Goal: Use online tool/utility: Utilize a website feature to perform a specific function

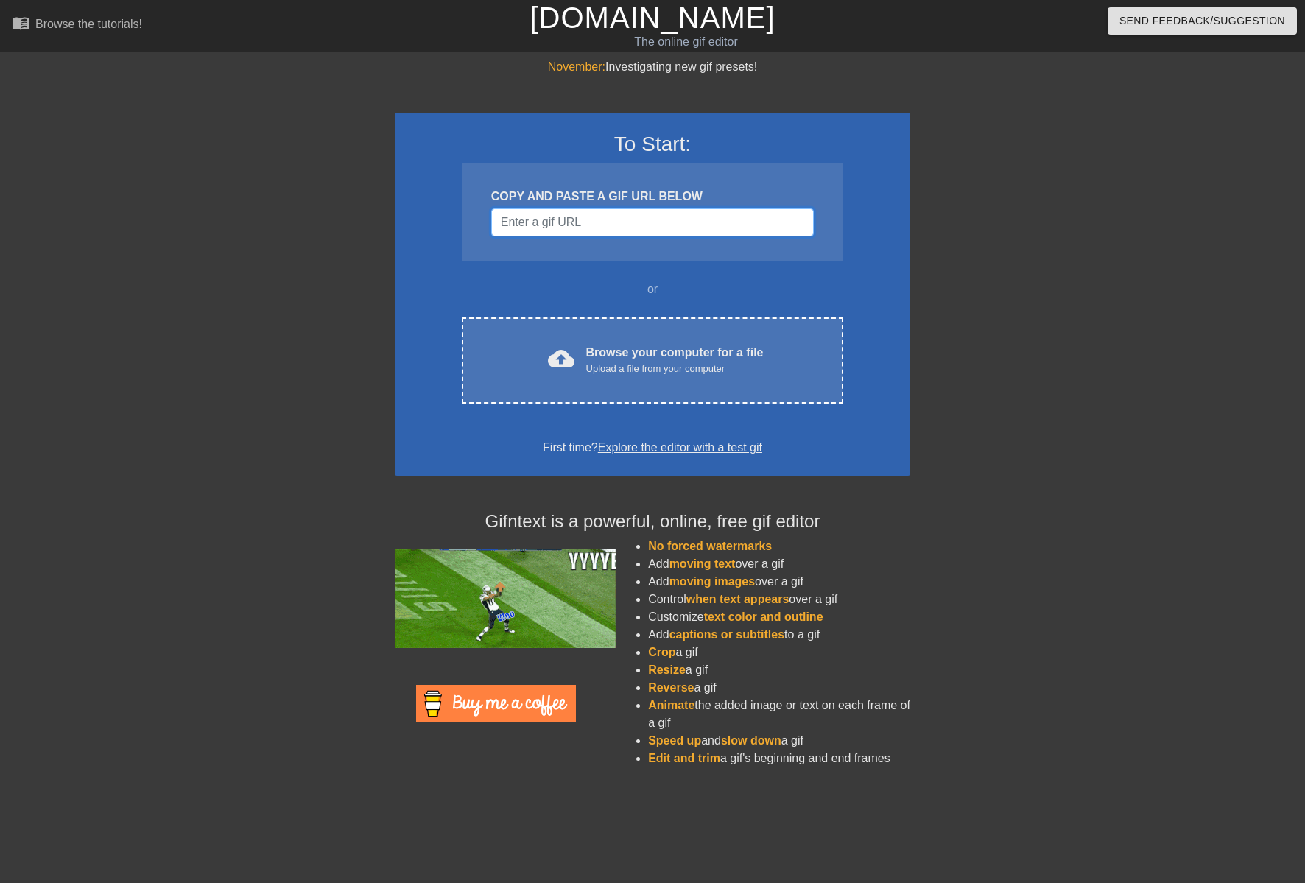
click at [604, 214] on input "Username" at bounding box center [652, 222] width 322 height 28
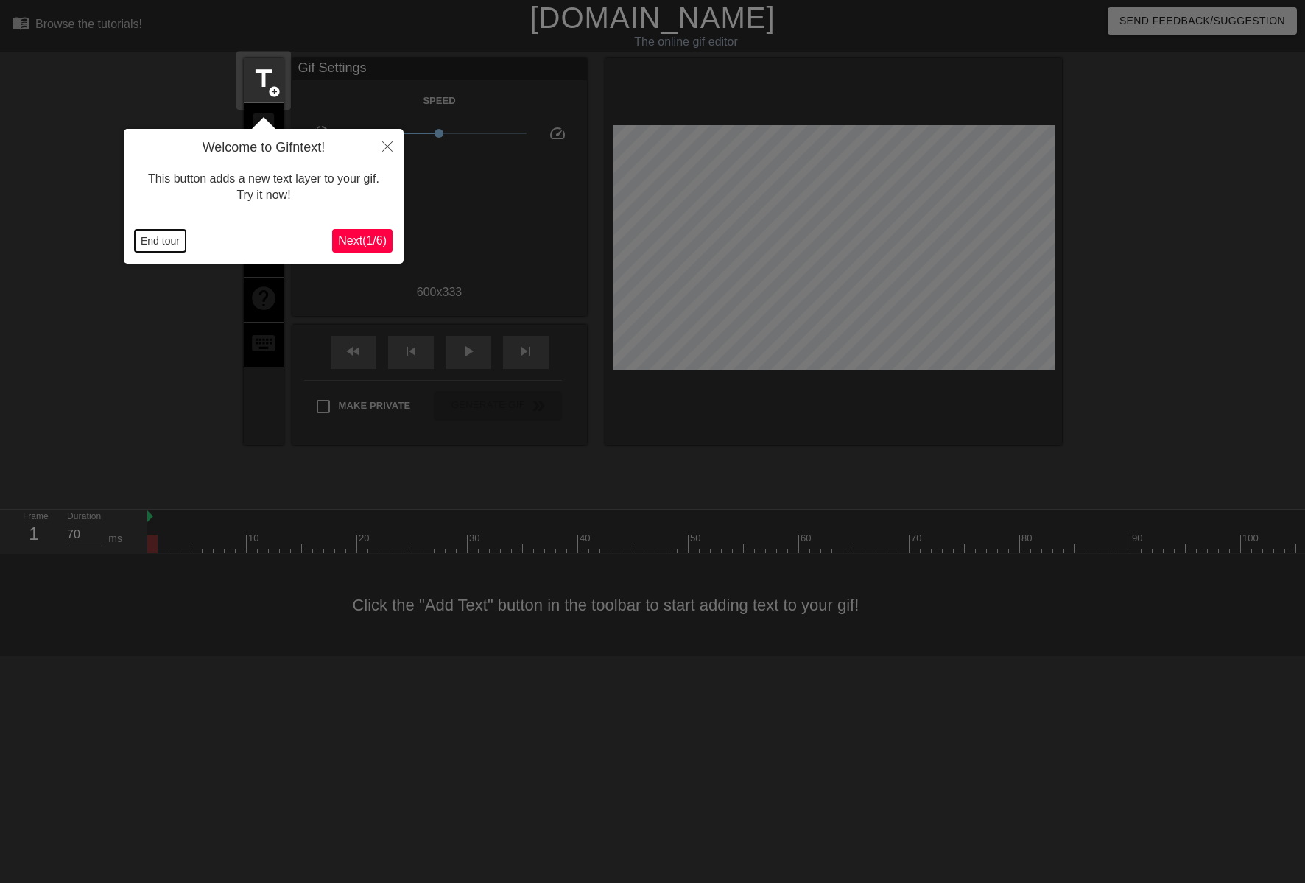
click at [147, 232] on button "End tour" at bounding box center [160, 241] width 51 height 22
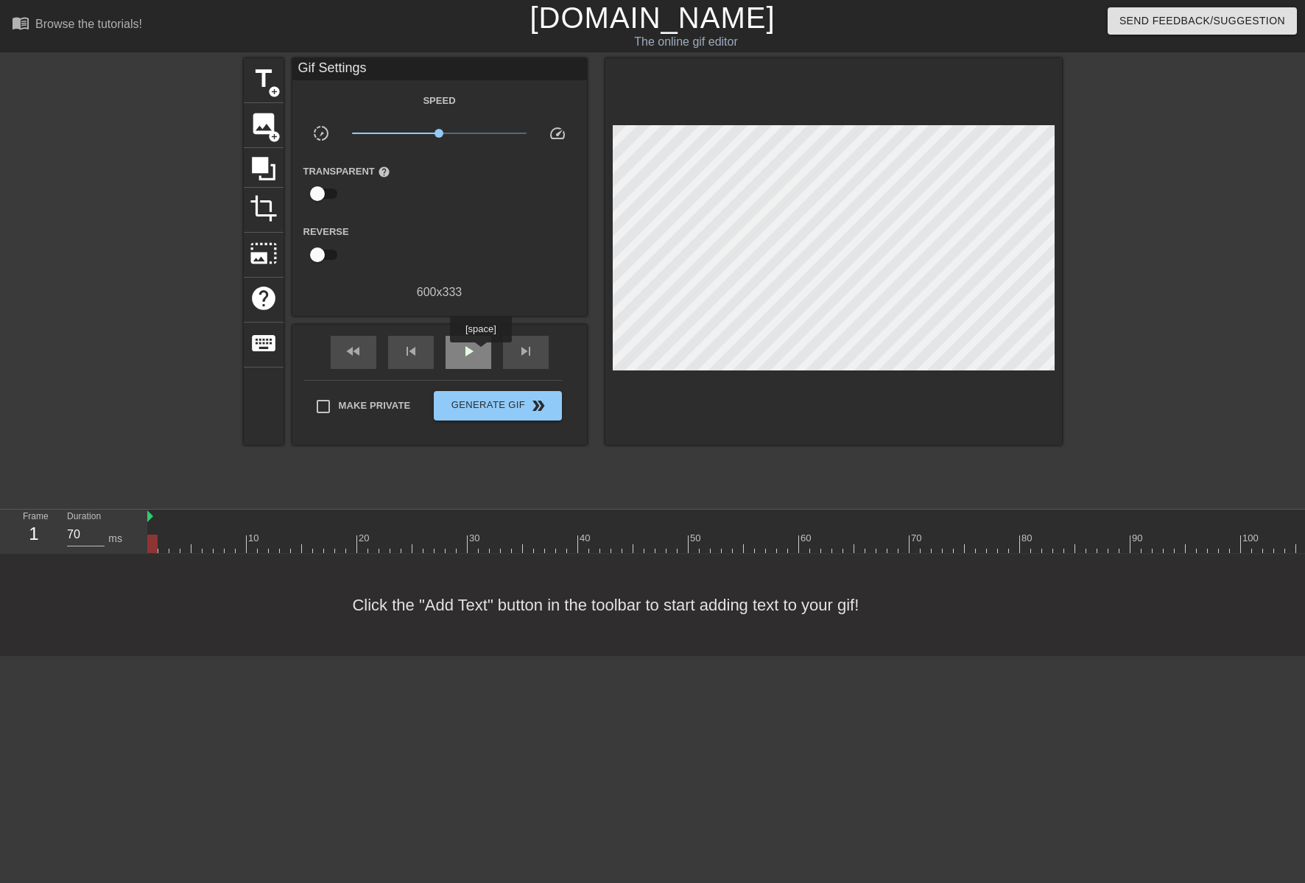
click at [480, 353] on div "play_arrow" at bounding box center [468, 352] width 46 height 33
type input "70"
click at [480, 353] on div "pause" at bounding box center [468, 352] width 46 height 33
drag, startPoint x: 361, startPoint y: 359, endPoint x: 482, endPoint y: 359, distance: 121.5
click at [366, 359] on div "fast_rewind" at bounding box center [354, 352] width 46 height 33
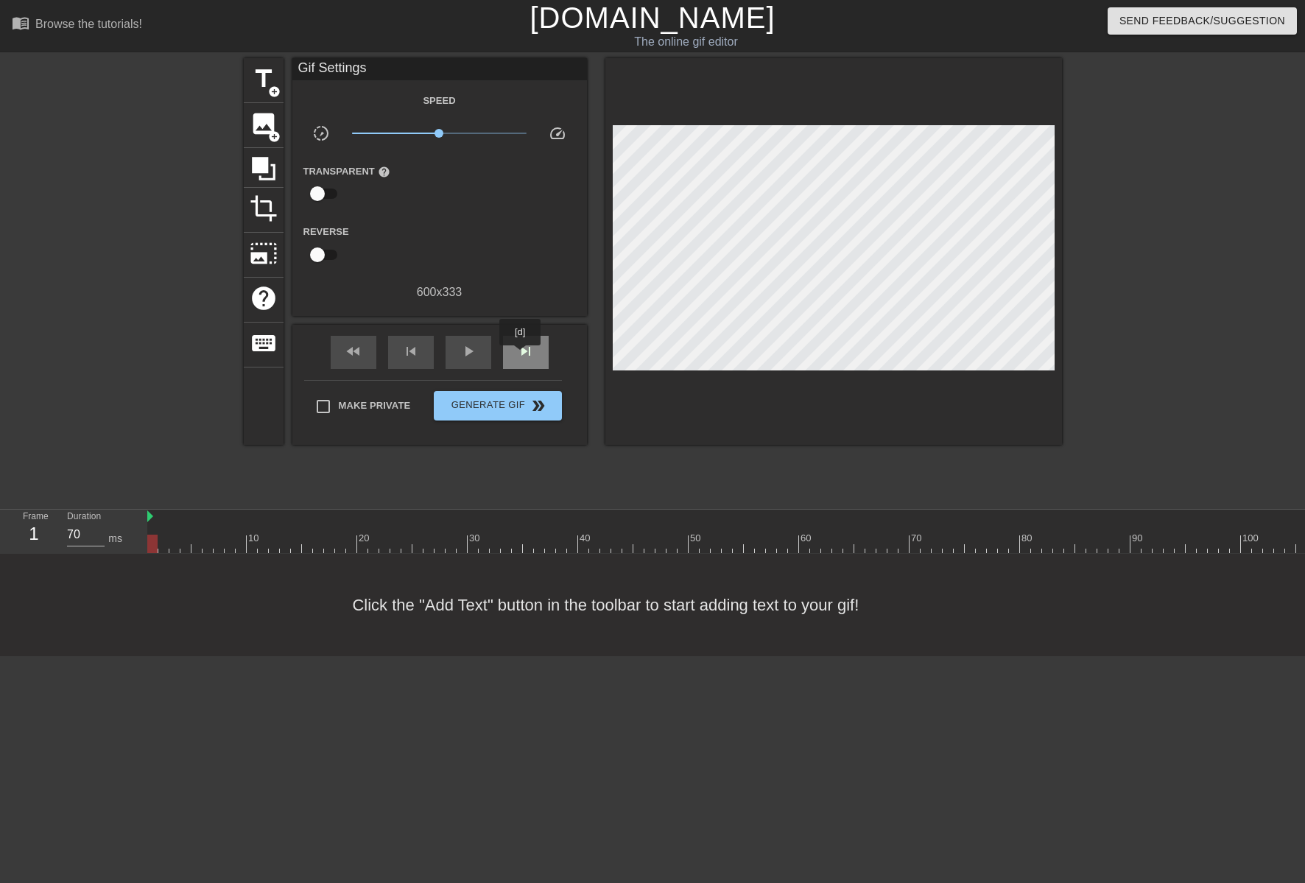
click at [521, 356] on span "skip_next" at bounding box center [526, 351] width 18 height 18
click at [271, 82] on span "title" at bounding box center [264, 79] width 28 height 28
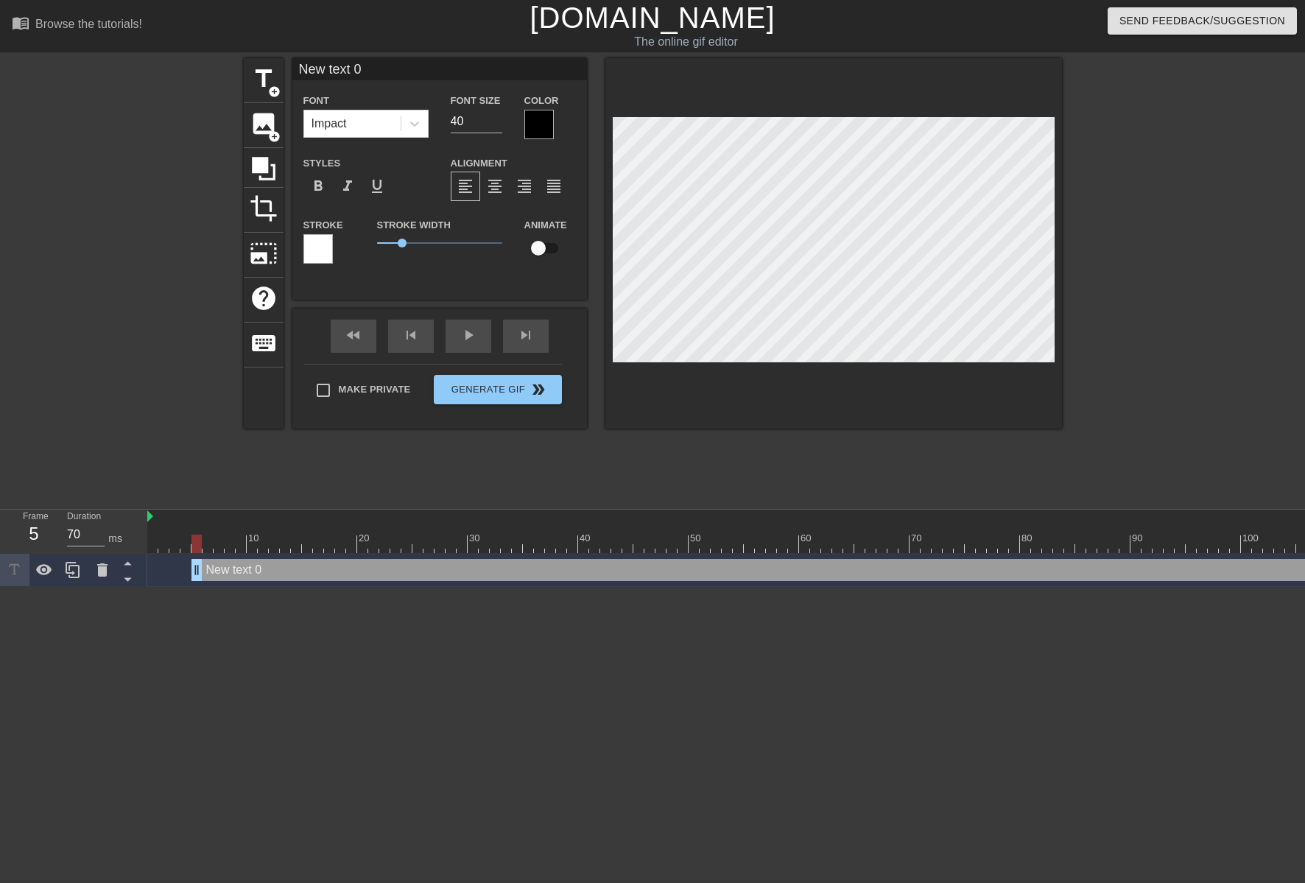
scroll to position [1, 2]
type input "I"
type textarea "I"
type input "I"
type textarea "I"
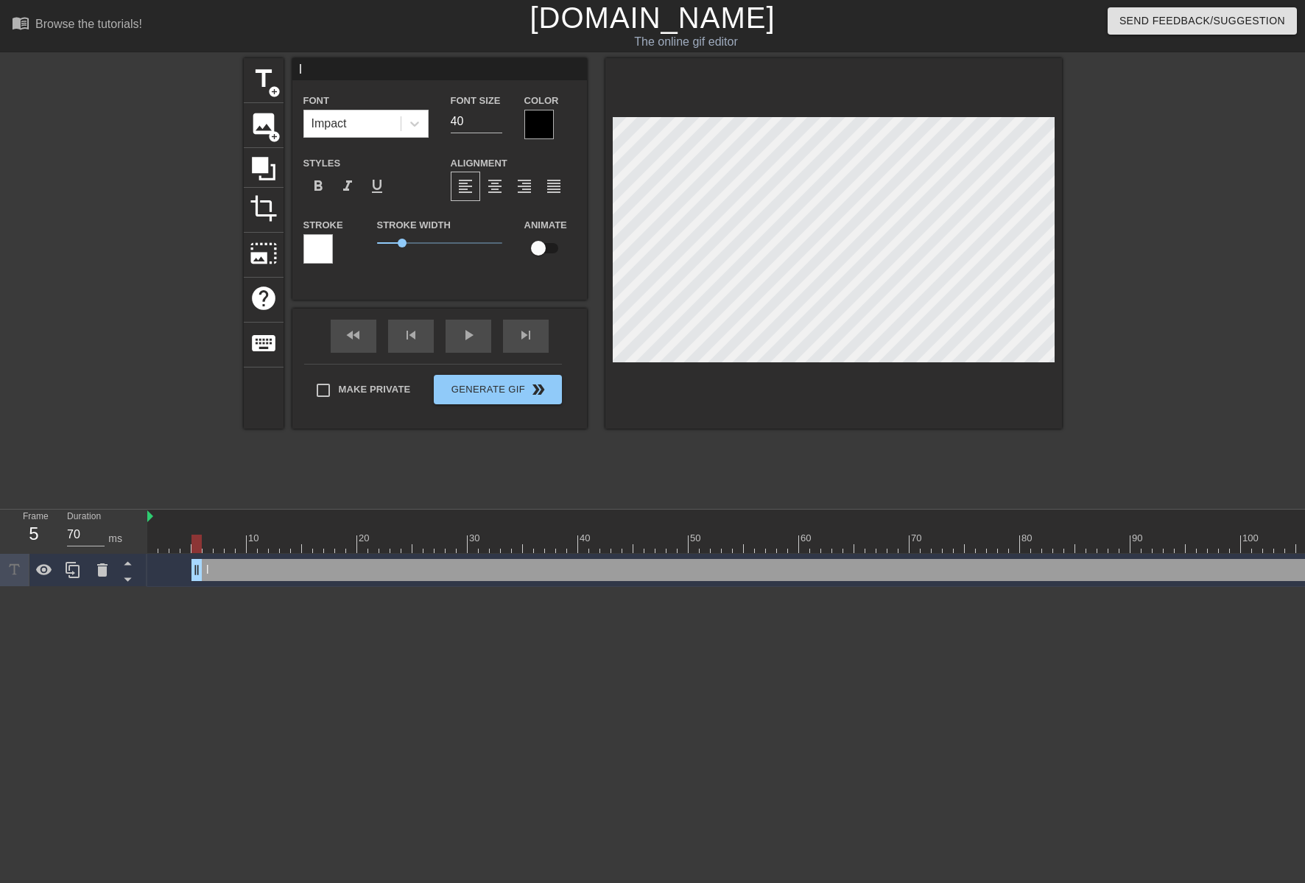
type input "I n"
type textarea "I n"
type input "I ne"
type textarea "I ne"
type input "I nee"
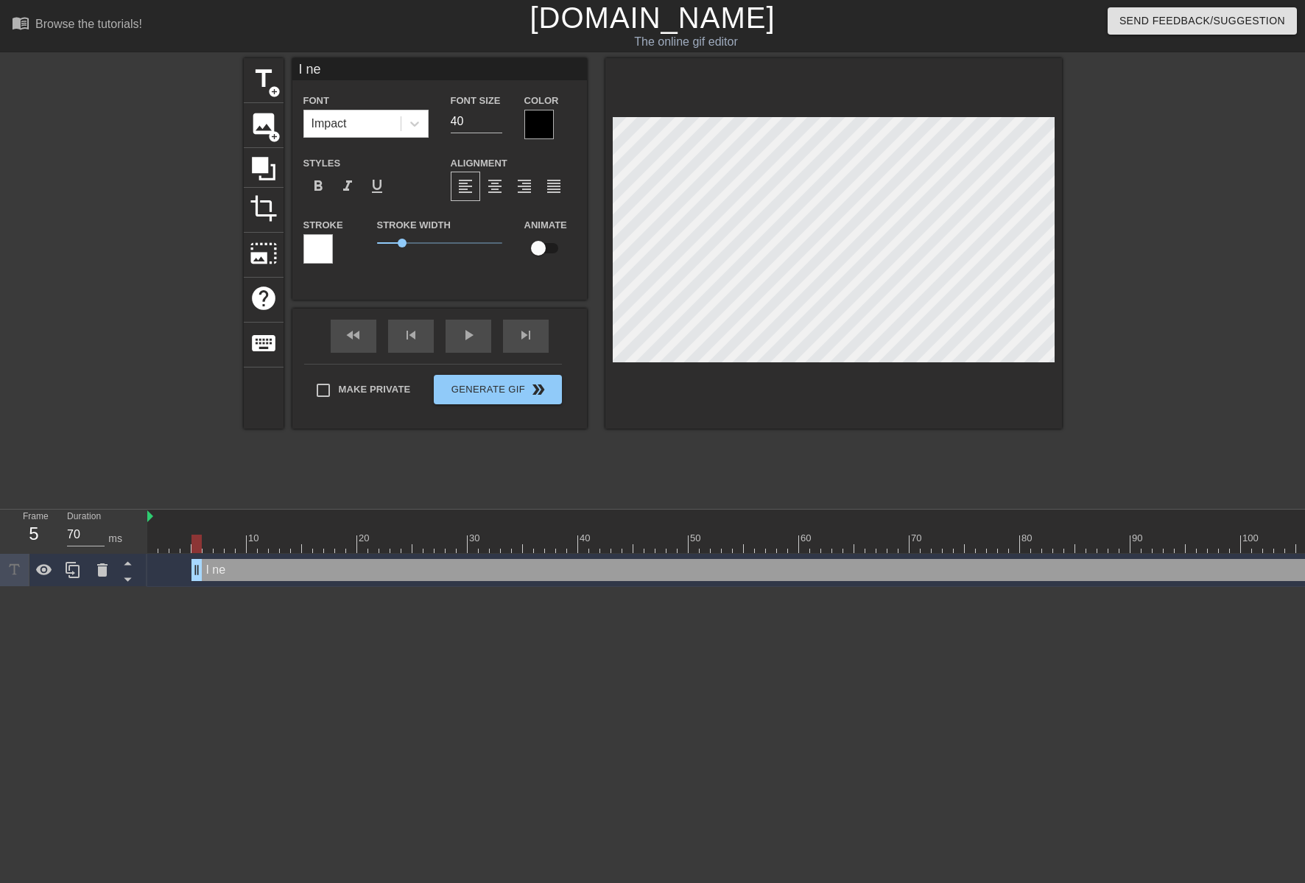
type textarea "I nee"
type input "I need"
type textarea "I need"
type input "I need"
type textarea "I need"
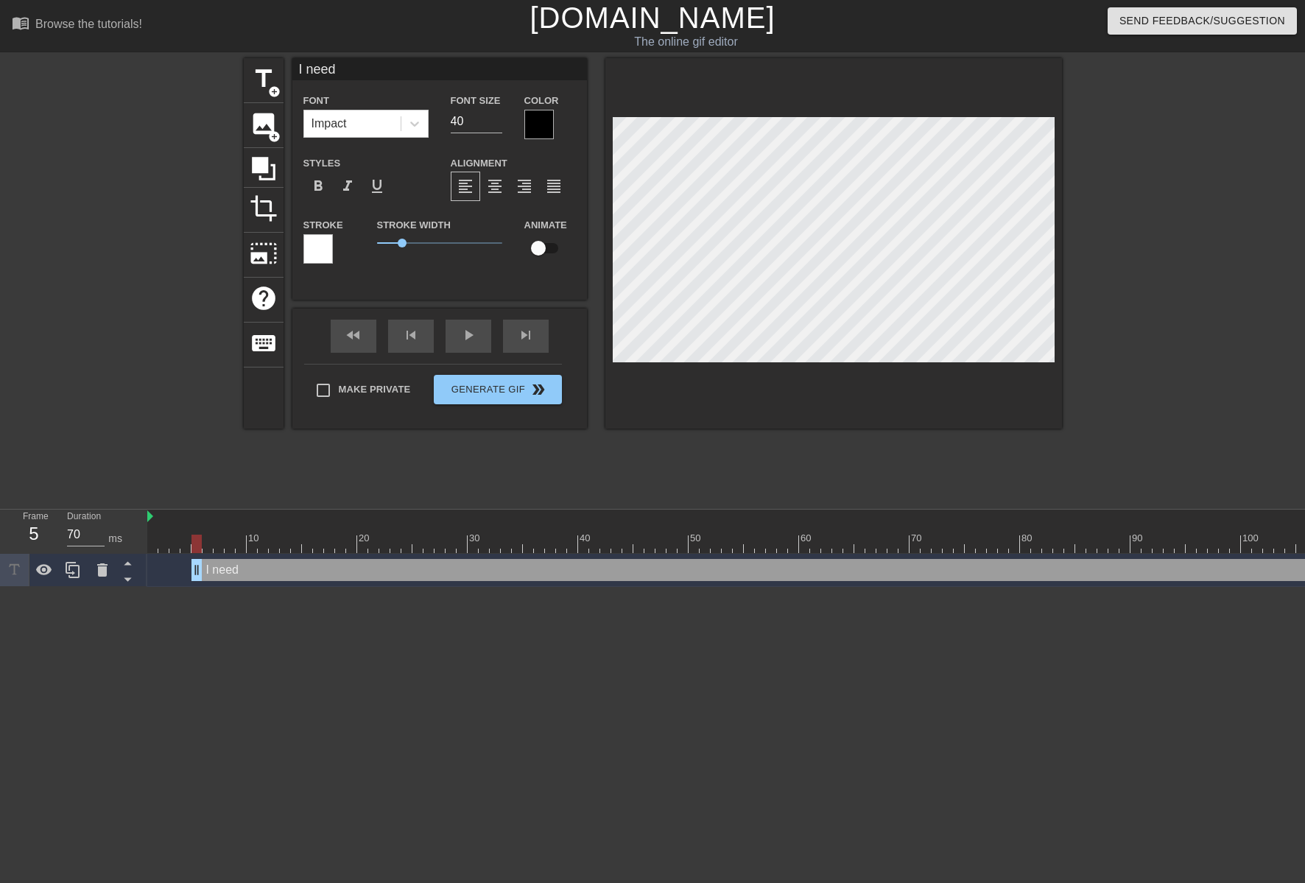
type input "I need y"
type textarea "I need y"
type input "I need yo"
type textarea "I need yo"
type input "I need you"
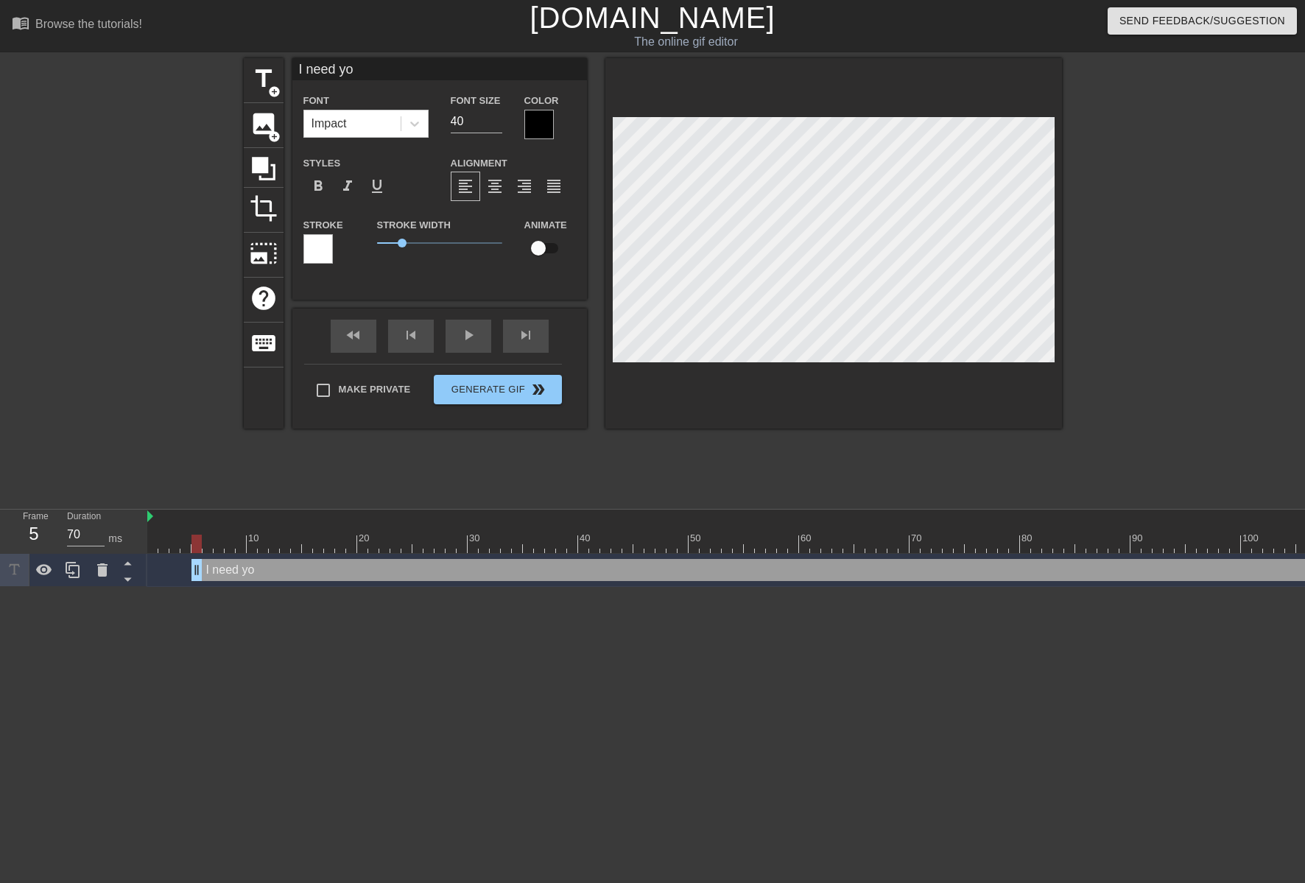
type textarea "I need you"
type input "I need you"
type textarea "I need you"
type input "I need you t"
type textarea "I need you t"
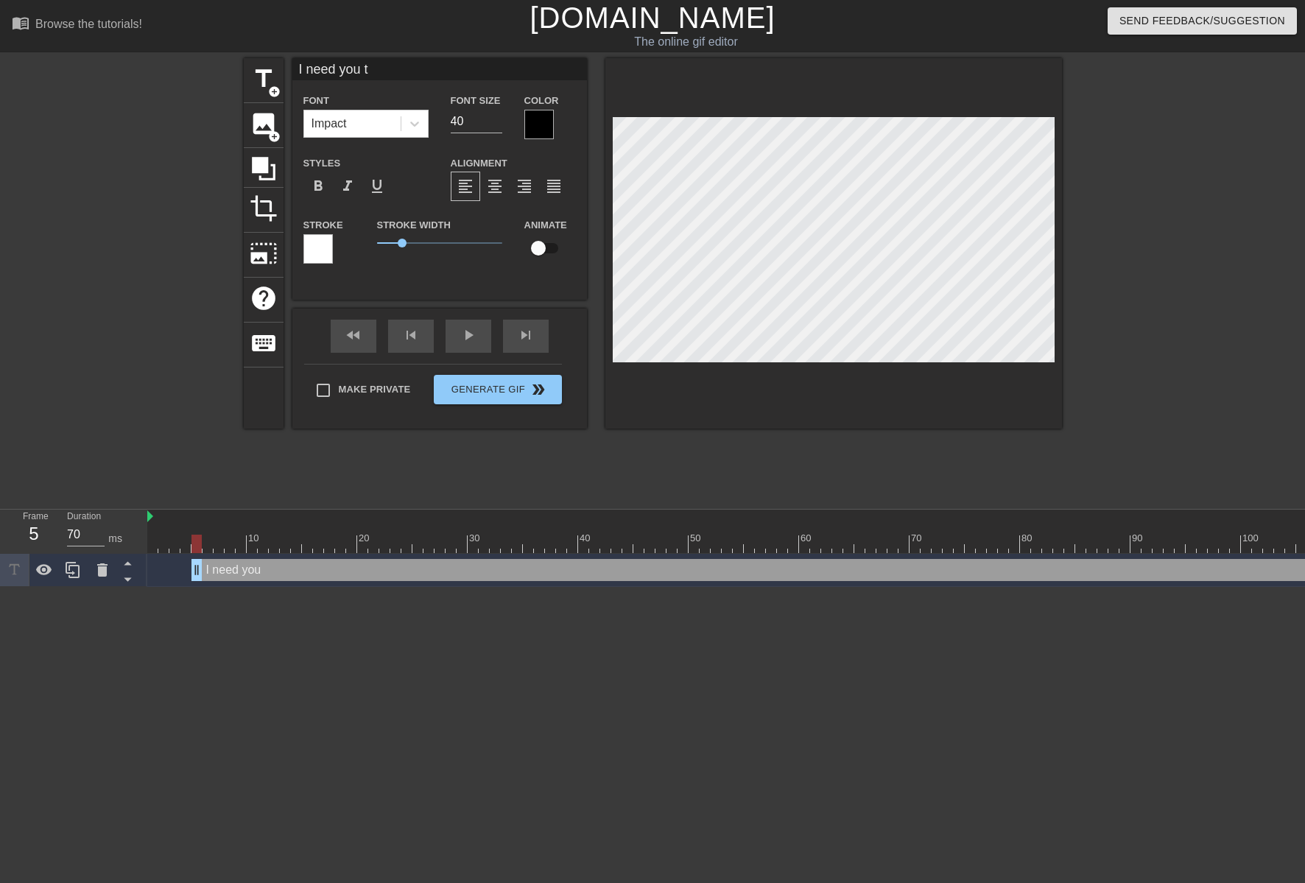
type input "I need you to"
type textarea "I need you to"
type input "I need you to"
type textarea "I need you to"
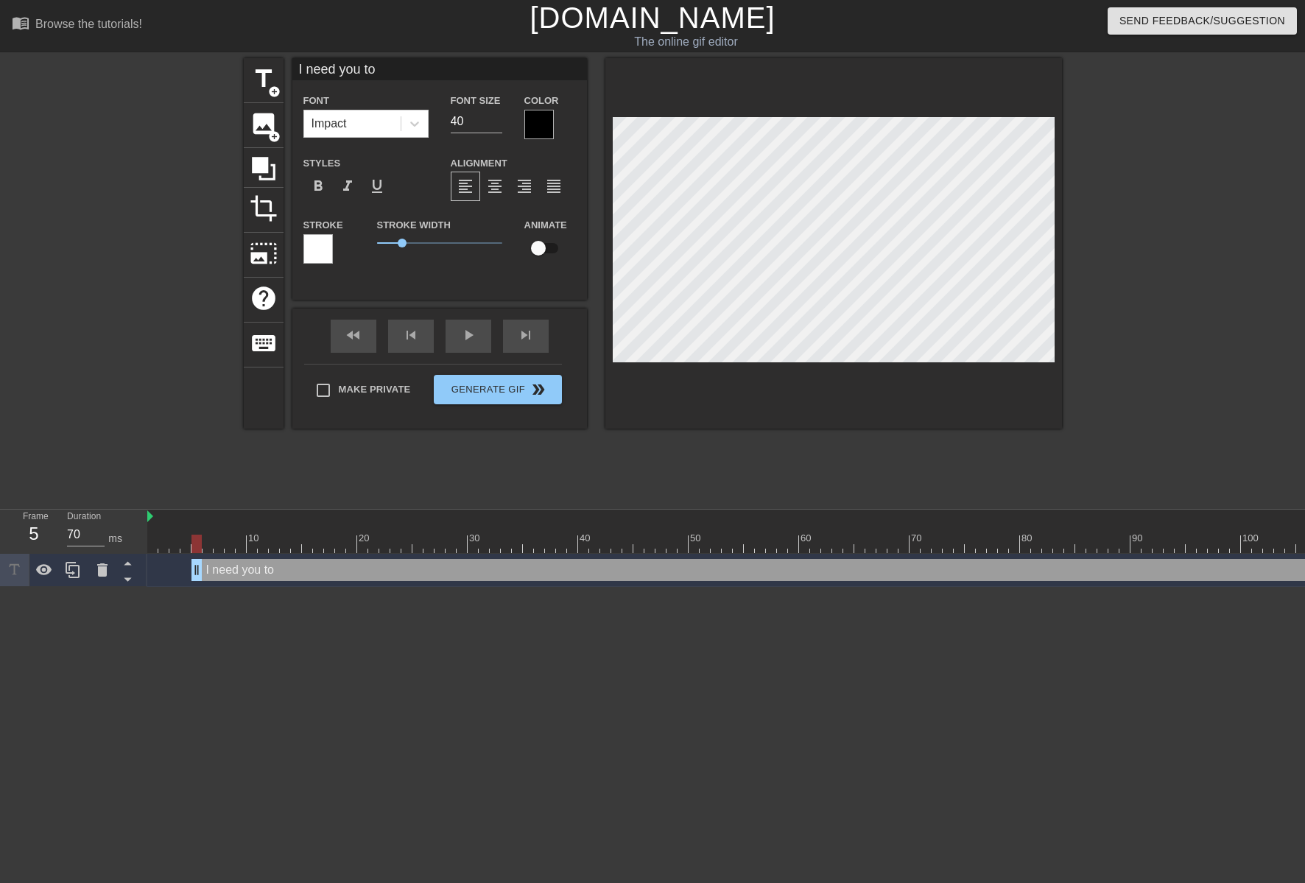
type input "I need you to r"
type textarea "I need you to r"
type input "I need you to ra"
type textarea "I need you to ra"
type input "I need you to rai"
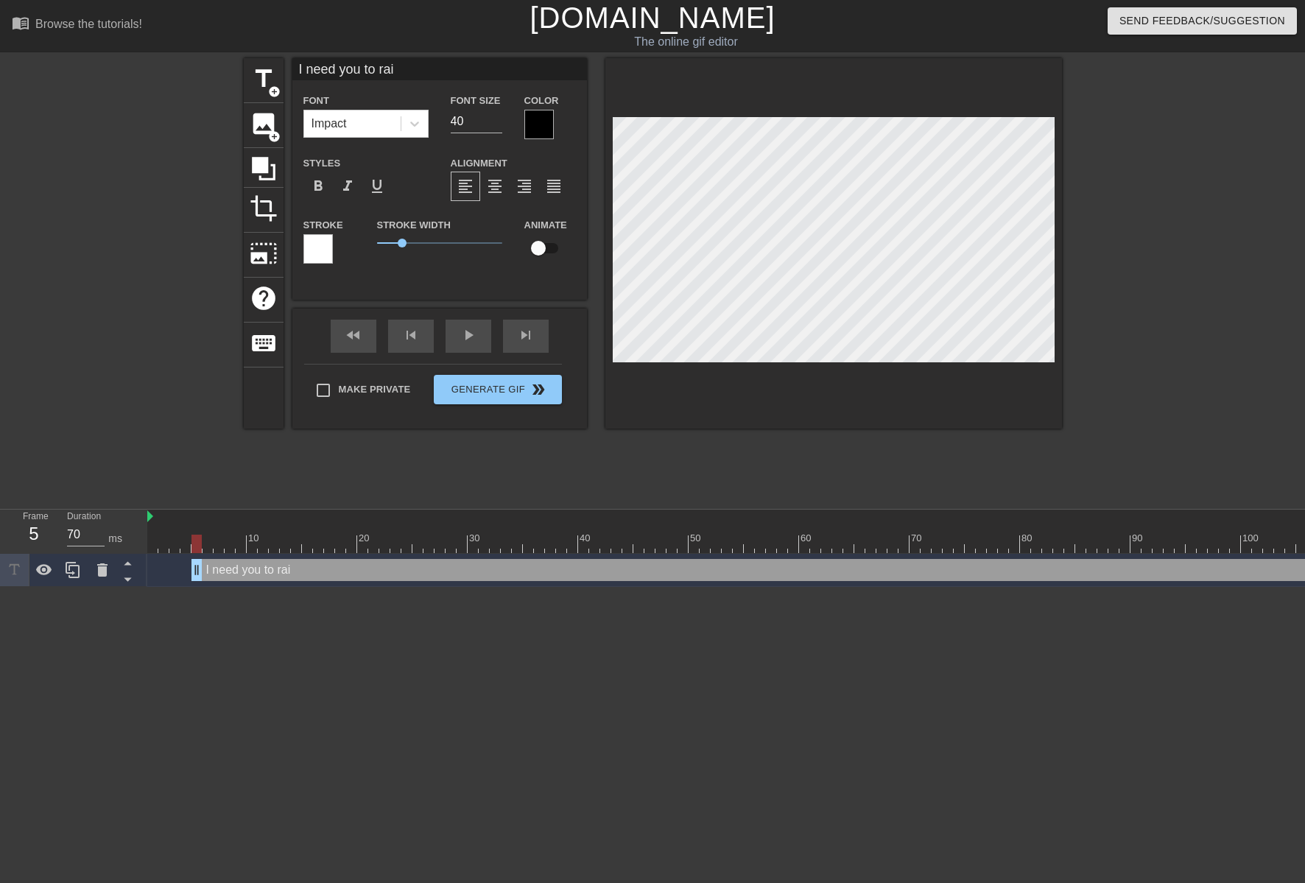
type textarea "I need you to rais"
type input "I need you to raise"
type textarea "I need you to raise"
type input "I need you to raise"
type textarea "I need you to raise"
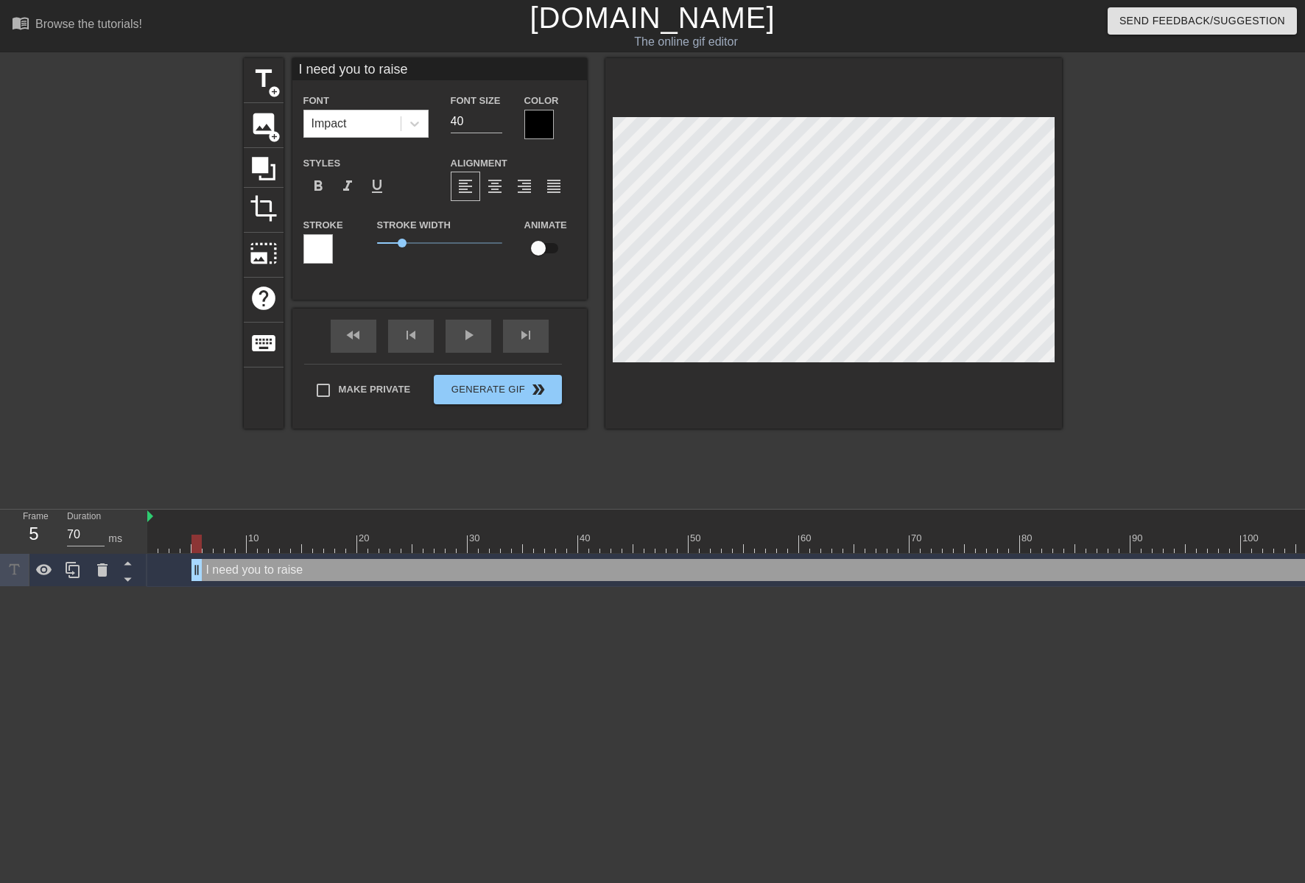
type input "I need you to raise t"
type textarea "I need you to raise t"
type input "I need you to raise th"
type textarea "I need you to raise th"
type input "I need you to raise the"
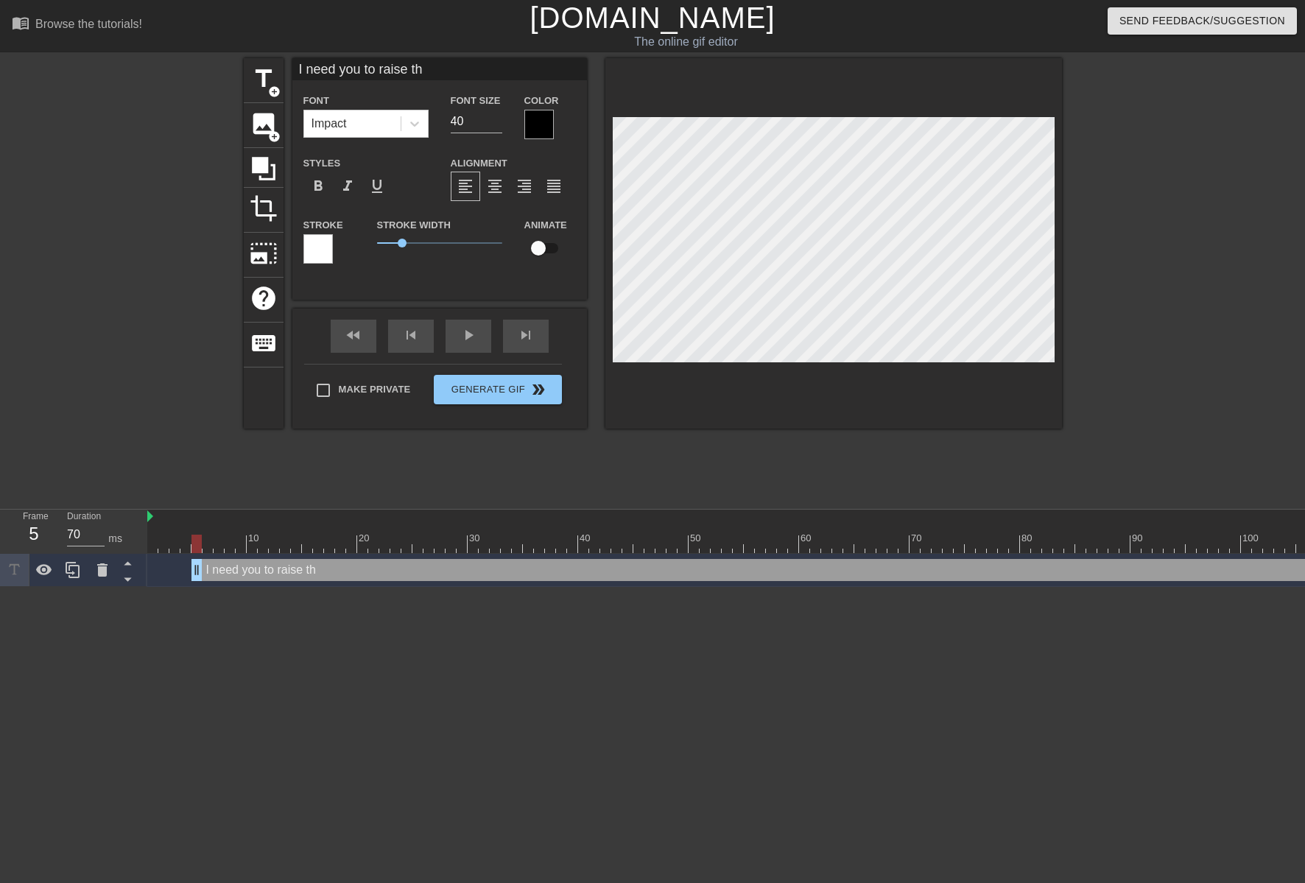
type textarea "I need you to raise the"
type input "I need you to raise the"
type textarea "I need you to raise the"
type input "I need you to raise the r"
type textarea "I need you to raise the r"
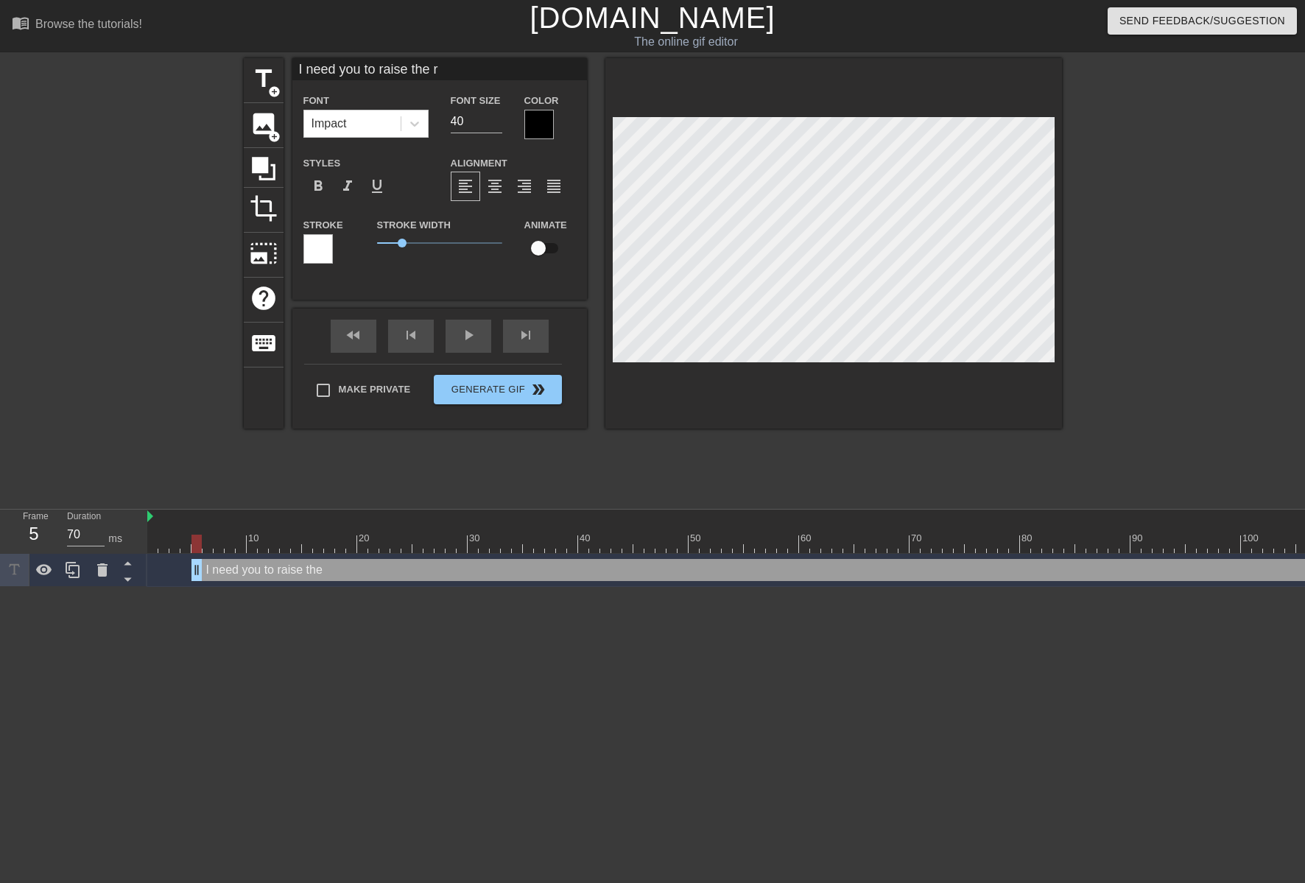
type input "I need you to raise the ro"
type textarea "I need you to raise the ro"
type input "I need you to raise the roo"
type textarea "I need you to raise the roo"
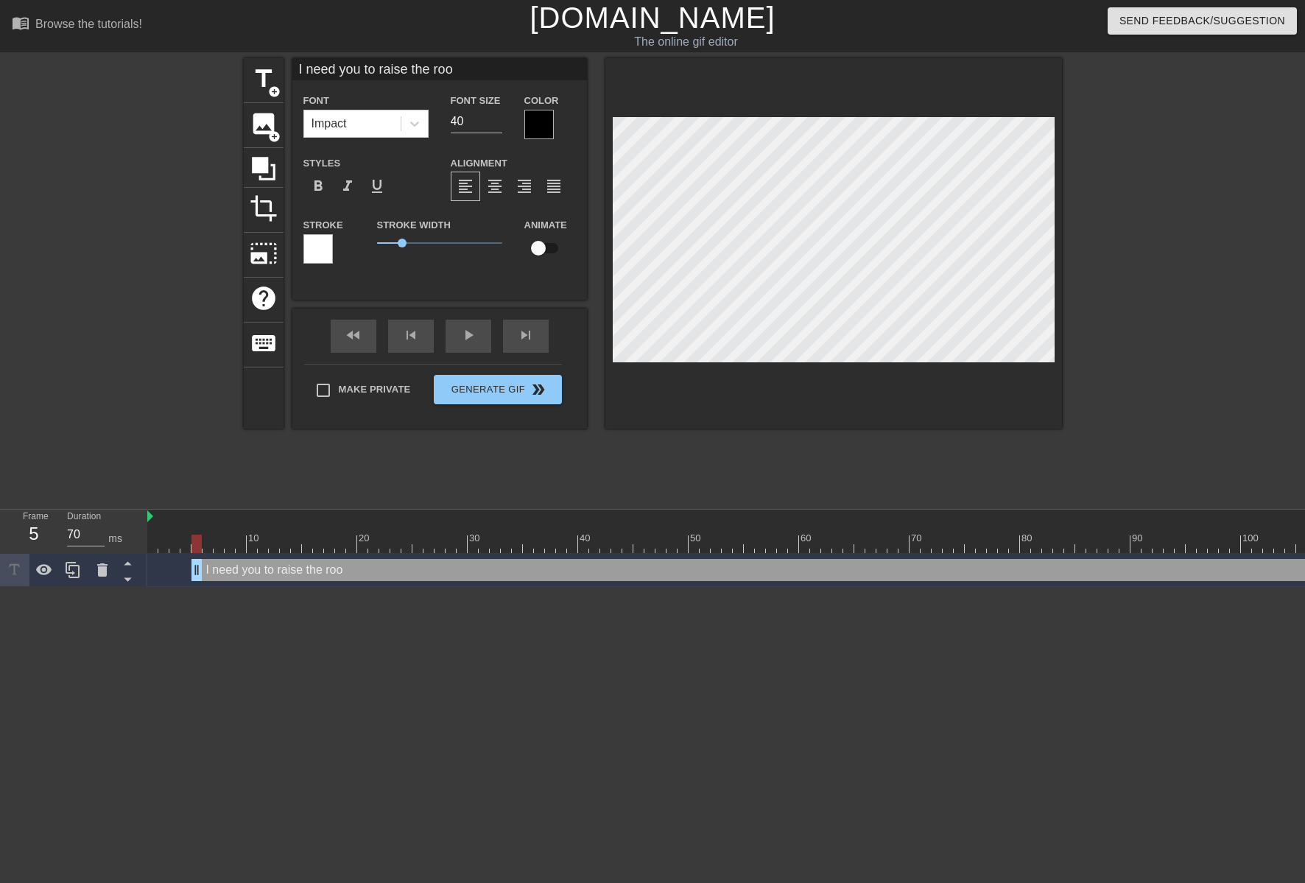
type input "I need you to raise the roof"
type textarea "I need you to raise the roof"
drag, startPoint x: 456, startPoint y: 119, endPoint x: 390, endPoint y: 116, distance: 65.6
click at [390, 116] on div "Font Impact Font Size 40 Color" at bounding box center [439, 115] width 294 height 48
type input "30"
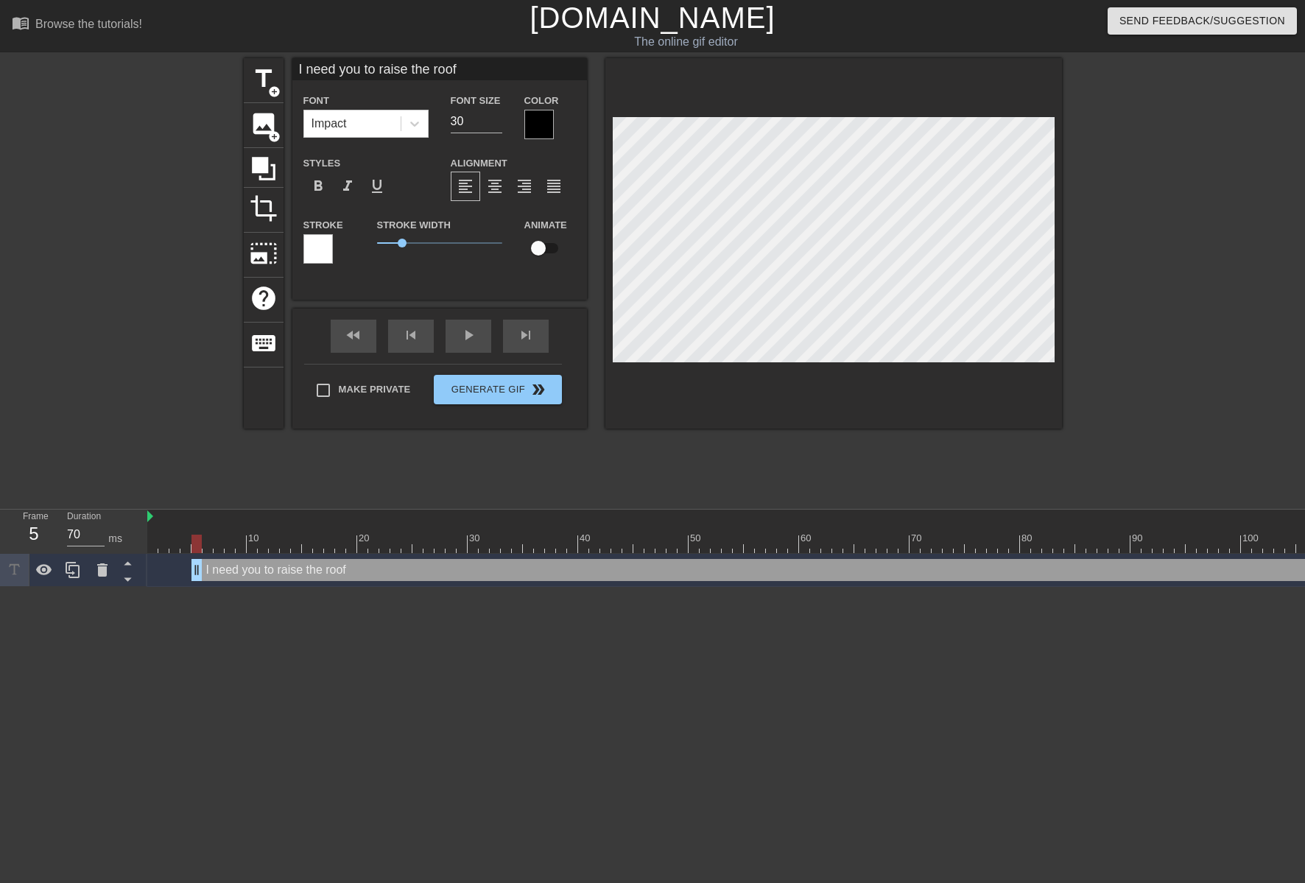
click at [537, 130] on div at bounding box center [538, 124] width 29 height 29
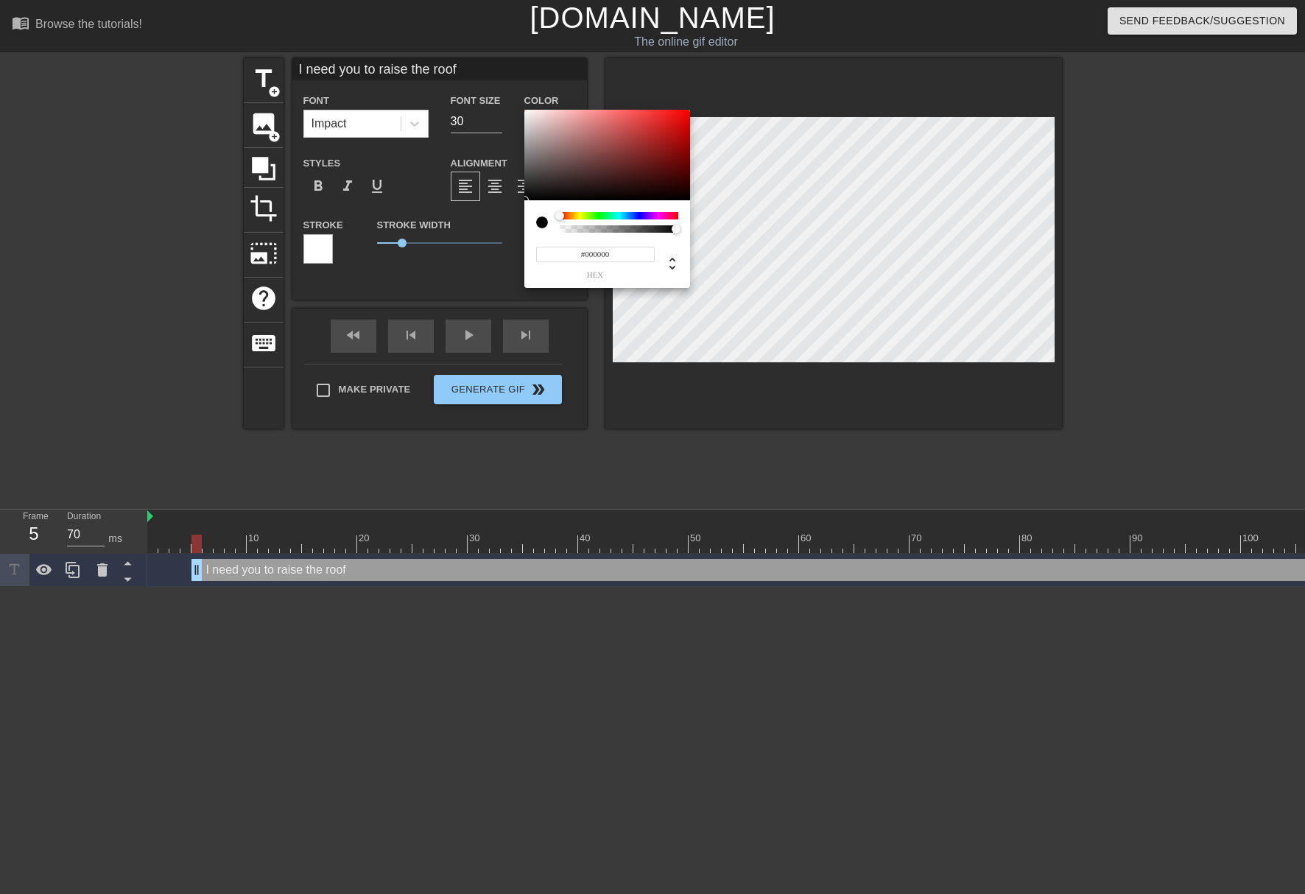
type input "#F4F1F1"
click at [526, 113] on div at bounding box center [607, 155] width 166 height 91
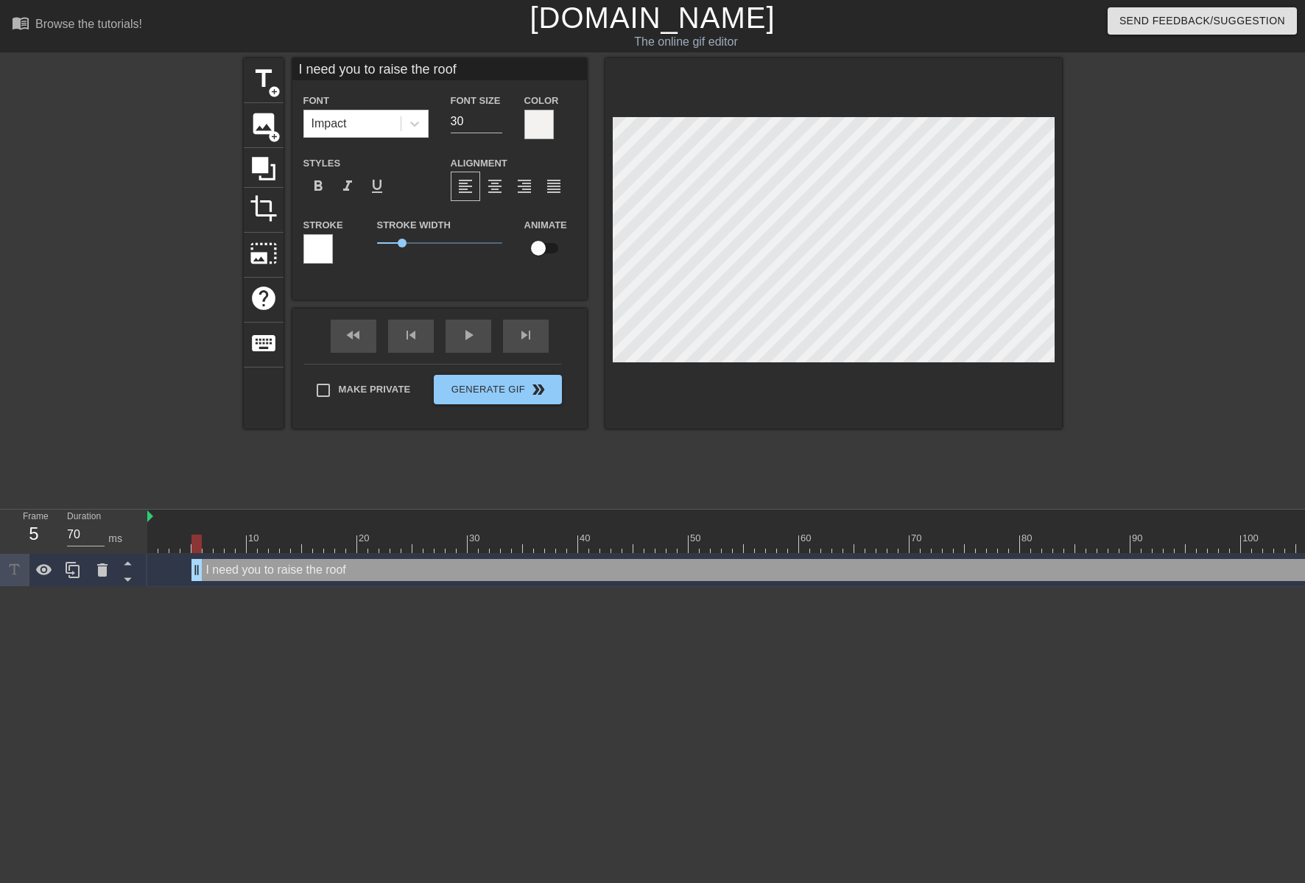
click at [323, 251] on div at bounding box center [317, 248] width 29 height 29
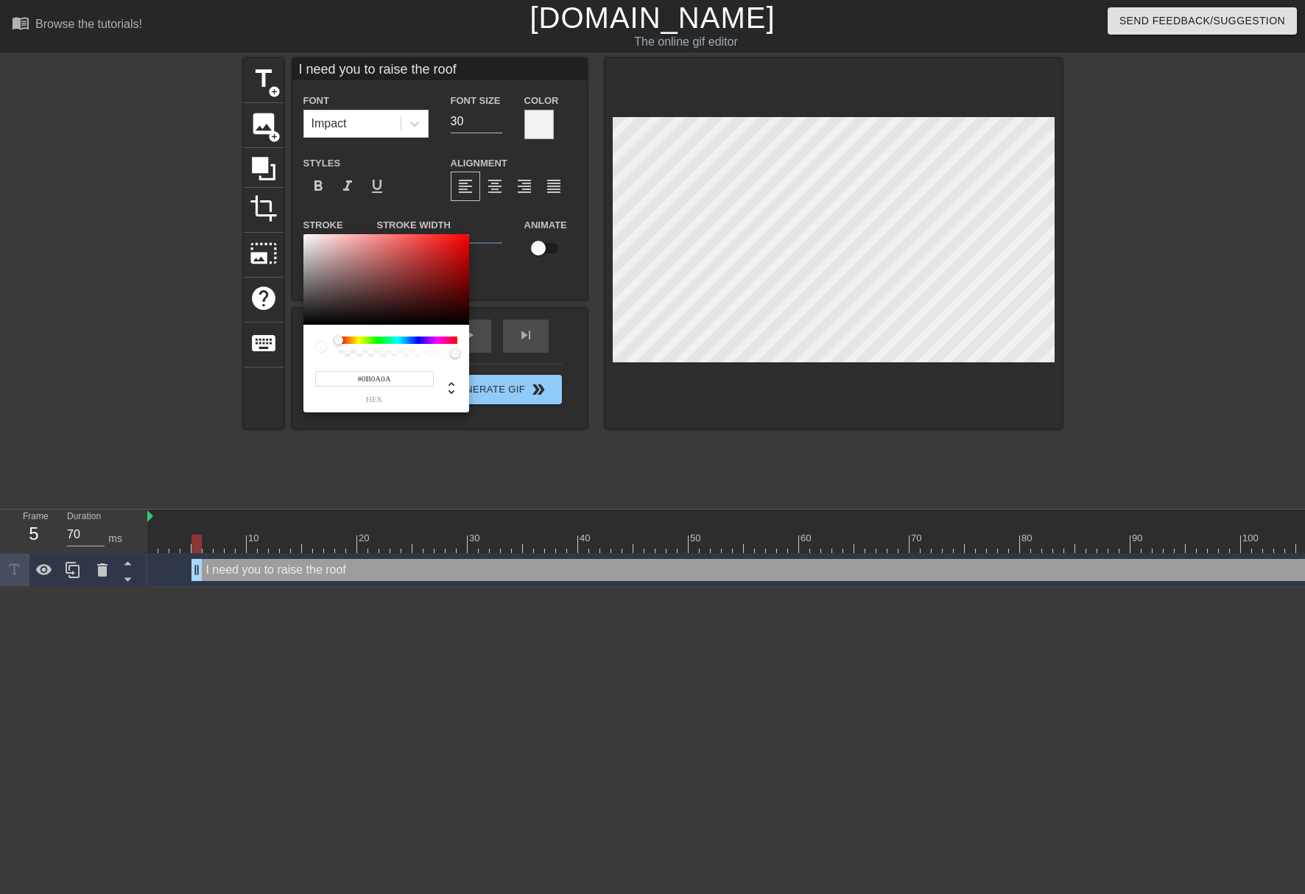
type input "#0B0B0B"
click at [308, 321] on div at bounding box center [386, 279] width 166 height 91
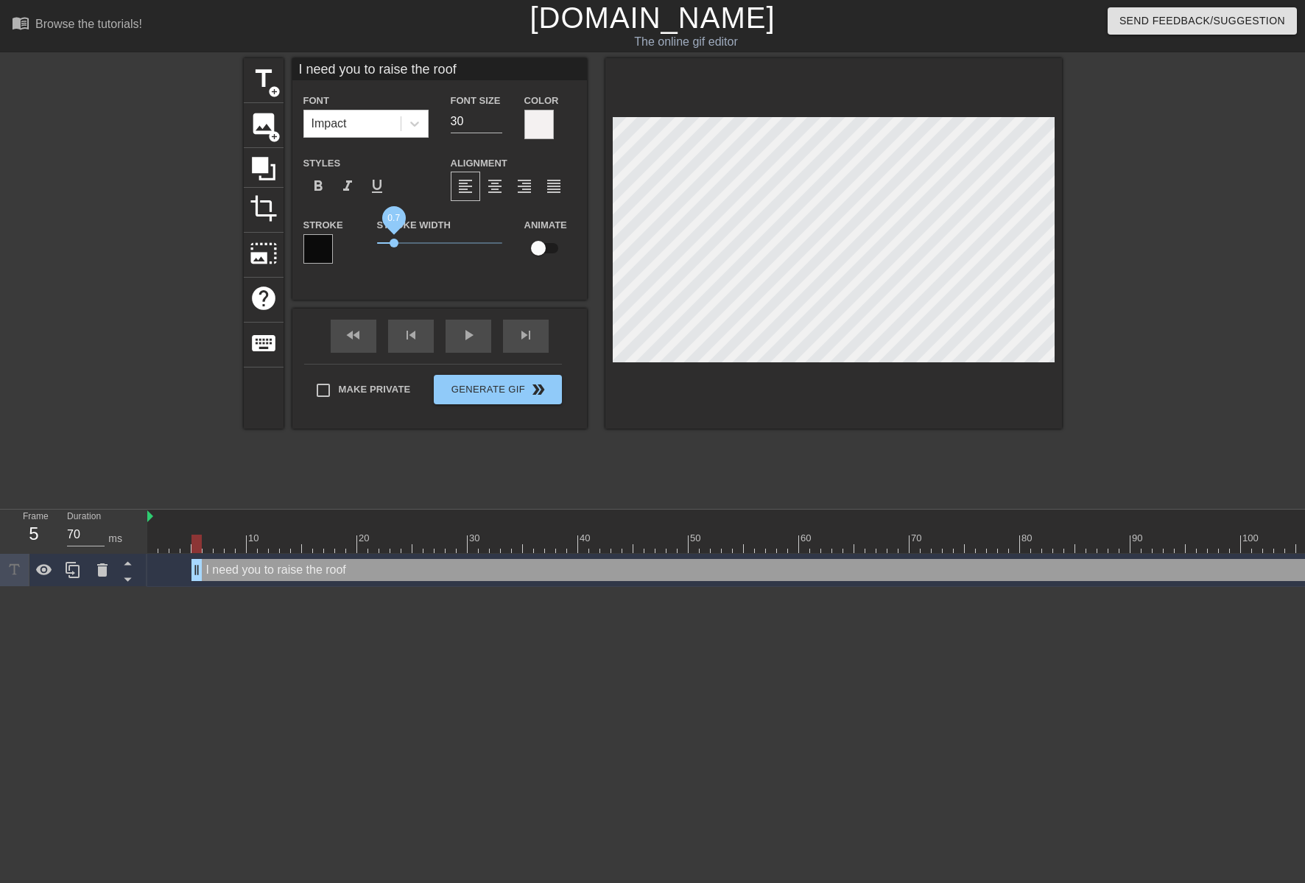
click at [394, 243] on span "0.7" at bounding box center [393, 243] width 9 height 9
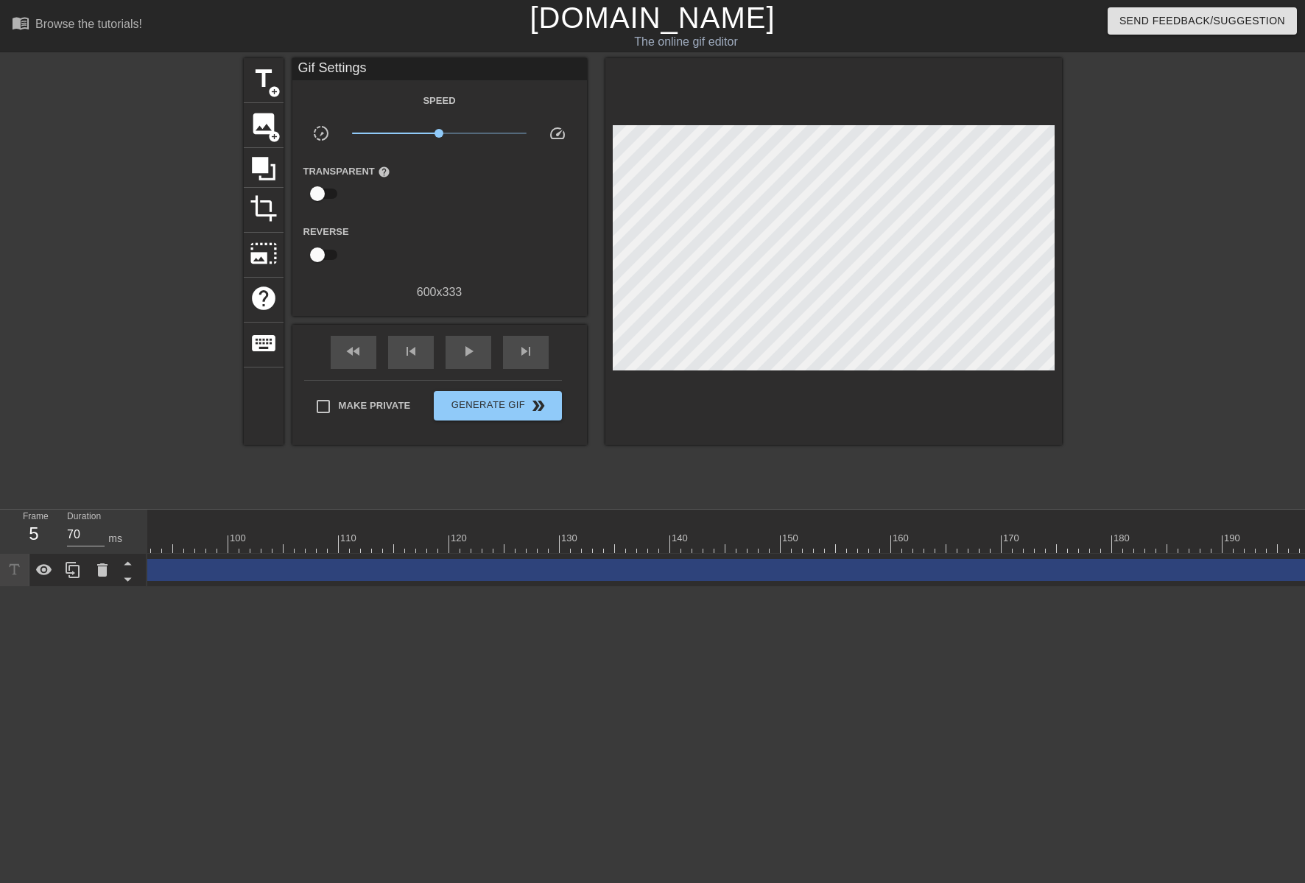
scroll to position [0, 1320]
drag, startPoint x: 1285, startPoint y: 565, endPoint x: 229, endPoint y: 519, distance: 1057.5
click at [225, 521] on div "10 20 30 40 50 60 70 80 90 100 110 120 130 140 150 160" at bounding box center [725, 547] width 1157 height 77
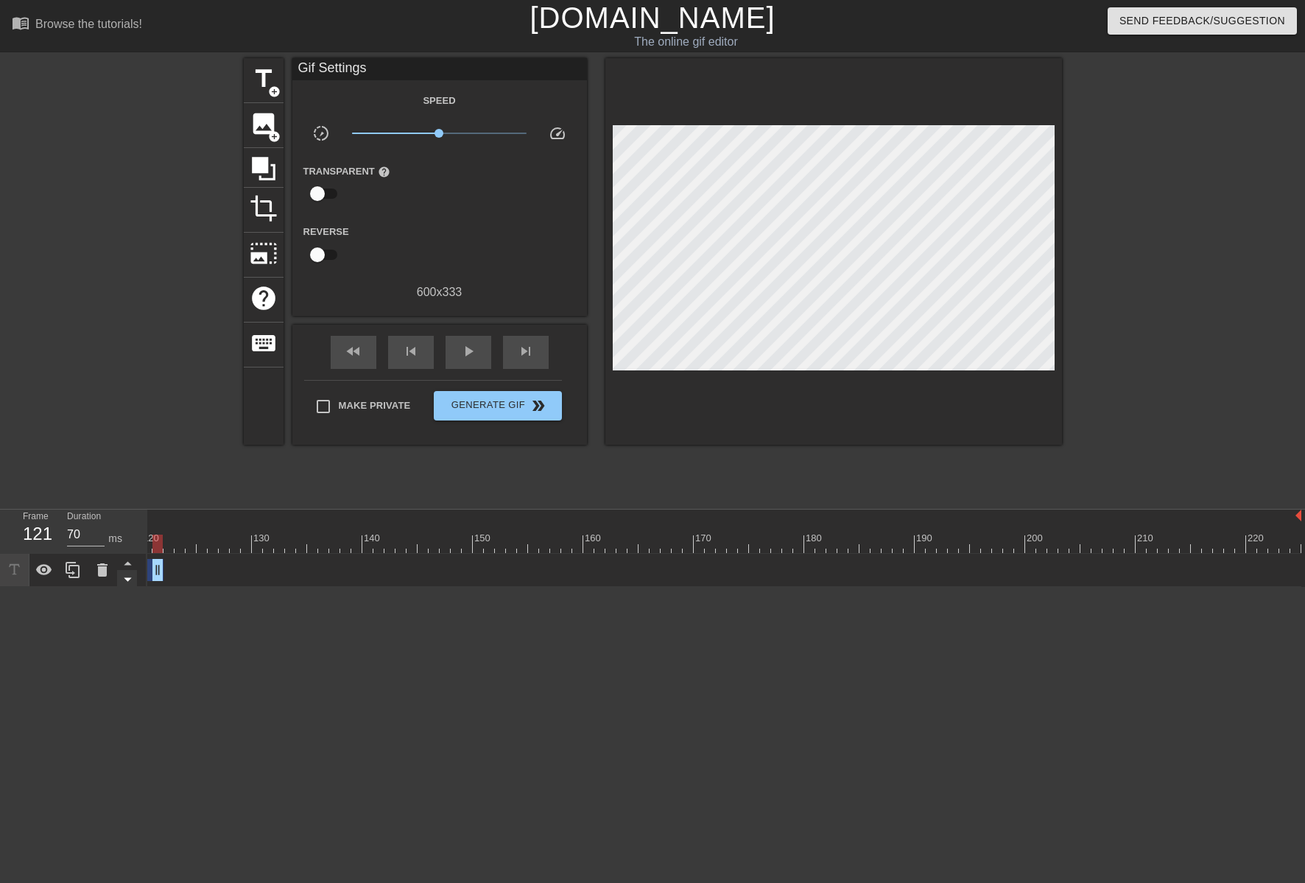
drag, startPoint x: 1252, startPoint y: 574, endPoint x: 131, endPoint y: 585, distance: 1121.3
click at [132, 585] on div "Frame 121 Duration 70 ms 10 20 30 40 50 60 70 80 90 100 110 120 130 140 150" at bounding box center [652, 547] width 1305 height 77
drag, startPoint x: 1147, startPoint y: 568, endPoint x: 182, endPoint y: 585, distance: 965.3
click at [197, 585] on div "I need you to raise the roof drag_handle drag_handle" at bounding box center [1077, 570] width 2474 height 33
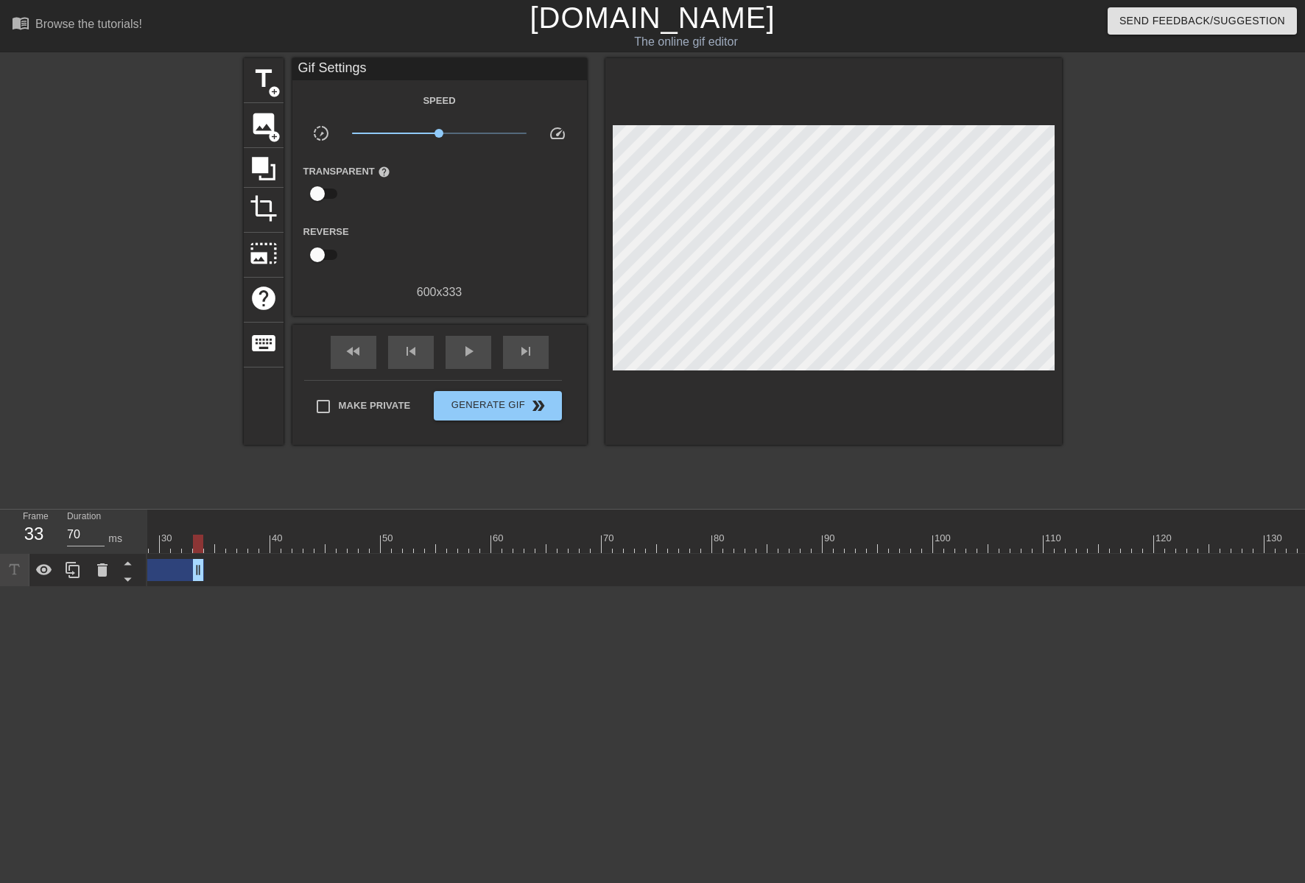
scroll to position [0, 0]
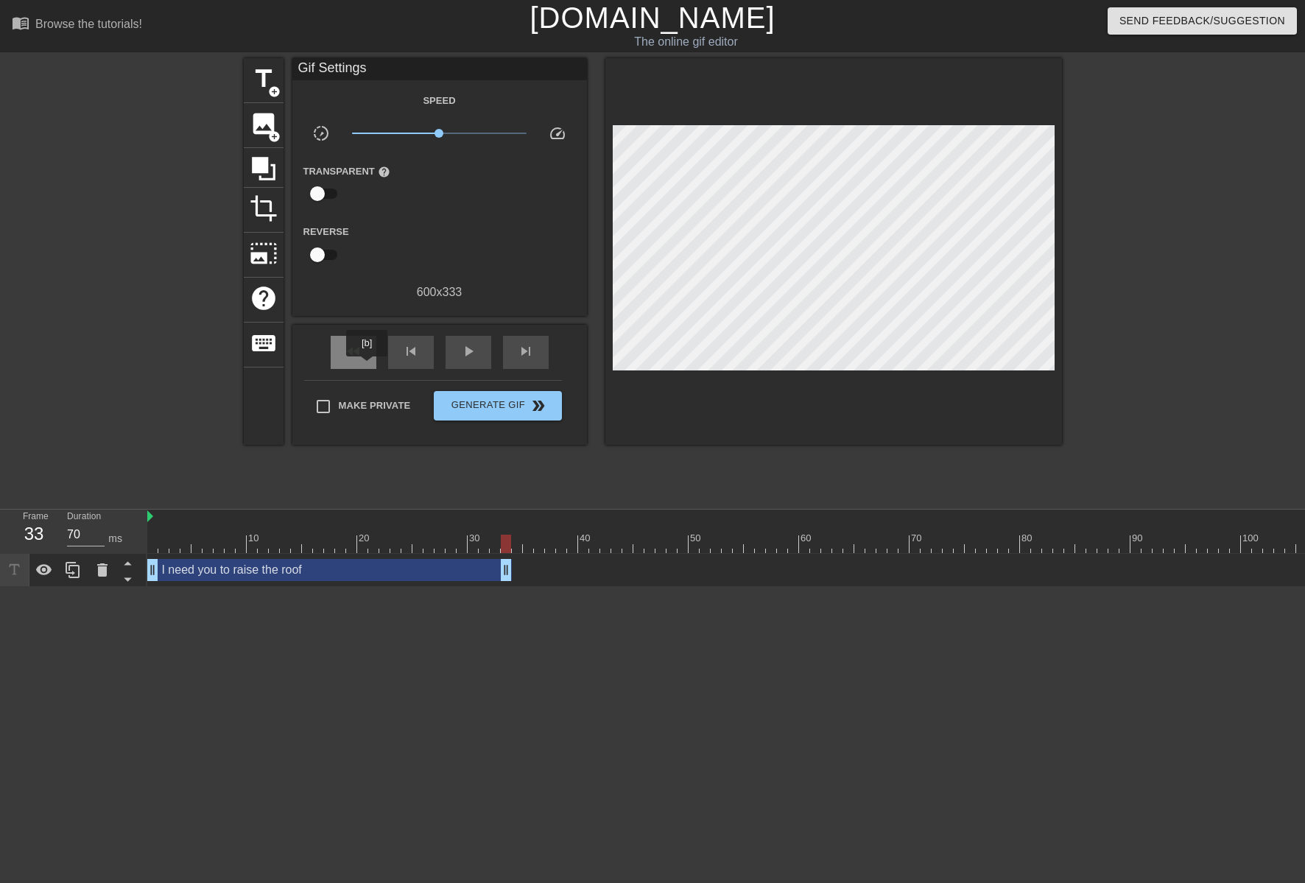
click at [356, 350] on span "fast_rewind" at bounding box center [354, 351] width 18 height 18
click at [470, 347] on span "play_arrow" at bounding box center [468, 351] width 18 height 18
click at [472, 348] on span "pause" at bounding box center [468, 351] width 18 height 18
click at [356, 356] on span "fast_rewind" at bounding box center [354, 351] width 18 height 18
drag, startPoint x: 155, startPoint y: 568, endPoint x: 200, endPoint y: 570, distance: 45.7
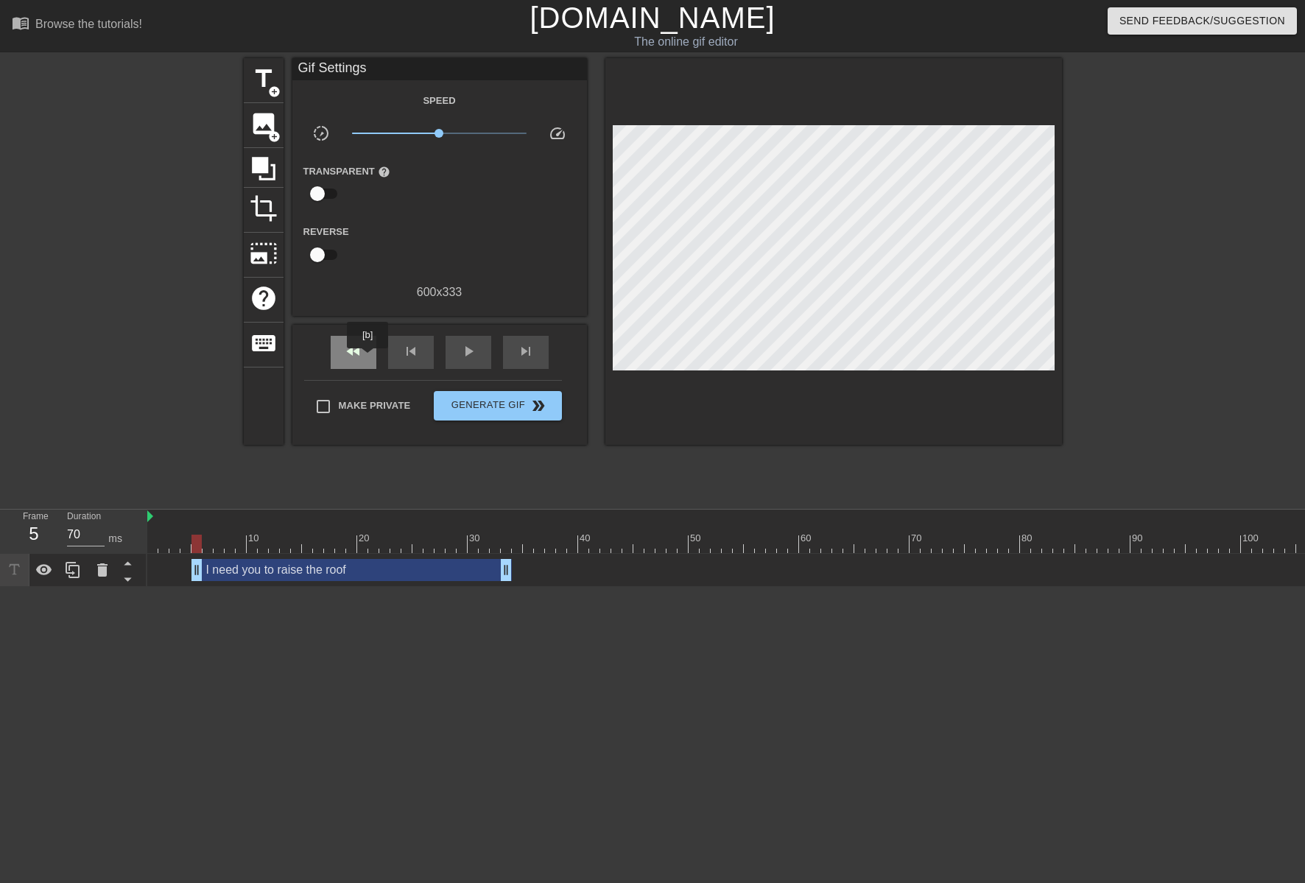
click at [364, 354] on div "fast_rewind" at bounding box center [354, 352] width 46 height 33
click at [472, 350] on span "play_arrow" at bounding box center [468, 351] width 18 height 18
type input "70"
click at [472, 350] on span "pause" at bounding box center [468, 351] width 18 height 18
drag, startPoint x: 504, startPoint y: 570, endPoint x: 420, endPoint y: 559, distance: 85.4
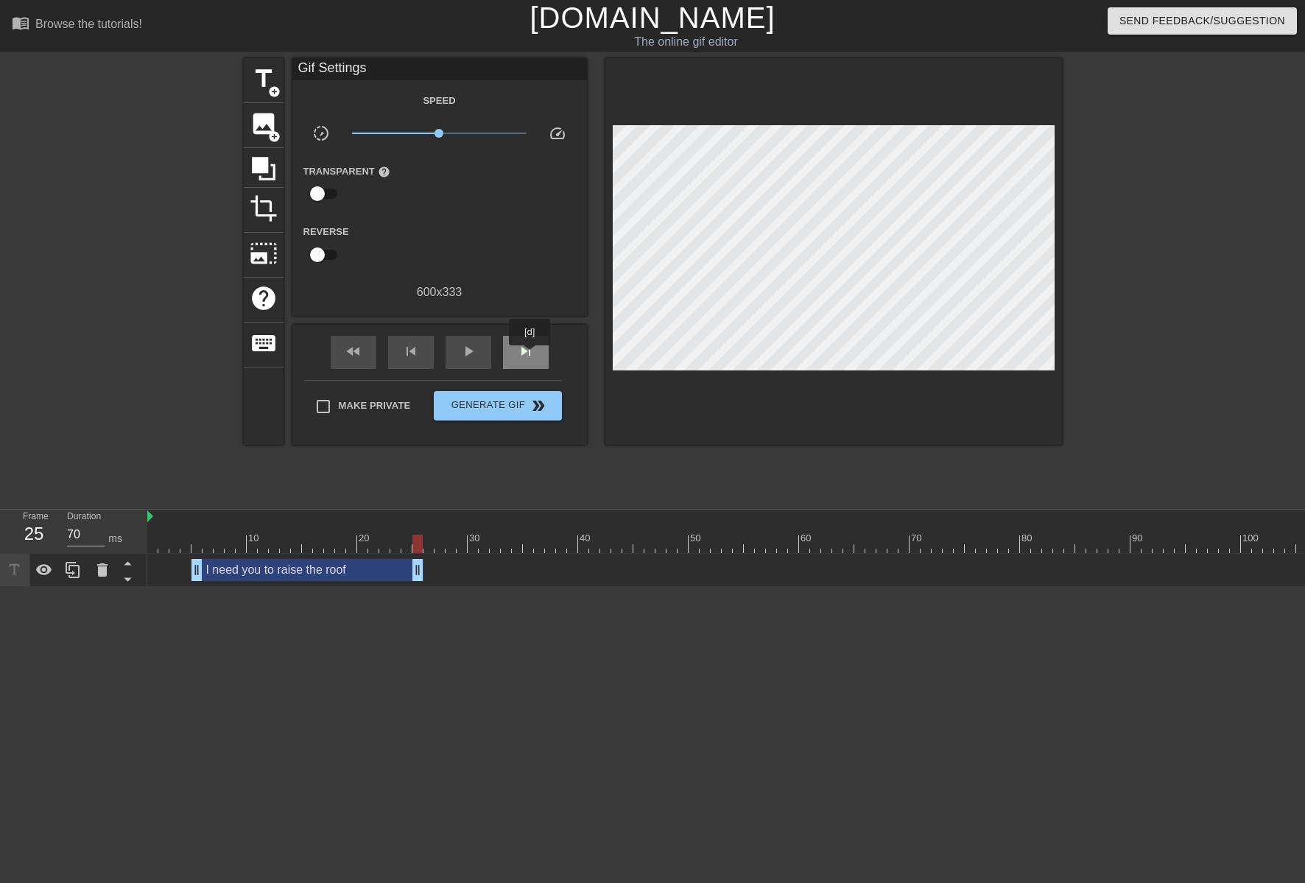
click at [531, 356] on span "skip_next" at bounding box center [526, 351] width 18 height 18
click at [269, 82] on span "title" at bounding box center [264, 79] width 28 height 28
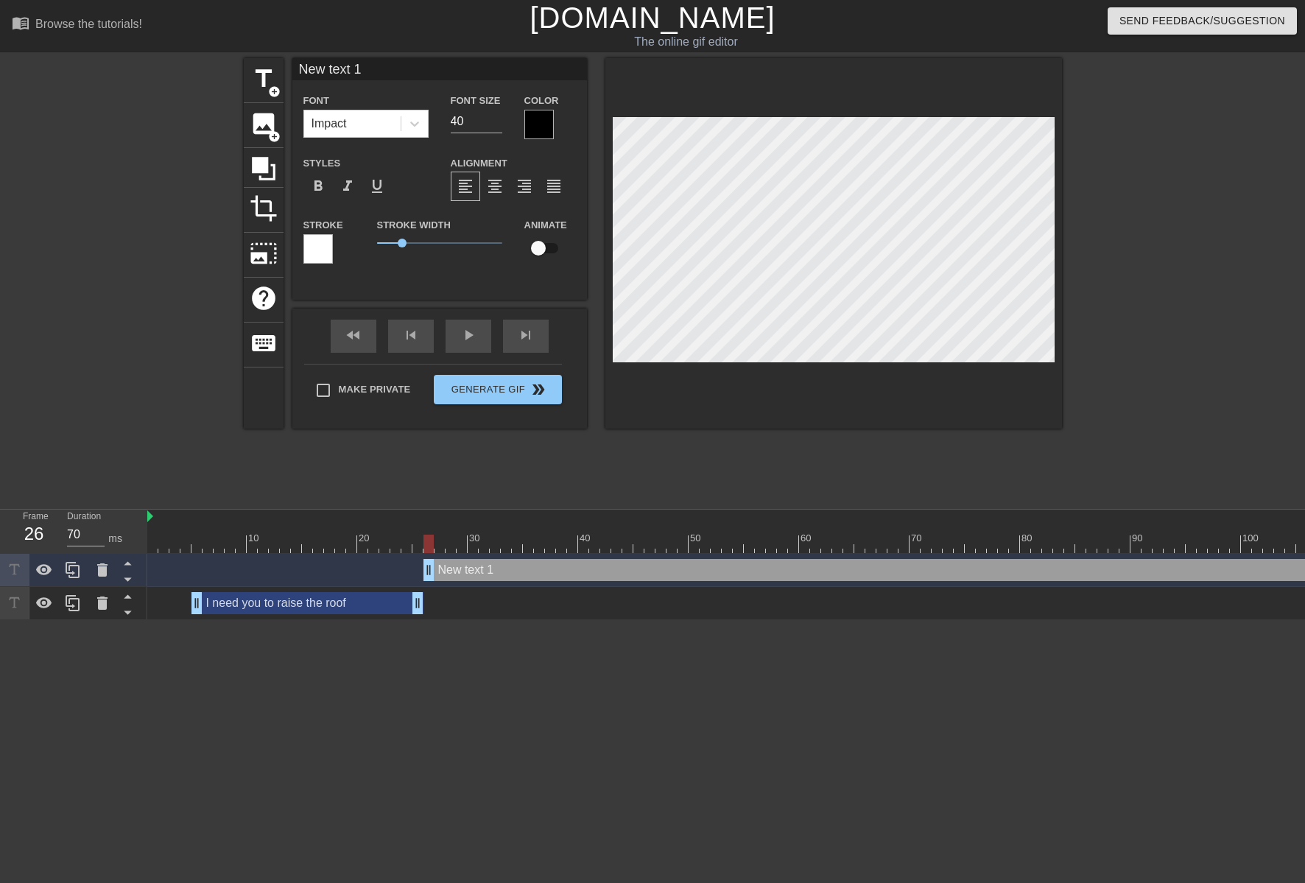
scroll to position [2, 4]
type input "u"
type textarea "u"
type input "up"
type textarea "up"
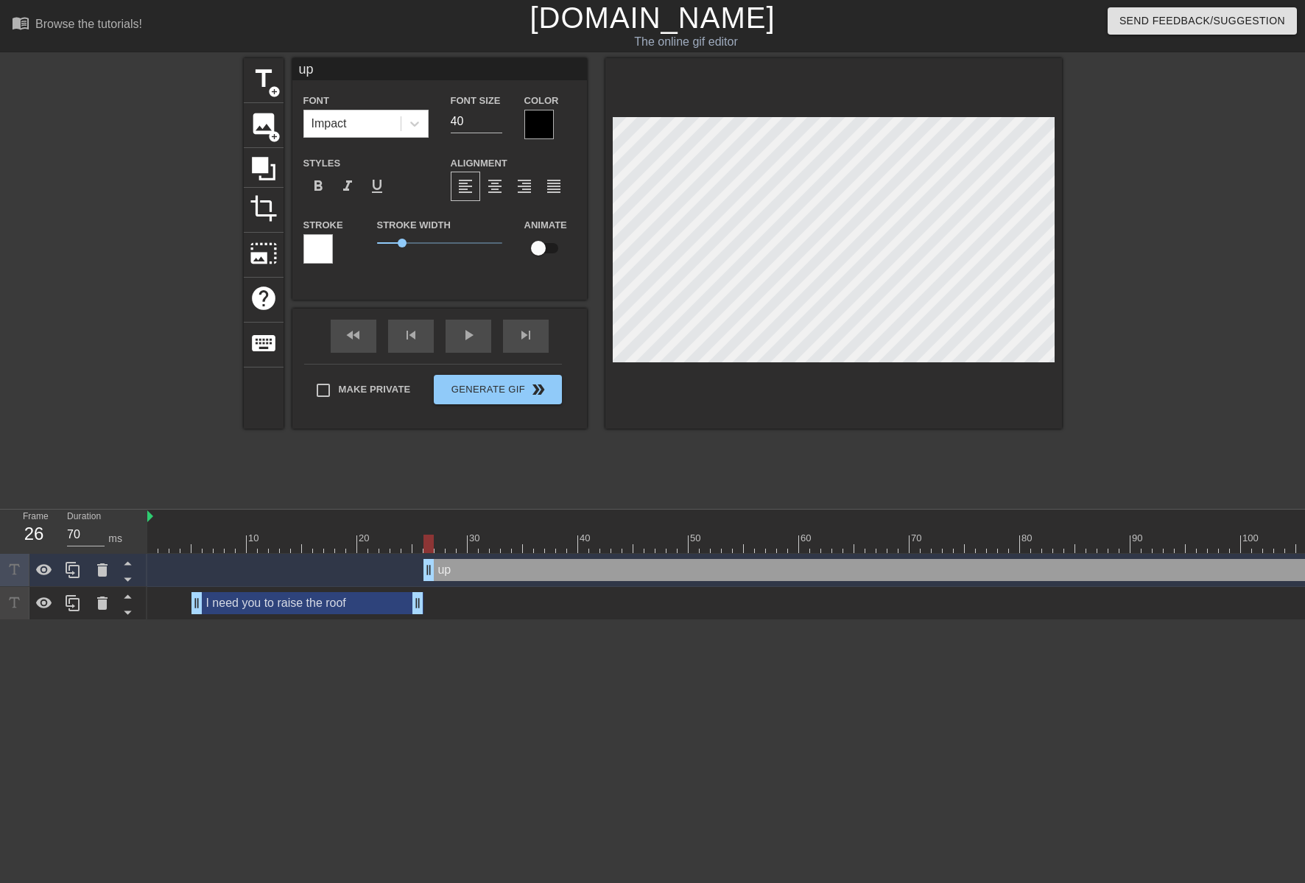
type input "up"
type textarea "up"
type input "up i"
type textarea "up i"
type input "up in"
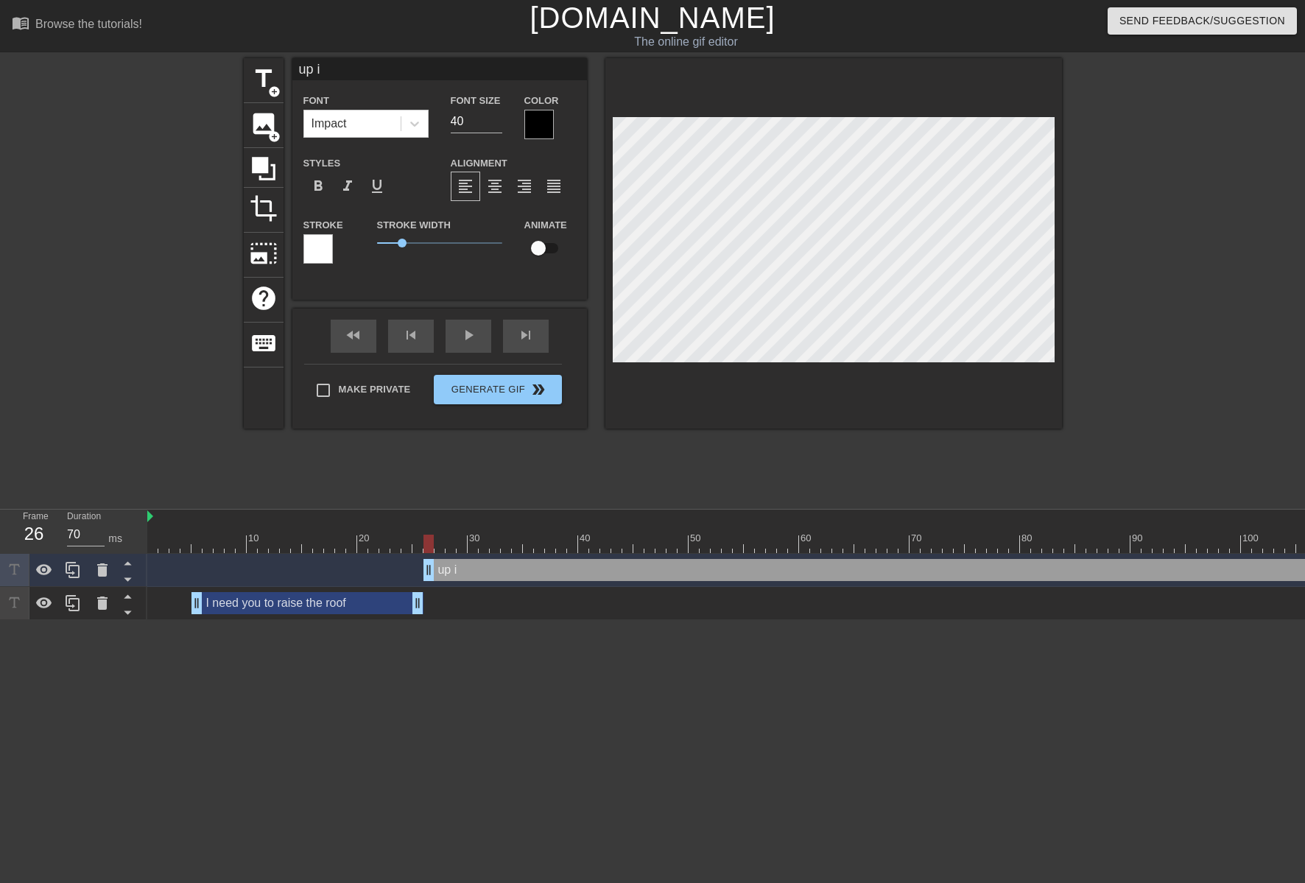
type textarea "up in"
type input "up in"
type textarea "up in"
type input "up in h"
type textarea "up in h"
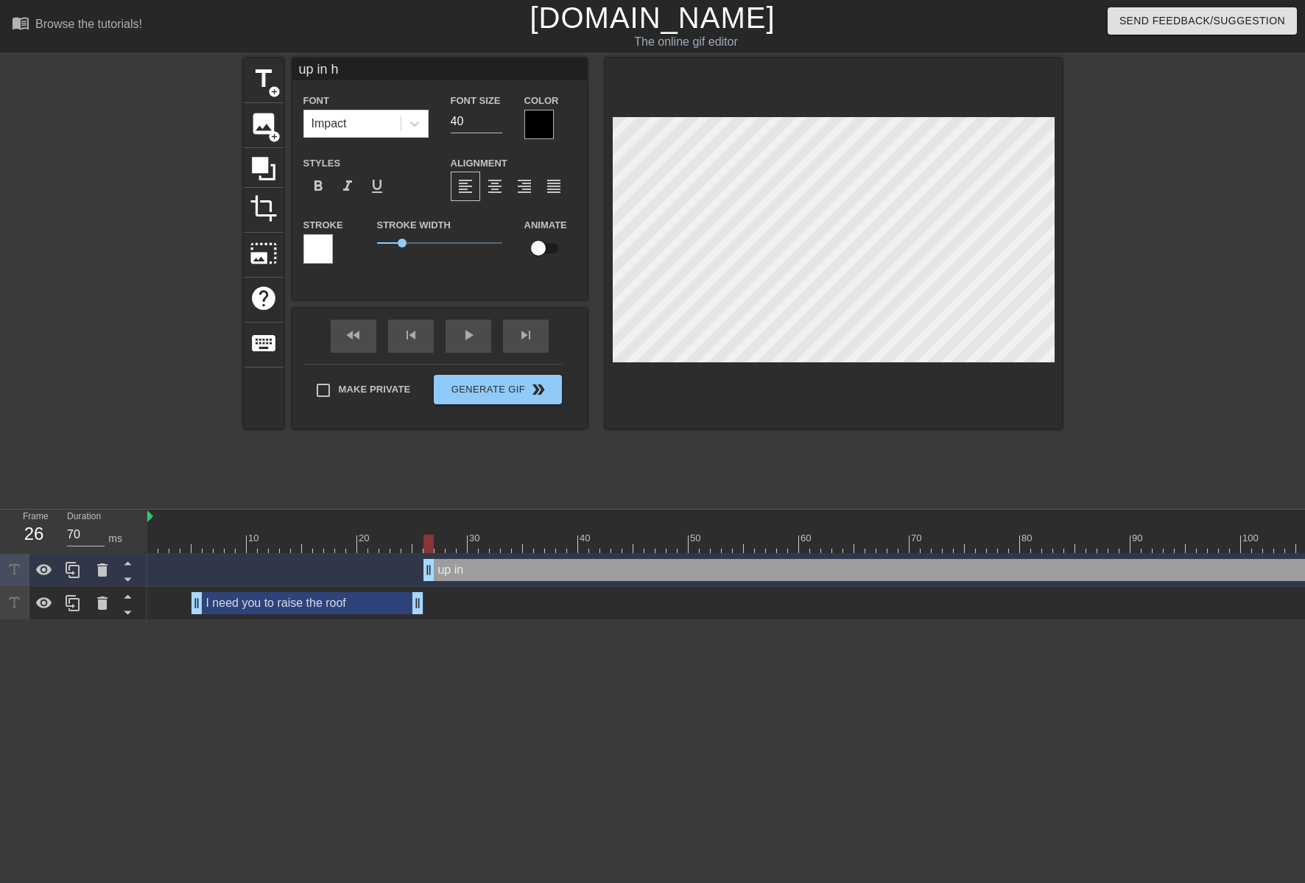
type input "up in he"
type textarea "up in he"
type input "up in her"
type textarea "up in her"
type input "up in here"
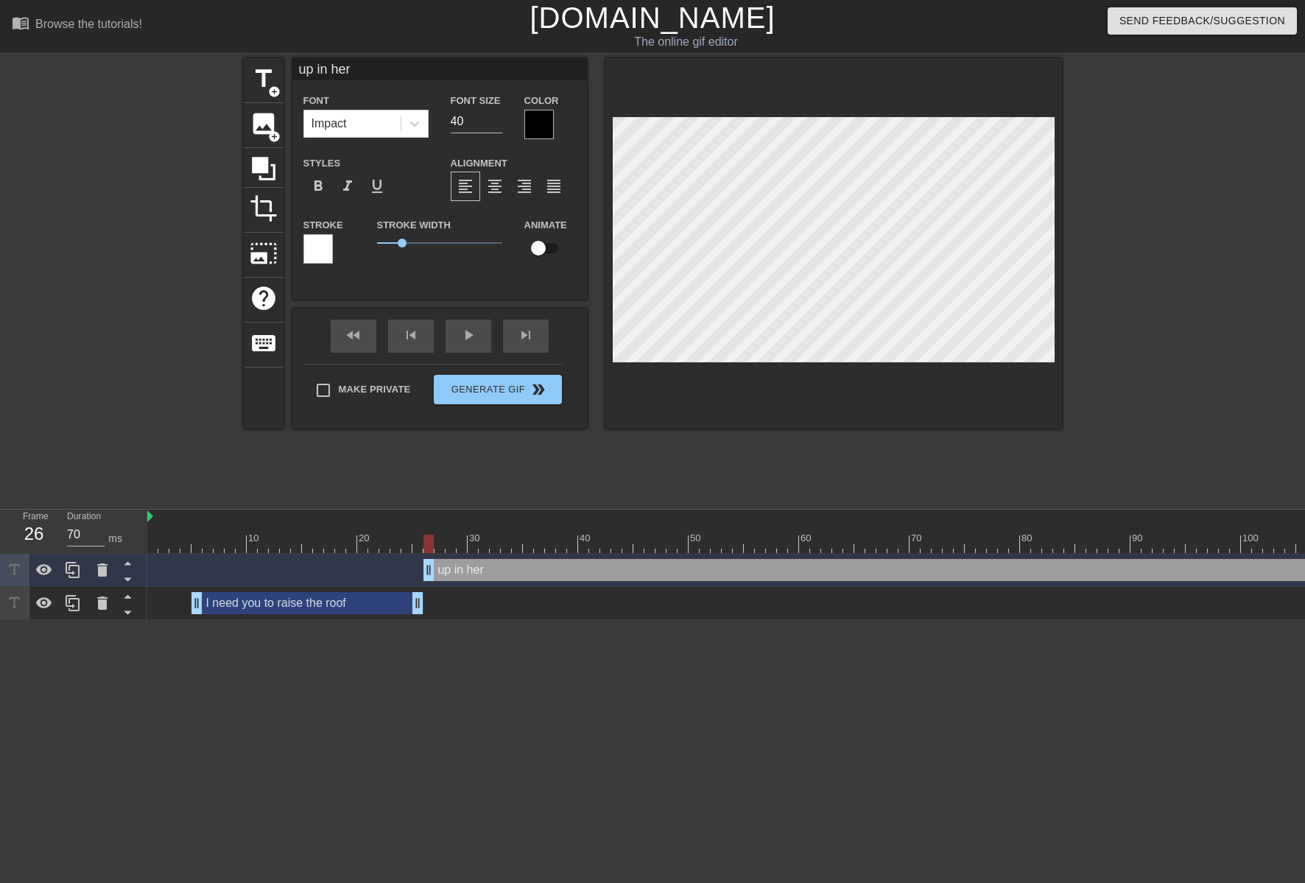
type textarea "up in here"
type input "up in here."
type textarea "up in here."
drag, startPoint x: 455, startPoint y: 120, endPoint x: 388, endPoint y: 127, distance: 67.3
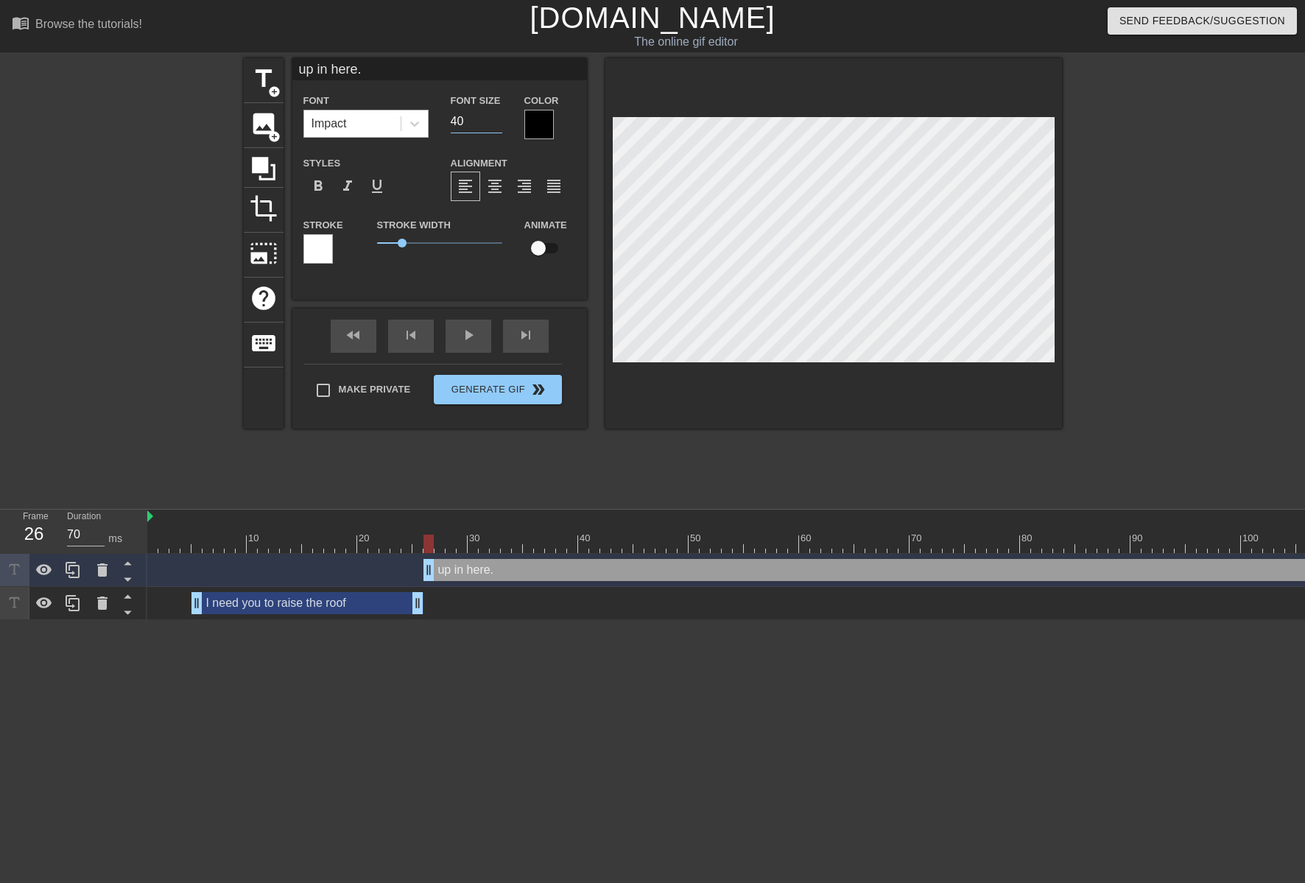
click at [390, 127] on div "Font Impact Font Size 40 Color" at bounding box center [439, 115] width 294 height 48
type input "30"
click at [548, 126] on div at bounding box center [538, 124] width 29 height 29
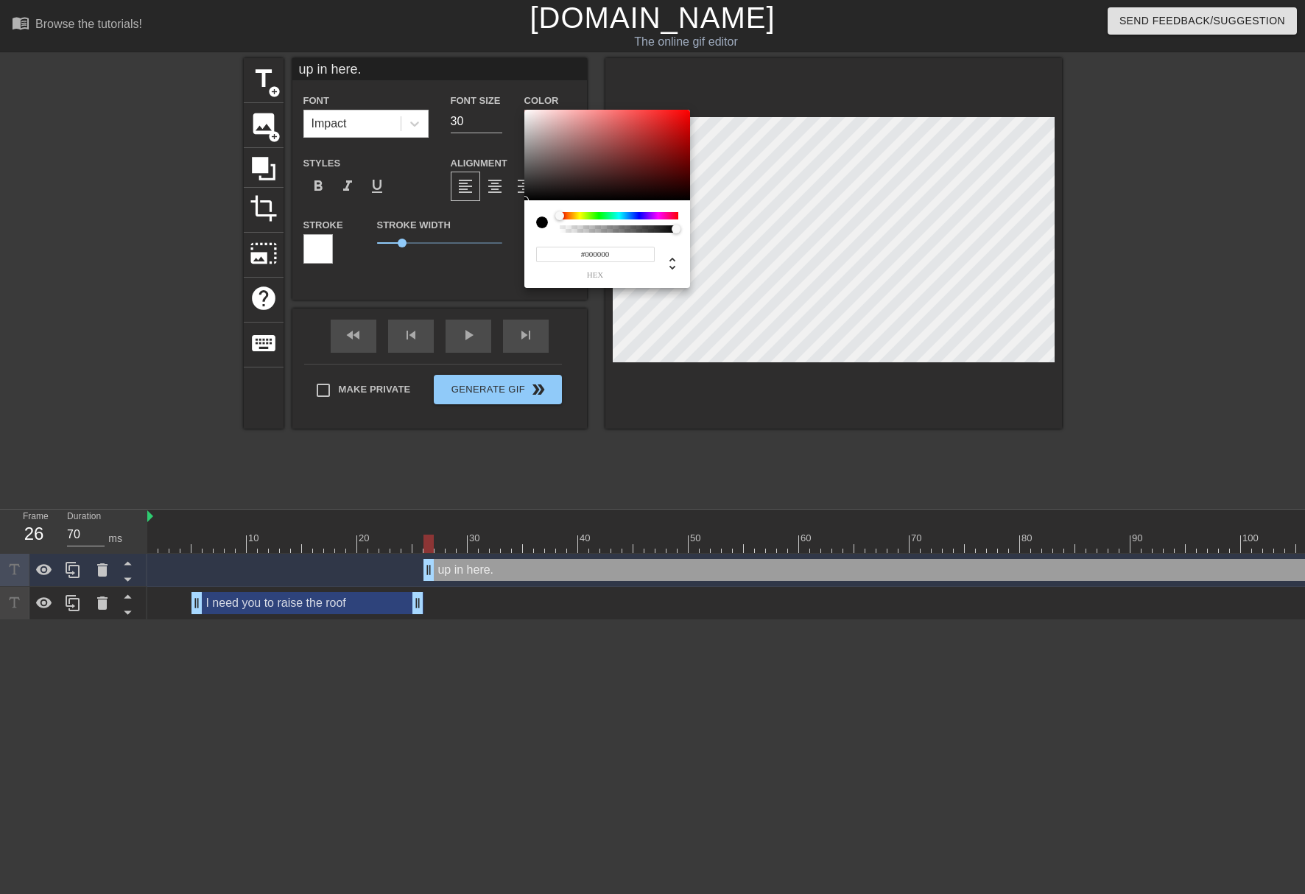
type input "#F8F4F4"
click at [526, 112] on div at bounding box center [607, 155] width 166 height 91
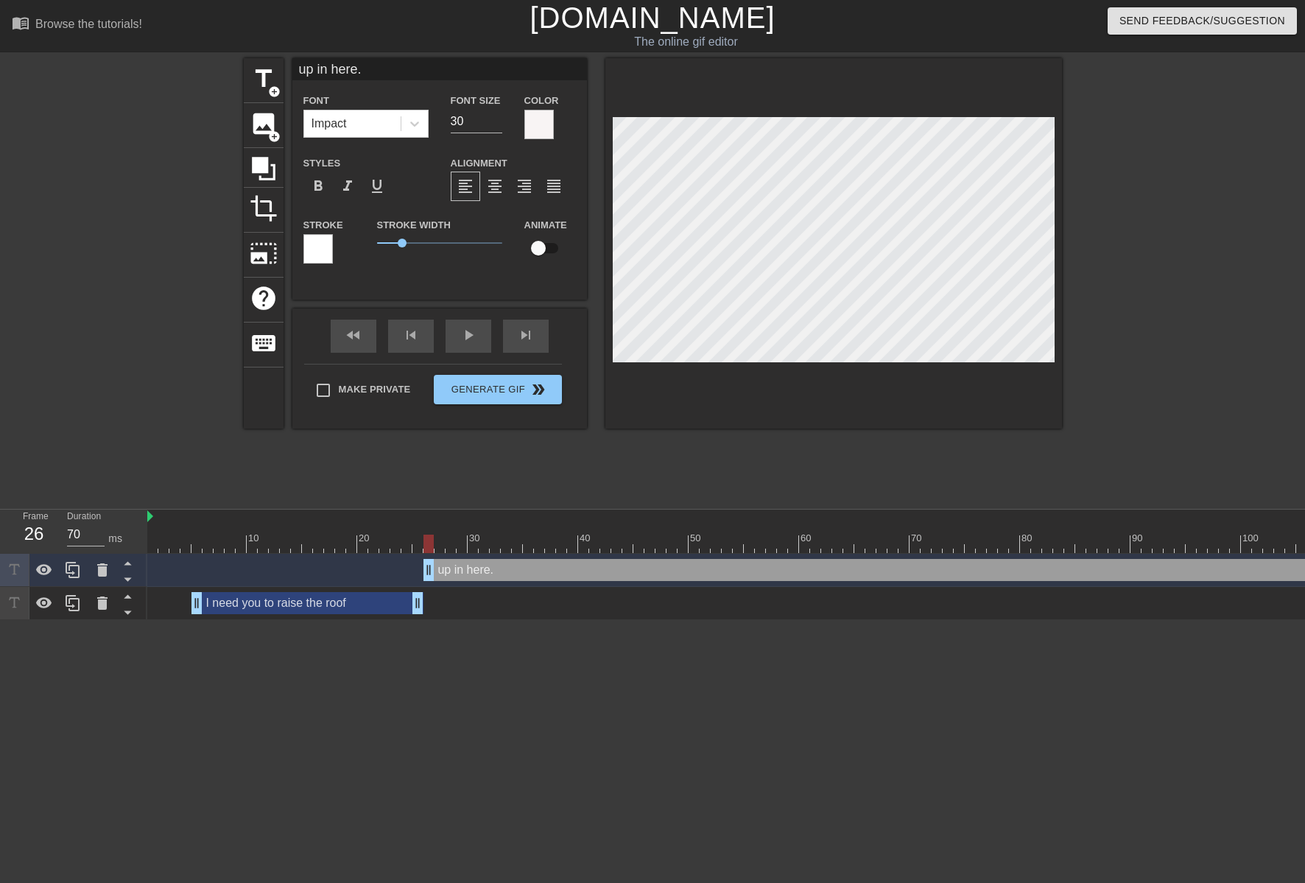
click at [329, 244] on div at bounding box center [317, 248] width 29 height 29
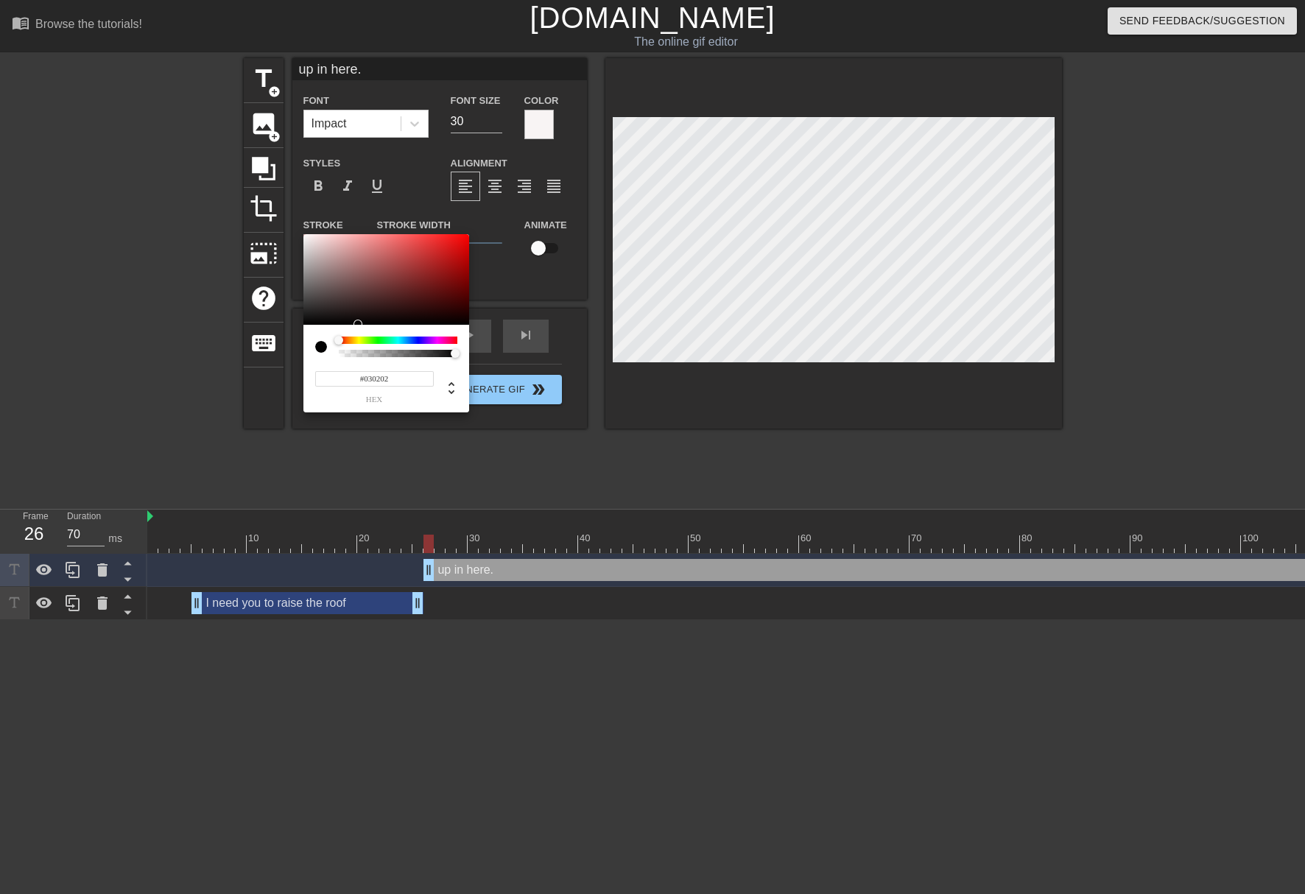
click at [308, 324] on div at bounding box center [386, 279] width 166 height 91
click at [308, 322] on div at bounding box center [386, 279] width 166 height 91
type input "#000000"
drag, startPoint x: 308, startPoint y: 320, endPoint x: 309, endPoint y: 329, distance: 9.0
click at [309, 329] on div "#000000 hex" at bounding box center [386, 323] width 166 height 179
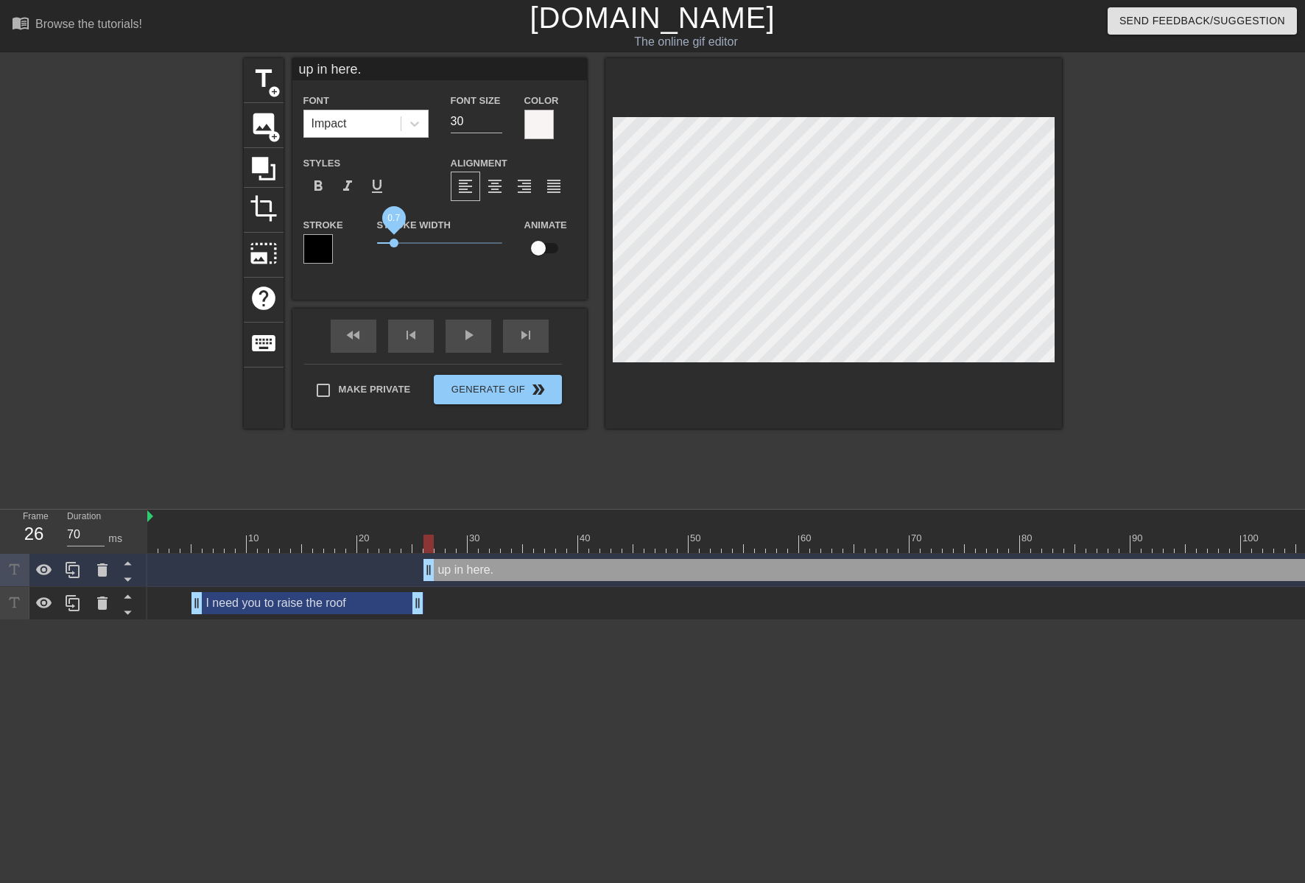
drag, startPoint x: 403, startPoint y: 242, endPoint x: 395, endPoint y: 243, distance: 8.1
click at [395, 243] on span "0.7" at bounding box center [393, 243] width 9 height 9
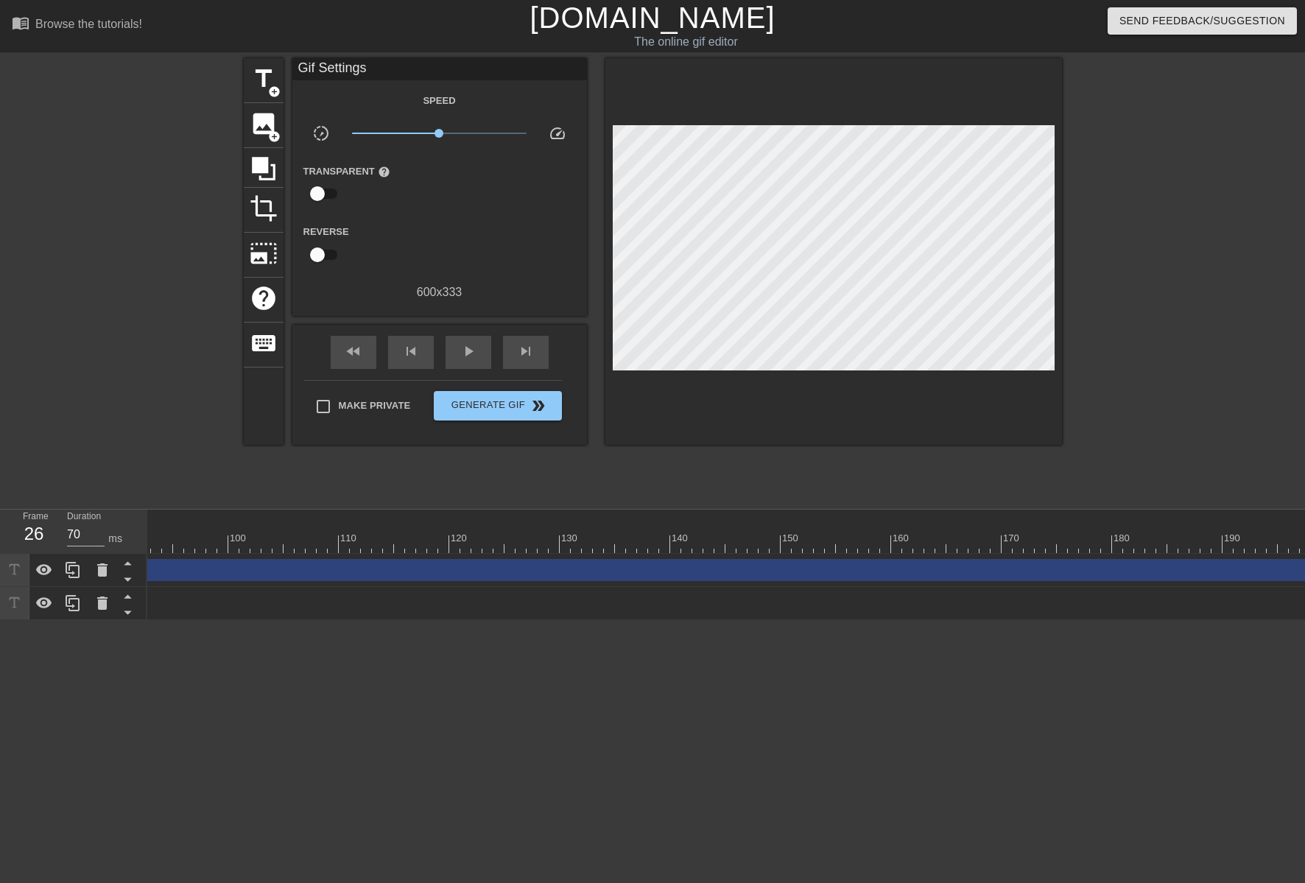
scroll to position [0, 1320]
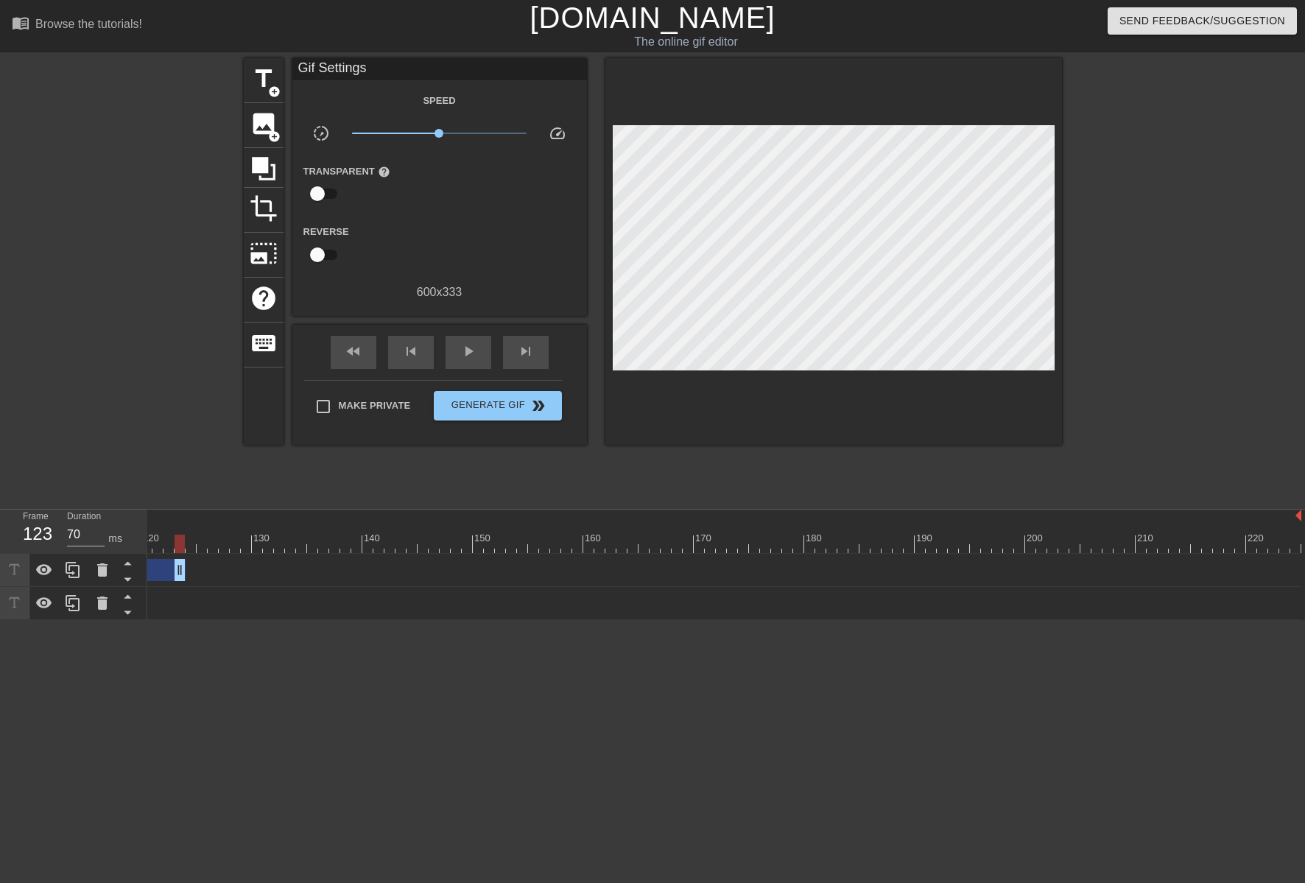
drag, startPoint x: 1292, startPoint y: 566, endPoint x: 176, endPoint y: 543, distance: 1116.4
click at [176, 543] on div "10 20 30 40 50 60 70 80 90 100 110 120 130 140 150 160" at bounding box center [725, 564] width 1157 height 110
drag, startPoint x: 1189, startPoint y: 568, endPoint x: 280, endPoint y: 583, distance: 909.4
click at [280, 583] on div "up in here. drag_handle drag_handle" at bounding box center [1077, 570] width 2474 height 33
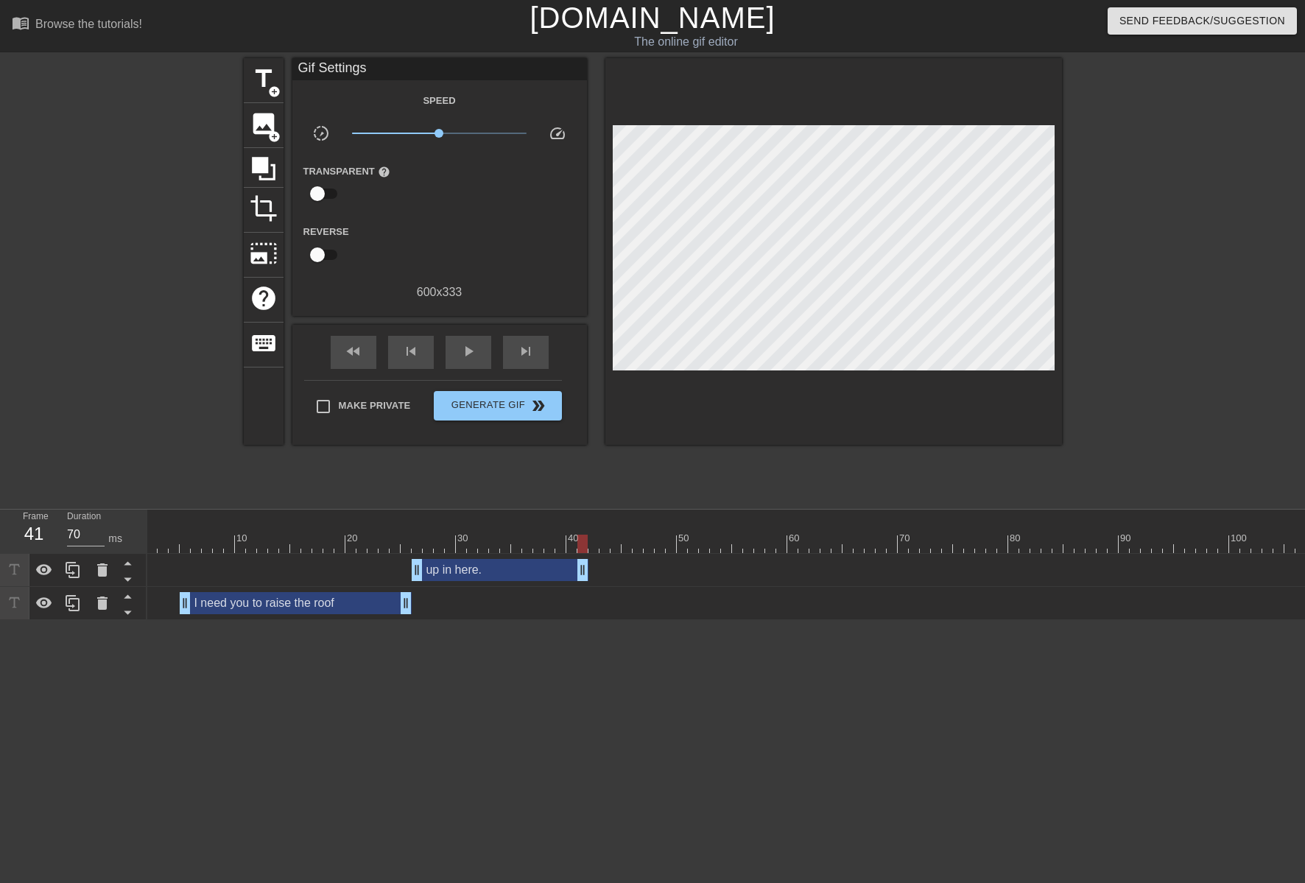
scroll to position [0, 0]
click at [359, 346] on span "fast_rewind" at bounding box center [354, 351] width 18 height 18
click at [483, 351] on div "play_arrow" at bounding box center [468, 352] width 46 height 33
click at [483, 350] on div "pause" at bounding box center [468, 352] width 46 height 33
drag, startPoint x: 593, startPoint y: 564, endPoint x: 527, endPoint y: 556, distance: 66.0
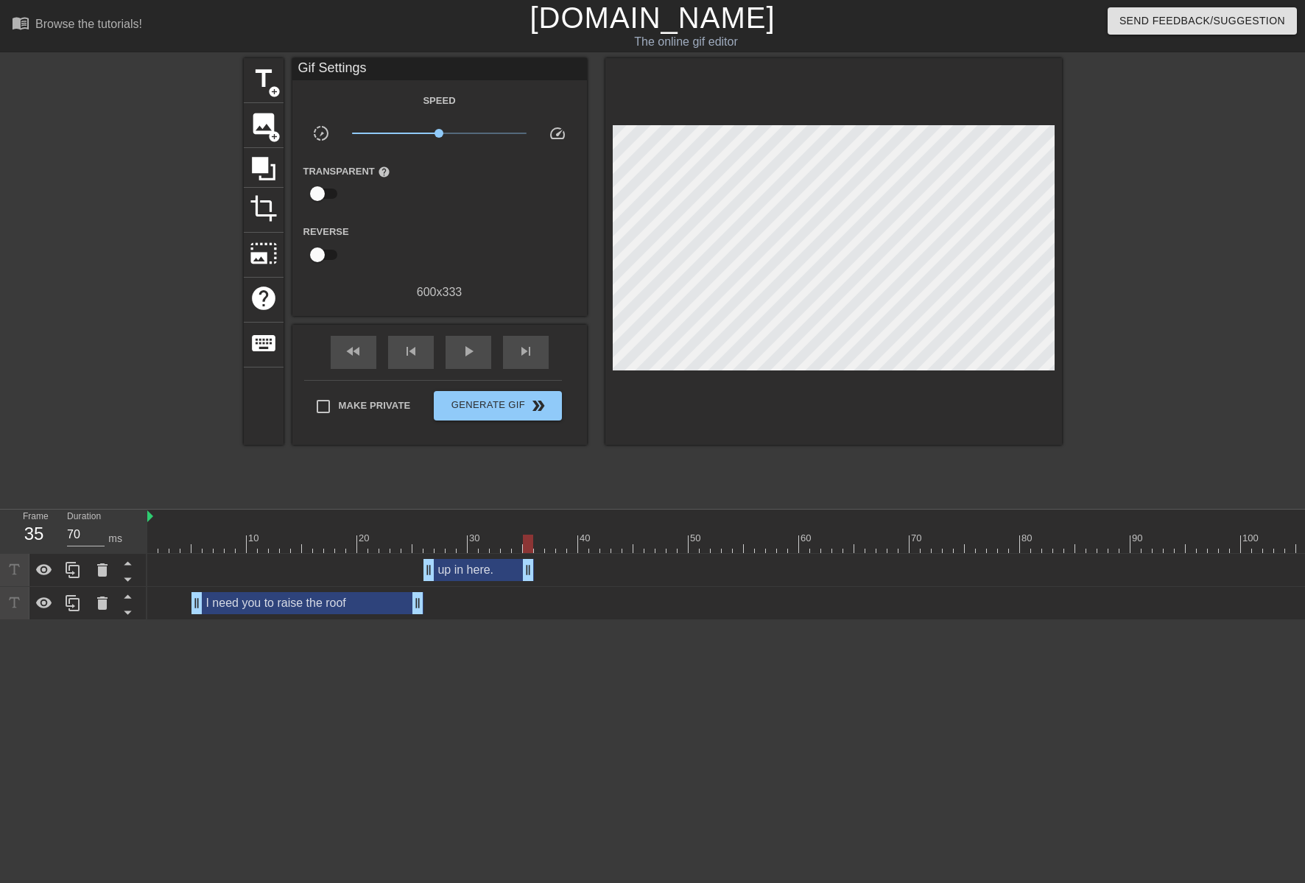
drag, startPoint x: 417, startPoint y: 598, endPoint x: 405, endPoint y: 599, distance: 12.5
drag, startPoint x: 431, startPoint y: 570, endPoint x: 423, endPoint y: 568, distance: 9.0
click at [356, 348] on span "fast_rewind" at bounding box center [354, 351] width 18 height 18
click at [470, 345] on span "play_arrow" at bounding box center [468, 351] width 18 height 18
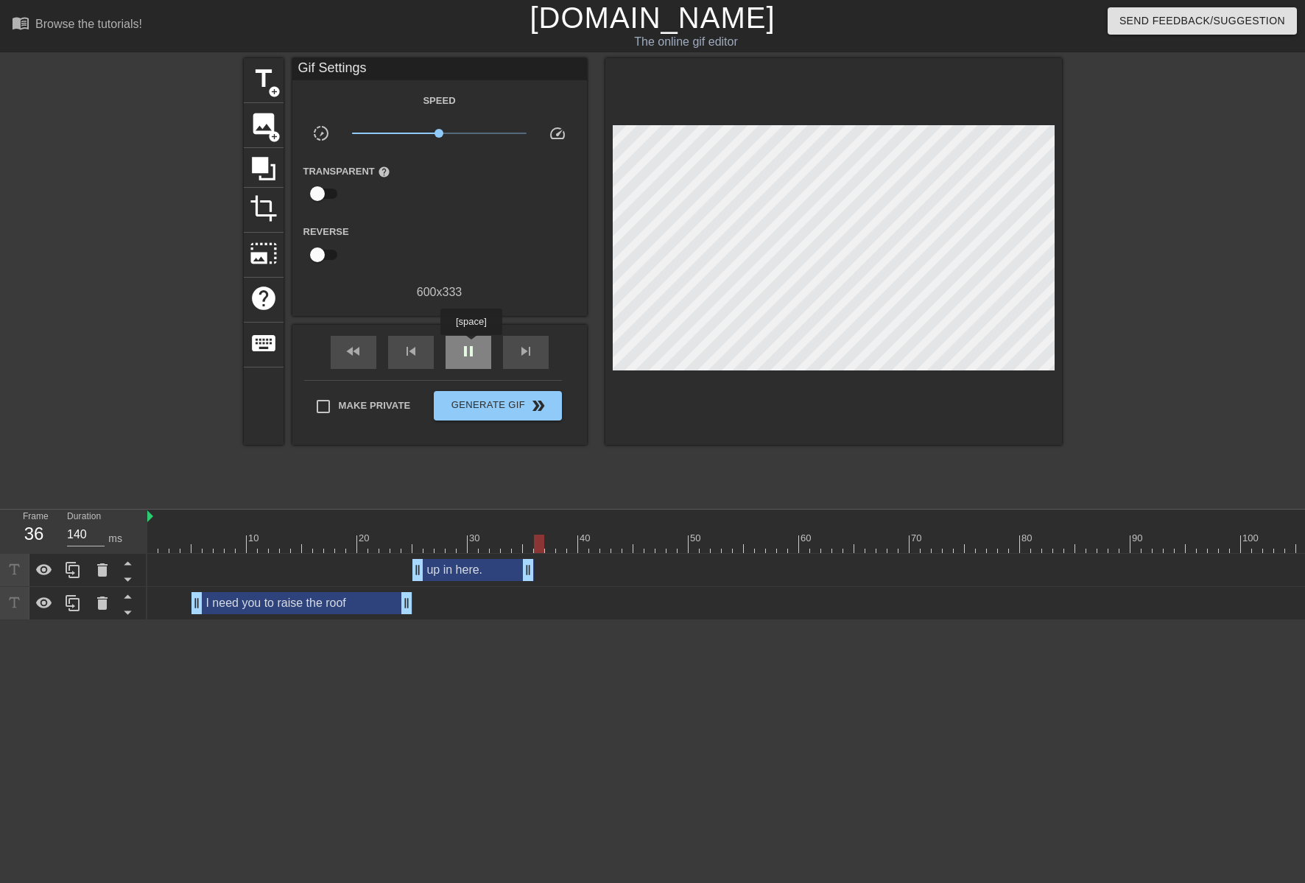
click at [470, 345] on span "pause" at bounding box center [468, 351] width 18 height 18
click at [408, 352] on span "skip_previous" at bounding box center [411, 351] width 18 height 18
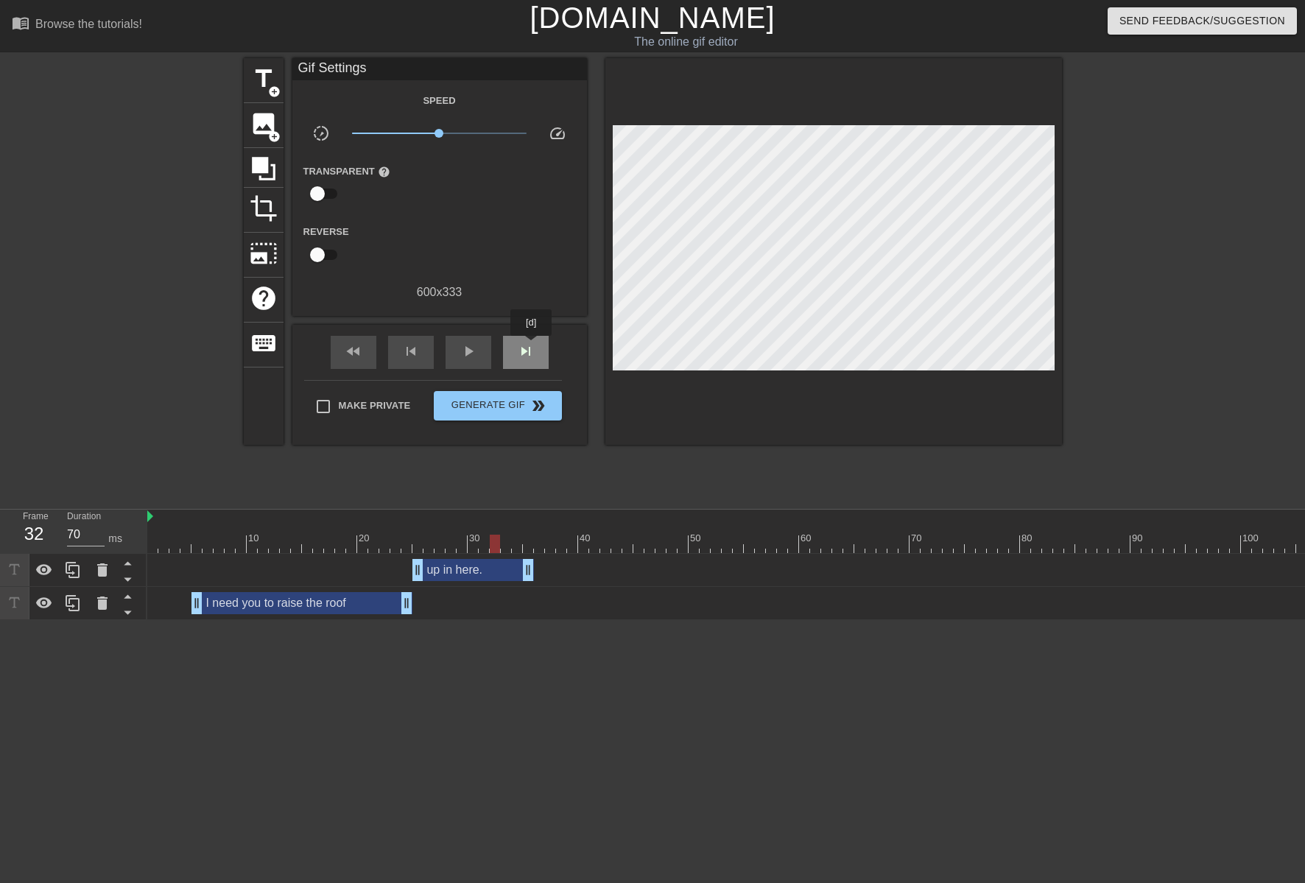
click at [532, 346] on span "skip_next" at bounding box center [526, 351] width 18 height 18
click at [532, 345] on span "skip_next" at bounding box center [526, 351] width 18 height 18
click at [531, 345] on span "skip_next" at bounding box center [526, 351] width 18 height 18
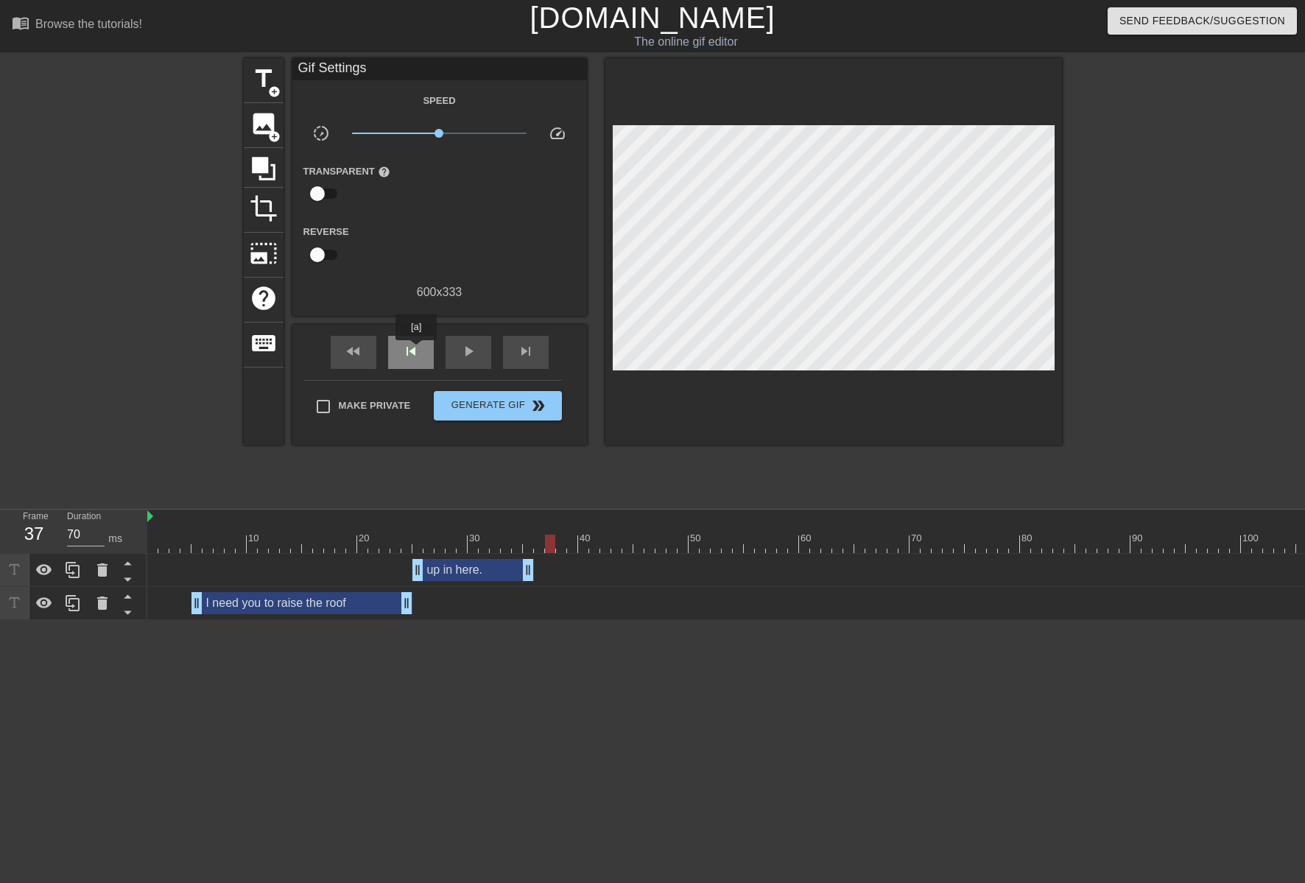
click at [416, 350] on span "skip_previous" at bounding box center [411, 351] width 18 height 18
drag, startPoint x: 418, startPoint y: 351, endPoint x: 428, endPoint y: 352, distance: 10.3
click at [419, 351] on span "skip_previous" at bounding box center [411, 351] width 18 height 18
click at [530, 345] on span "skip_next" at bounding box center [526, 351] width 18 height 18
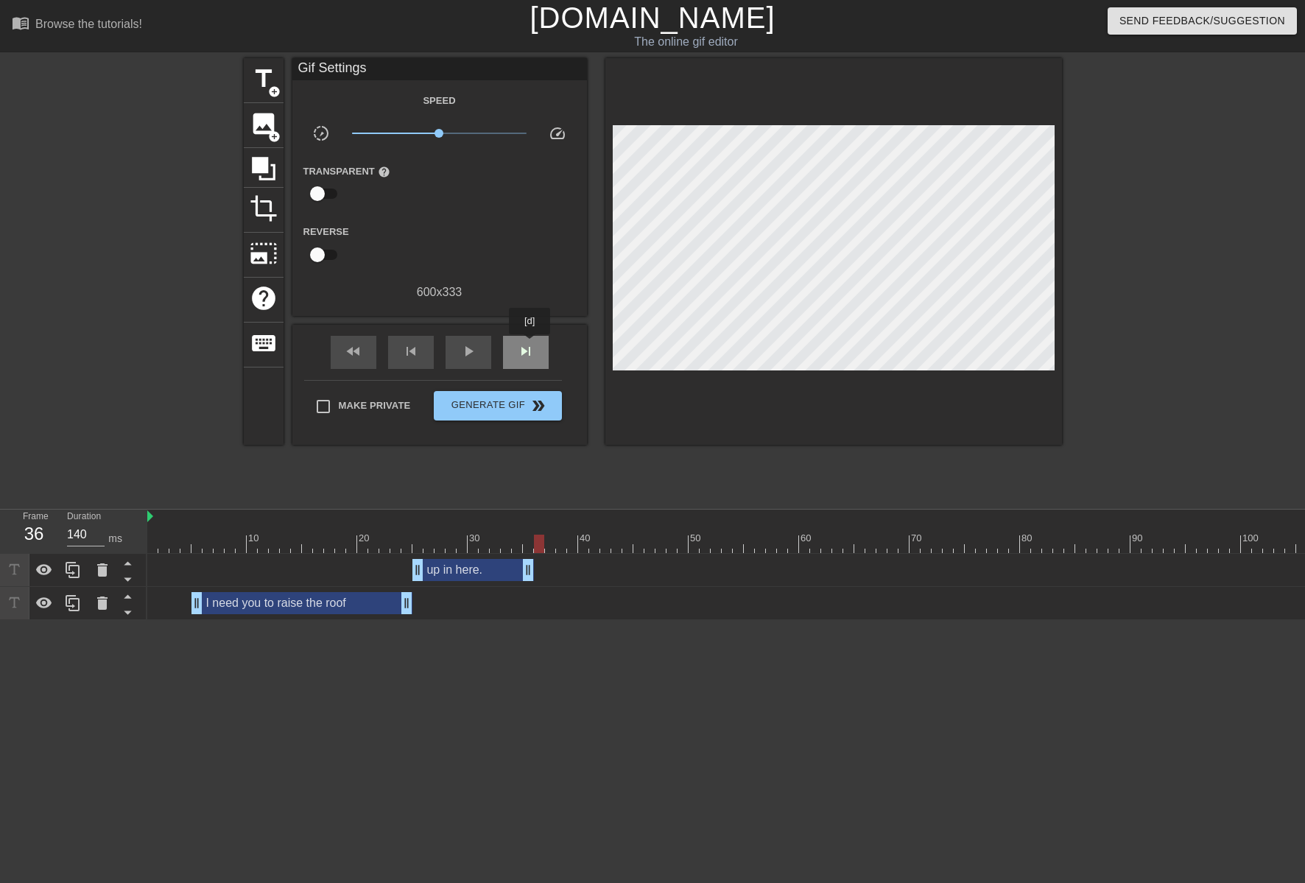
type input "70"
click at [272, 82] on span "title" at bounding box center [264, 79] width 28 height 28
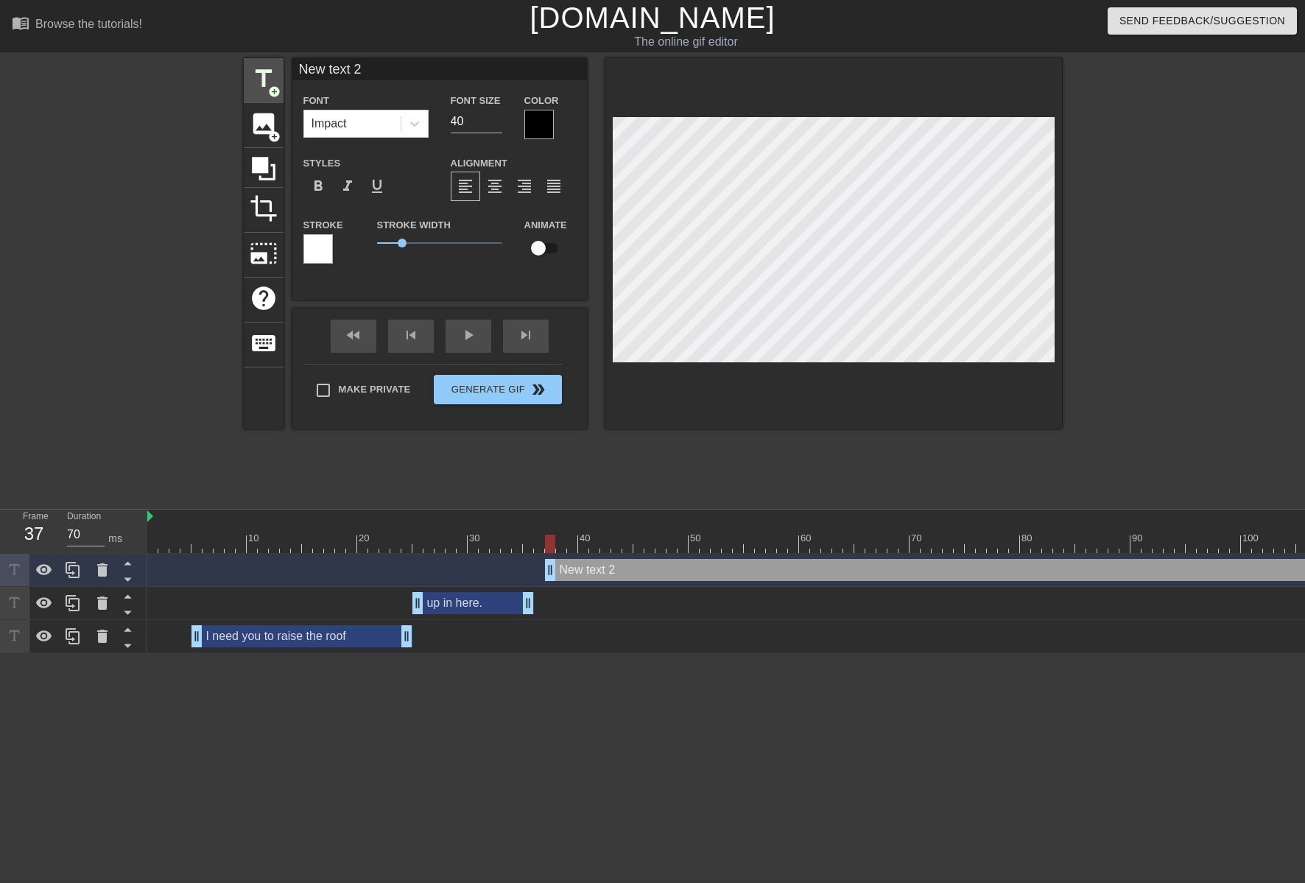
scroll to position [2, 3]
type input "W"
type textarea "W"
type input "WO"
type textarea "WO"
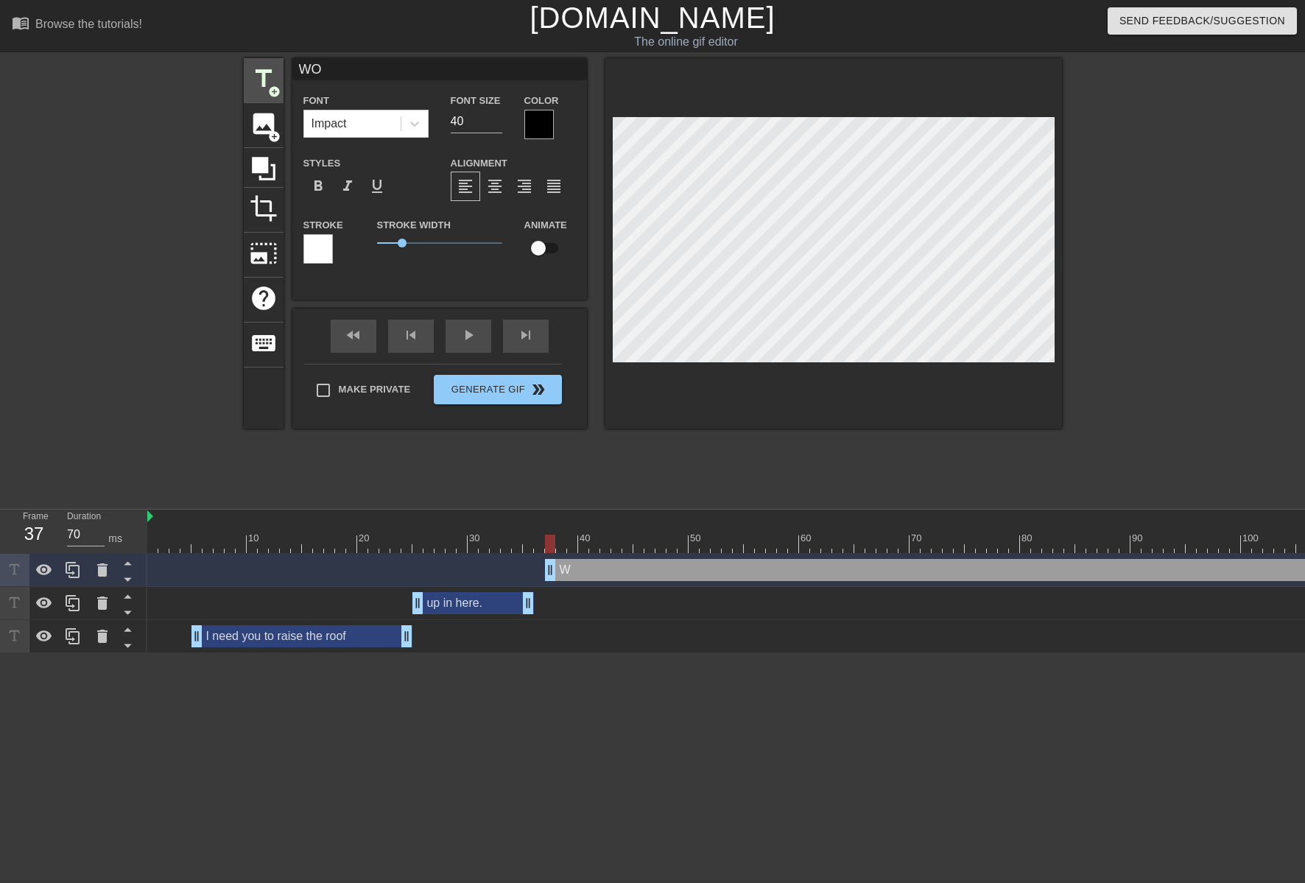
type input "WOO"
type textarea "WOO"
type input "WOOP"
type textarea "WOOP"
type input "WOO"
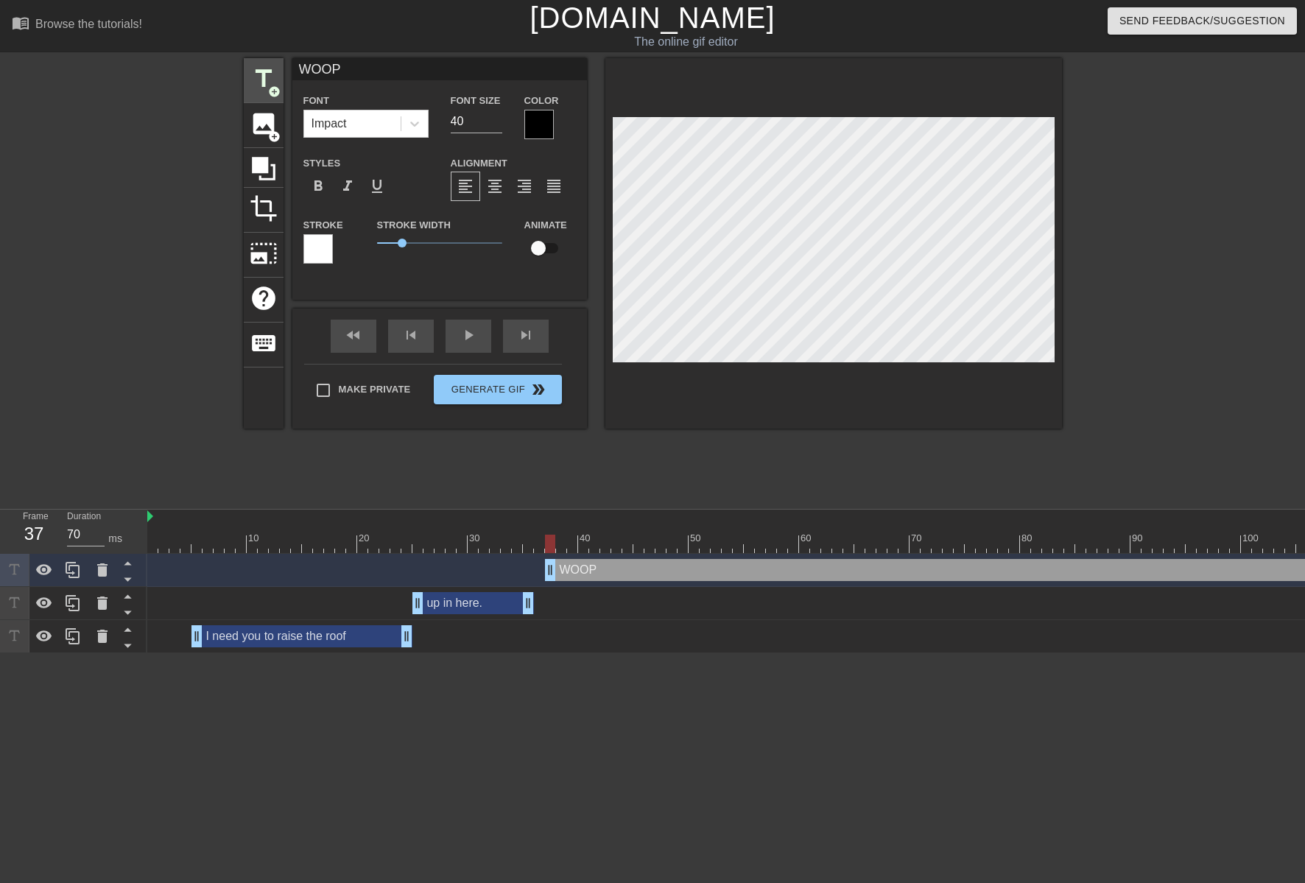
type textarea "WOO"
type input "WO"
type textarea "WO"
type input "W"
type textarea "W"
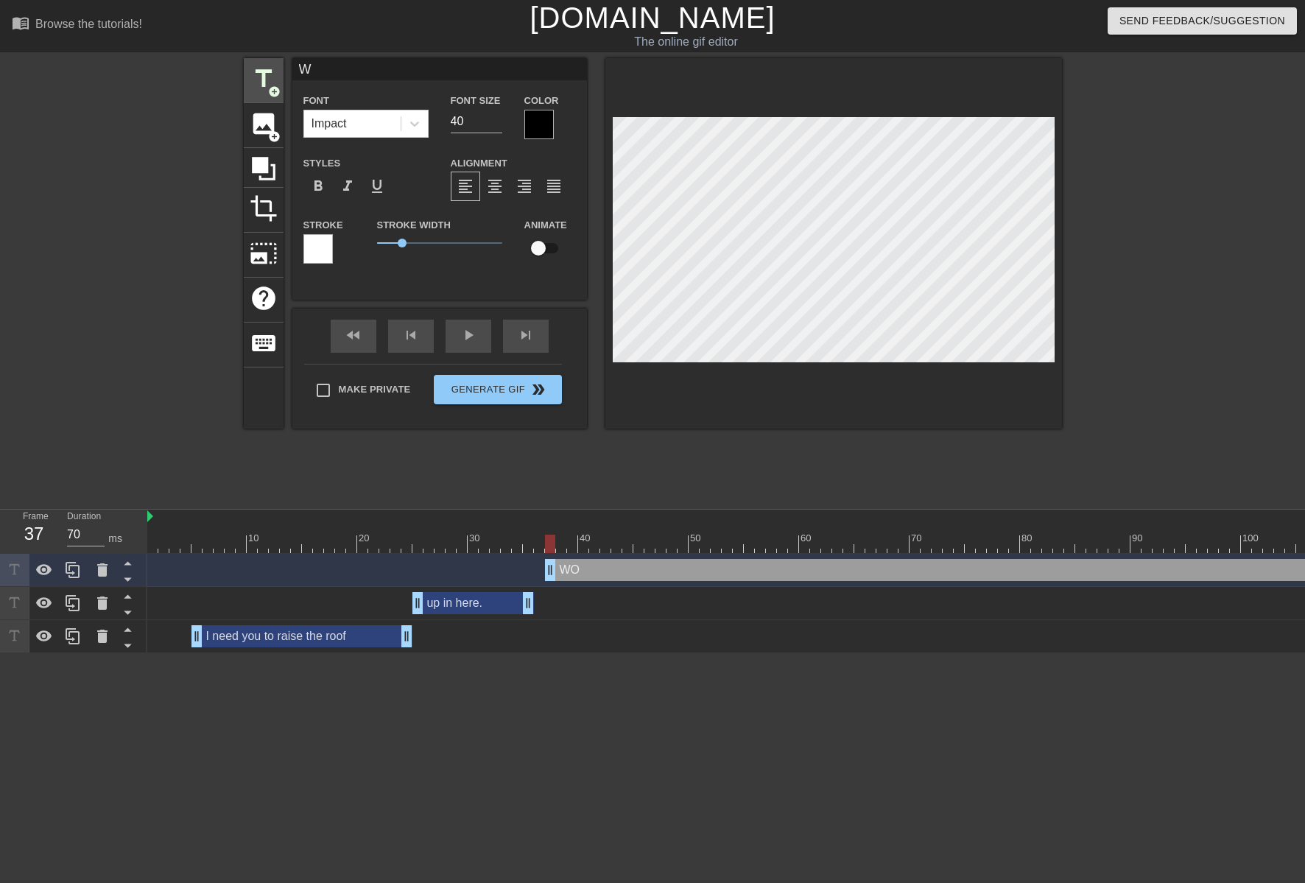
scroll to position [2, 1]
type input "w"
type textarea "w"
type input "W"
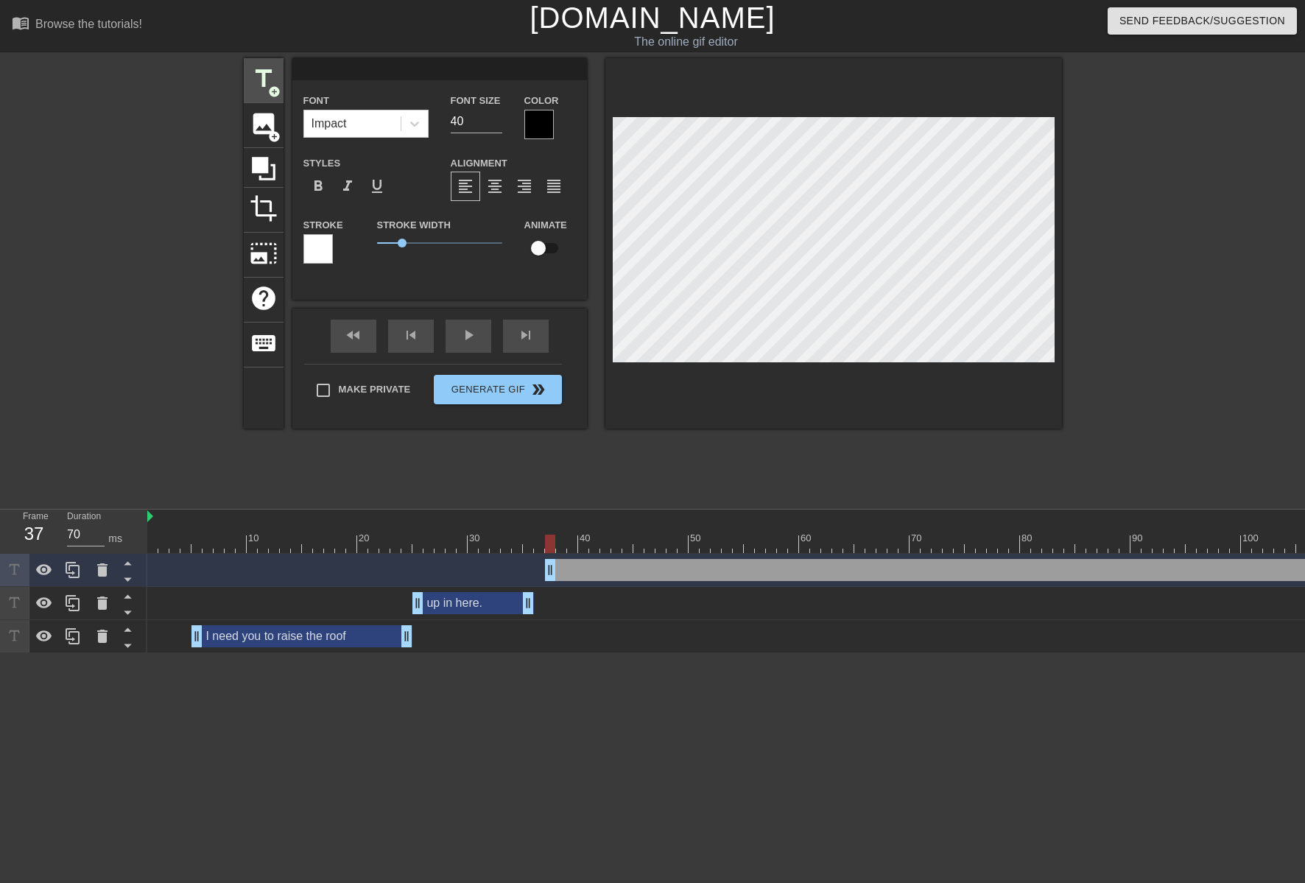
type textarea "W"
type input "WO"
type textarea "WO"
type input "WOO"
type textarea "WOO"
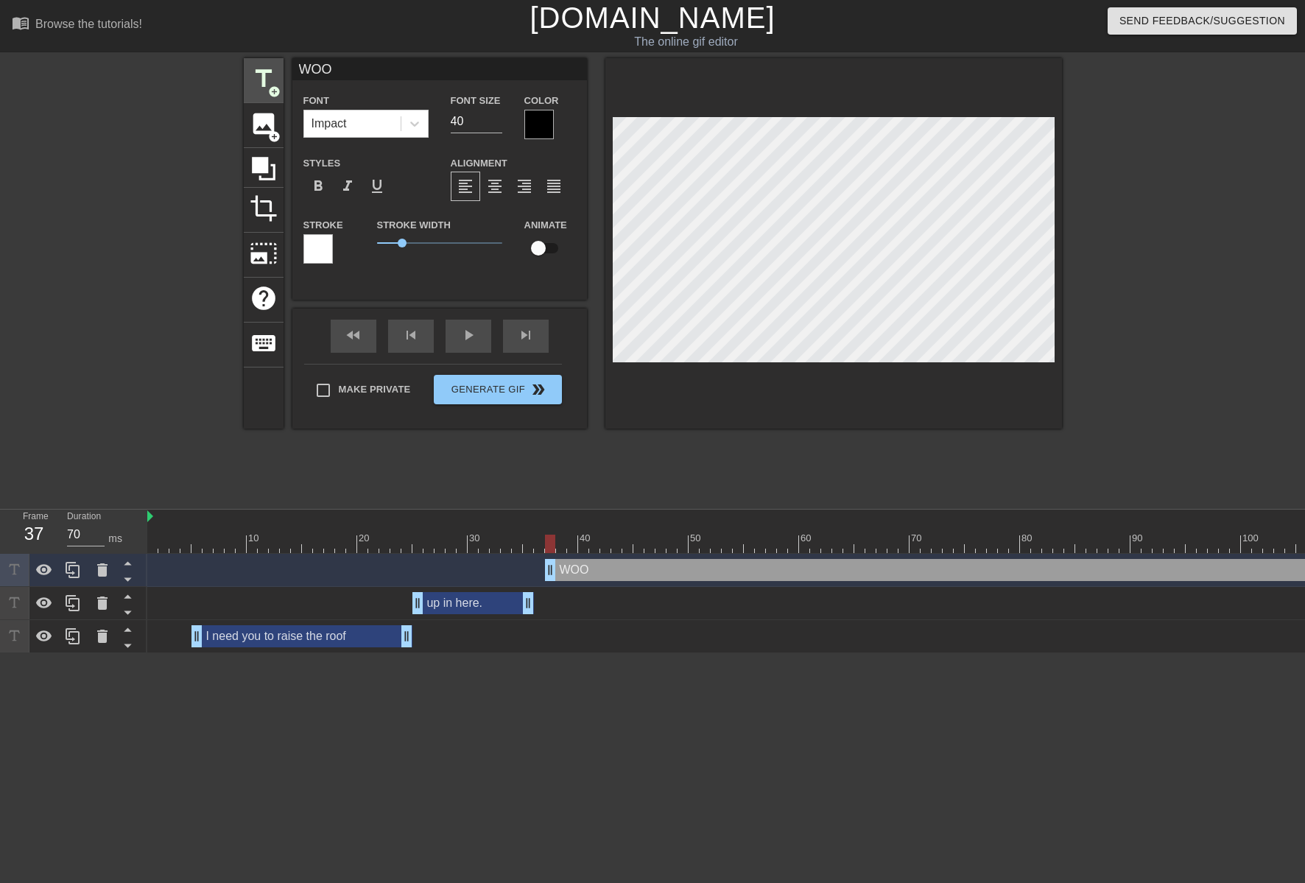
type input "WOOP"
type textarea "WOOP"
type input "WOOP!"
type textarea "WOOP!"
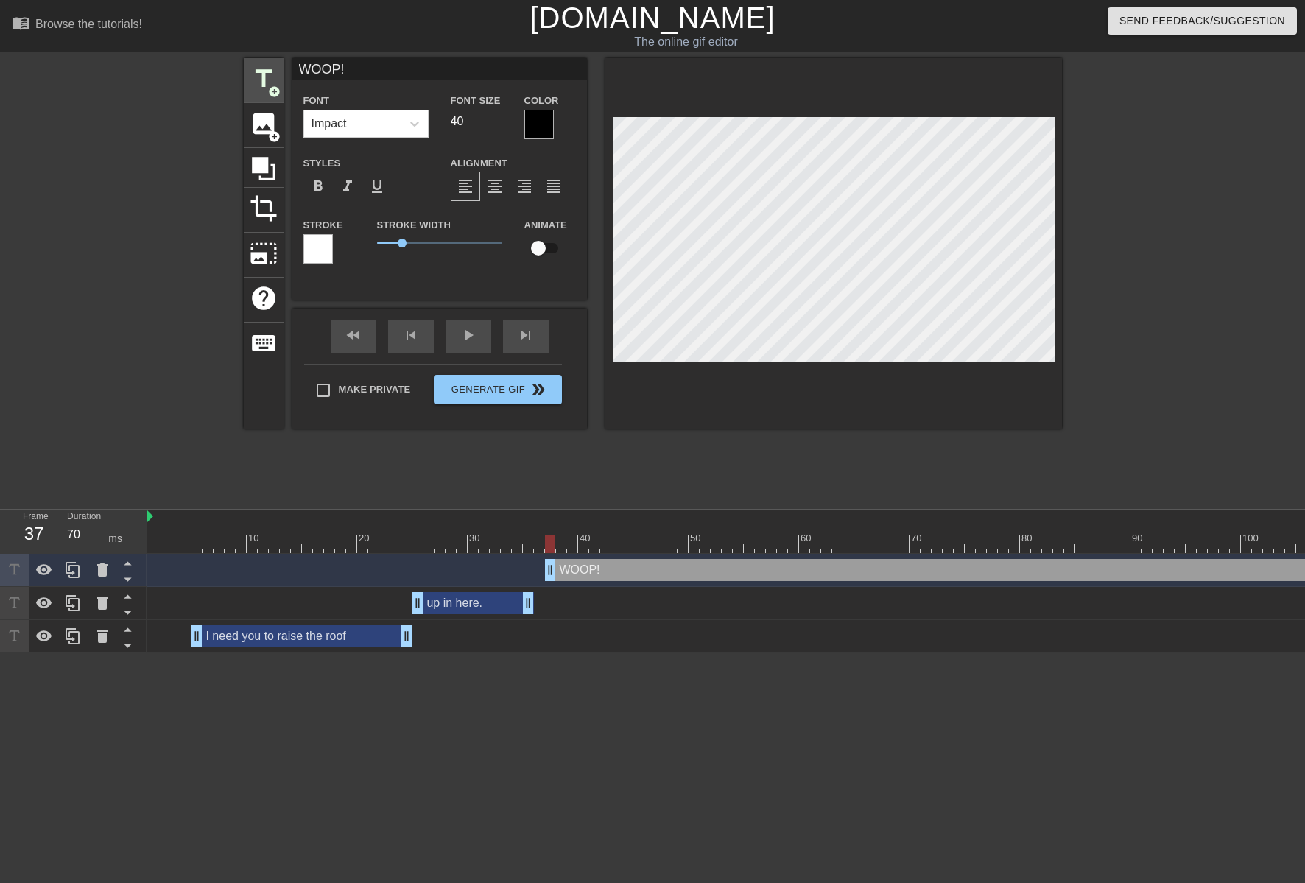
type input "WOOP!"
type textarea "WOOP!"
type input "WOOP! W"
type textarea "WOOP! W"
type input "WOOP! WO"
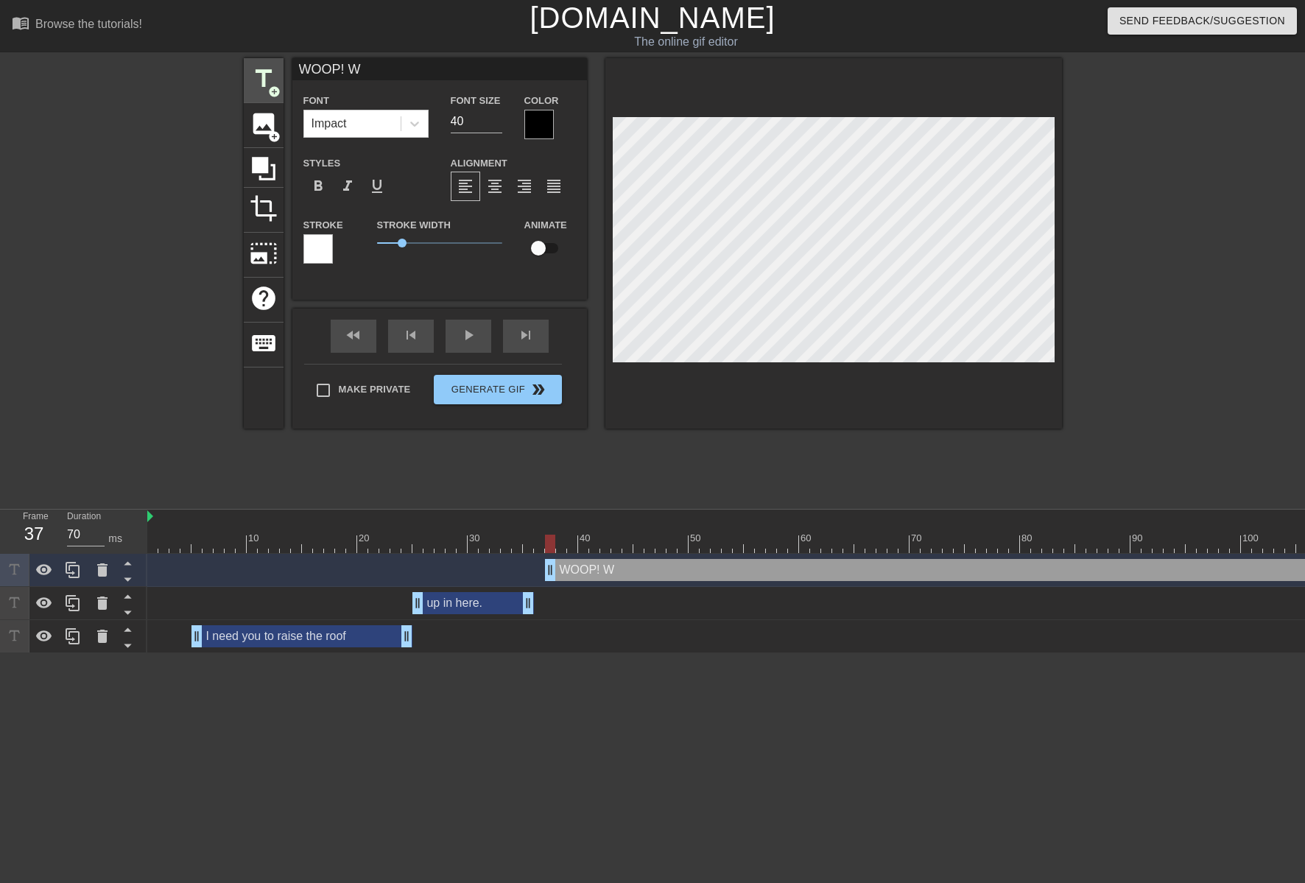
type textarea "WOOP! WO"
type input "WOOP! WOO"
type textarea "WOOP! WOO"
type input "WOOP! WOOP"
type textarea "WOOP! WOOP"
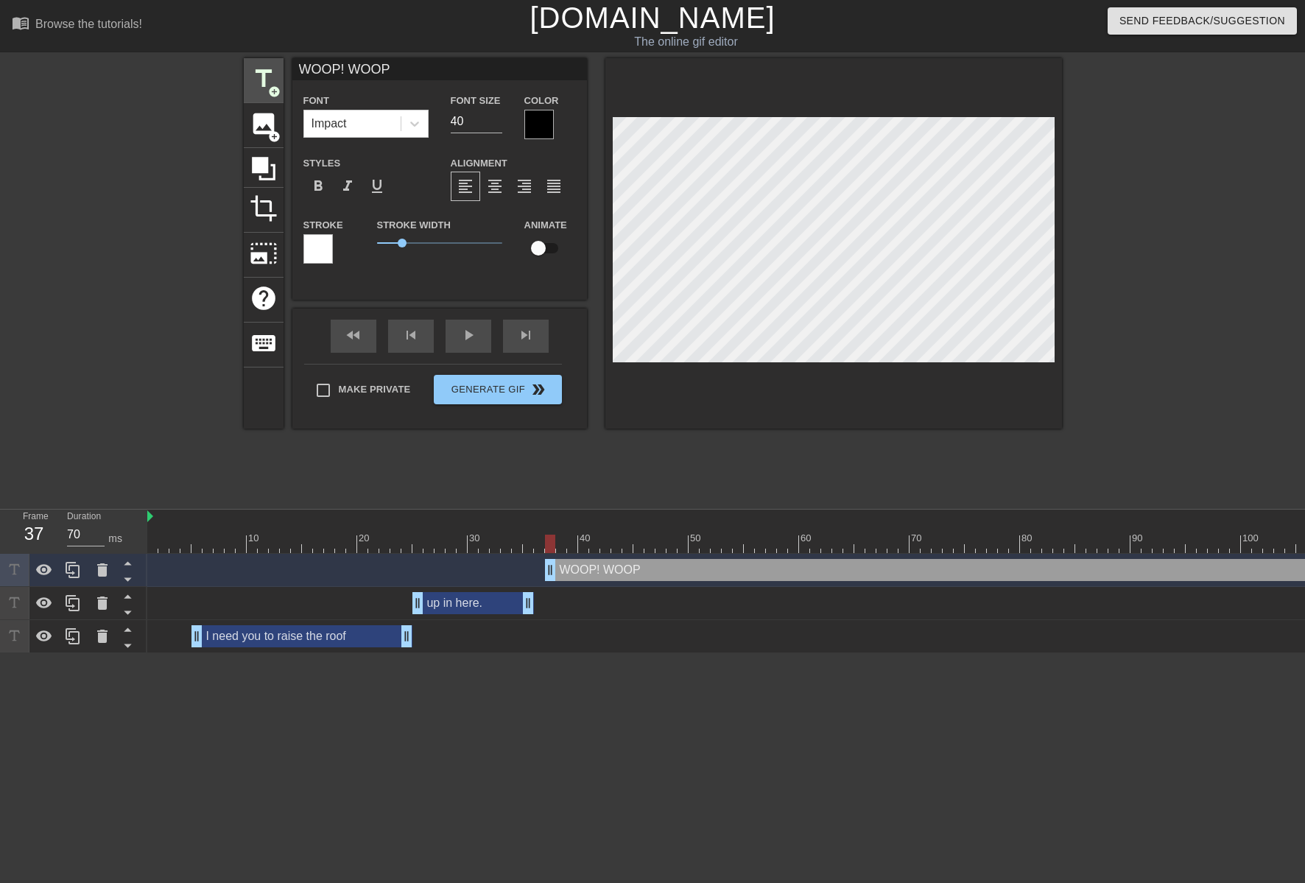
type input "WOOP! WOOP!"
type textarea "WOOP! WOOP!"
click at [540, 133] on div at bounding box center [538, 124] width 29 height 29
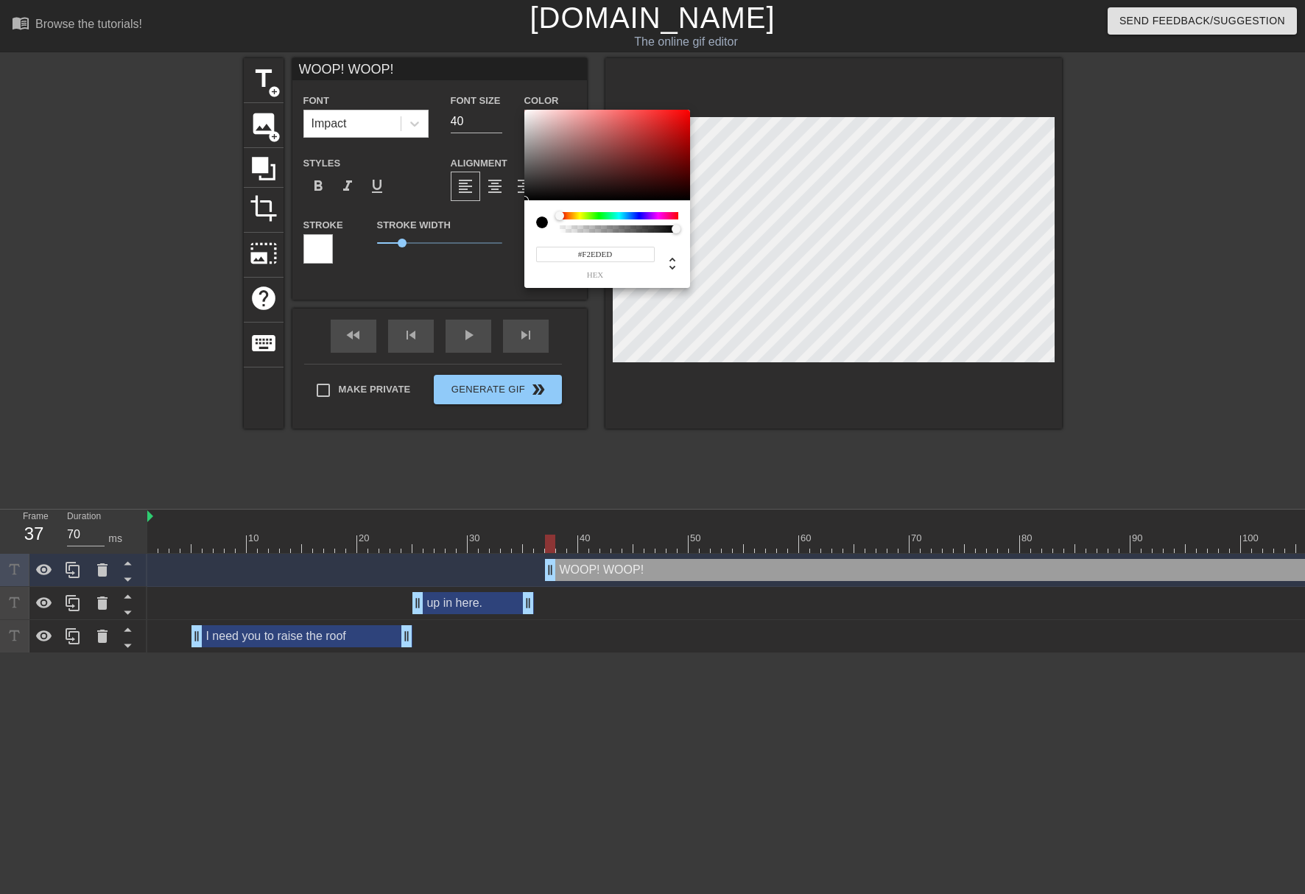
type input "#F2ECEC"
click at [528, 114] on div at bounding box center [607, 155] width 166 height 91
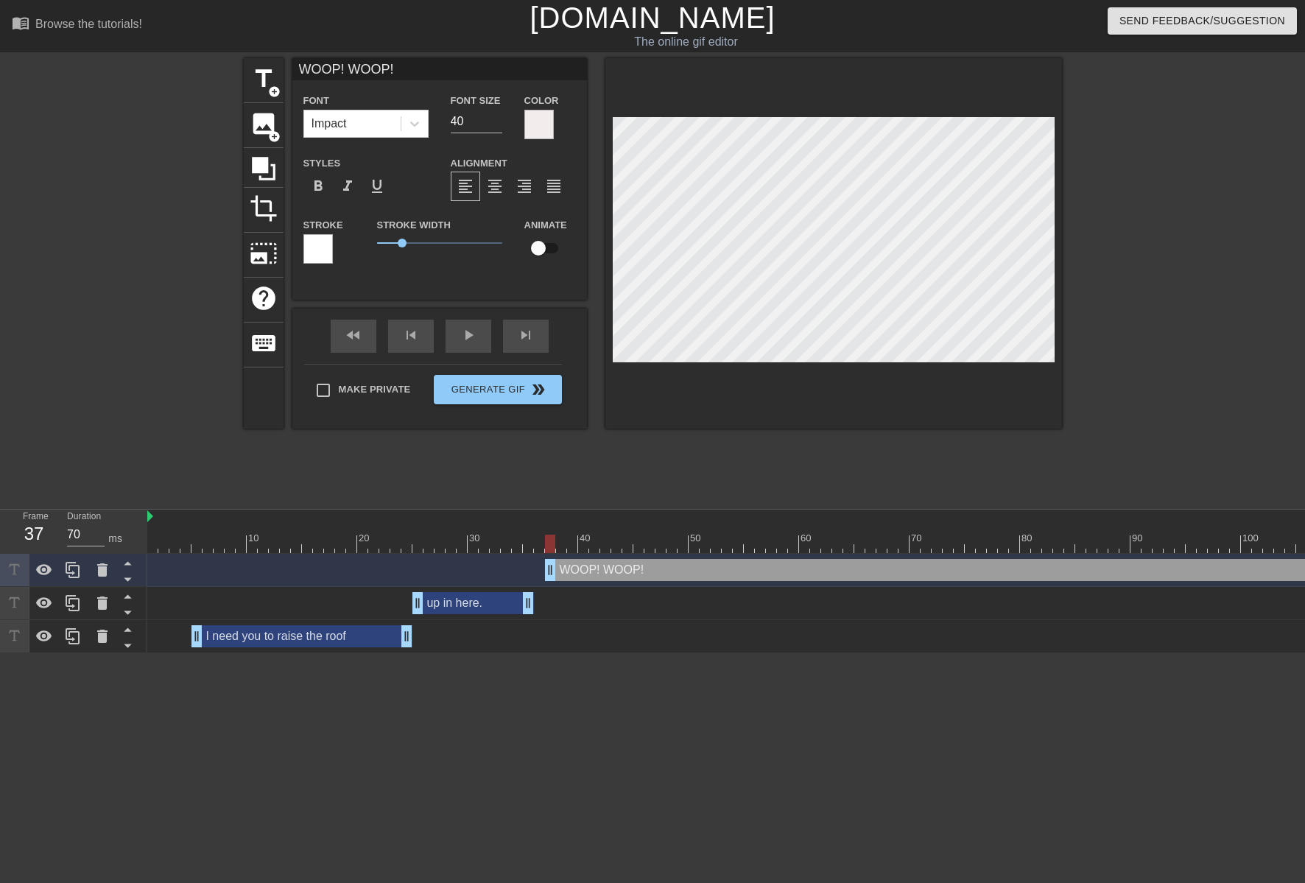
click at [320, 240] on div at bounding box center [317, 248] width 29 height 29
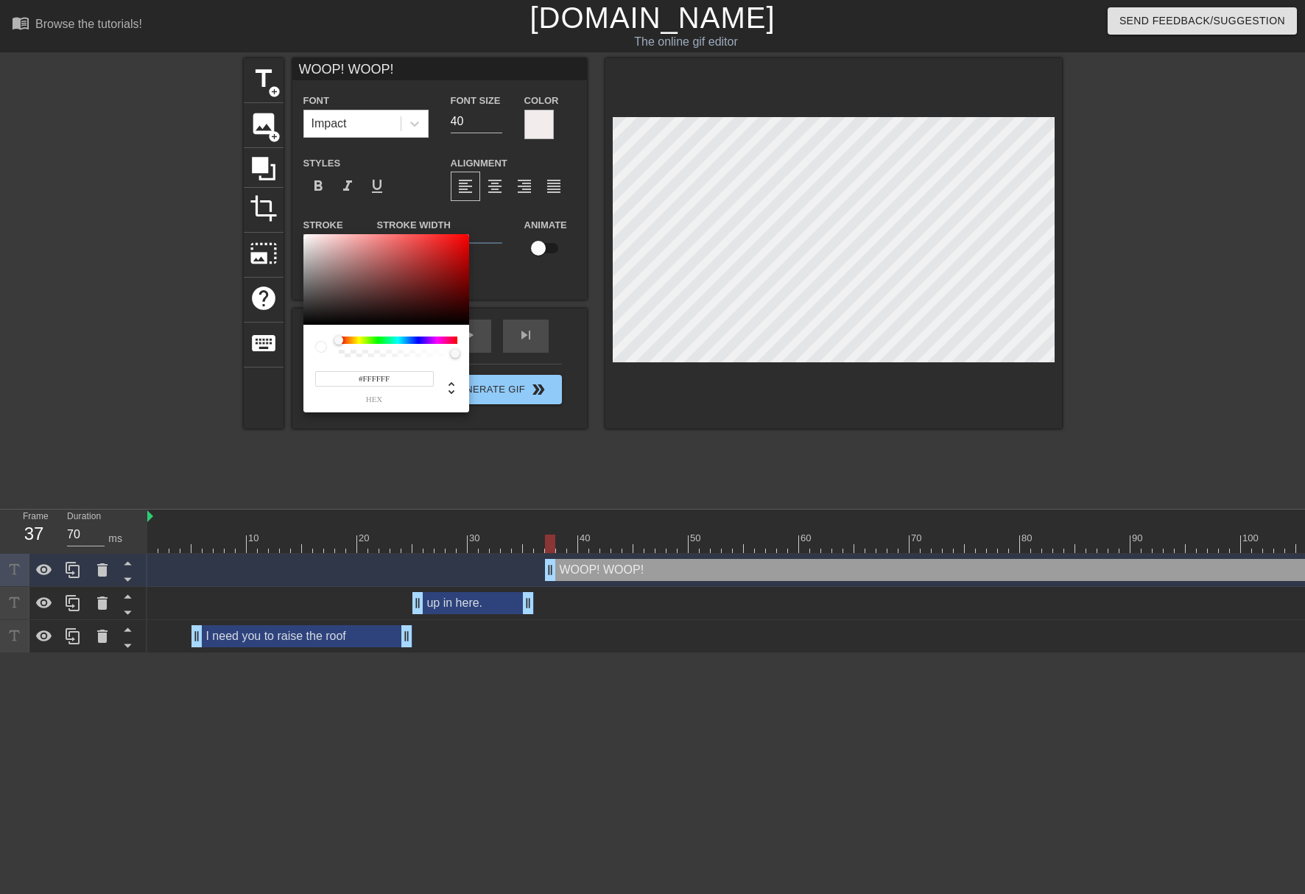
type input "#0F0F0F"
click at [308, 320] on div at bounding box center [386, 279] width 166 height 91
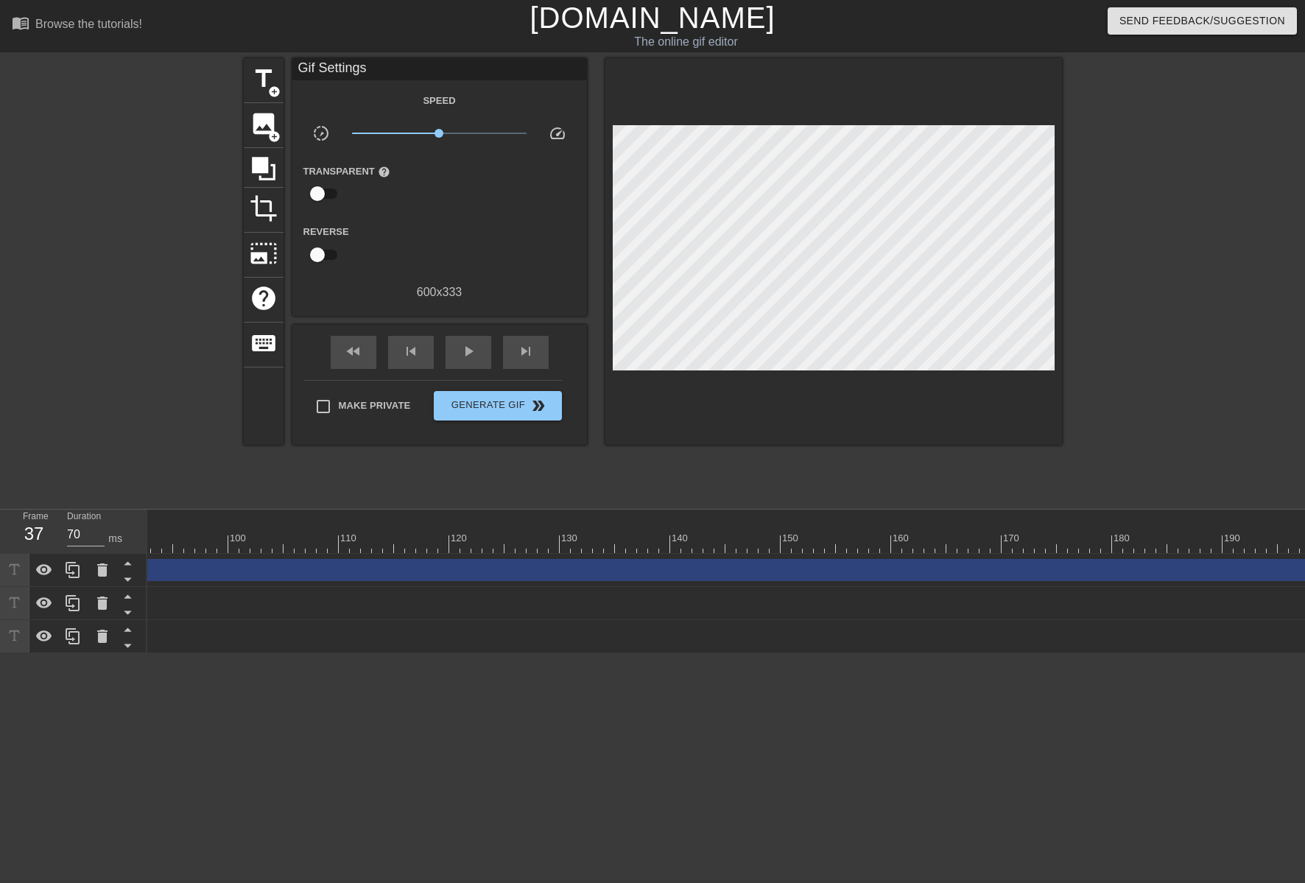
scroll to position [0, 1320]
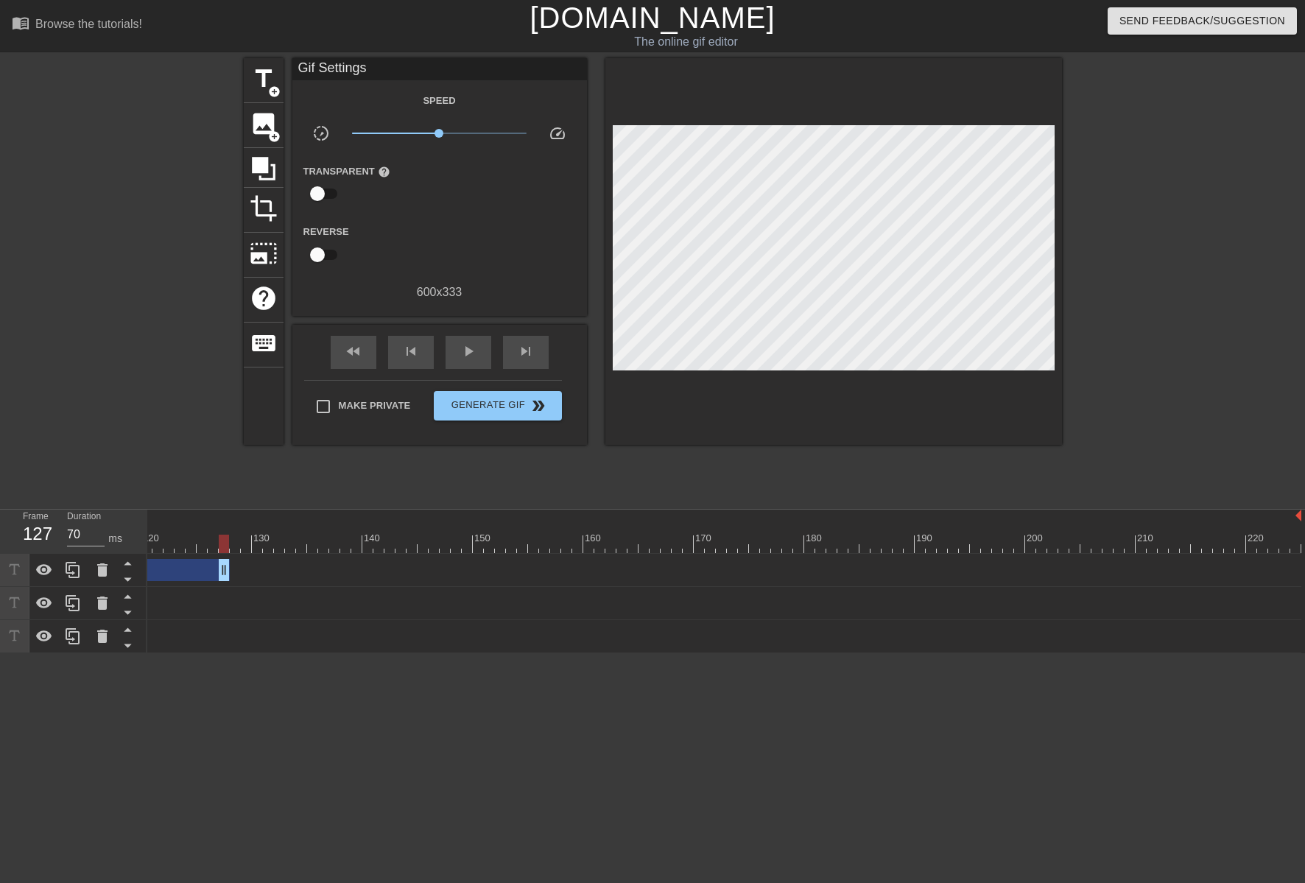
drag, startPoint x: 1296, startPoint y: 569, endPoint x: 184, endPoint y: 623, distance: 1113.0
drag, startPoint x: 1215, startPoint y: 574, endPoint x: 387, endPoint y: 504, distance: 831.1
click at [387, 504] on div "menu_book Browse the tutorials! [DOMAIN_NAME] The online gif editor Send Feedba…" at bounding box center [652, 326] width 1305 height 653
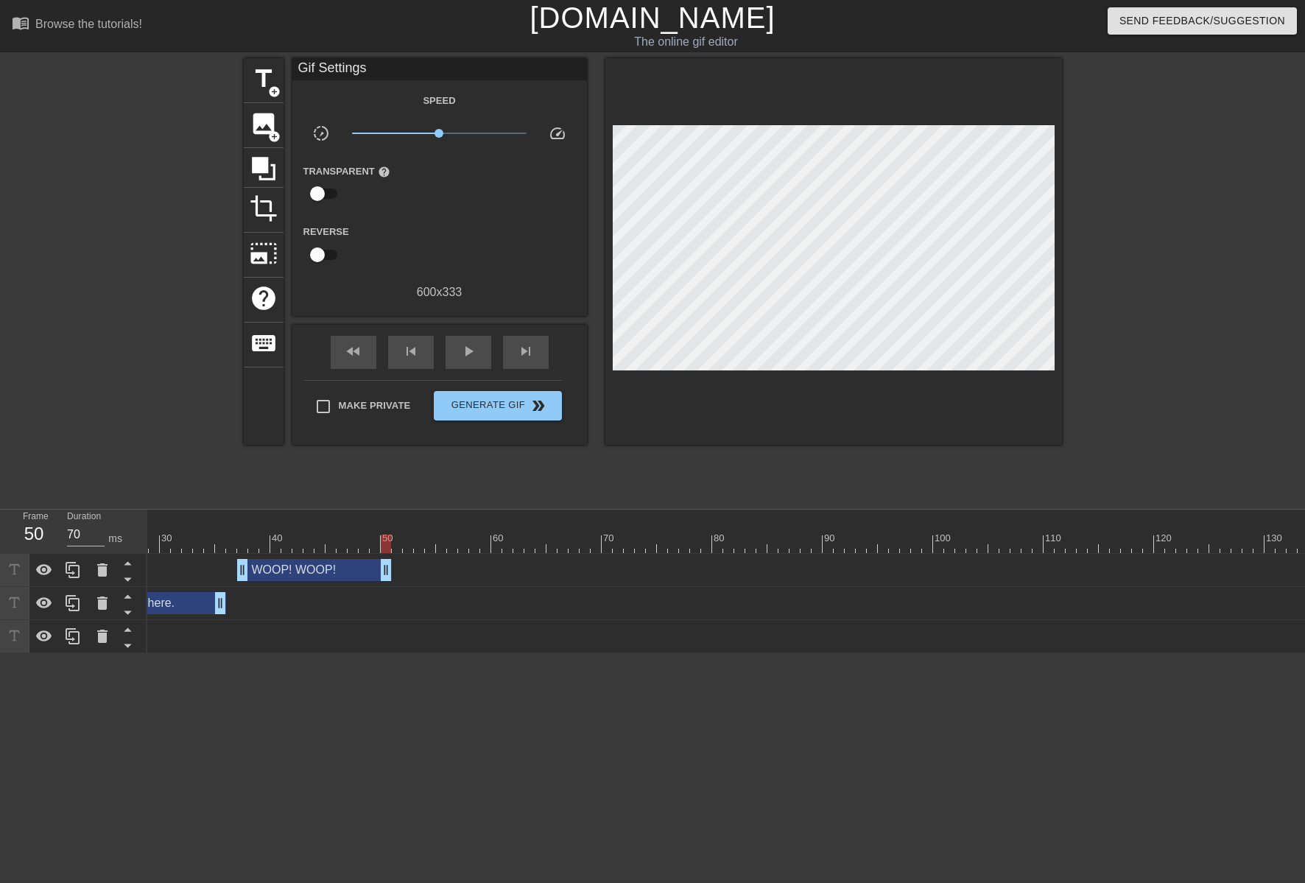
scroll to position [0, 0]
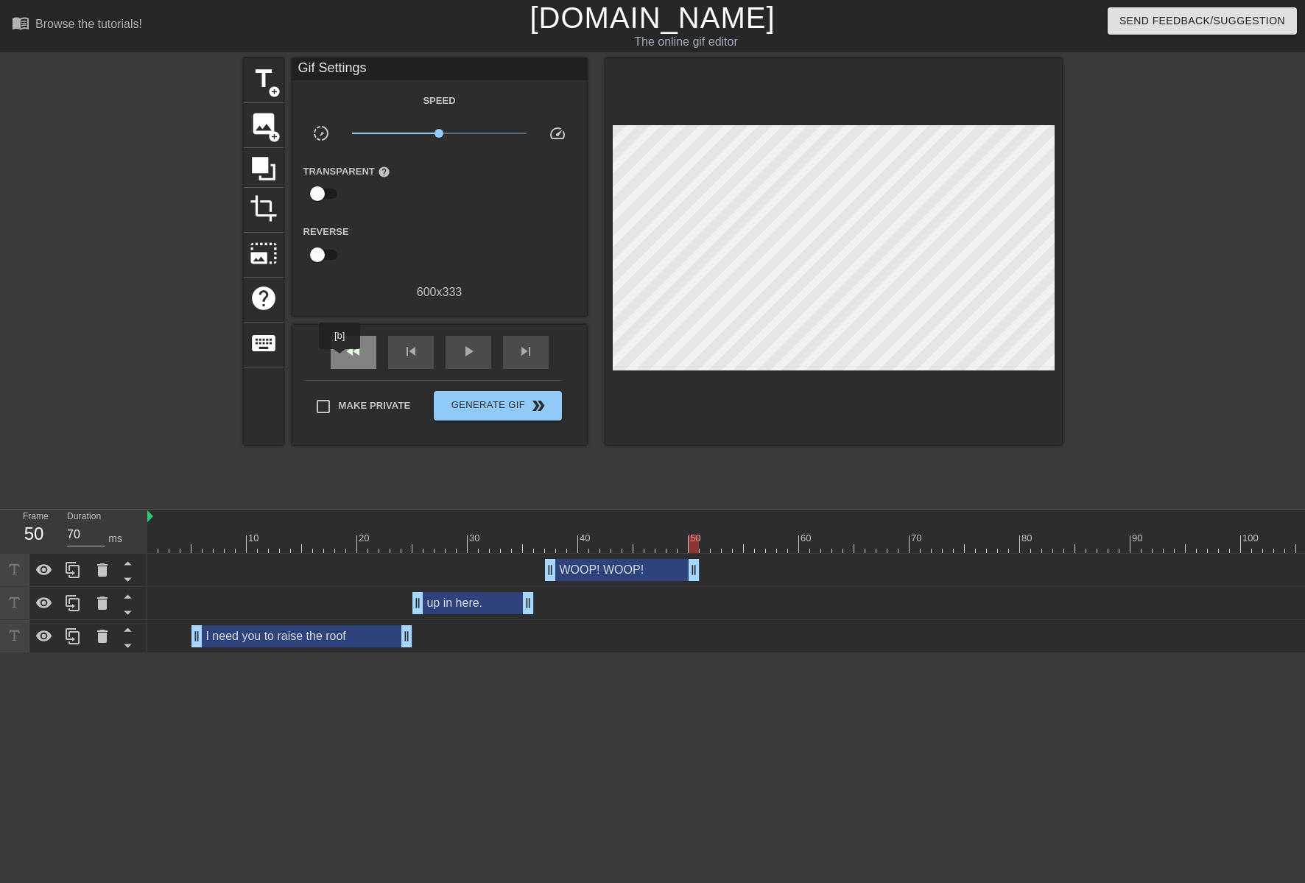
click at [342, 359] on div "fast_rewind" at bounding box center [354, 352] width 46 height 33
click at [473, 349] on span "play_arrow" at bounding box center [468, 351] width 18 height 18
click at [473, 349] on span "pause" at bounding box center [468, 351] width 18 height 18
drag, startPoint x: 406, startPoint y: 632, endPoint x: 392, endPoint y: 629, distance: 13.8
drag, startPoint x: 417, startPoint y: 609, endPoint x: 409, endPoint y: 608, distance: 7.4
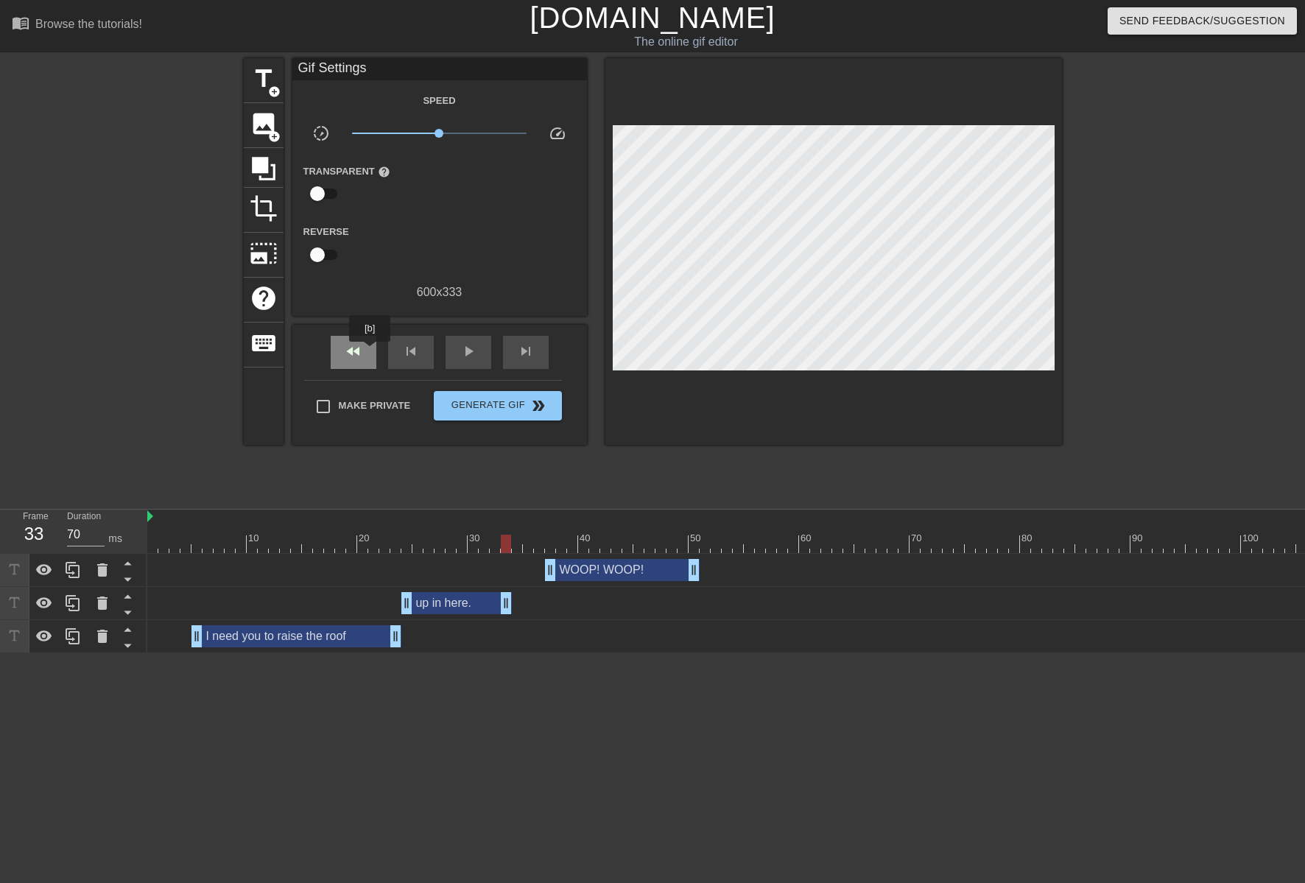
click at [370, 352] on div "fast_rewind" at bounding box center [354, 352] width 46 height 33
click at [474, 361] on div "play_arrow" at bounding box center [468, 352] width 46 height 33
type input "70"
click at [473, 360] on div "pause" at bounding box center [468, 352] width 46 height 33
click at [522, 354] on span "skip_next" at bounding box center [526, 351] width 18 height 18
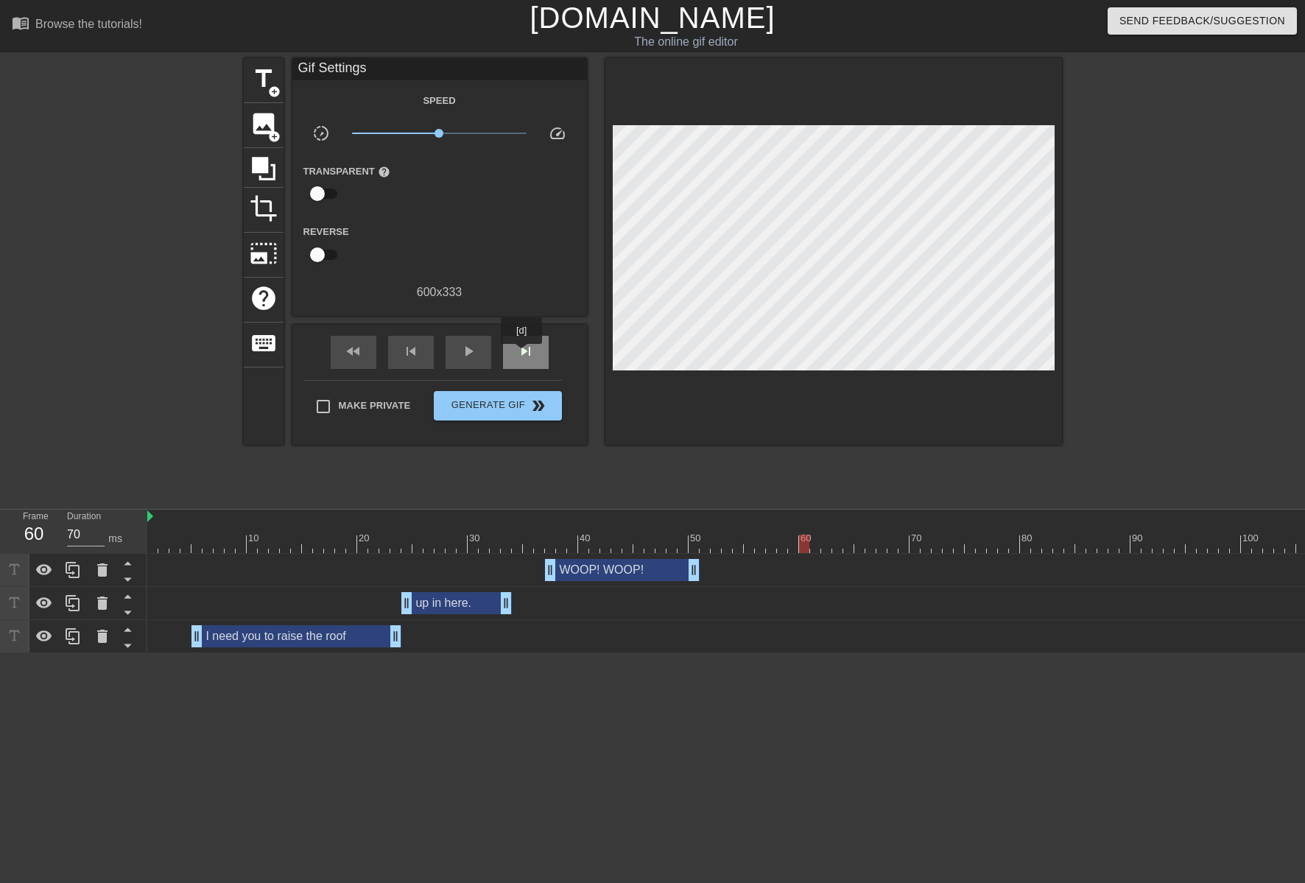
click at [522, 354] on span "skip_next" at bounding box center [526, 351] width 18 height 18
click at [417, 350] on span "skip_previous" at bounding box center [411, 351] width 18 height 18
click at [271, 82] on span "title" at bounding box center [264, 79] width 28 height 28
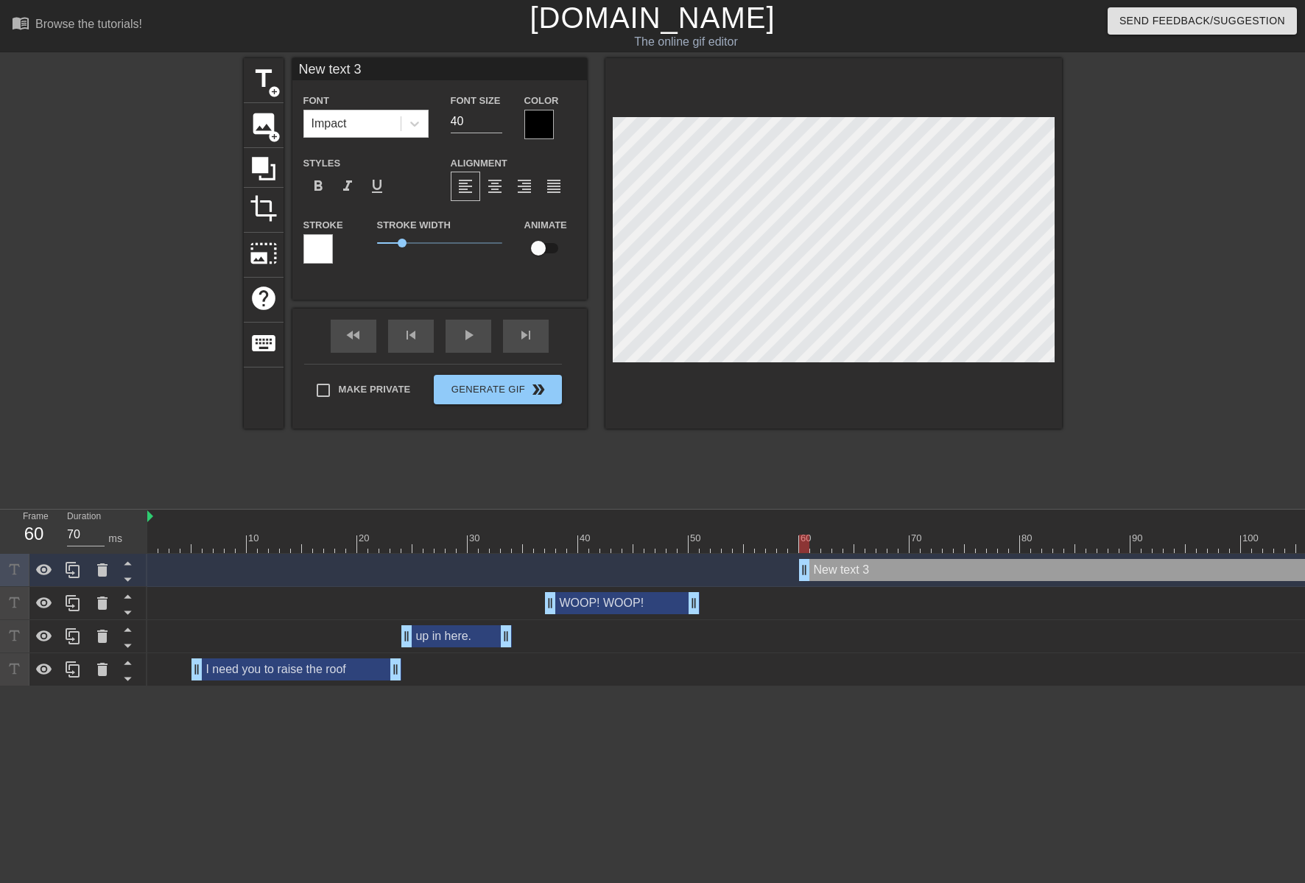
scroll to position [2, 4]
type input "W"
type textarea "W"
type input "WO"
type textarea "WO"
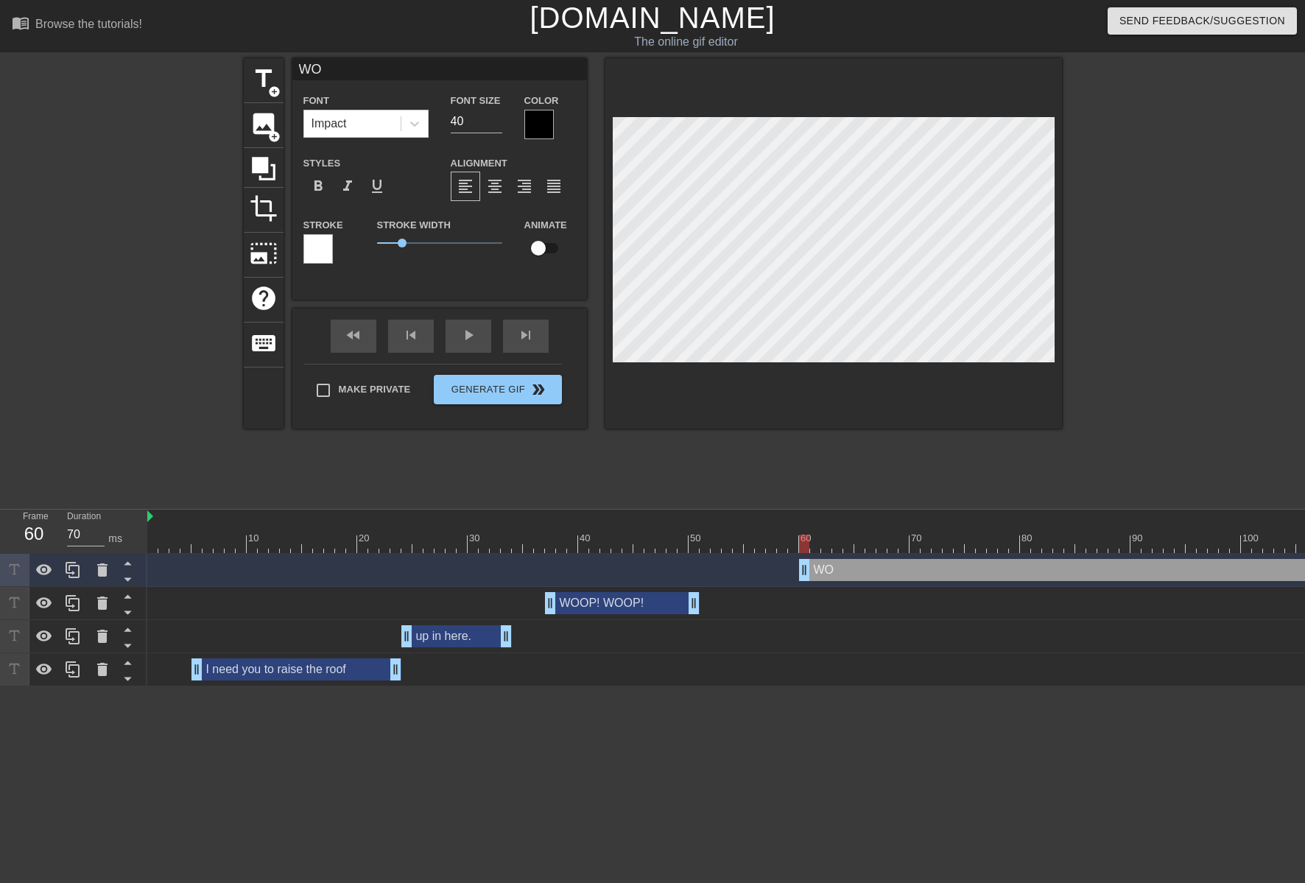
type input "WOO"
type textarea "WOO"
type input "WOOP"
type textarea "WOOP"
type input "WOOP!"
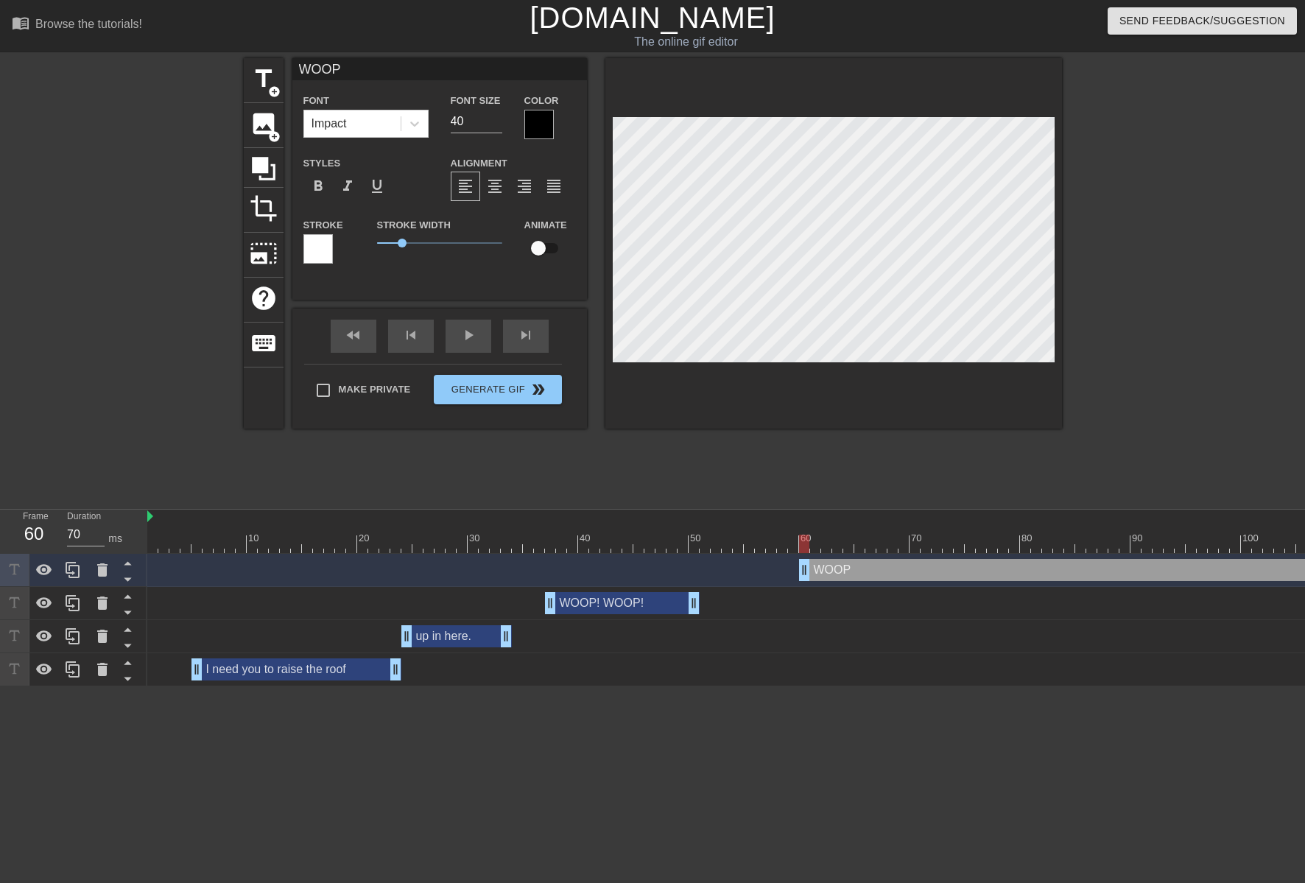
type textarea "WOOP!"
type input "WOOP!"
type textarea "WOOP!"
type input "WOOP! W"
type textarea "WOOP! W"
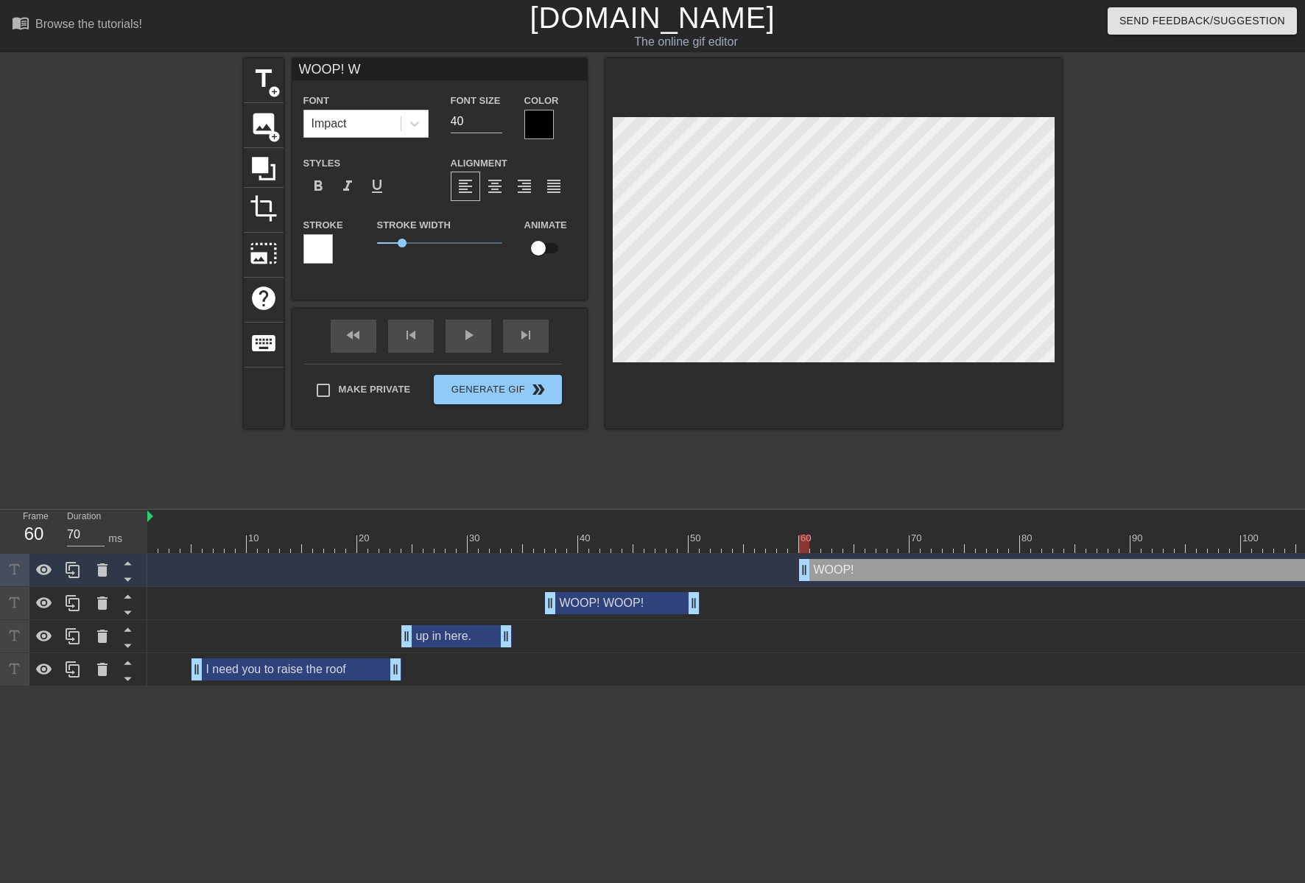
type input "WOOP! WO"
type textarea "WOOP! WO"
type input "WOOP! WOO"
type textarea "WOOP! WOO"
type input "WOOP! WOOP"
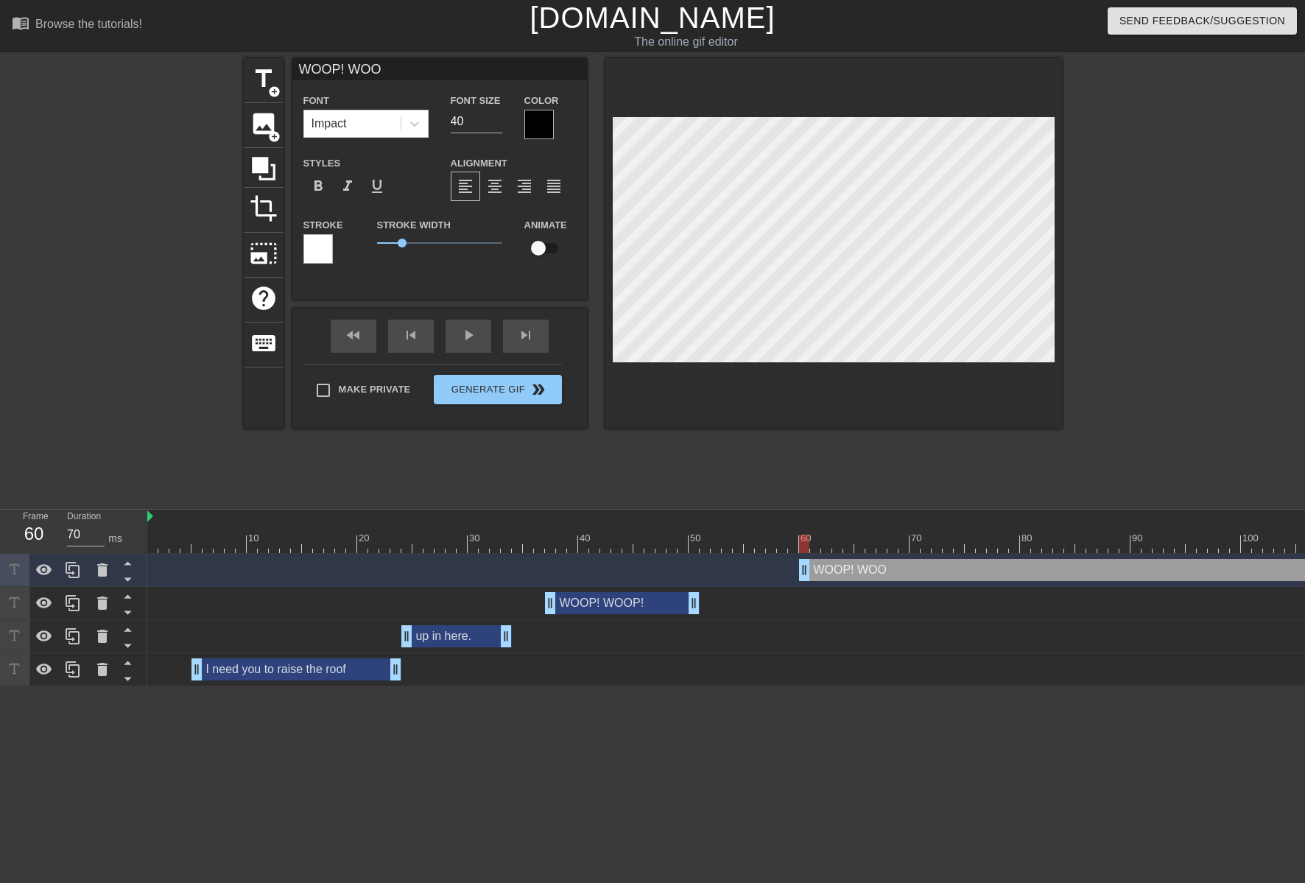
type textarea "WOOP! WOOP"
type input "WOOP! WOOP!"
type textarea "WOOP! WOOP!"
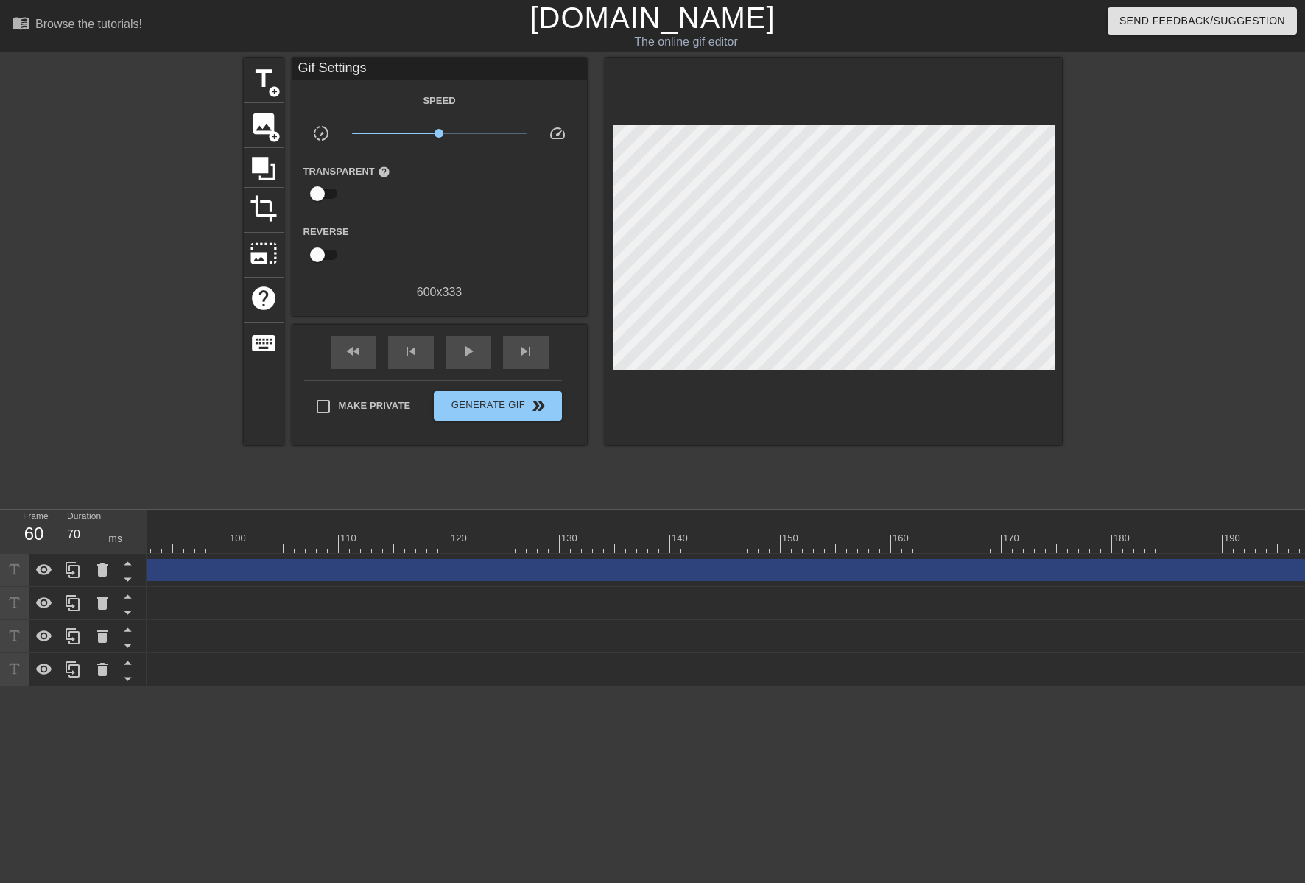
scroll to position [0, 1320]
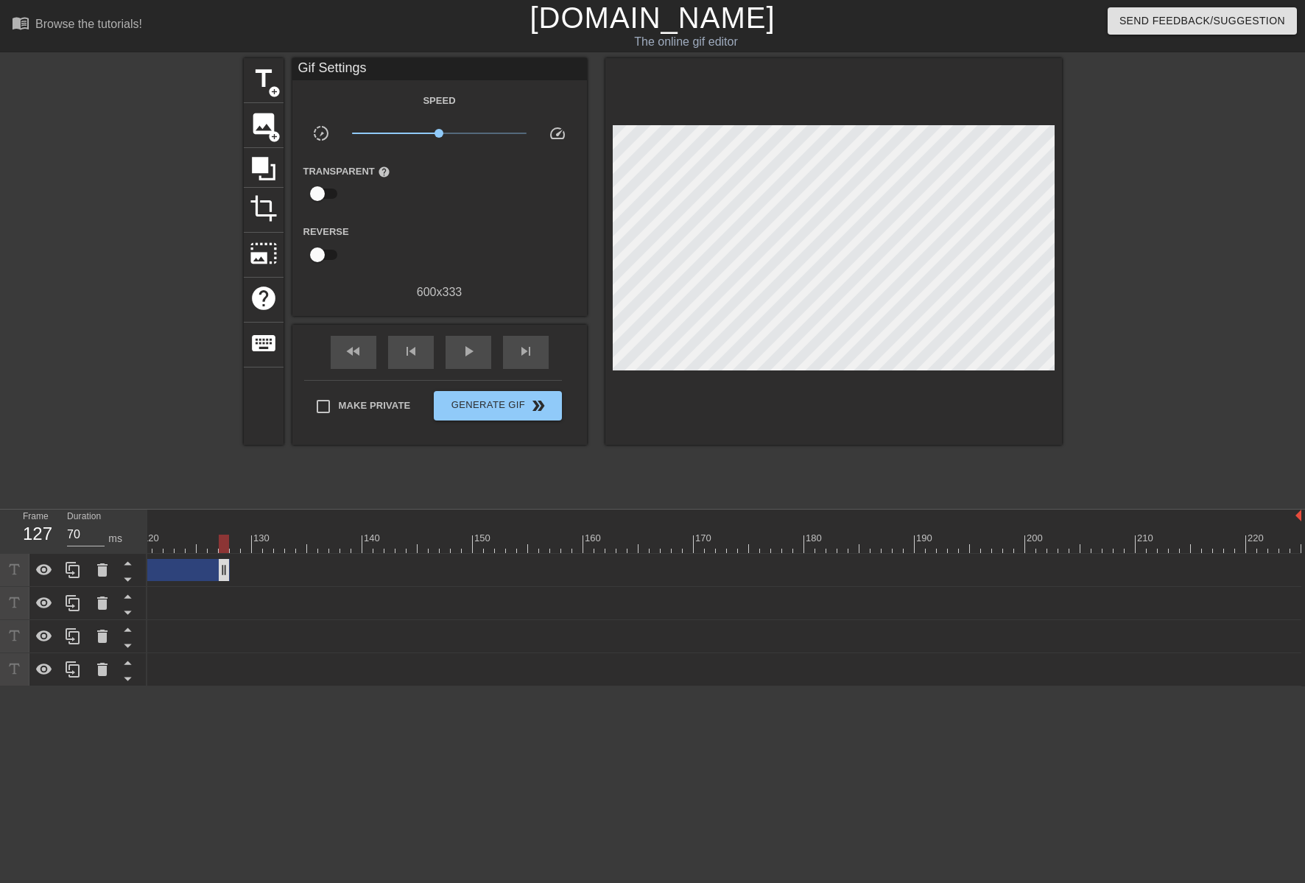
drag, startPoint x: 1294, startPoint y: 576, endPoint x: 201, endPoint y: 574, distance: 1093.3
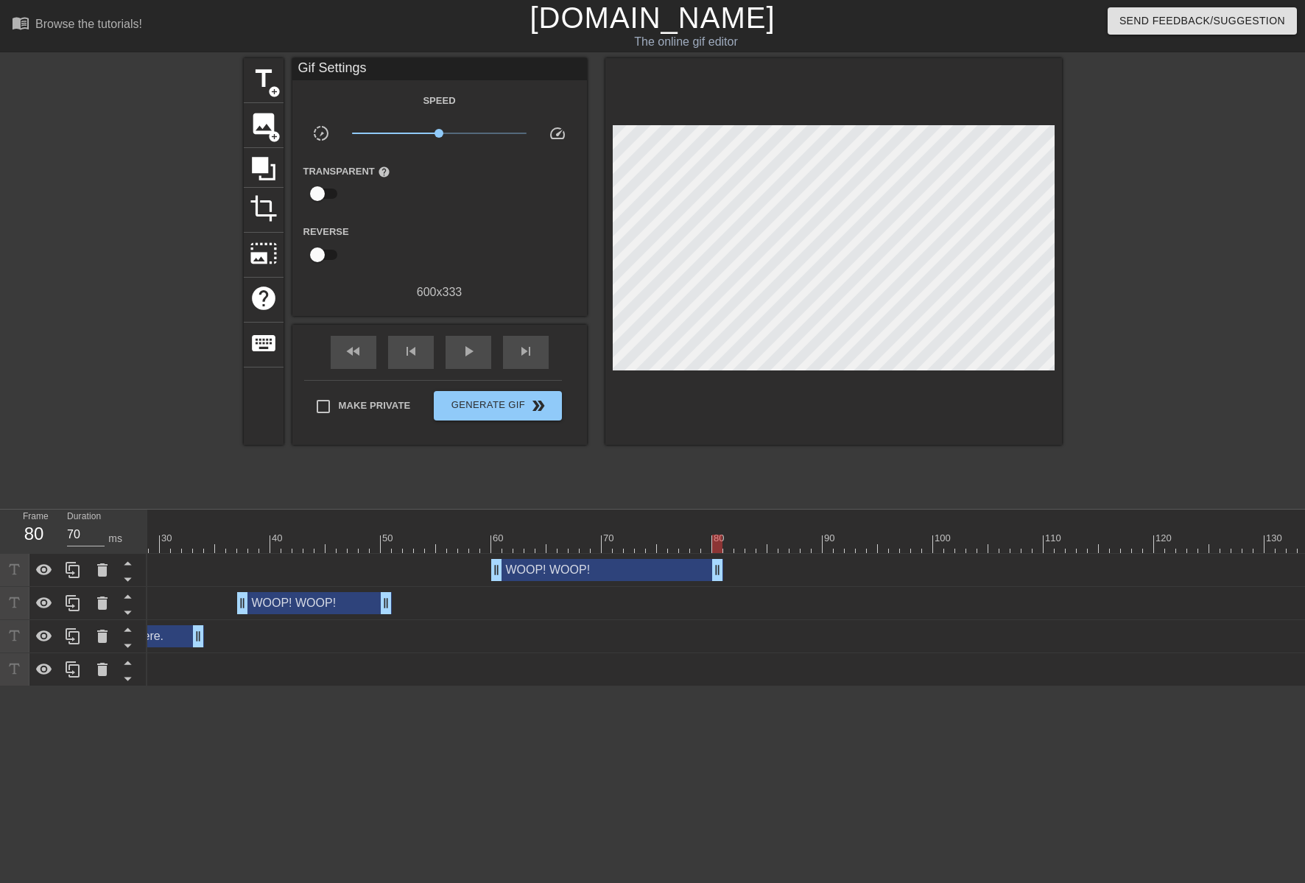
drag, startPoint x: 1214, startPoint y: 573, endPoint x: 718, endPoint y: 530, distance: 498.1
click at [718, 530] on div "10 20 30 40 50 60 70 80 90 100 110 120 130 140 150 160" at bounding box center [725, 597] width 1157 height 177
click at [460, 528] on div at bounding box center [463, 533] width 11 height 18
click at [476, 355] on span "play_arrow" at bounding box center [468, 351] width 18 height 18
click at [476, 355] on span "pause" at bounding box center [468, 351] width 18 height 18
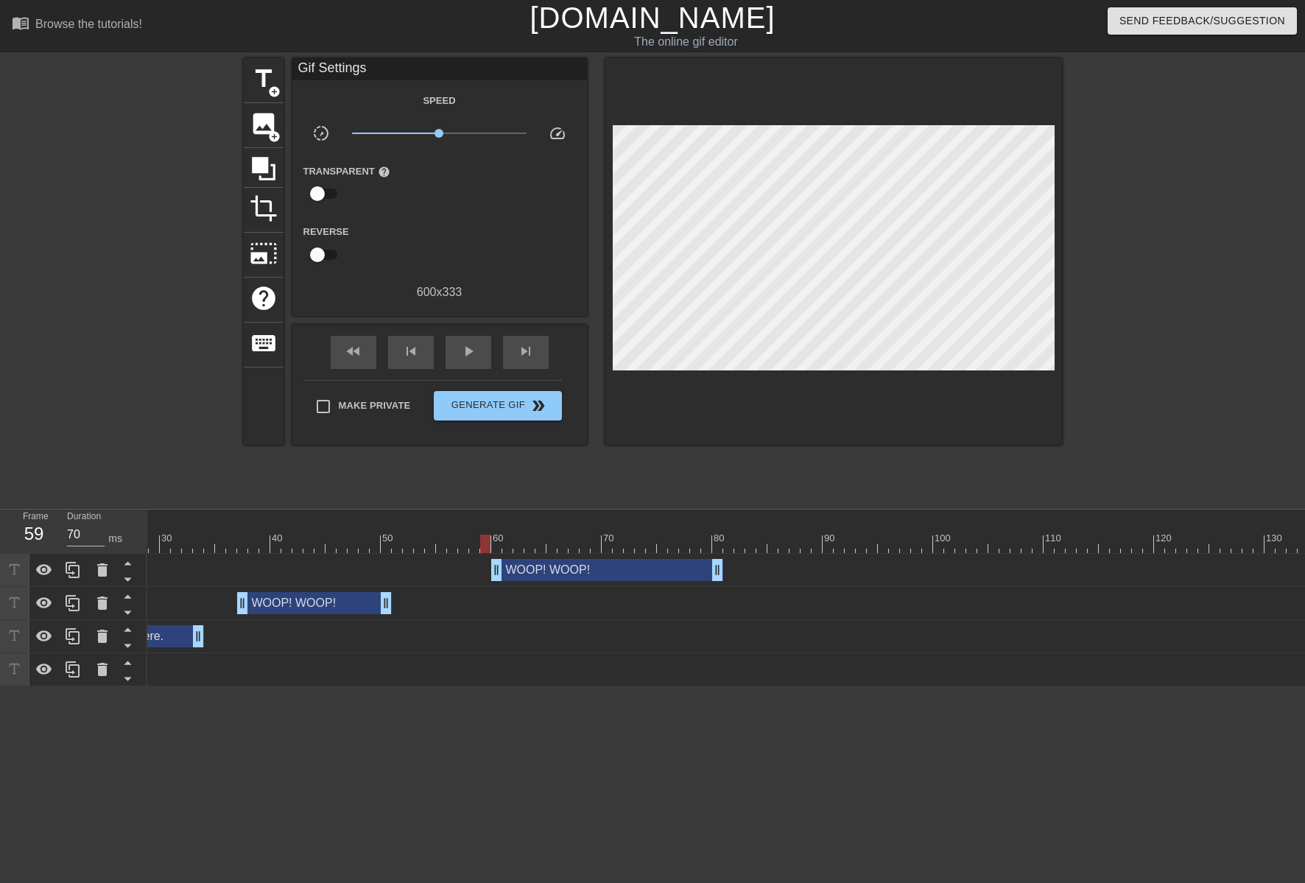
click at [486, 534] on div at bounding box center [485, 533] width 11 height 18
click at [227, 536] on div at bounding box center [1077, 544] width 2474 height 18
click at [194, 539] on div at bounding box center [1077, 544] width 2474 height 18
click at [465, 355] on span "play_arrow" at bounding box center [468, 351] width 18 height 18
click at [465, 356] on span "pause" at bounding box center [468, 351] width 18 height 18
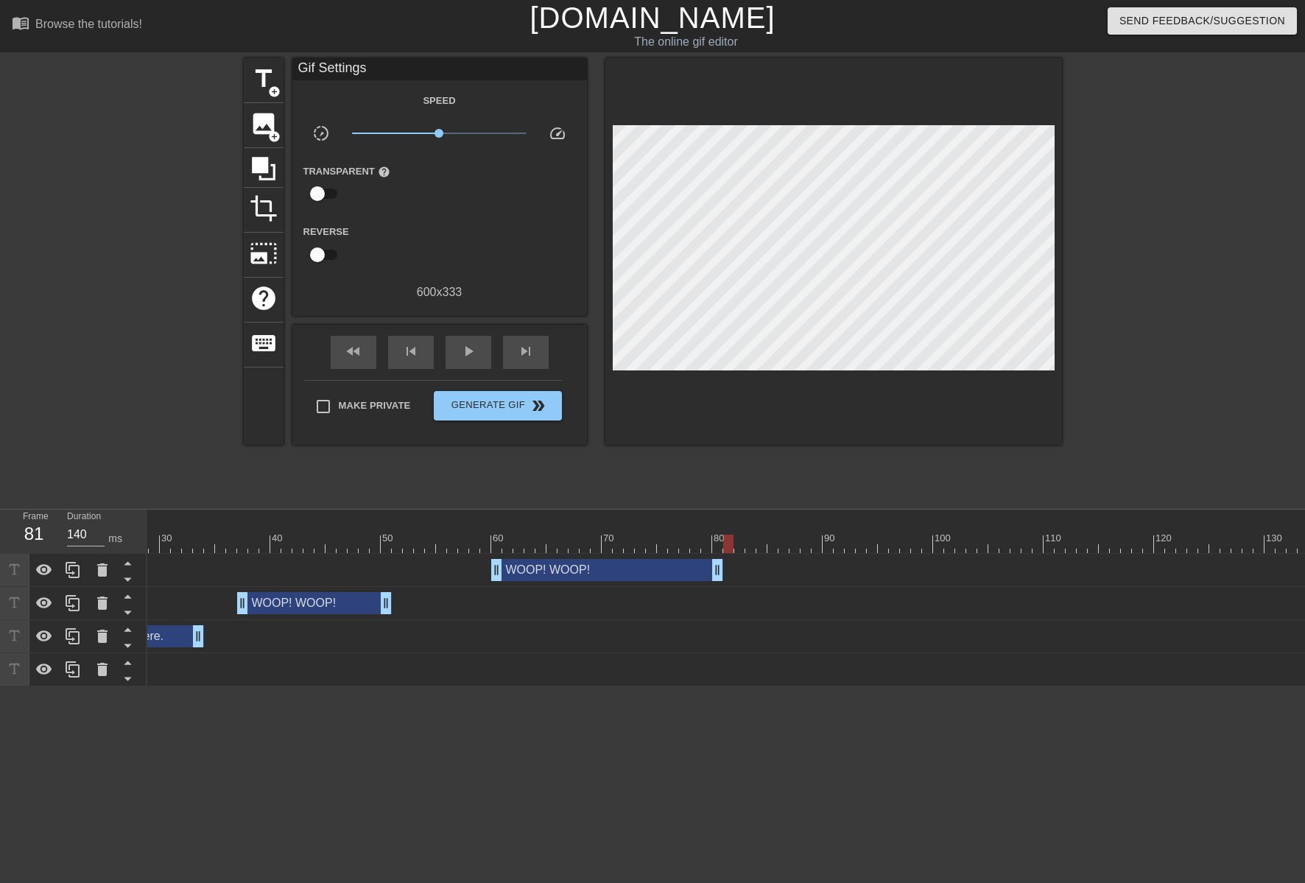
type input "70"
click at [708, 529] on div at bounding box center [706, 533] width 11 height 18
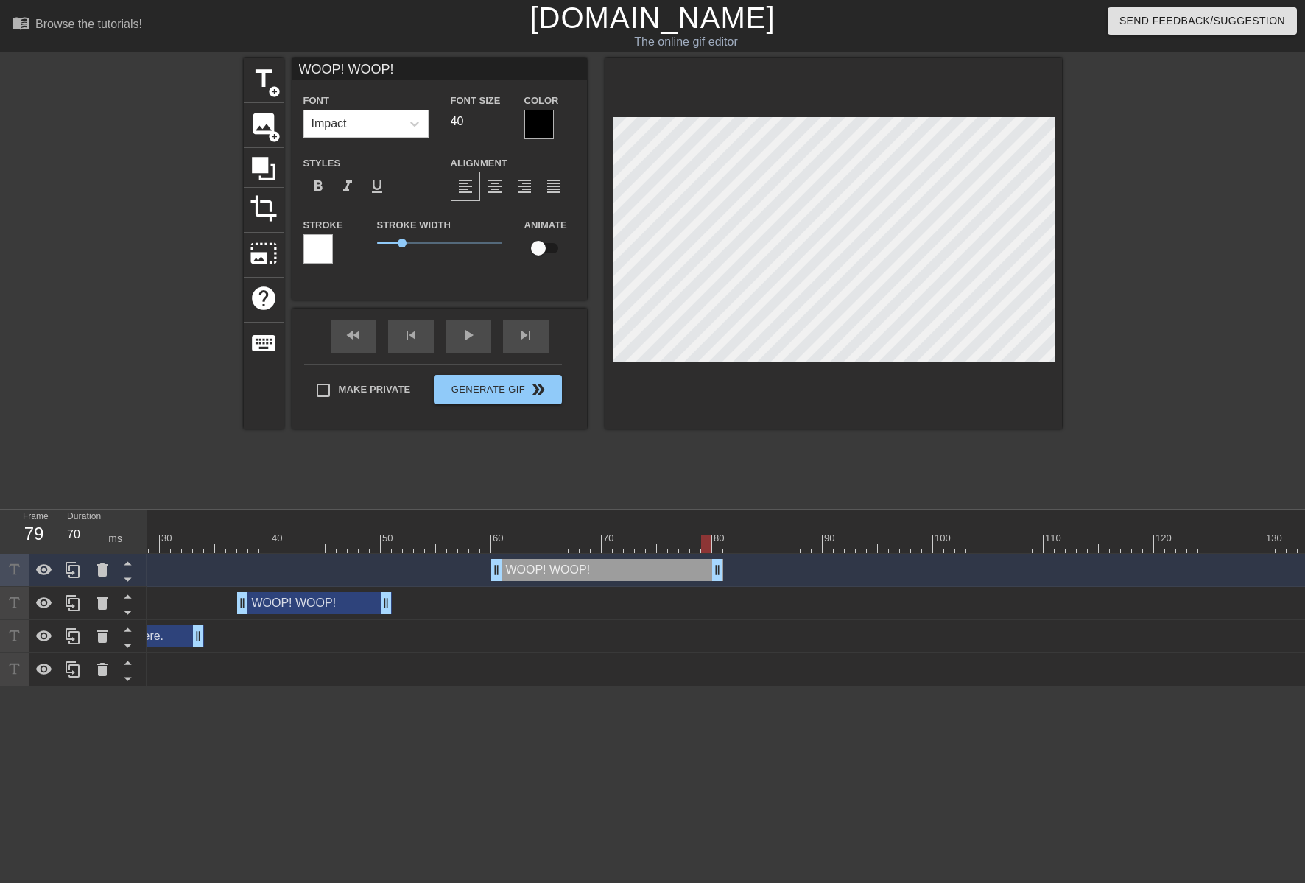
scroll to position [2, 2]
type input "WOOP! WOOP!"
type textarea "WOOP! WOOP!"
type input "WOOP! WOOP! W"
type textarea "WOOP! WOOP! W"
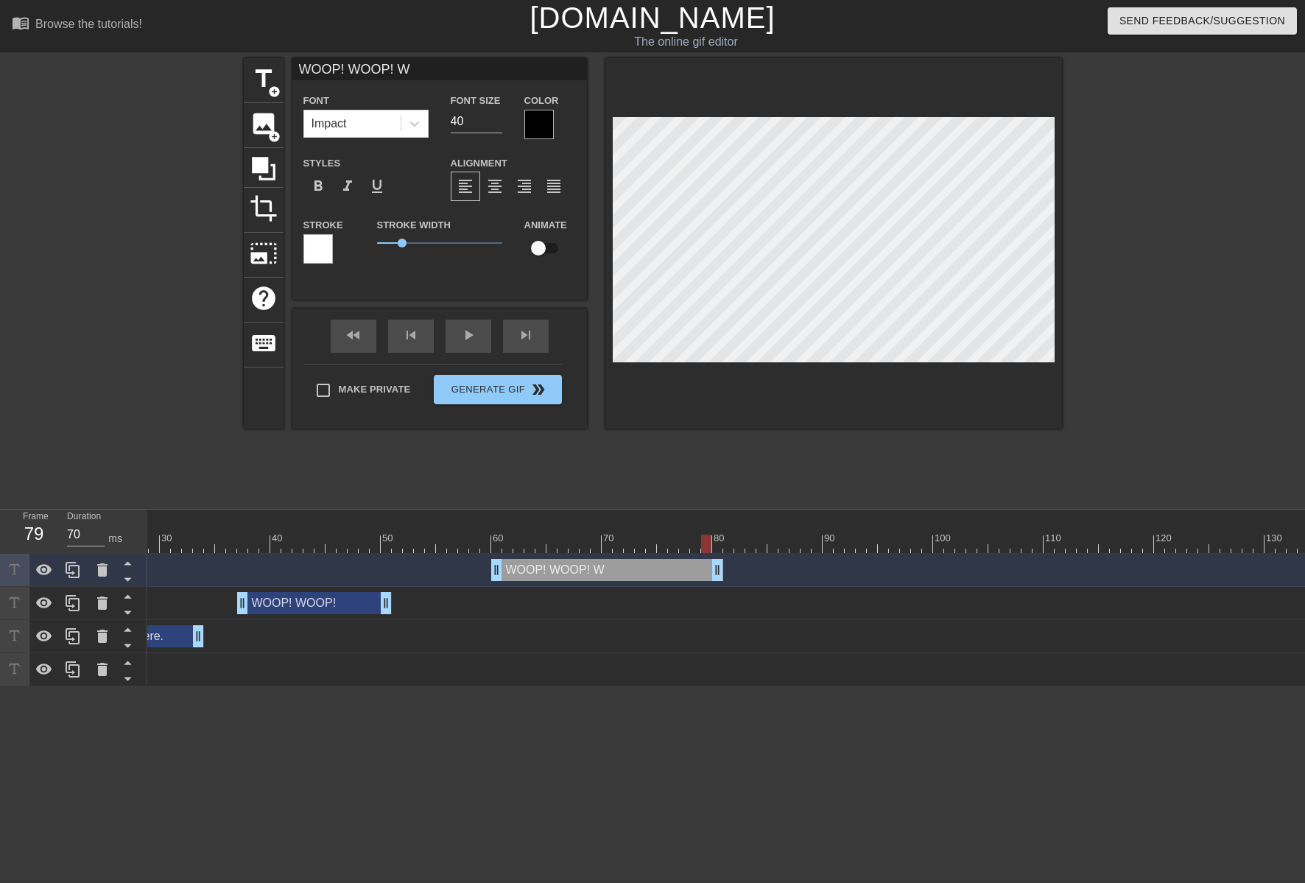
type input "WOOP! WOOP! WO"
type textarea "WOOP! WOOP! WO"
type input "WOOP! WOOP! WOO"
type textarea "WOOP! WOOP! WOO"
type input "WOOP! WOOP! WOOP"
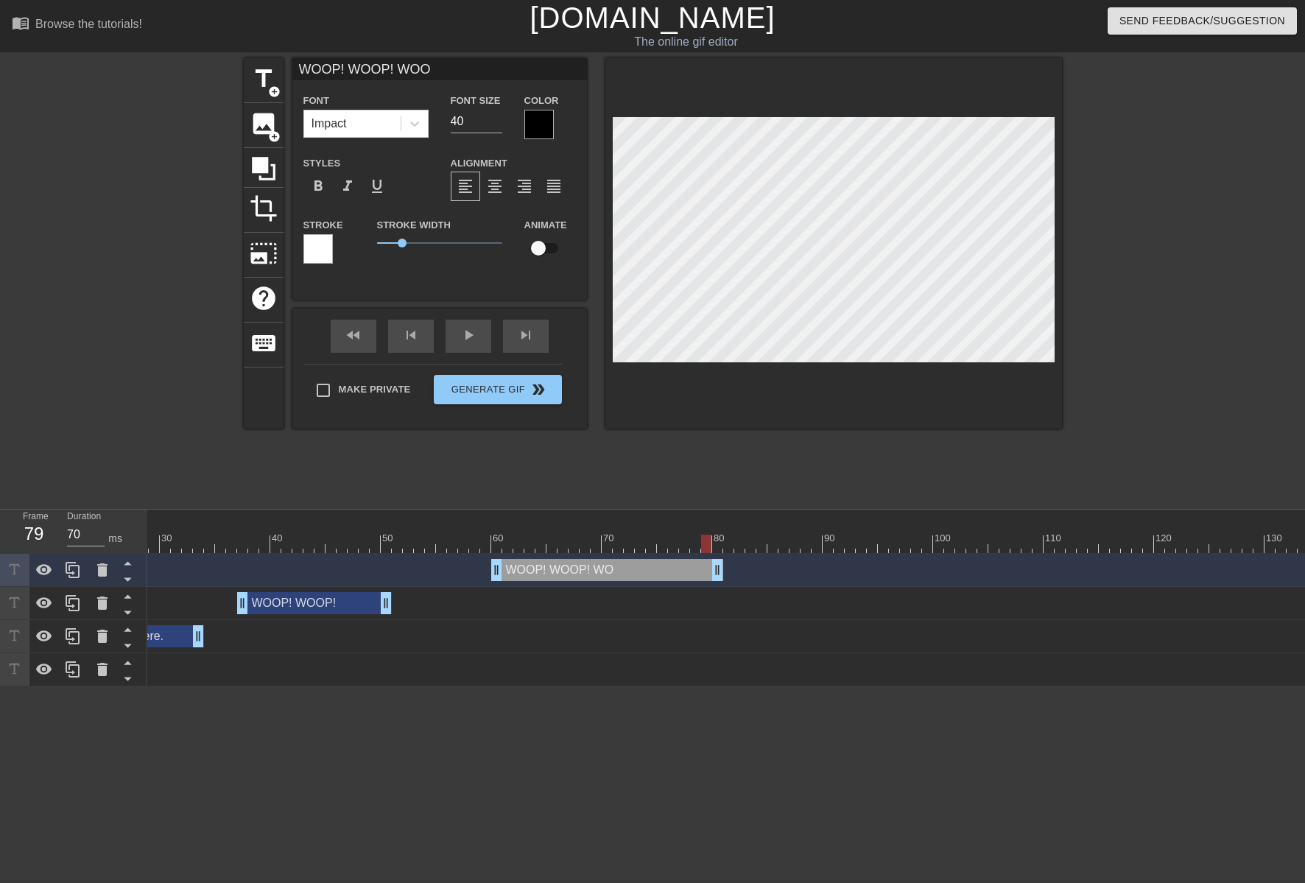
type textarea "WOOP! WOOP! WOOP"
type input "WOOP! WOOP! WOOP!"
type textarea "WOOP! WOOP! WOOP!"
type input "140"
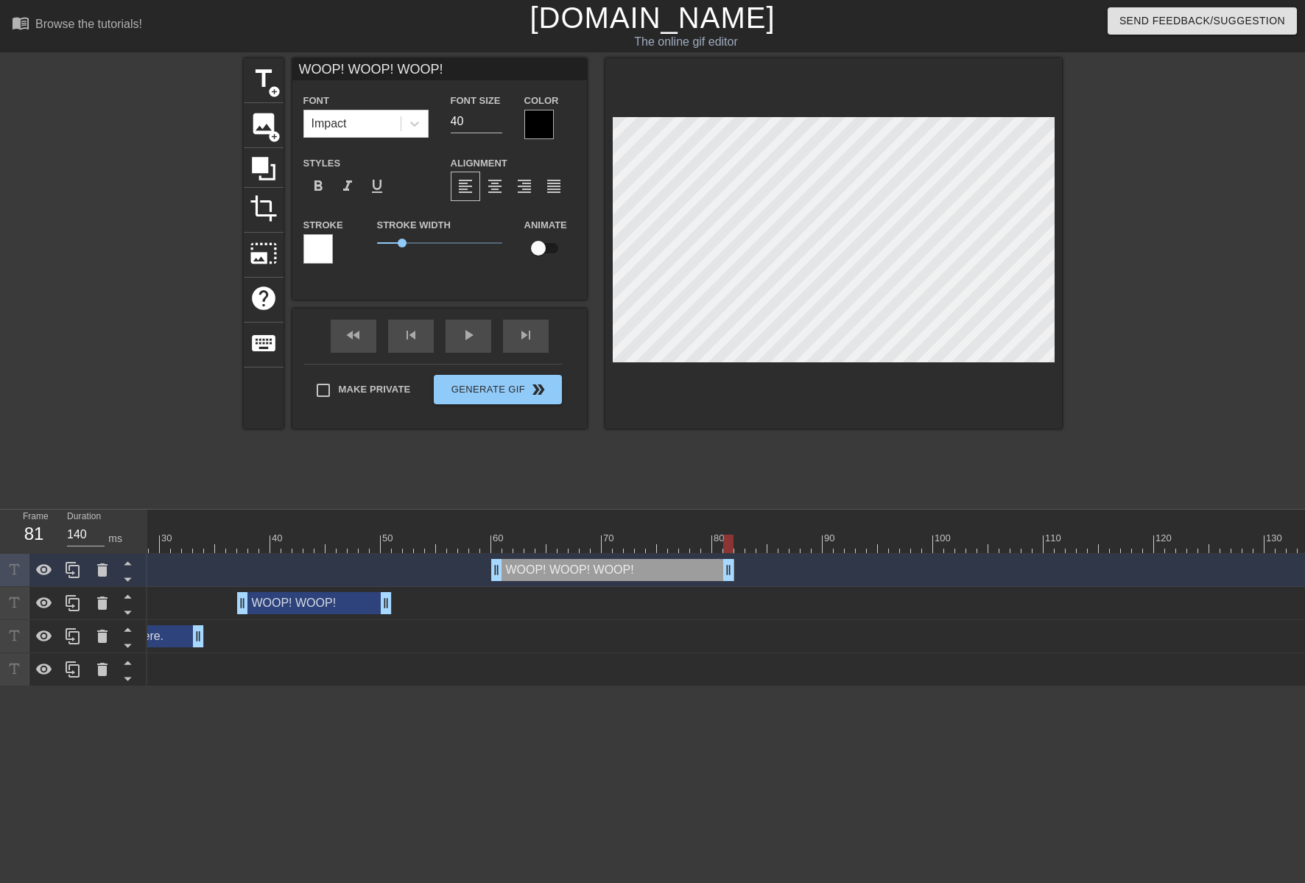
drag, startPoint x: 715, startPoint y: 567, endPoint x: 724, endPoint y: 559, distance: 12.5
click at [393, 527] on div at bounding box center [397, 533] width 11 height 18
drag, startPoint x: 267, startPoint y: 88, endPoint x: 285, endPoint y: 91, distance: 18.5
click at [267, 88] on div "title add_circle" at bounding box center [264, 80] width 40 height 45
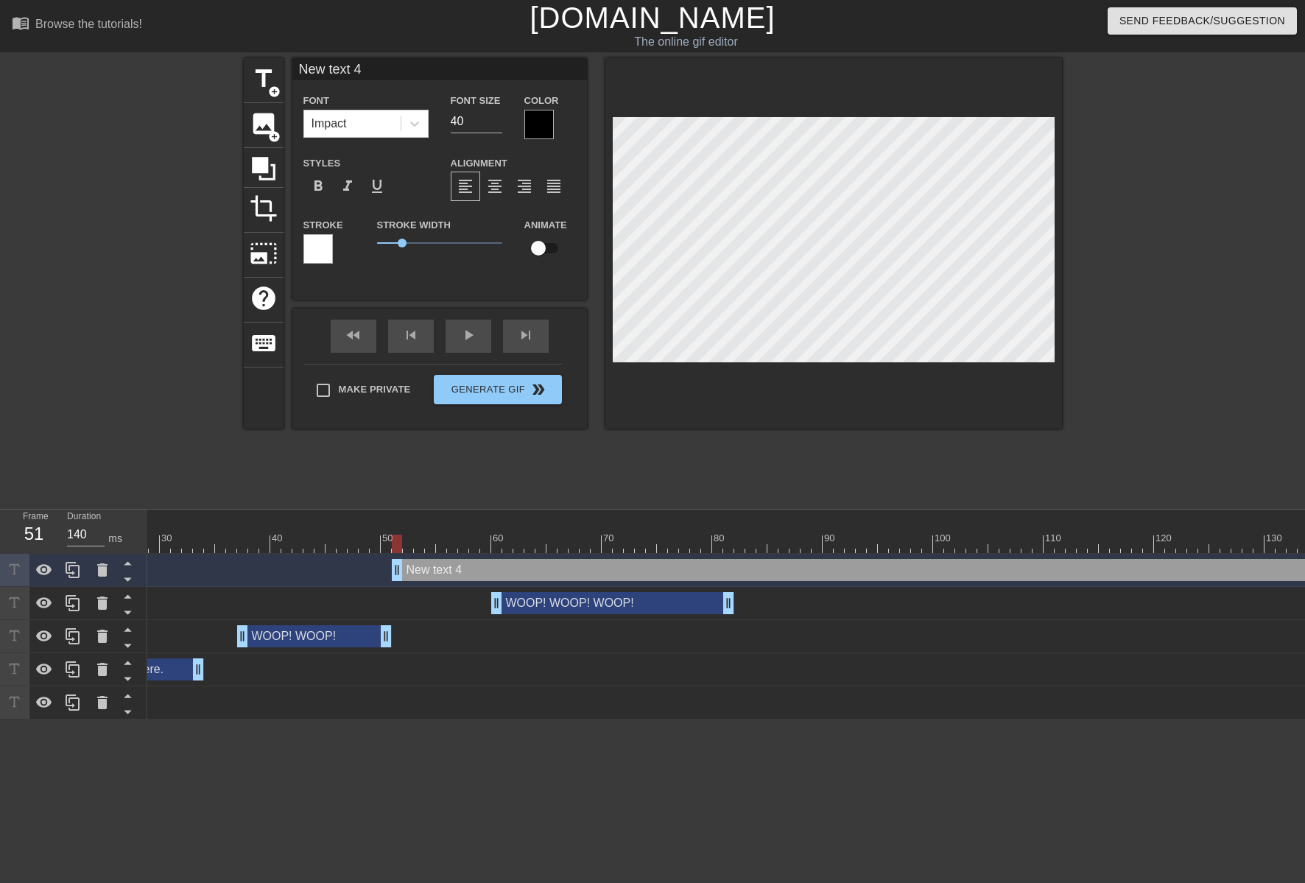
scroll to position [2, 3]
type input "t"
type textarea "t"
type input "tH"
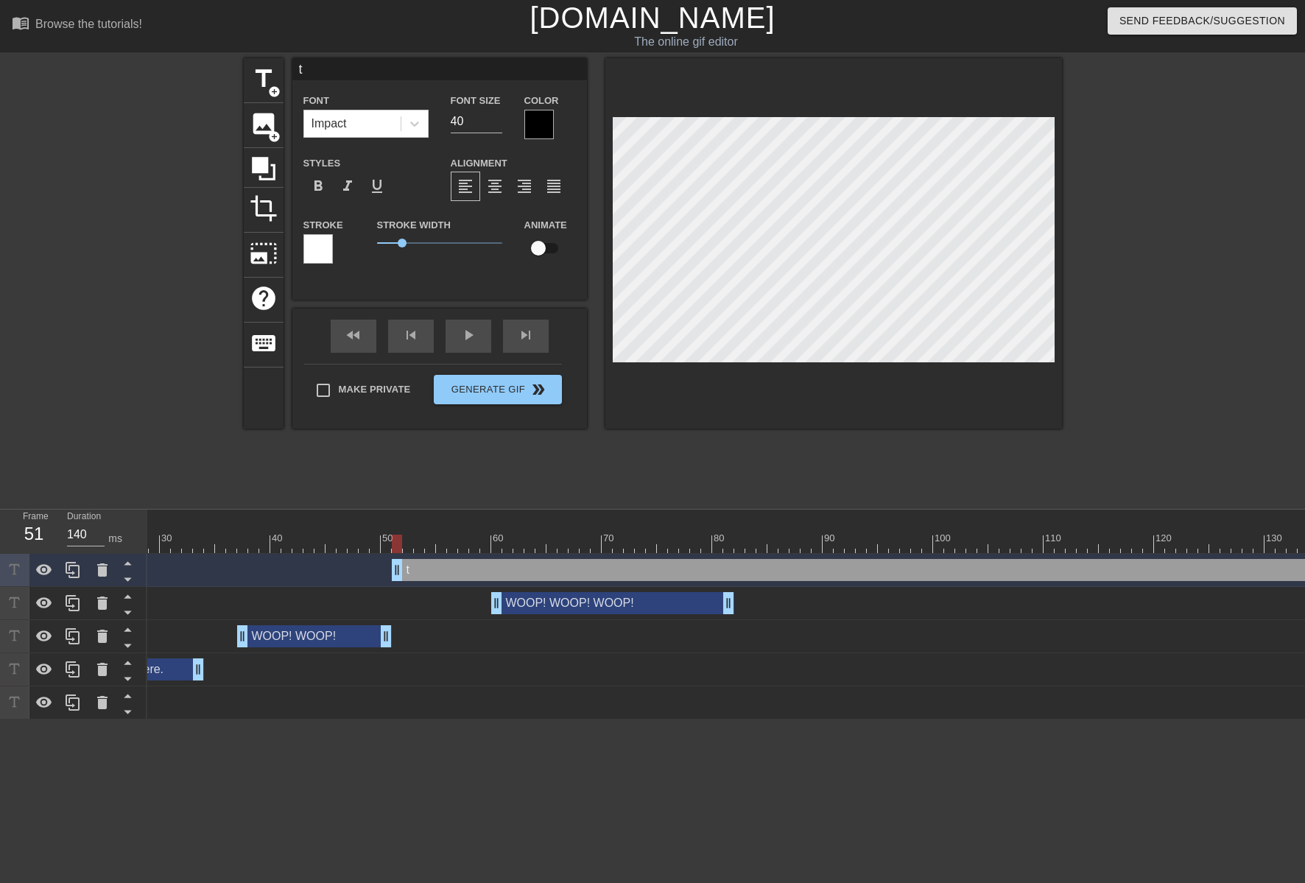
type textarea "tH"
type input "tHR"
type textarea "tHR"
type input "tHRE"
type textarea "tHRE"
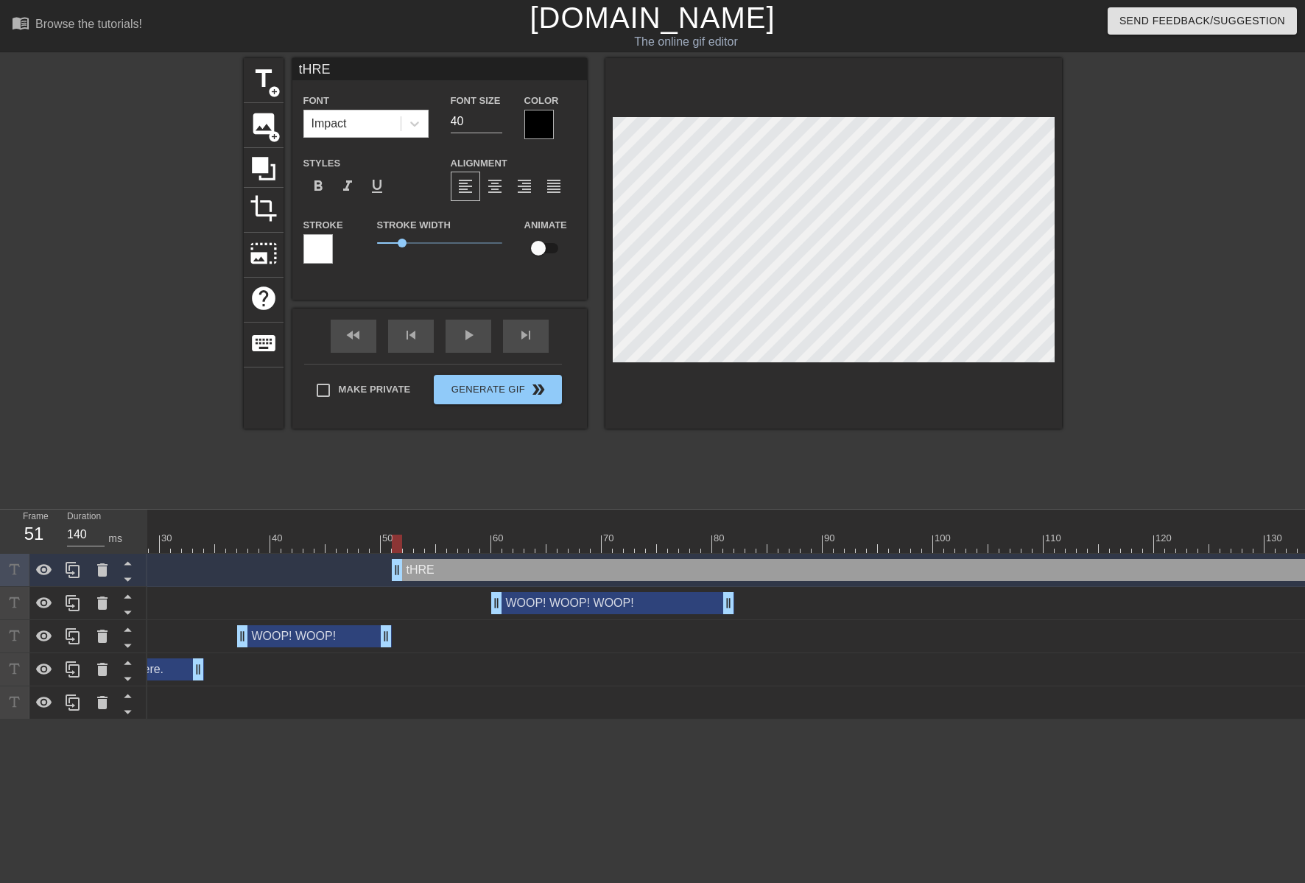
type input "tHR"
type textarea "tHR"
type input "tH"
type textarea "tH"
type input "t"
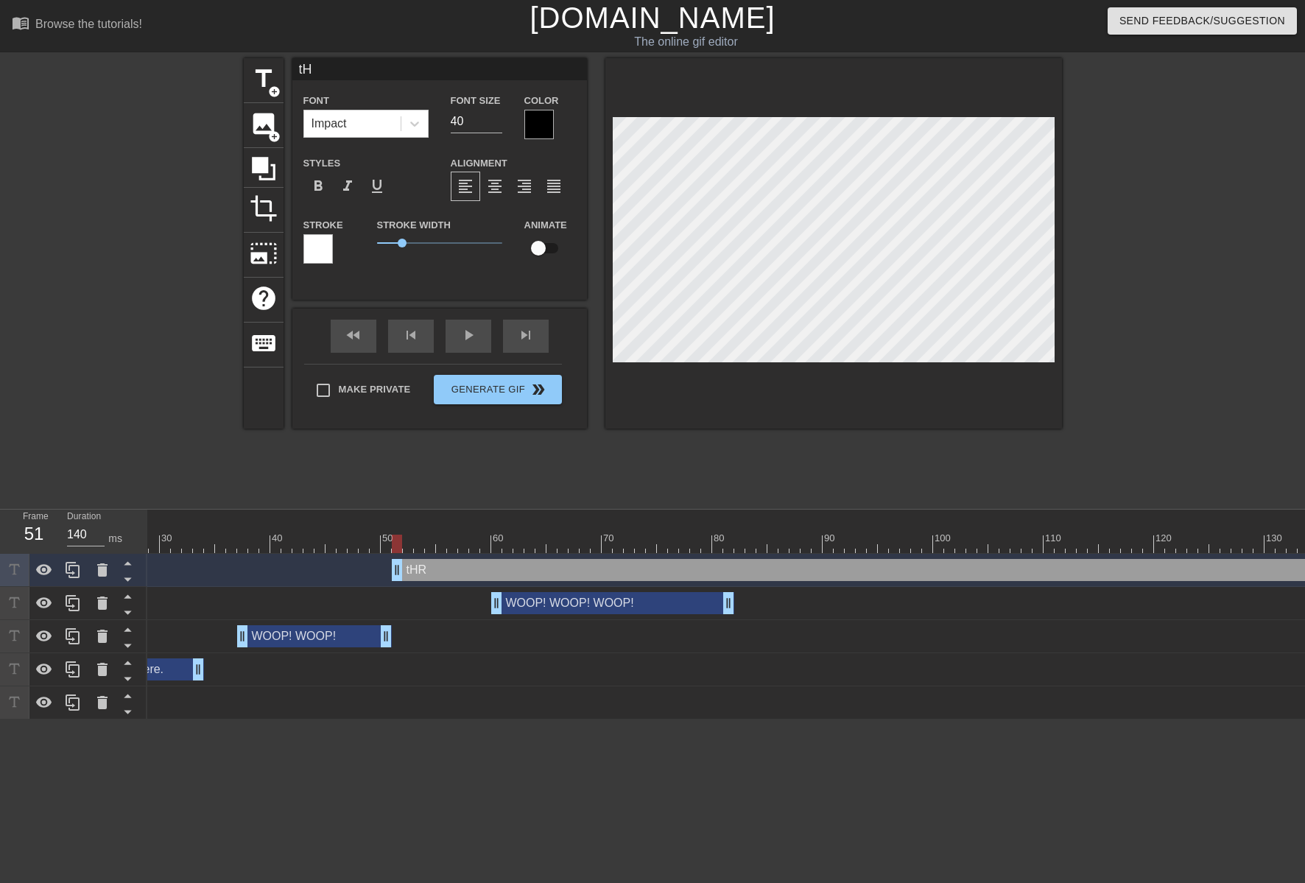
type textarea "t"
type input "tT"
type textarea "tT"
type input "t"
type textarea "t"
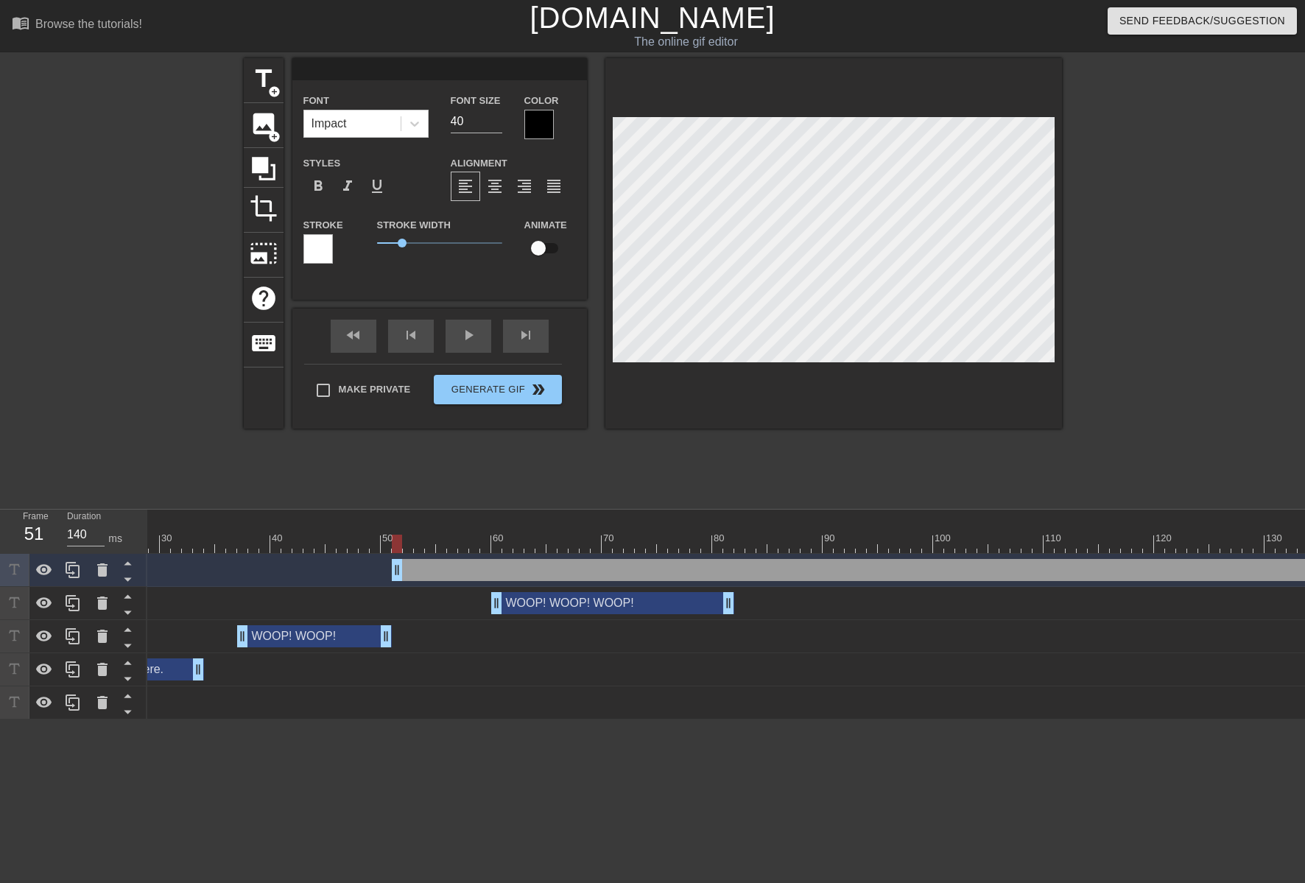
type input "T"
type textarea "T"
type input "Tr"
type textarea "Tr"
type input "Trh"
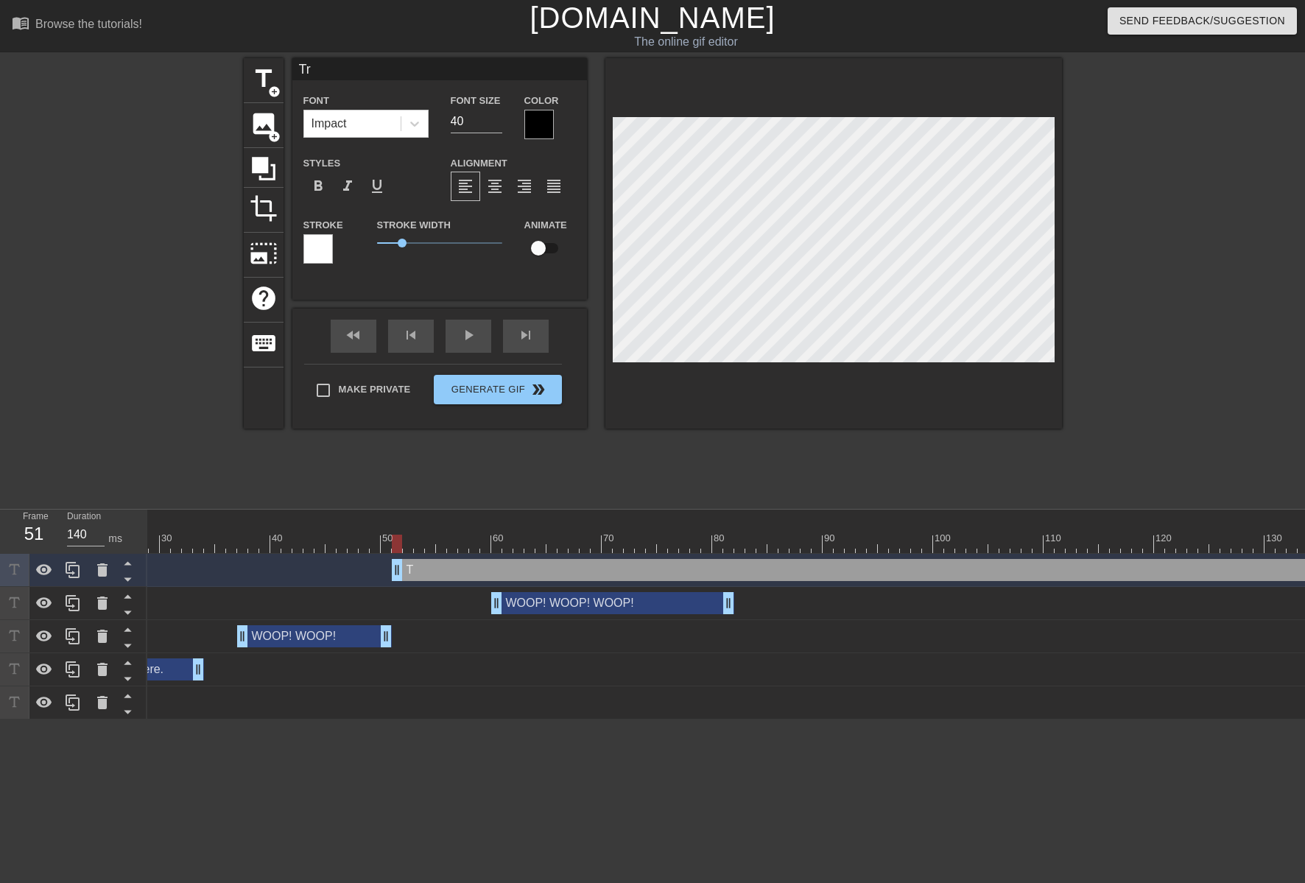
type textarea "Trh"
type input "Trhe"
type textarea "Trhe"
type input "Trhee"
type textarea "Trhee"
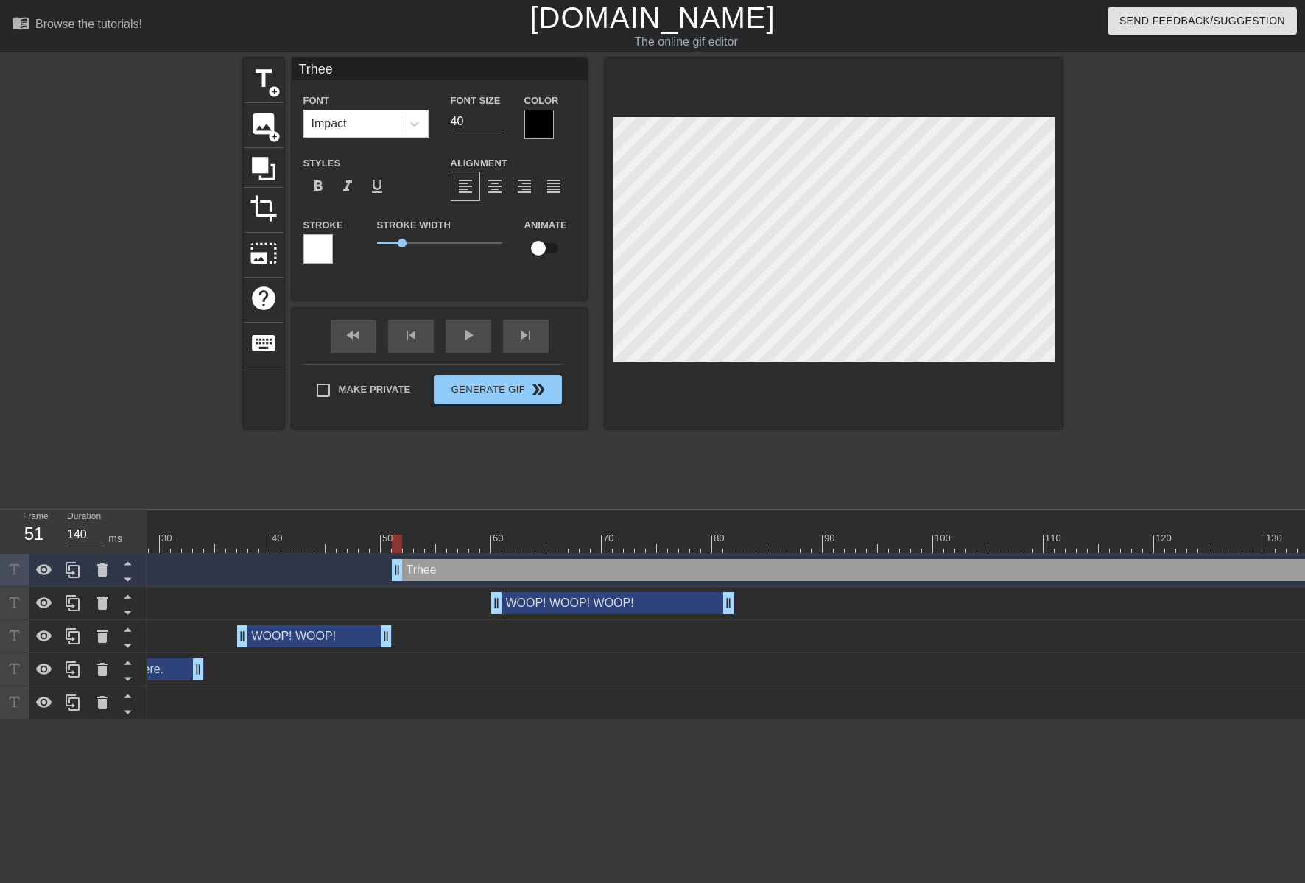
type input "Trhee"
type textarea "Trhee"
type input "Trhee"
type textarea "Trhee"
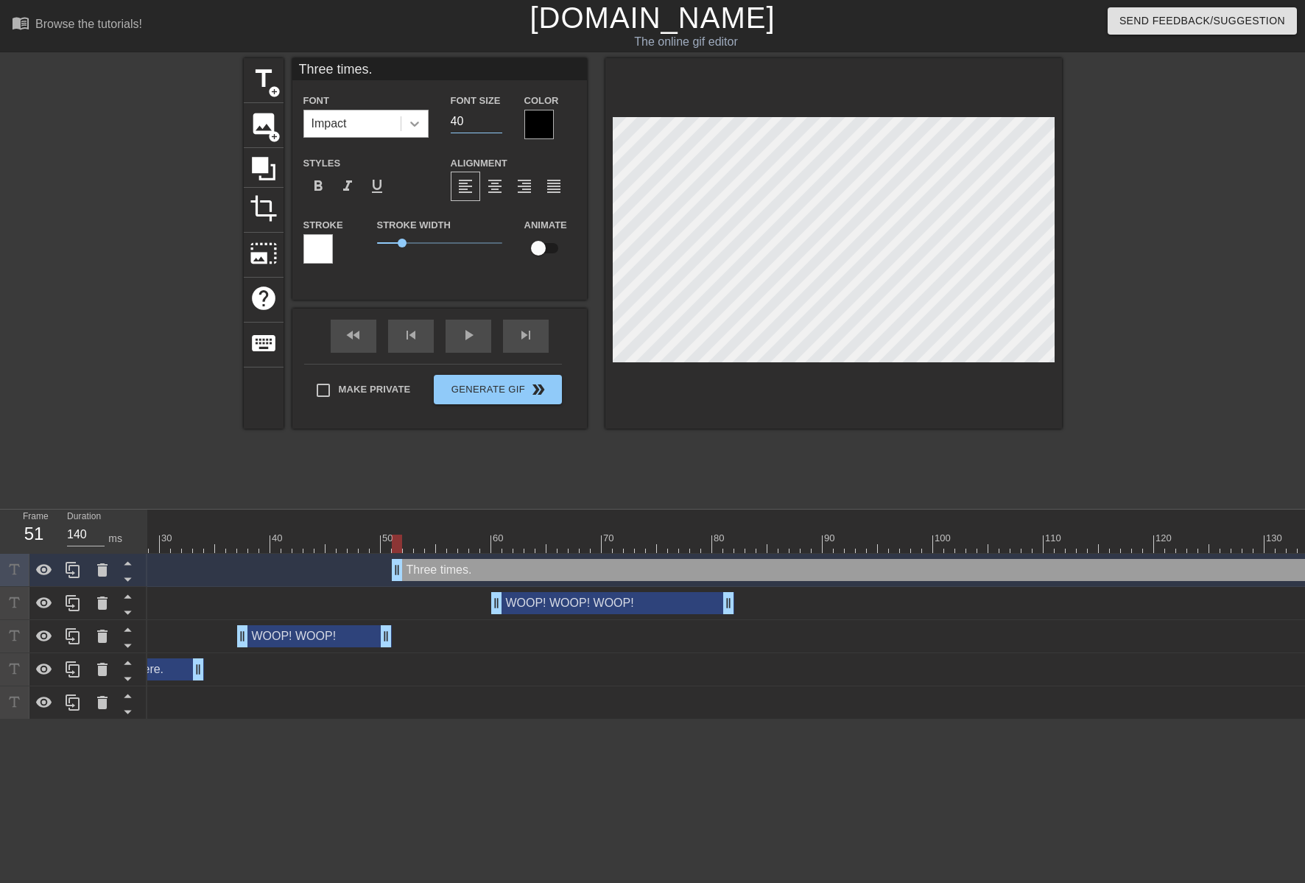
drag, startPoint x: 459, startPoint y: 118, endPoint x: 416, endPoint y: 120, distance: 42.8
click at [416, 120] on div "Font Impact Font Size 40 Color" at bounding box center [439, 115] width 294 height 48
drag, startPoint x: 471, startPoint y: 120, endPoint x: 387, endPoint y: 125, distance: 84.8
click at [387, 125] on div "Font Impact Font Size Color" at bounding box center [439, 115] width 294 height 48
click at [537, 130] on div at bounding box center [538, 124] width 29 height 29
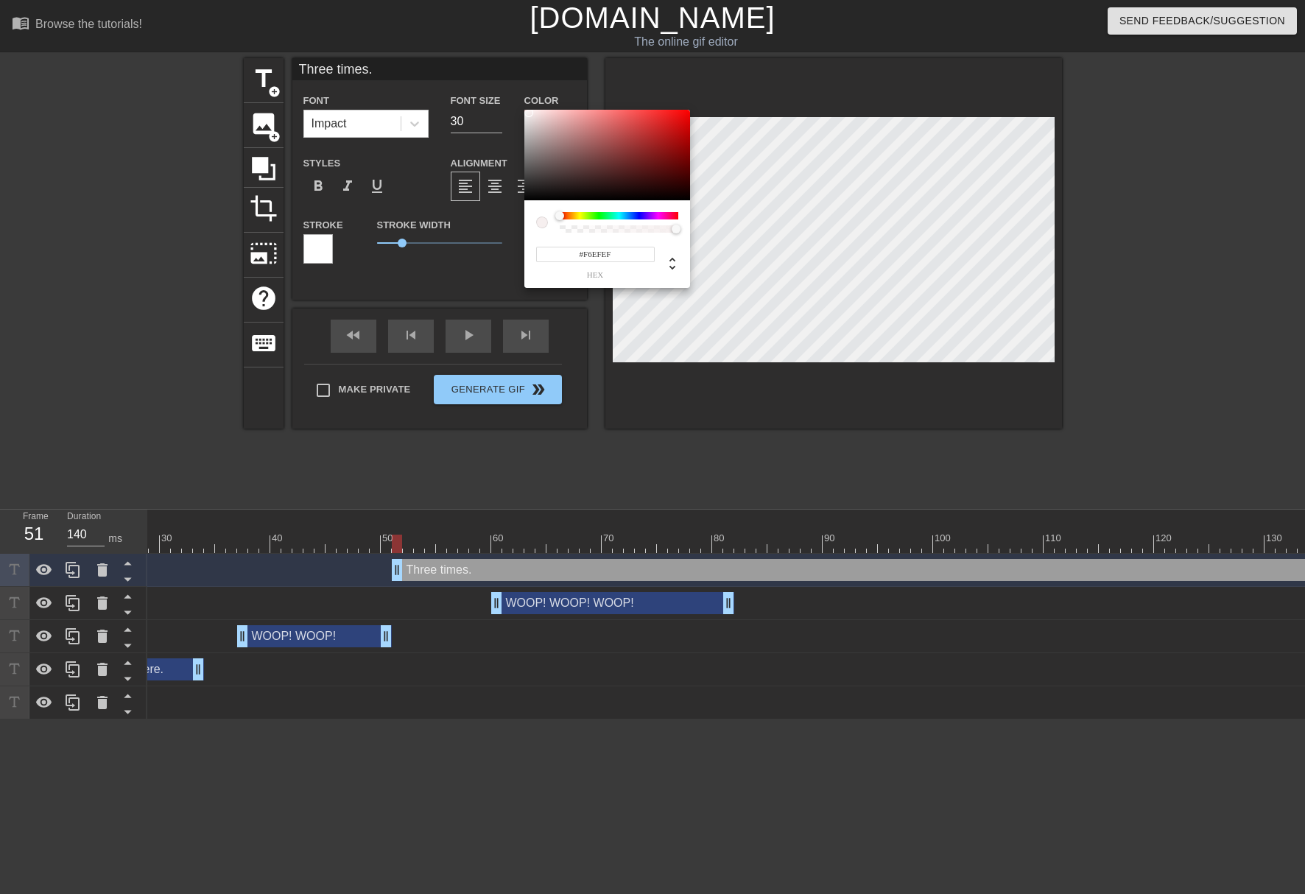
click at [529, 113] on div at bounding box center [607, 155] width 166 height 91
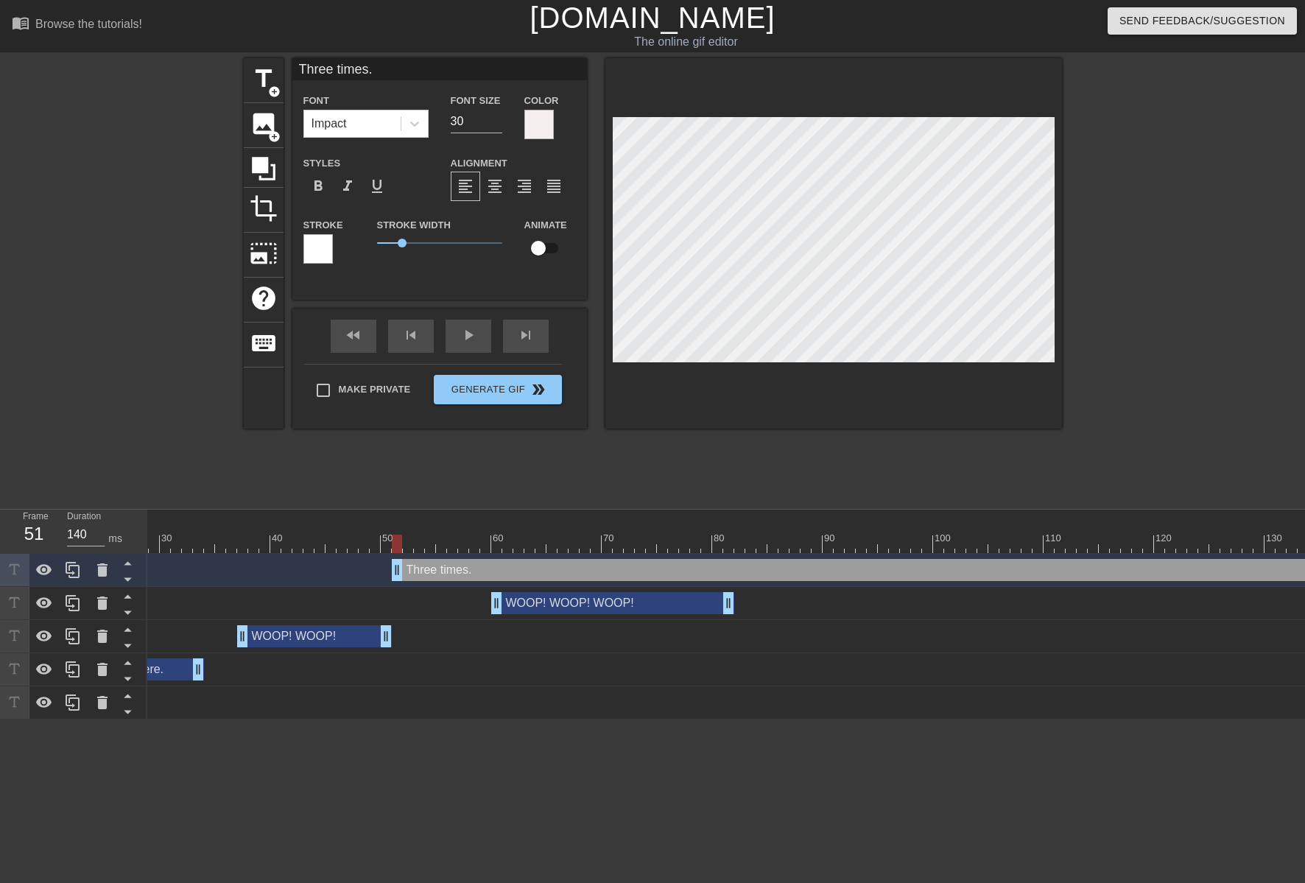
click at [326, 246] on div at bounding box center [317, 248] width 29 height 29
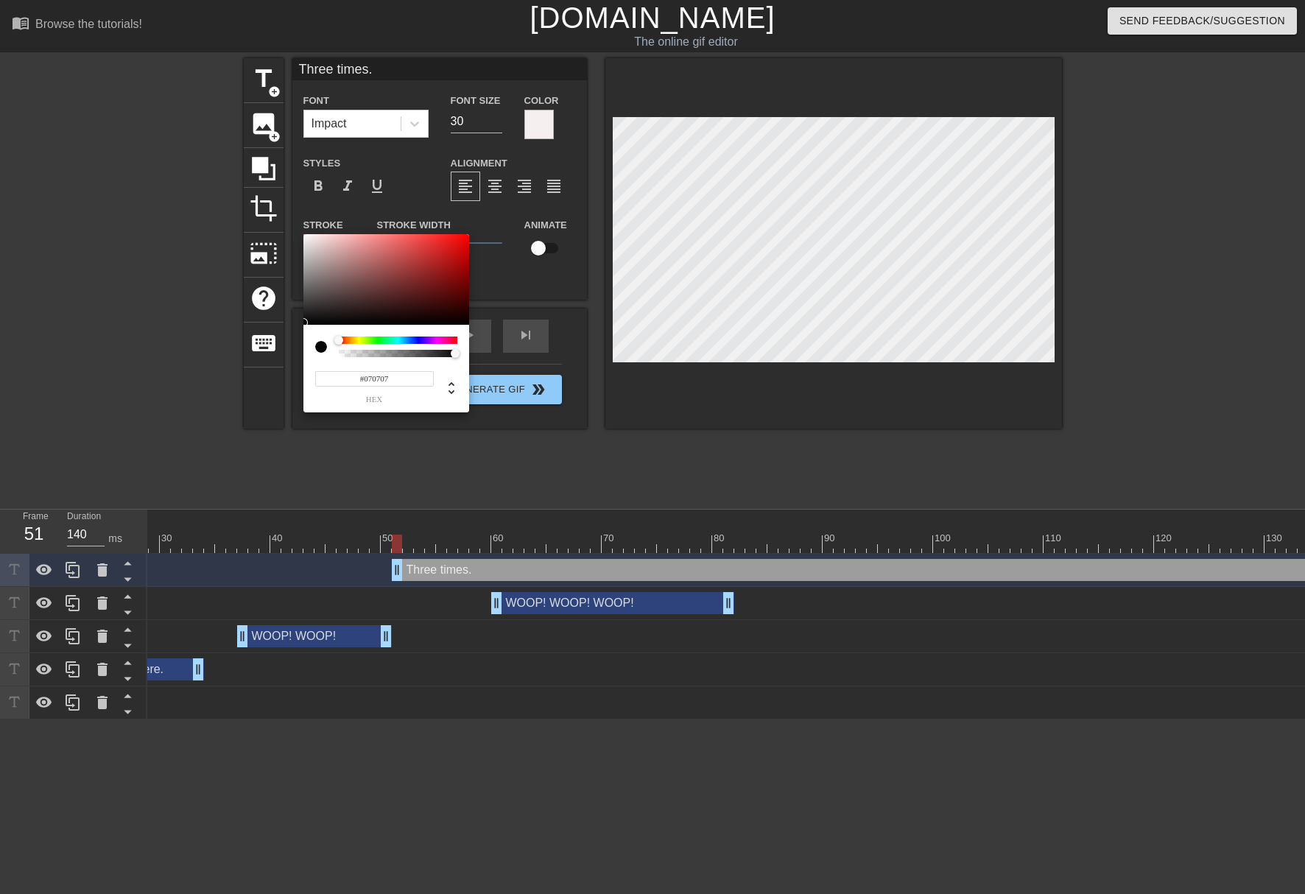
click at [306, 322] on div at bounding box center [386, 279] width 166 height 91
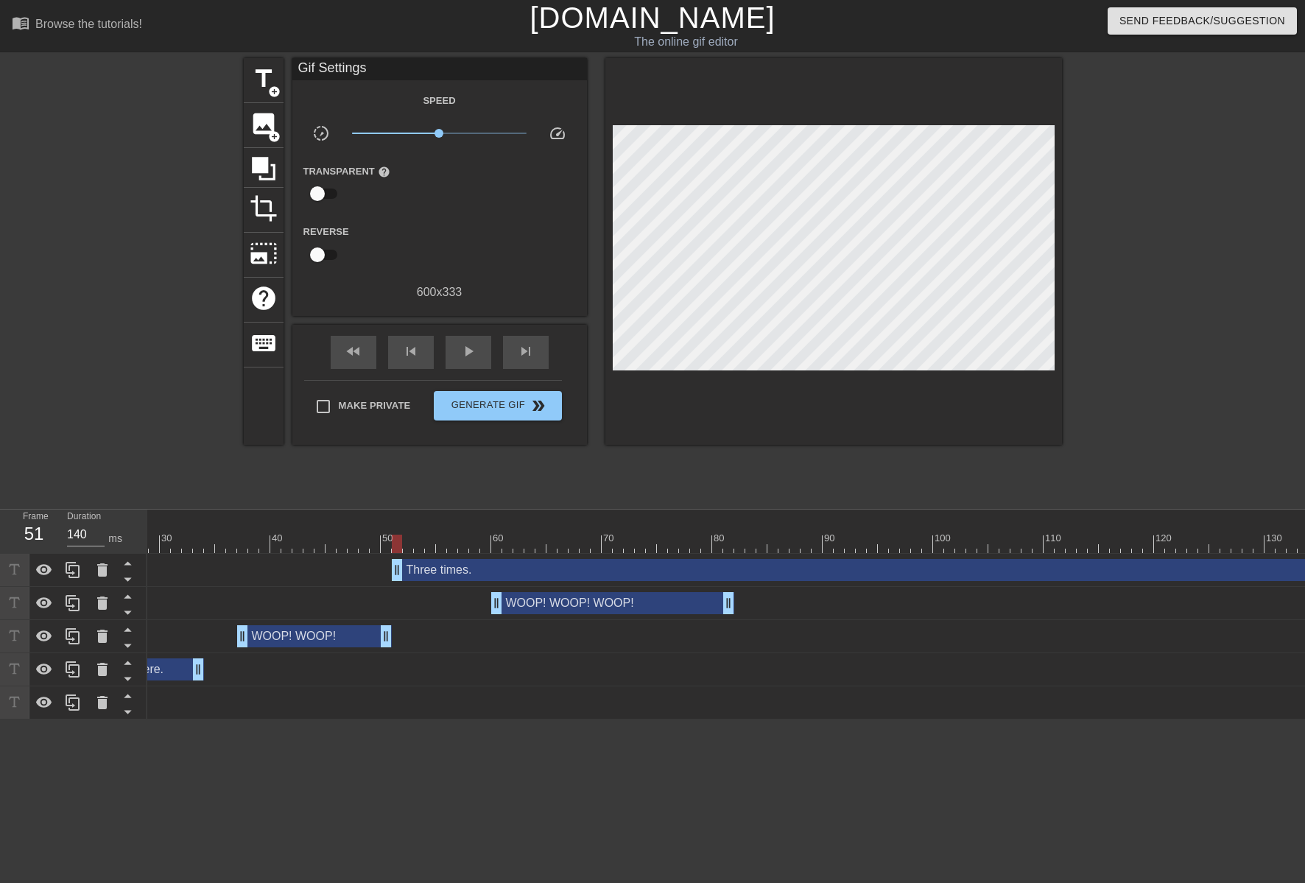
scroll to position [0, 1320]
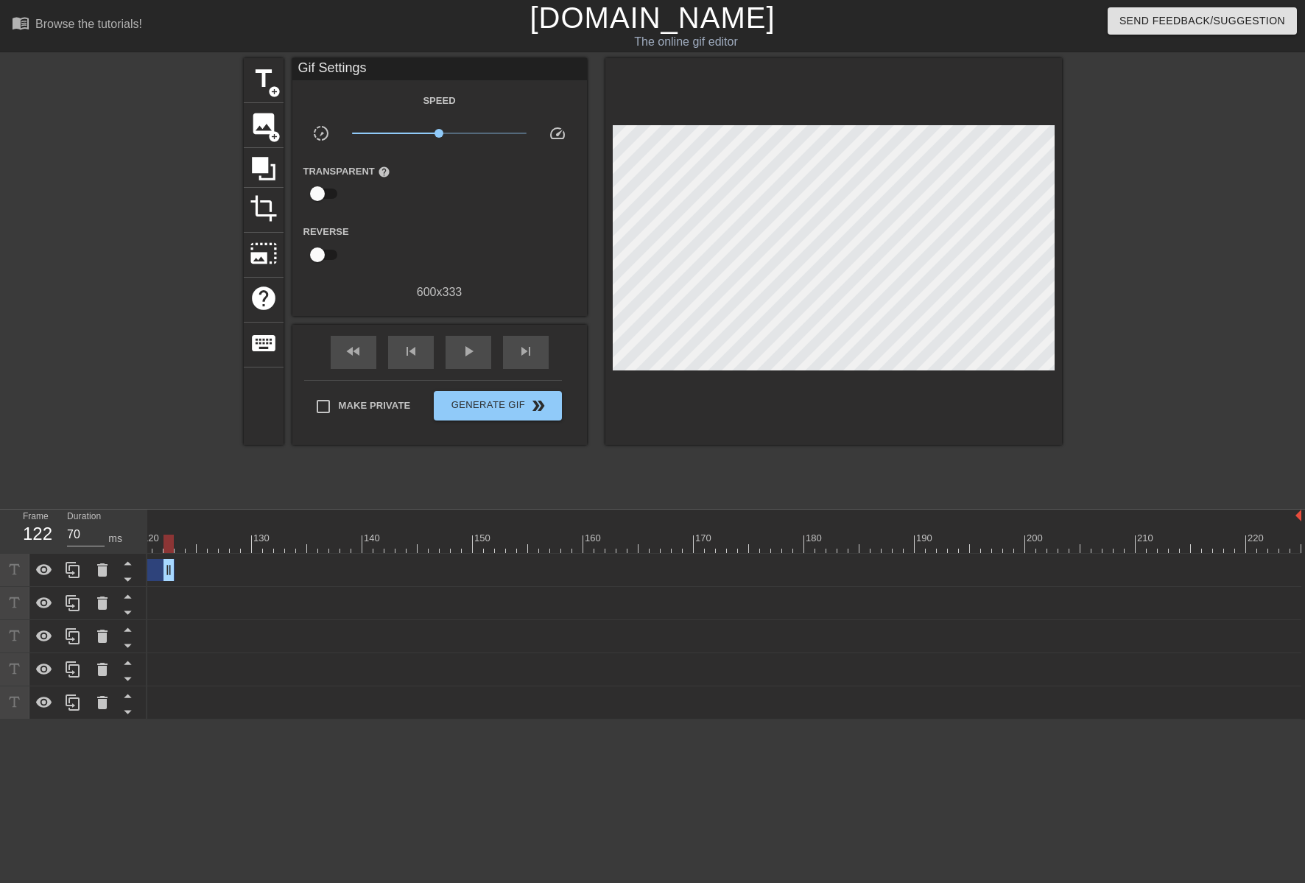
drag, startPoint x: 1291, startPoint y: 575, endPoint x: 164, endPoint y: 518, distance: 1127.9
click at [166, 518] on div "10 20 30 40 50 60 70 80 90 100 110 120 130 140 150 160" at bounding box center [725, 614] width 1157 height 210
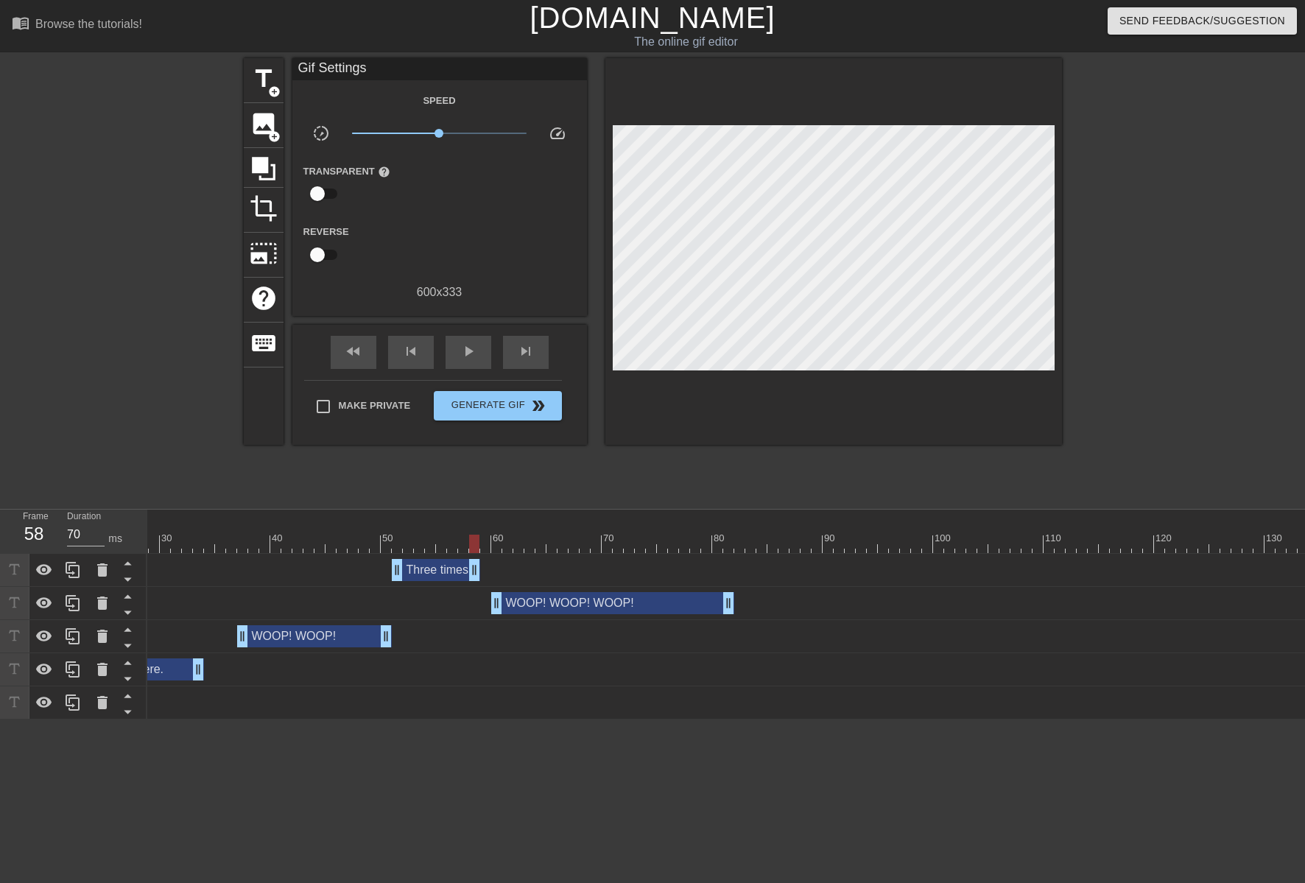
drag, startPoint x: 1182, startPoint y: 575, endPoint x: 479, endPoint y: 498, distance: 708.1
click at [479, 498] on div "menu_book Browse the tutorials! [DOMAIN_NAME] The online gif editor Send Feedba…" at bounding box center [652, 359] width 1305 height 719
click at [353, 358] on span "fast_rewind" at bounding box center [354, 351] width 18 height 18
click at [468, 348] on span "play_arrow" at bounding box center [468, 351] width 18 height 18
click at [468, 348] on span "pause" at bounding box center [468, 351] width 18 height 18
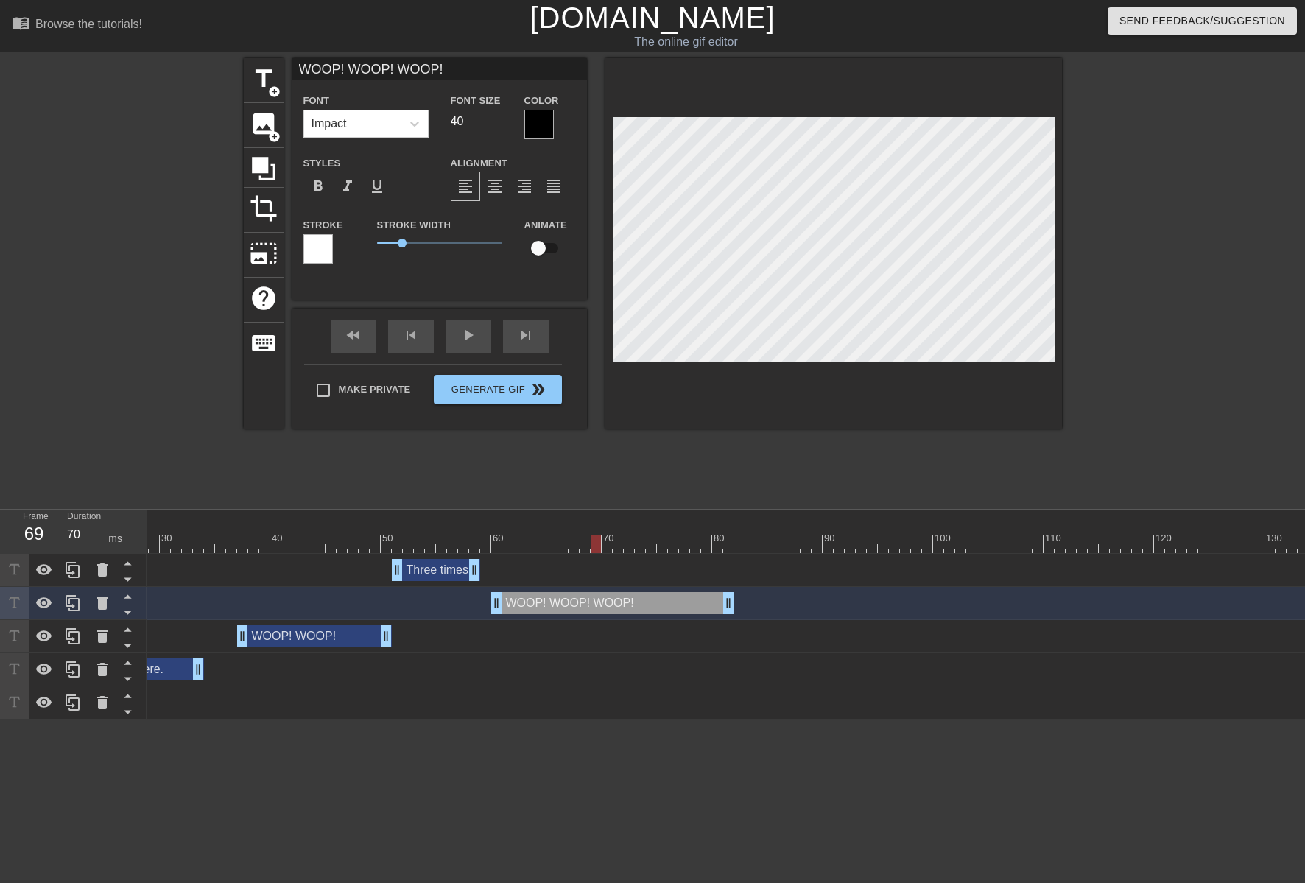
click at [546, 131] on div at bounding box center [538, 124] width 29 height 29
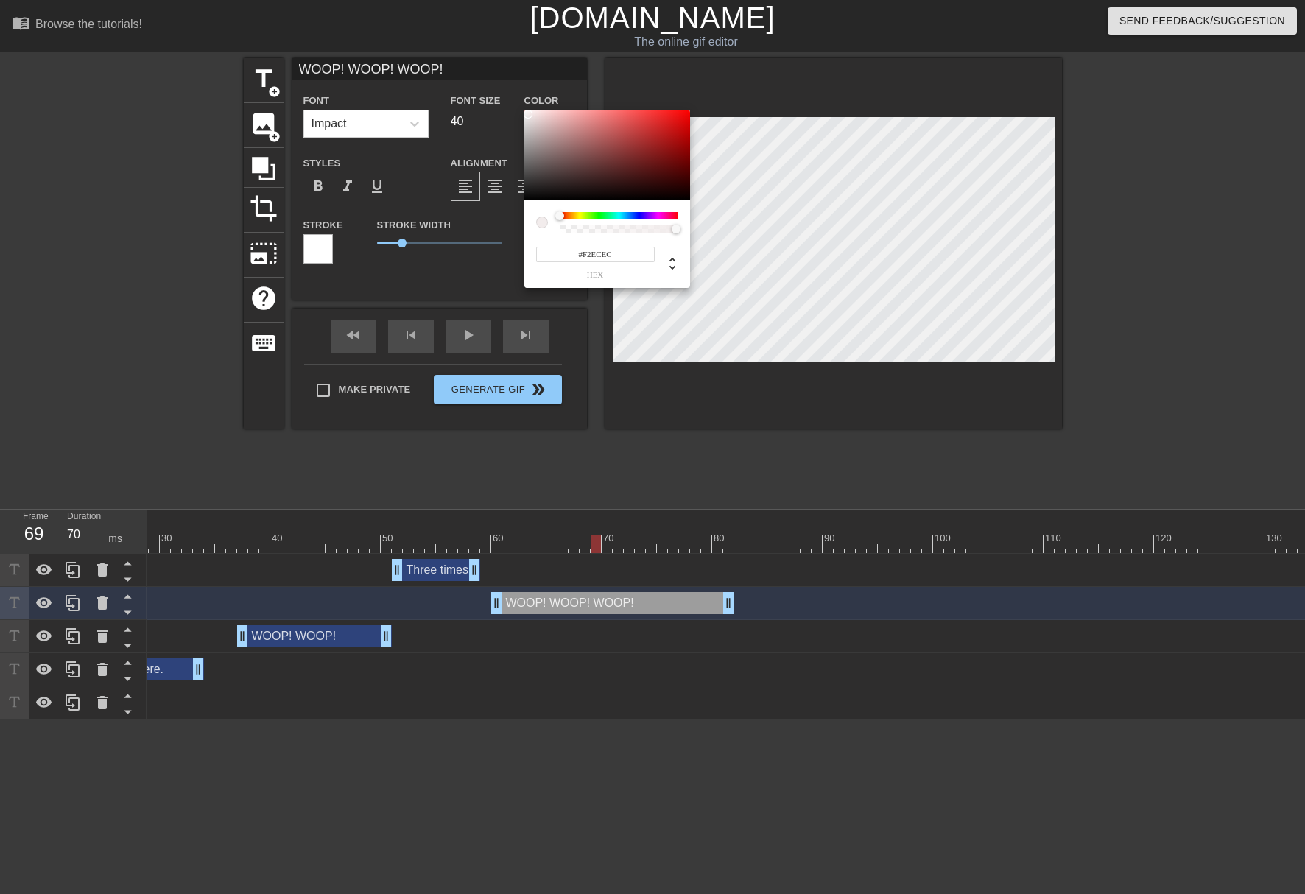
click at [528, 114] on div at bounding box center [607, 155] width 166 height 91
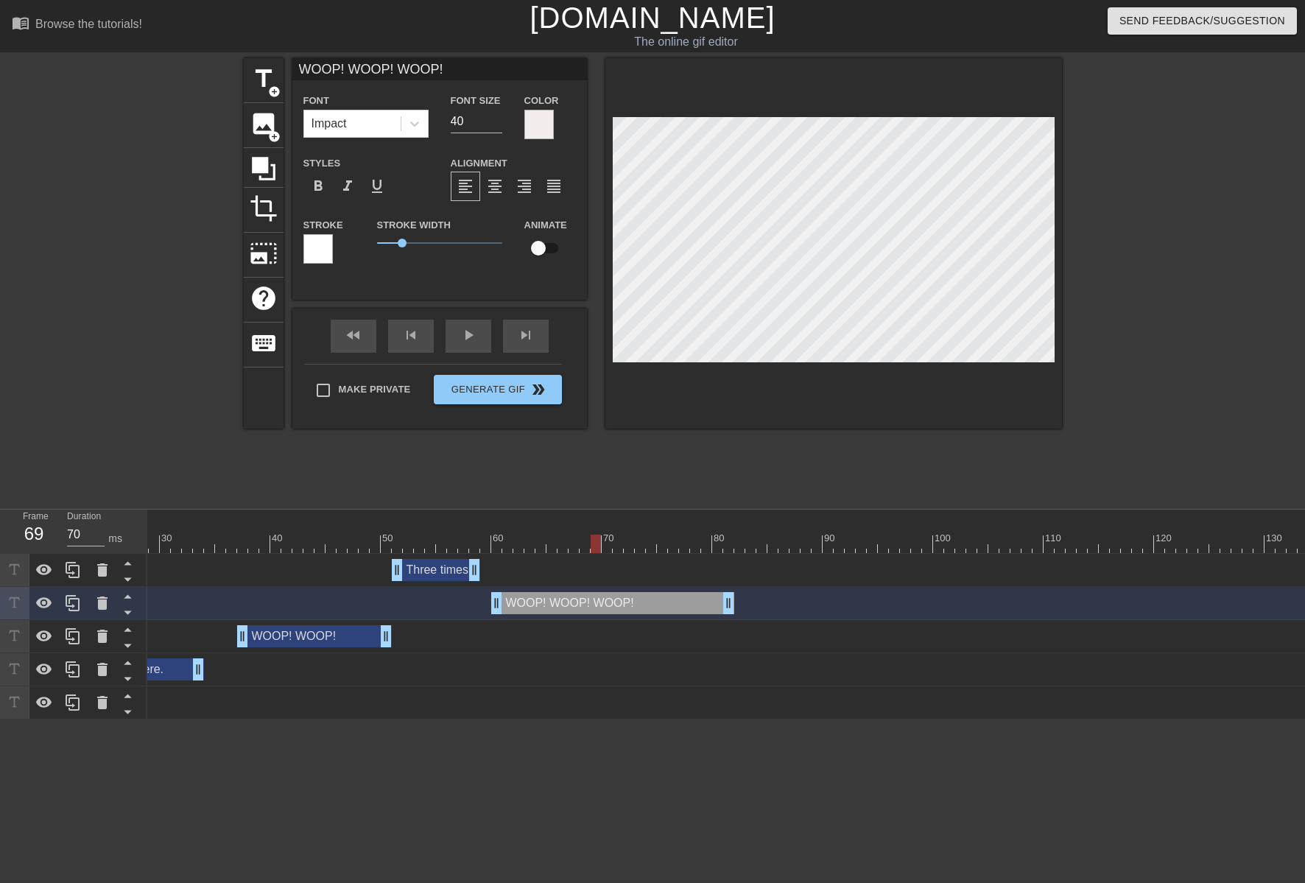
click at [320, 258] on div at bounding box center [317, 248] width 29 height 29
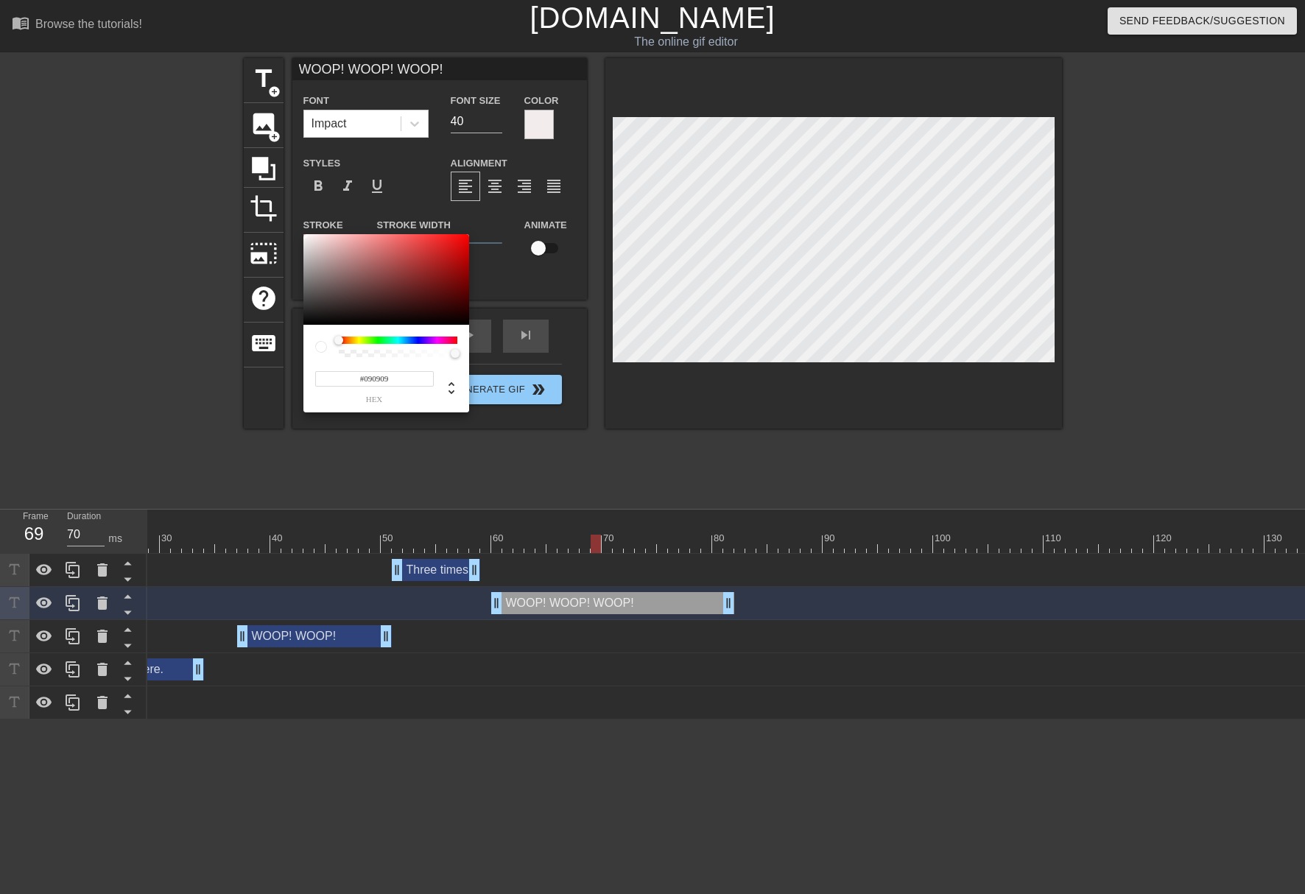
click at [306, 320] on div at bounding box center [386, 279] width 166 height 91
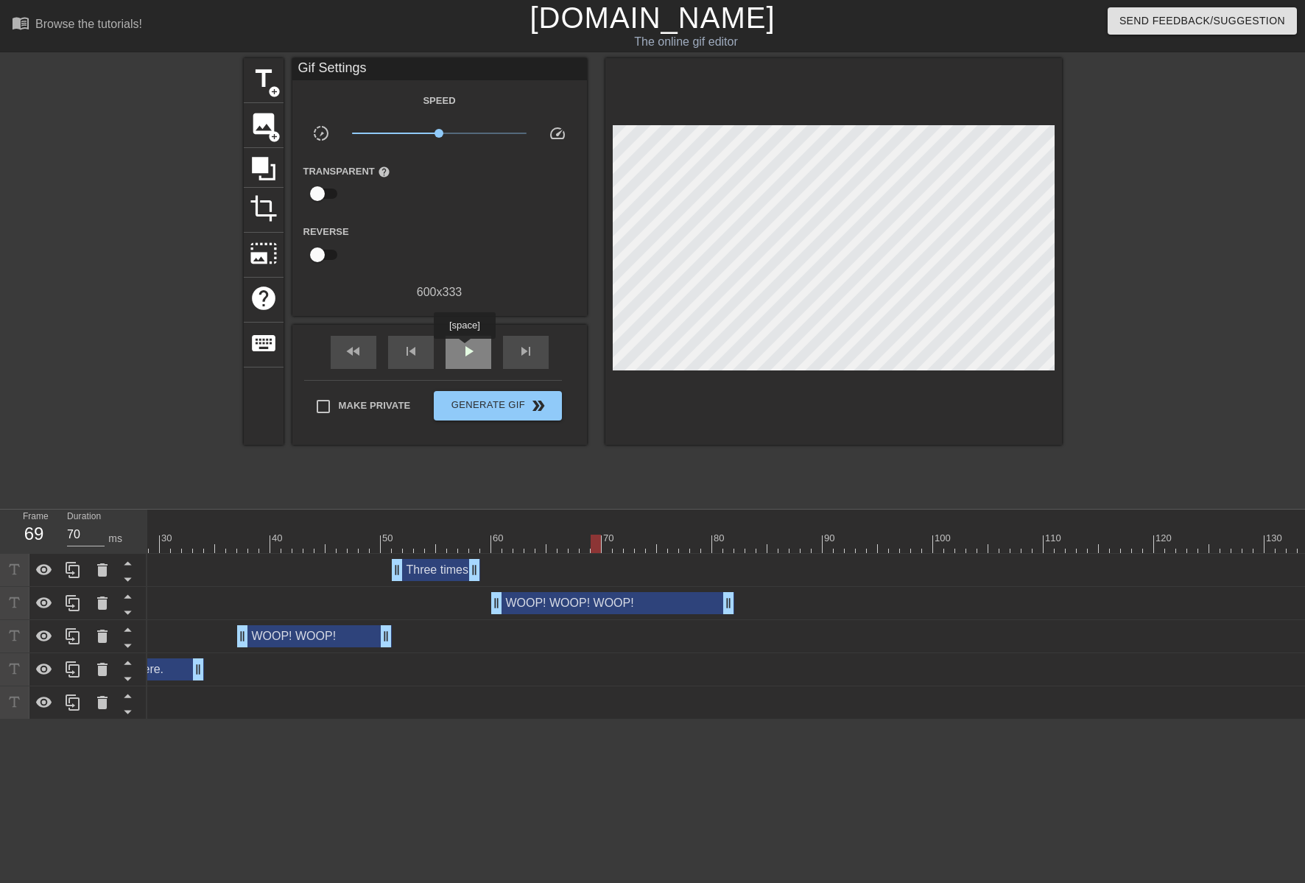
click at [468, 350] on span "play_arrow" at bounding box center [468, 351] width 18 height 18
click at [468, 350] on span "pause" at bounding box center [468, 351] width 18 height 18
click at [237, 544] on div at bounding box center [1077, 544] width 2474 height 18
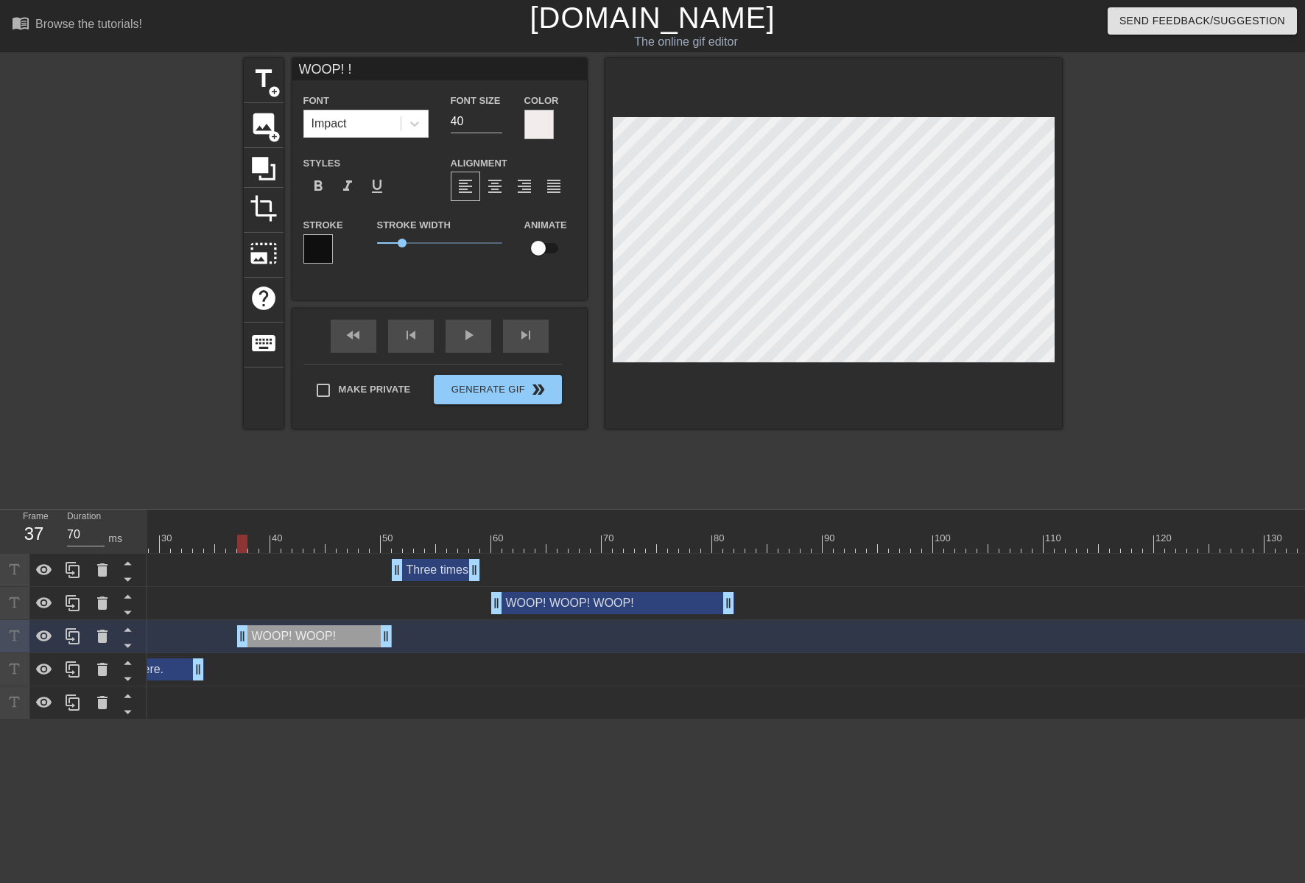
scroll to position [2, 3]
drag, startPoint x: 384, startPoint y: 642, endPoint x: 308, endPoint y: 623, distance: 78.2
click at [308, 623] on div "WOOP! drag_handle drag_handle" at bounding box center [1077, 636] width 2474 height 33
click at [207, 536] on div at bounding box center [1077, 544] width 2474 height 18
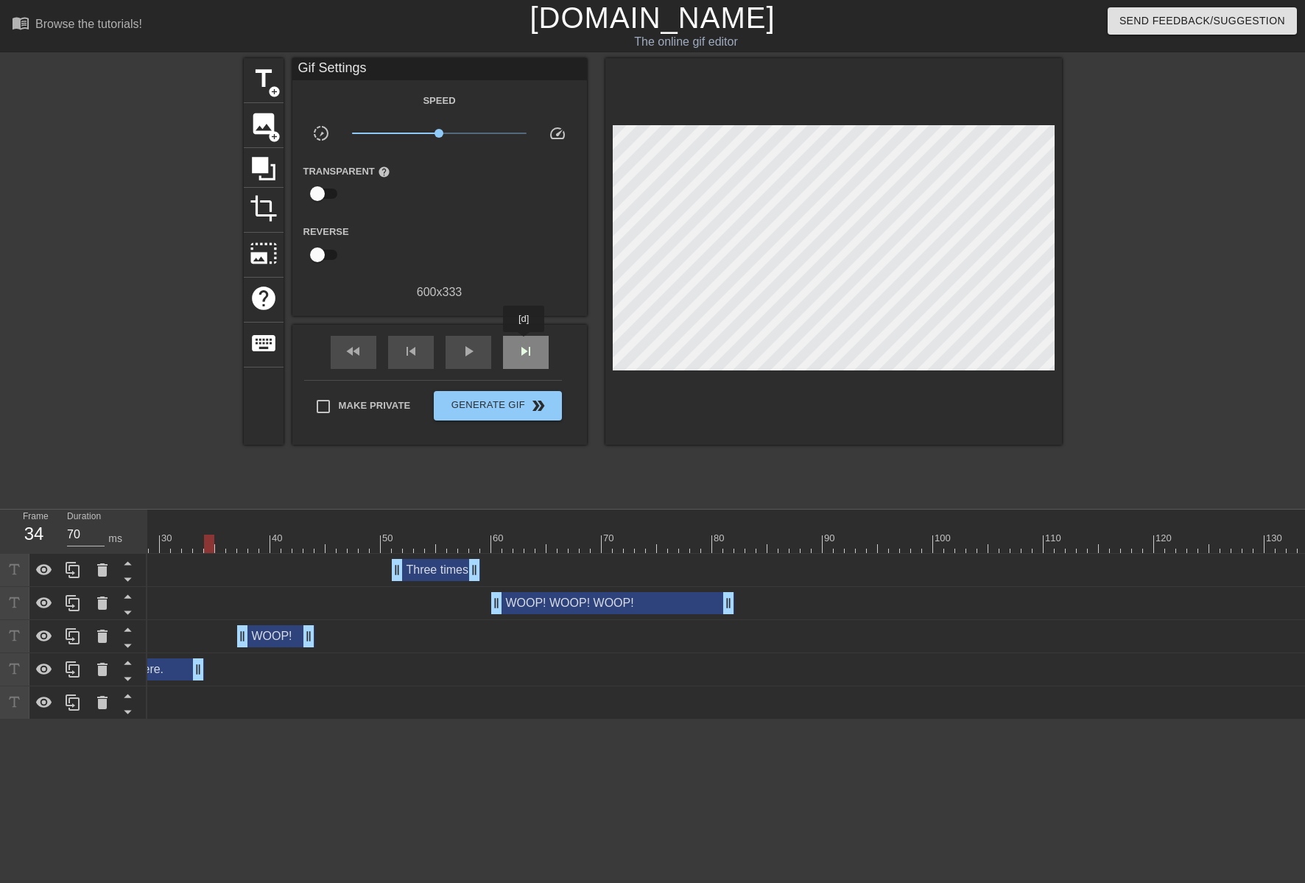
click at [524, 342] on span "skip_next" at bounding box center [526, 351] width 18 height 18
click at [525, 342] on span "skip_next" at bounding box center [526, 351] width 18 height 18
click at [526, 342] on span "skip_next" at bounding box center [526, 351] width 18 height 18
click at [523, 344] on span "skip_next" at bounding box center [526, 351] width 18 height 18
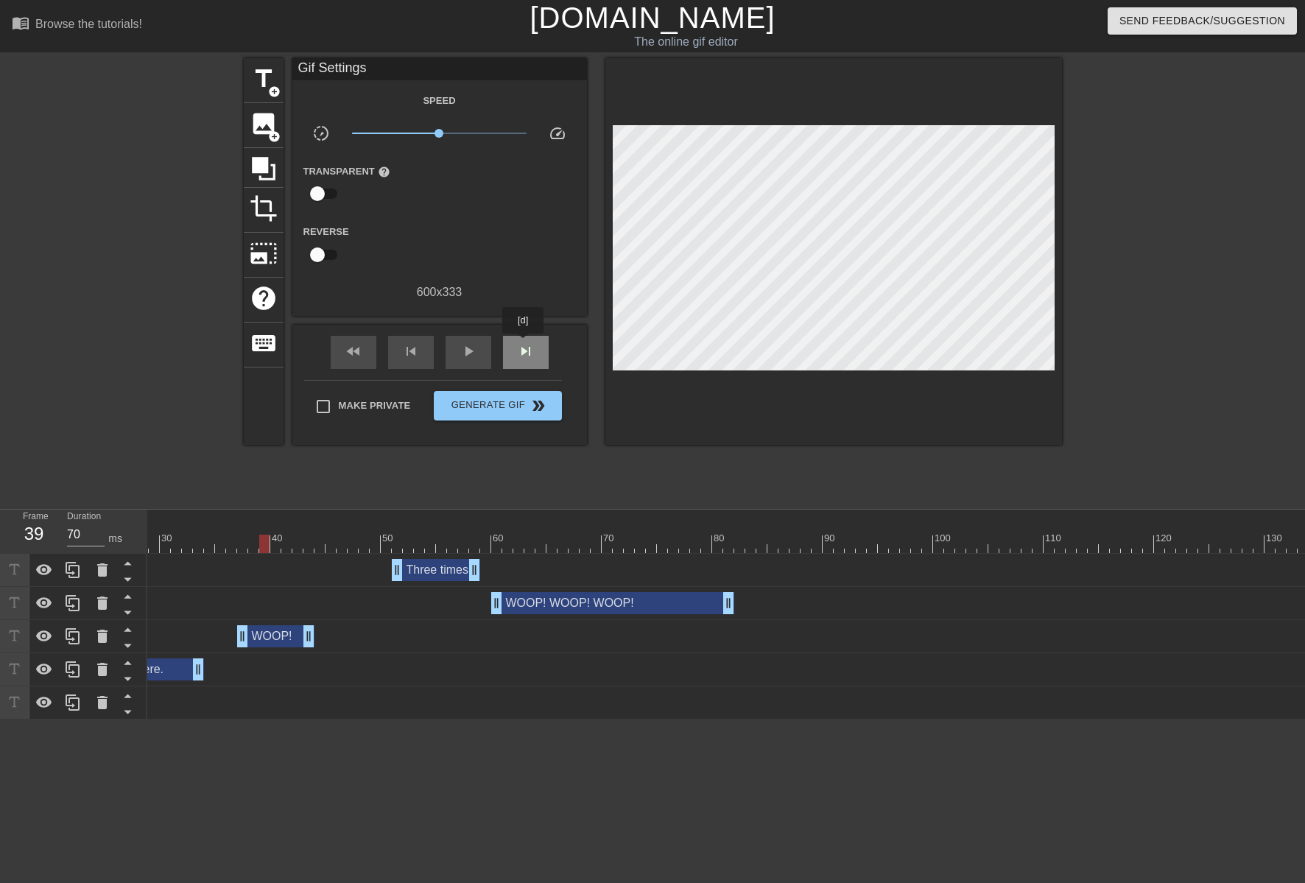
click at [523, 344] on span "skip_next" at bounding box center [526, 351] width 18 height 18
drag, startPoint x: 245, startPoint y: 634, endPoint x: 231, endPoint y: 635, distance: 14.1
click at [521, 349] on span "skip_next" at bounding box center [526, 351] width 18 height 18
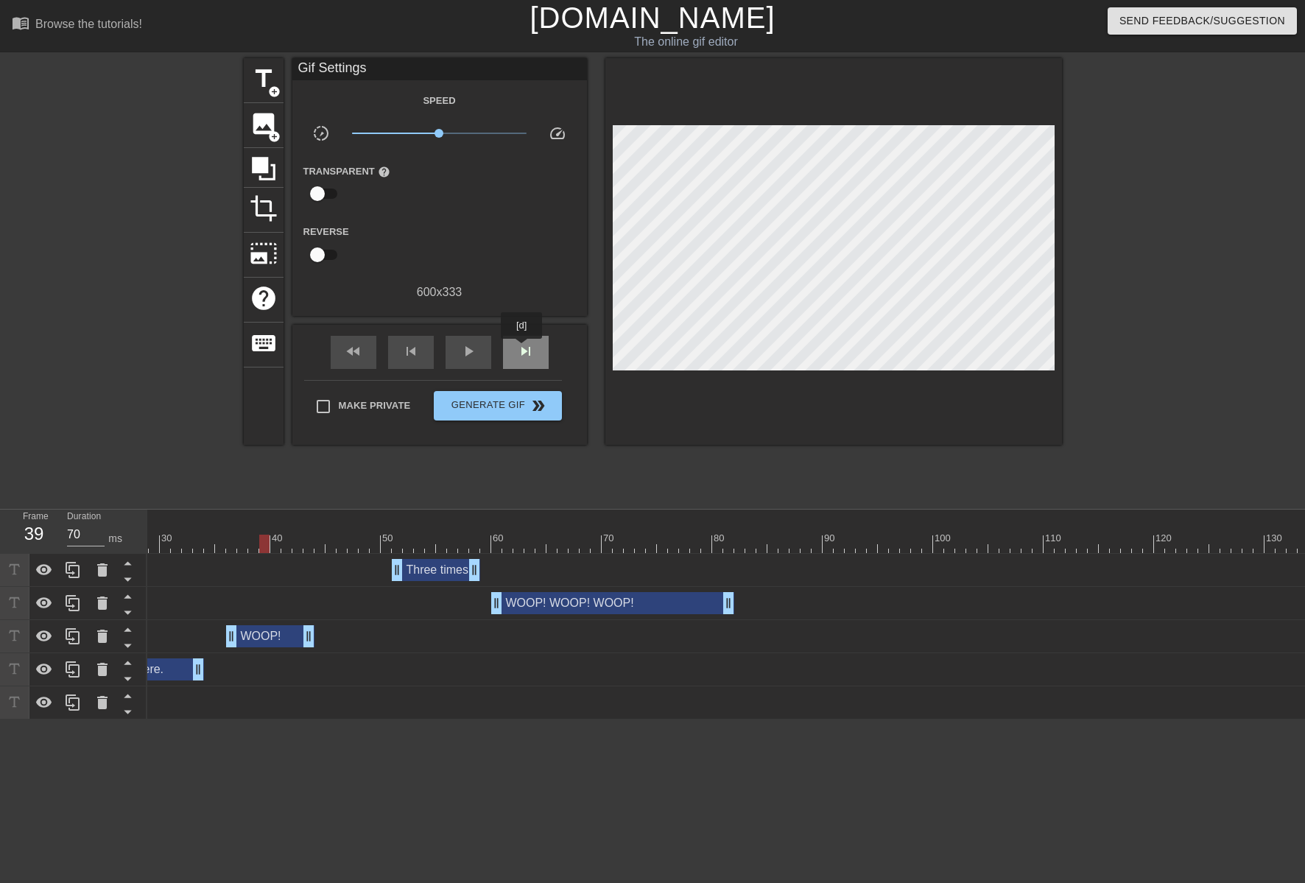
click at [523, 349] on span "skip_next" at bounding box center [526, 351] width 18 height 18
click at [524, 349] on span "skip_next" at bounding box center [526, 351] width 18 height 18
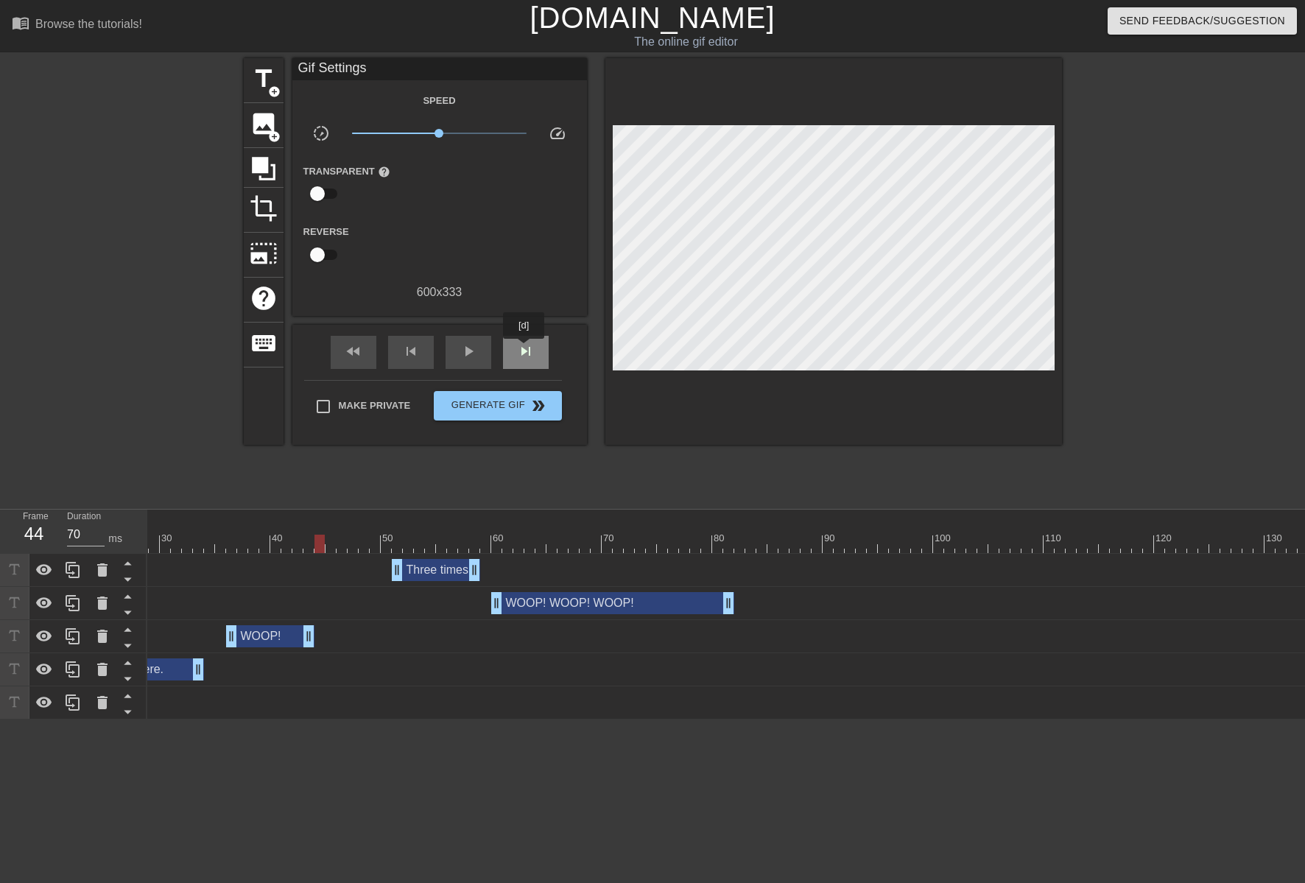
click at [525, 349] on span "skip_next" at bounding box center [526, 351] width 18 height 18
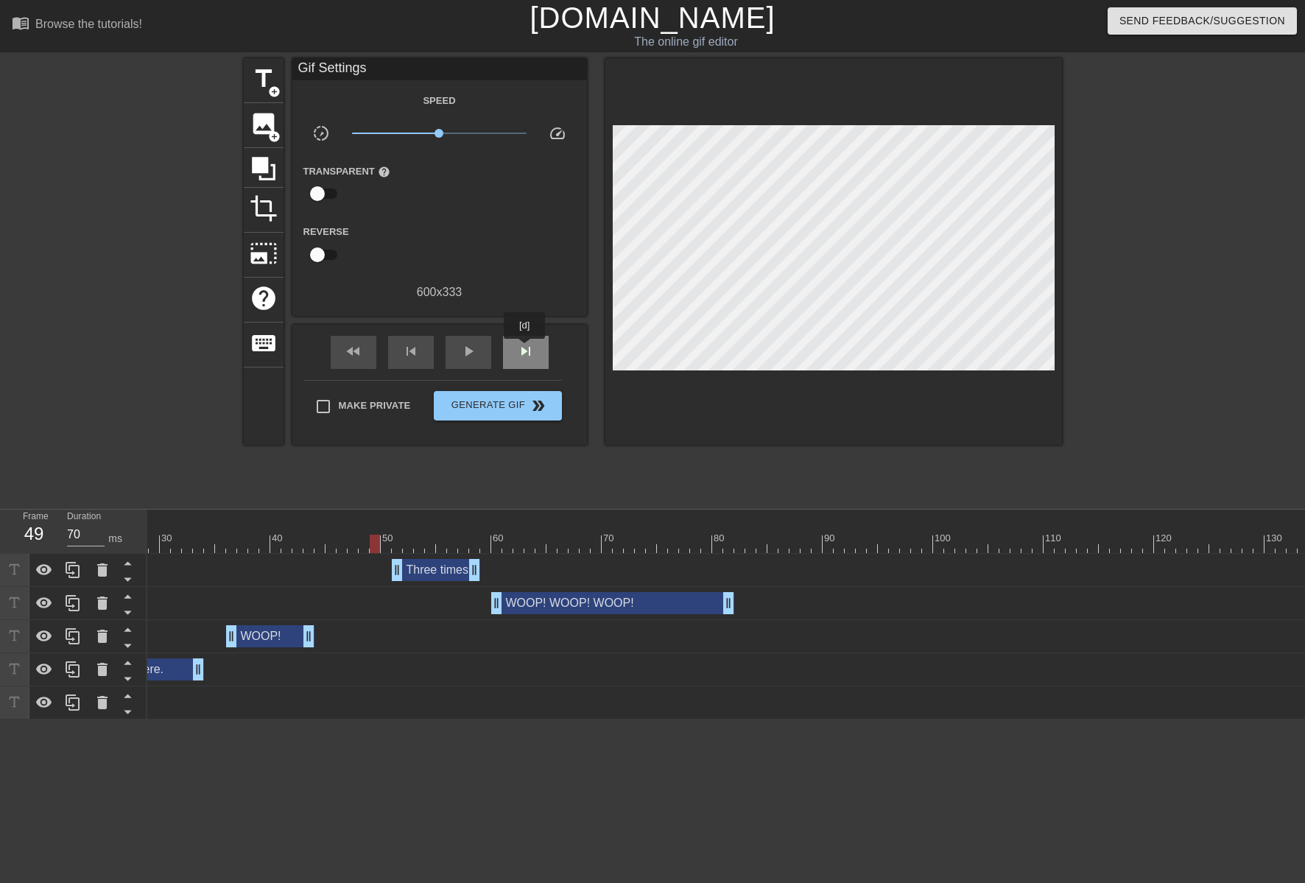
click at [525, 349] on span "skip_next" at bounding box center [526, 351] width 18 height 18
click at [228, 542] on div at bounding box center [1077, 544] width 2474 height 18
click at [202, 544] on div at bounding box center [1077, 544] width 2474 height 18
click at [530, 353] on span "skip_next" at bounding box center [526, 351] width 18 height 18
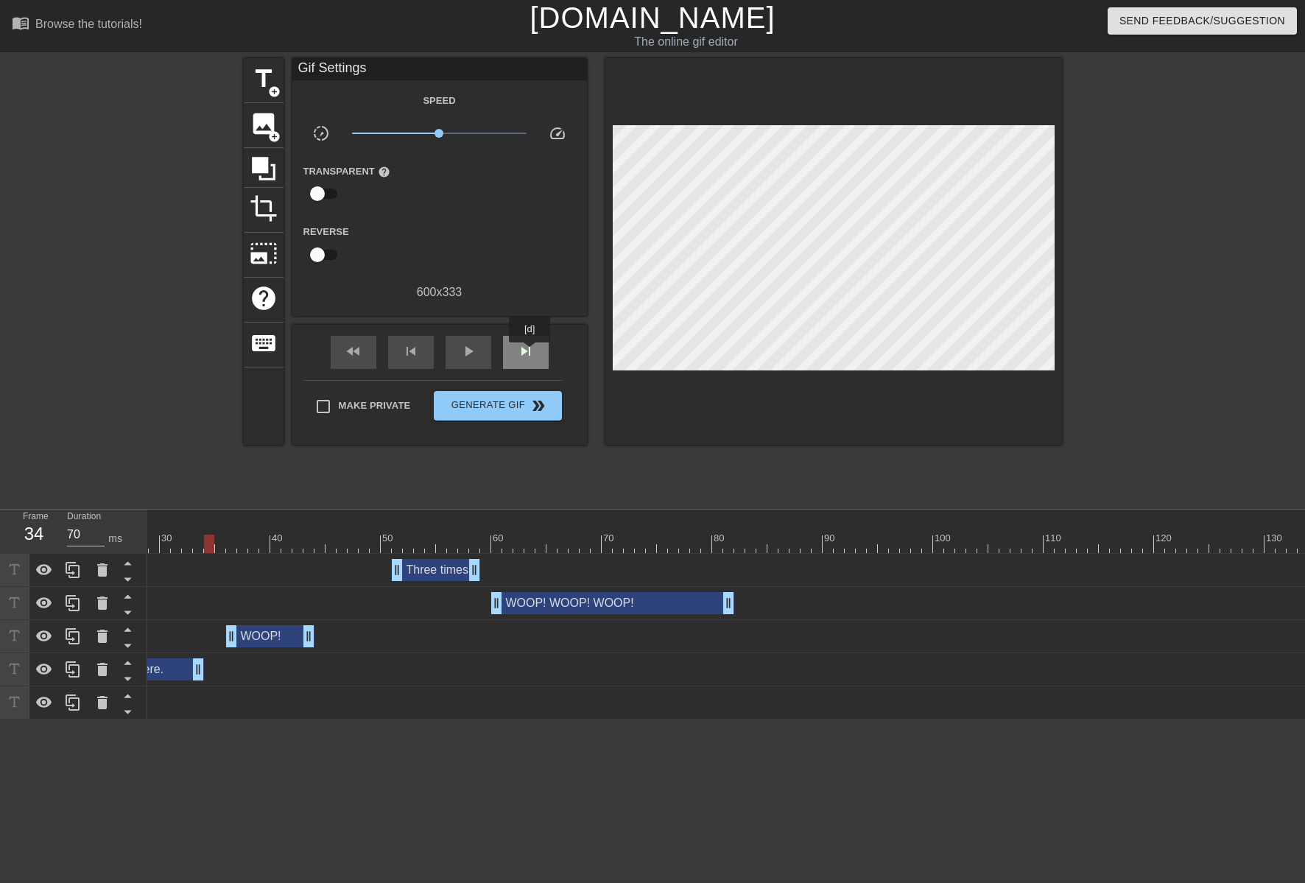
click at [530, 353] on span "skip_next" at bounding box center [526, 351] width 18 height 18
click at [532, 353] on span "skip_next" at bounding box center [526, 351] width 18 height 18
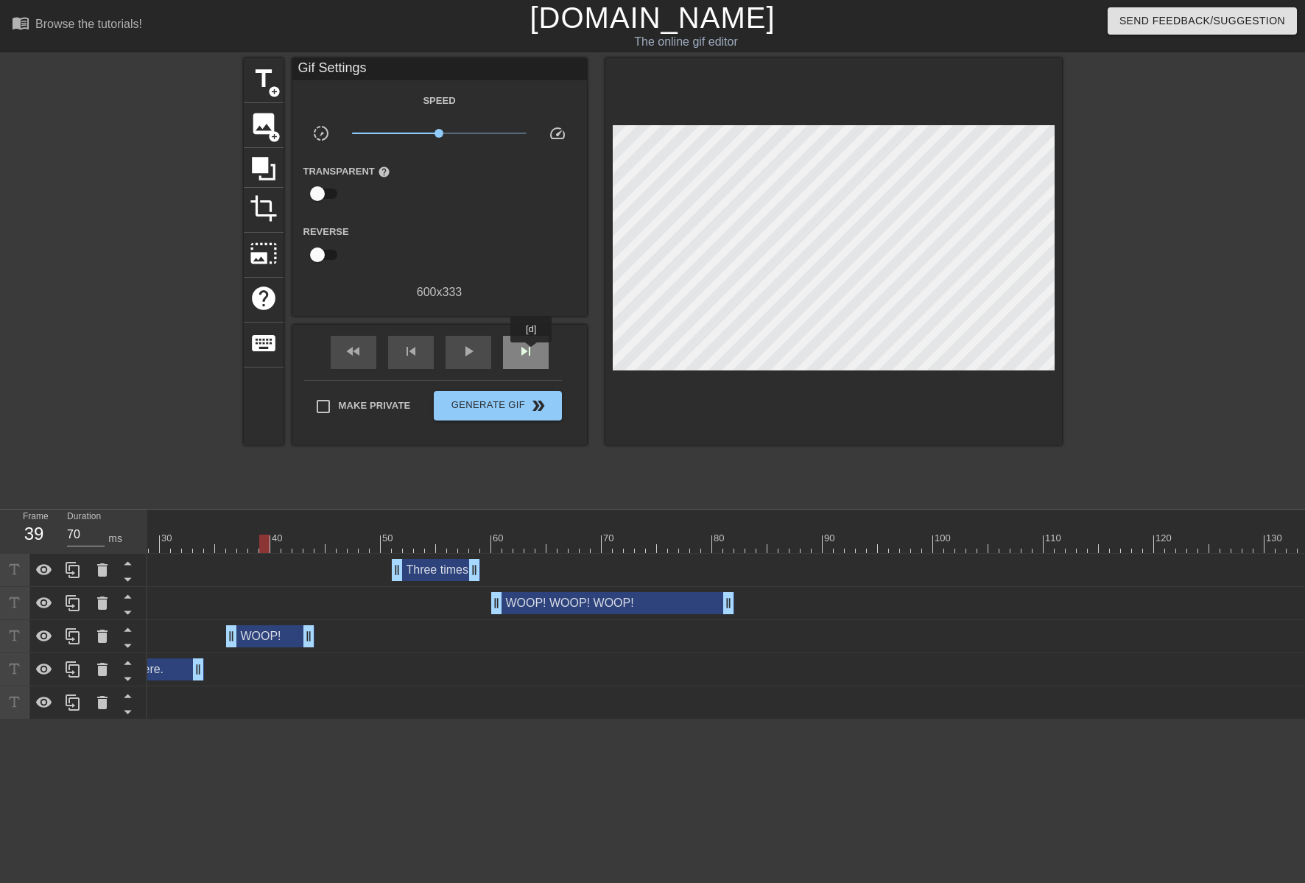
click at [532, 353] on span "skip_next" at bounding box center [526, 351] width 18 height 18
drag, startPoint x: 310, startPoint y: 634, endPoint x: 276, endPoint y: 631, distance: 34.0
click at [191, 545] on div at bounding box center [1077, 544] width 2474 height 18
click at [521, 355] on span "skip_next" at bounding box center [526, 351] width 18 height 18
click at [523, 356] on span "skip_next" at bounding box center [526, 351] width 18 height 18
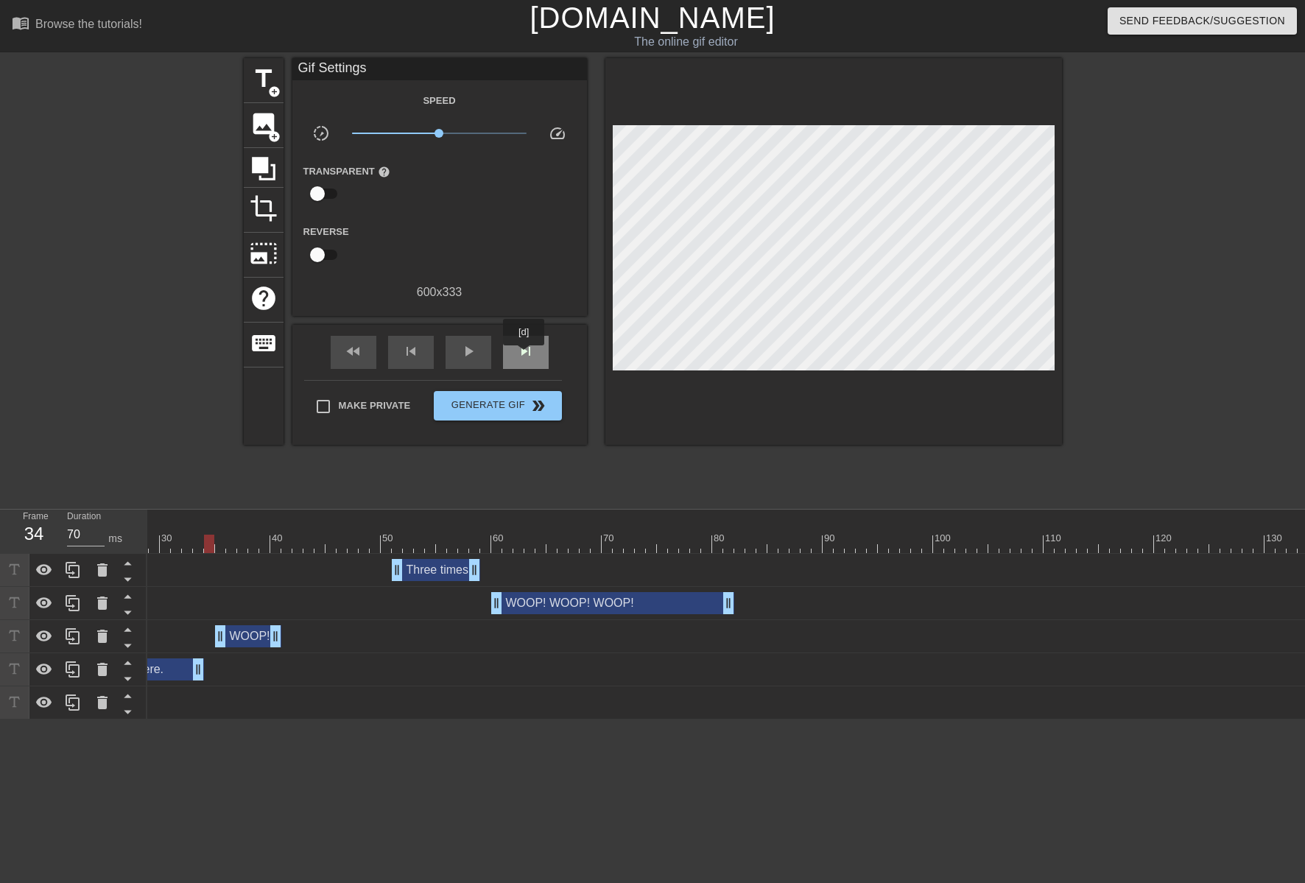
click at [526, 356] on span "skip_next" at bounding box center [526, 351] width 18 height 18
click at [528, 356] on span "skip_next" at bounding box center [526, 351] width 18 height 18
click at [529, 356] on span "skip_next" at bounding box center [526, 351] width 18 height 18
click at [530, 356] on span "skip_next" at bounding box center [526, 351] width 18 height 18
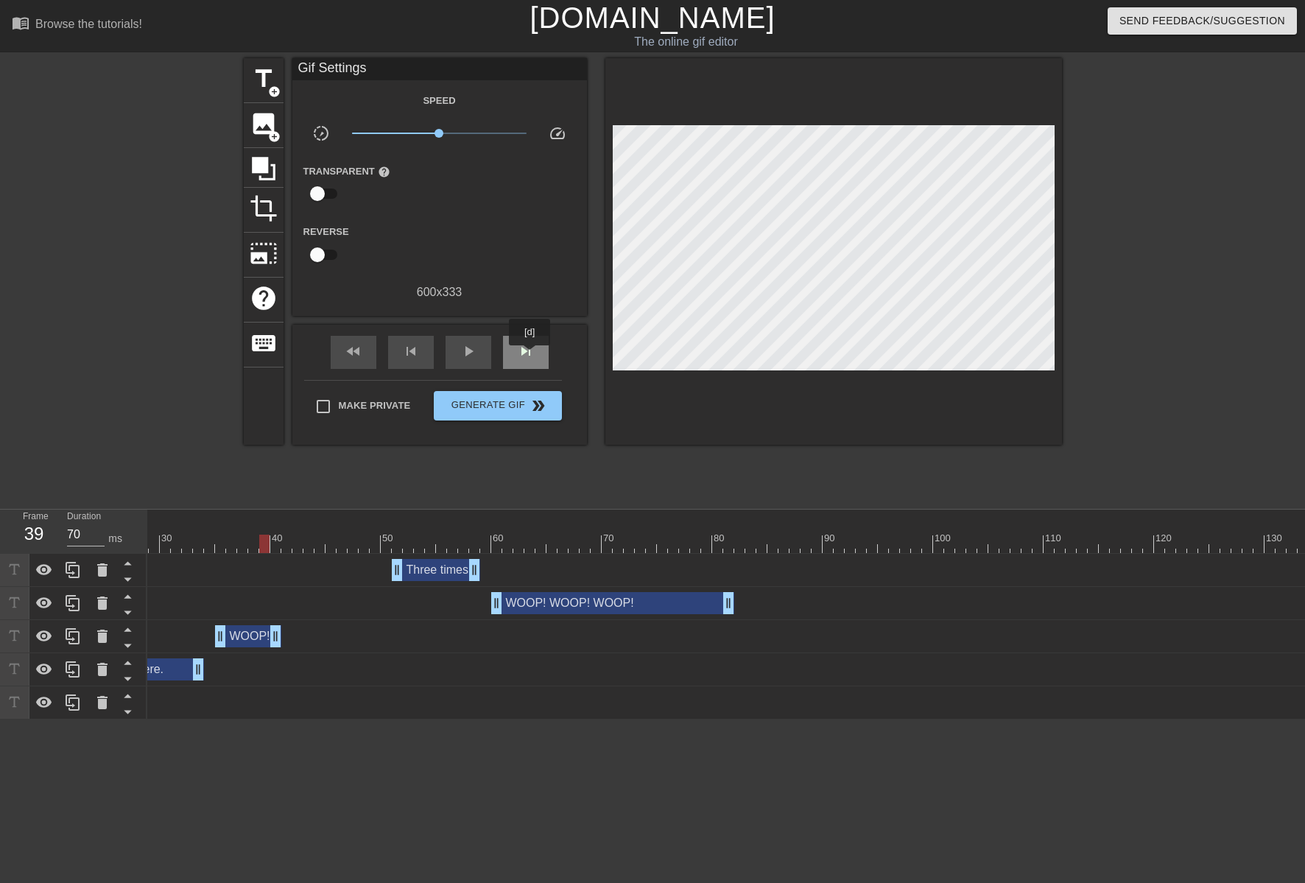
click at [530, 356] on span "skip_next" at bounding box center [526, 351] width 18 height 18
click at [532, 356] on span "skip_next" at bounding box center [526, 351] width 18 height 18
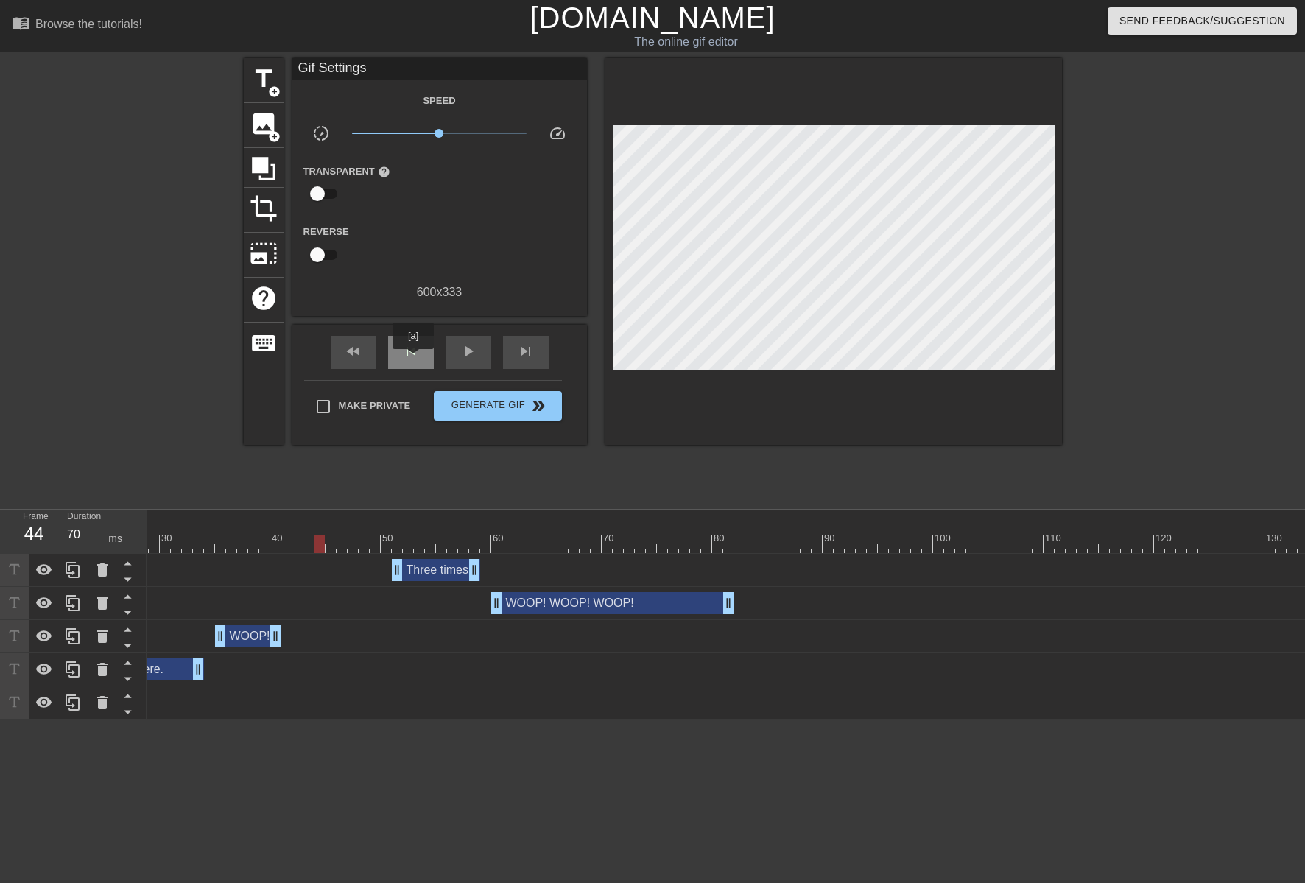
click at [413, 359] on div "skip_previous" at bounding box center [411, 352] width 46 height 33
click at [415, 359] on div "skip_previous" at bounding box center [411, 352] width 46 height 33
click at [275, 79] on span "title" at bounding box center [264, 79] width 28 height 28
click at [258, 636] on div "WOOP! drag_handle drag_handle" at bounding box center [248, 636] width 66 height 22
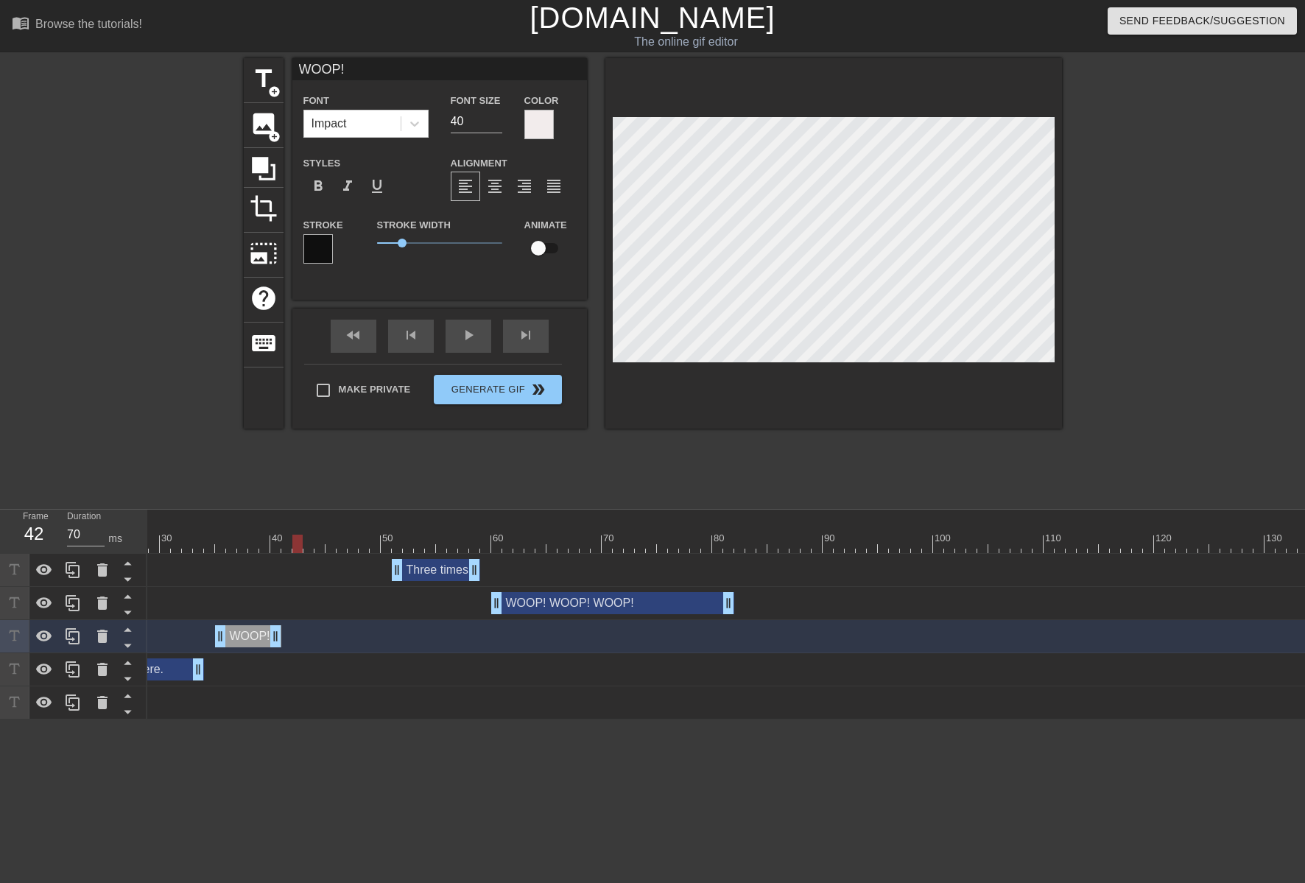
click at [241, 543] on div at bounding box center [1077, 544] width 2474 height 18
click at [202, 534] on div at bounding box center [198, 533] width 11 height 18
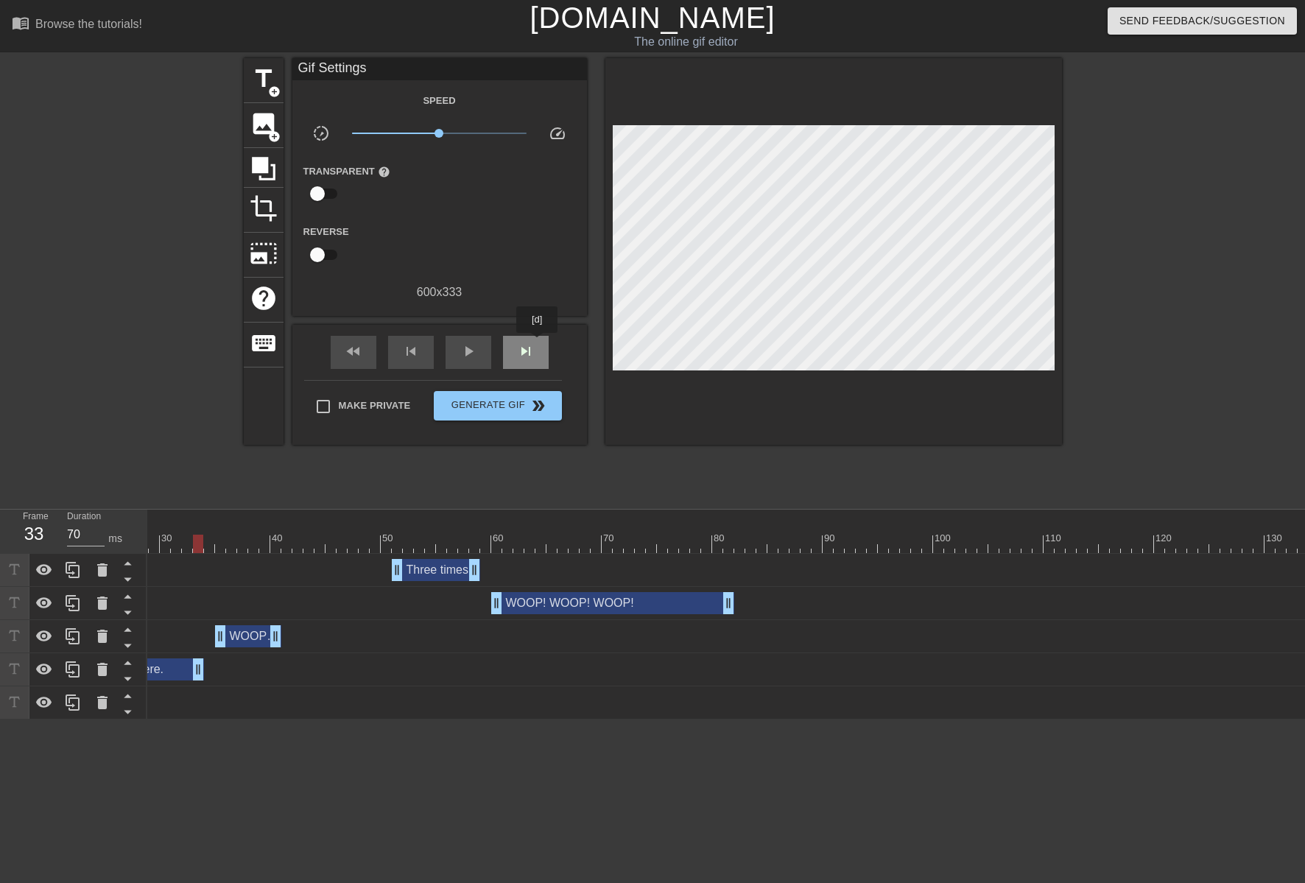
click at [537, 343] on div "skip_next" at bounding box center [526, 352] width 46 height 33
drag, startPoint x: 275, startPoint y: 627, endPoint x: 335, endPoint y: 623, distance: 59.7
click at [335, 623] on div "WOOP! WOOP! drag_handle drag_handle" at bounding box center [1077, 636] width 2474 height 33
click at [224, 635] on div "WOOP! WOOP! drag_handle drag_handle" at bounding box center [1077, 636] width 2474 height 22
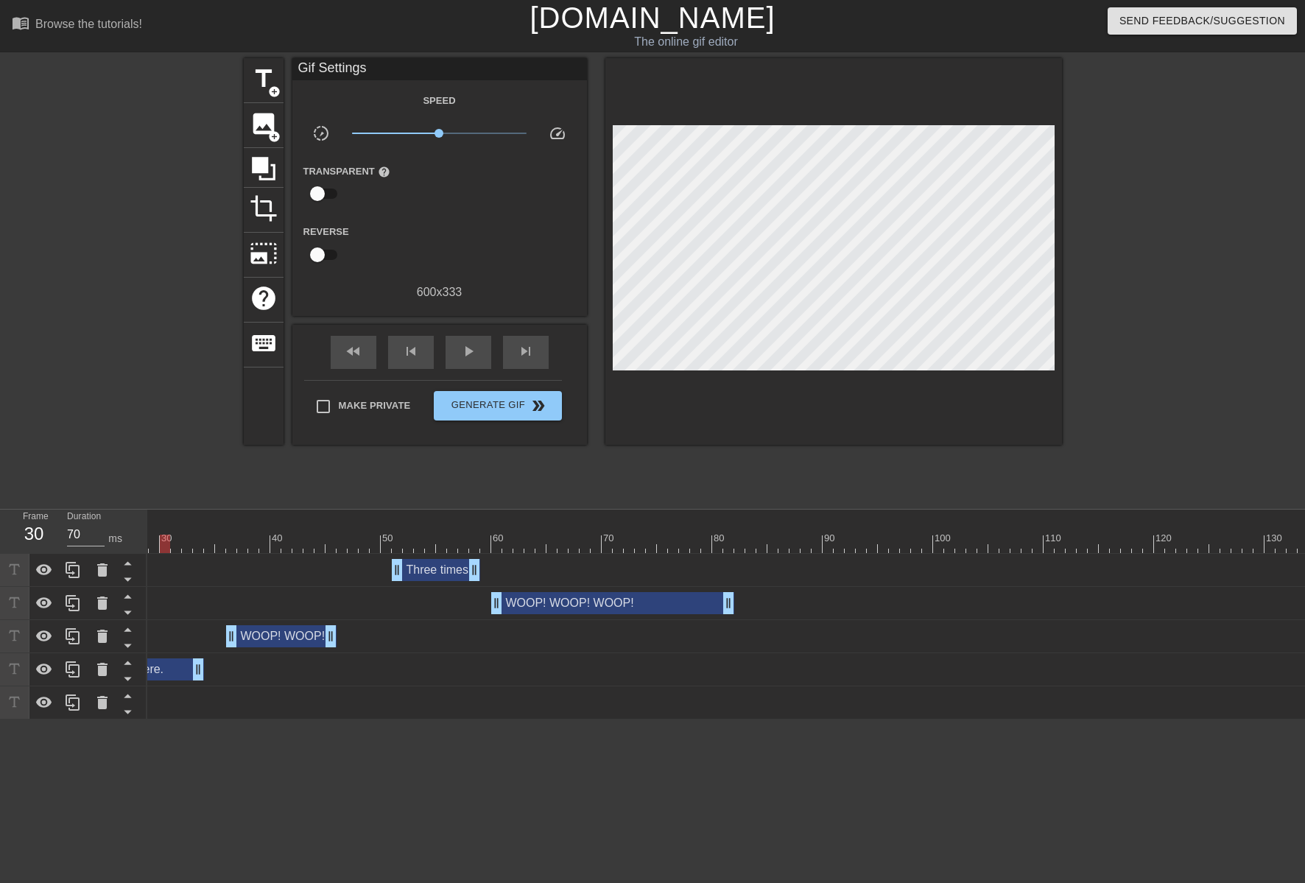
click at [163, 541] on div at bounding box center [1077, 544] width 2474 height 18
click at [461, 353] on span "play_arrow" at bounding box center [468, 351] width 18 height 18
click at [461, 353] on span "pause" at bounding box center [468, 351] width 18 height 18
click at [735, 535] on div at bounding box center [1077, 544] width 2474 height 18
click at [534, 356] on span "skip_next" at bounding box center [526, 351] width 18 height 18
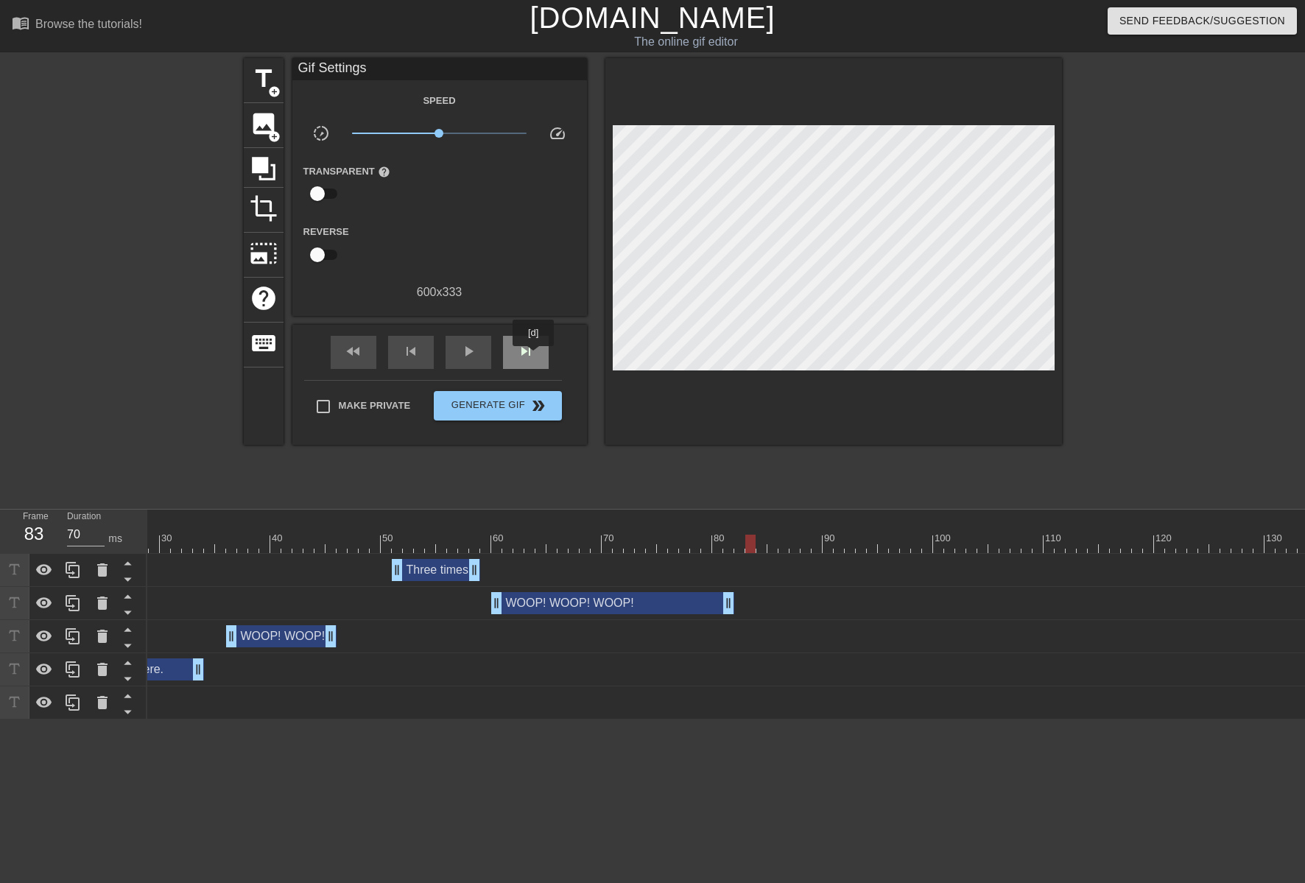
click at [534, 356] on span "skip_next" at bounding box center [526, 351] width 18 height 18
click at [535, 356] on div "skip_next" at bounding box center [526, 352] width 46 height 33
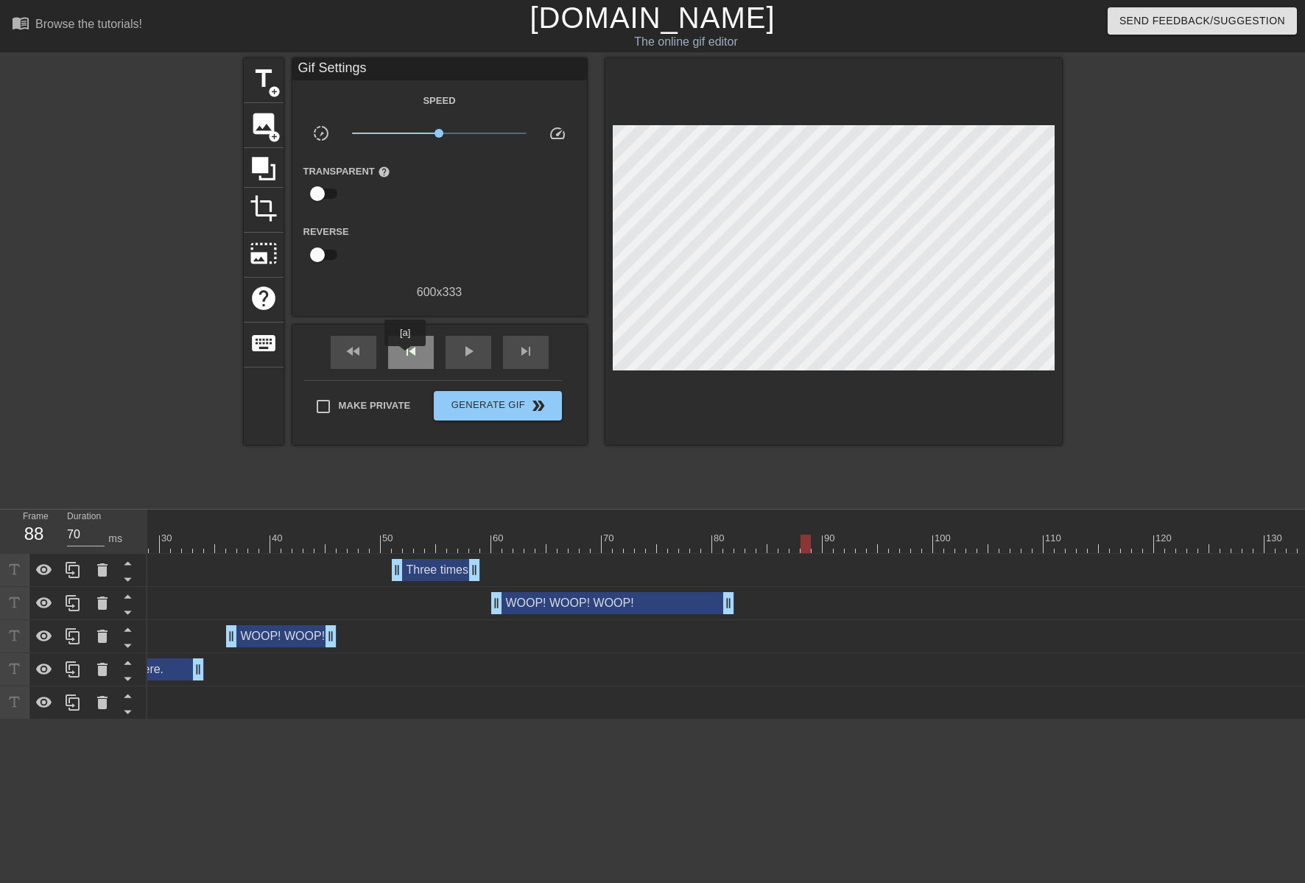
click at [405, 356] on span "skip_previous" at bounding box center [411, 351] width 18 height 18
click at [272, 85] on span "add_circle" at bounding box center [274, 91] width 13 height 13
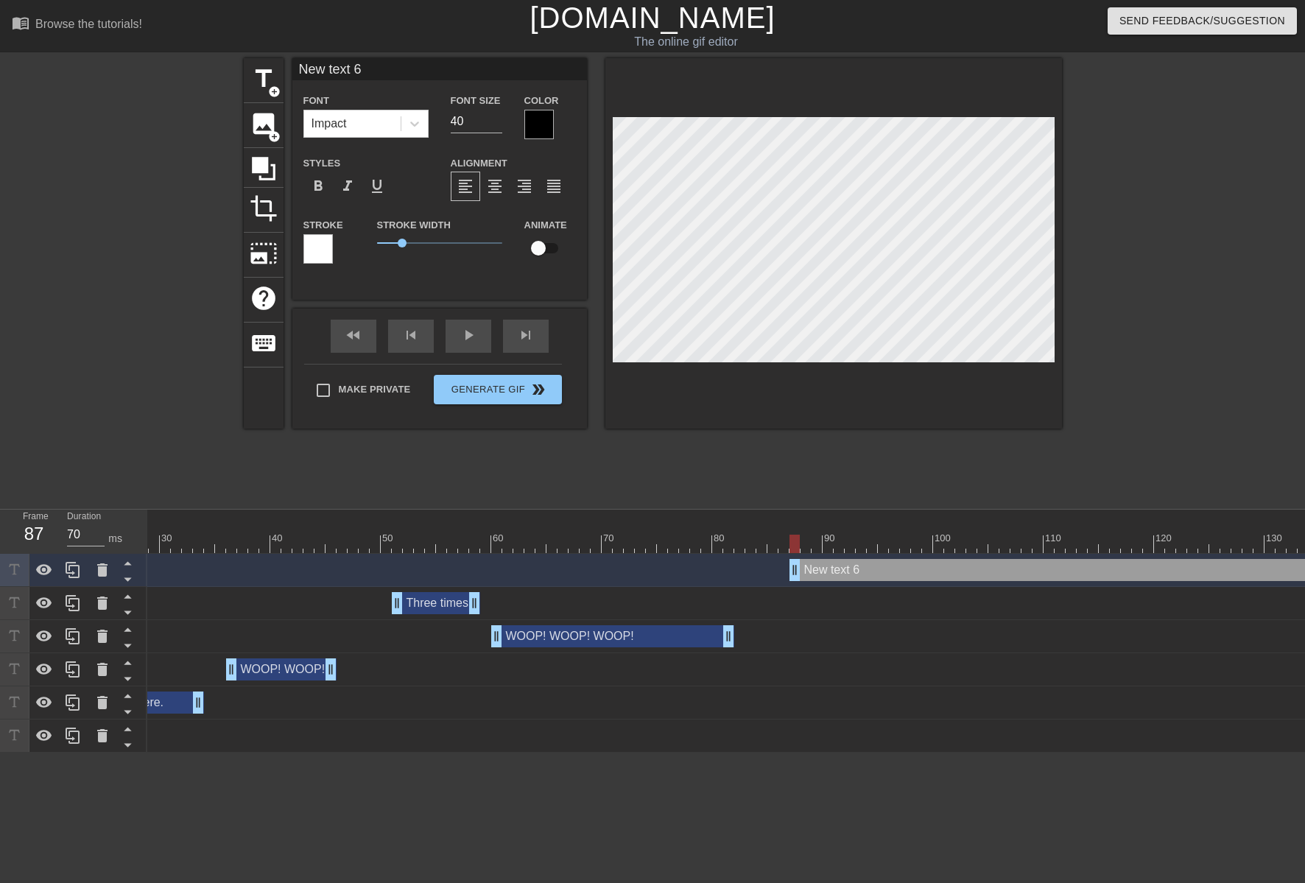
scroll to position [2, 3]
click at [469, 331] on div "fast_rewind skip_previous play_arrow skip_next" at bounding box center [440, 335] width 240 height 55
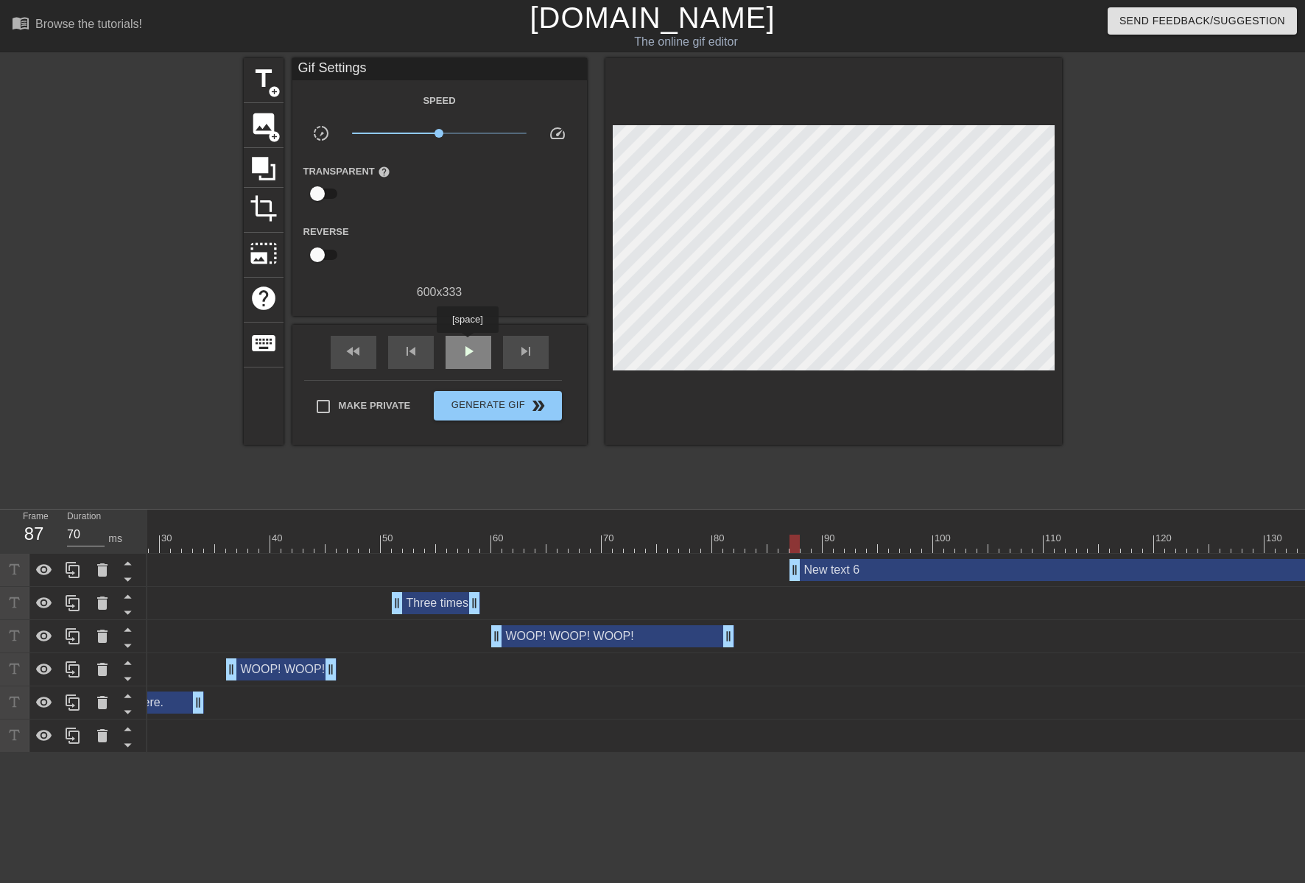
click at [467, 345] on span "play_arrow" at bounding box center [468, 351] width 18 height 18
click at [467, 345] on span "pause" at bounding box center [468, 351] width 18 height 18
click at [733, 550] on div at bounding box center [1077, 544] width 2474 height 18
click at [535, 350] on div "skip_next" at bounding box center [526, 352] width 46 height 33
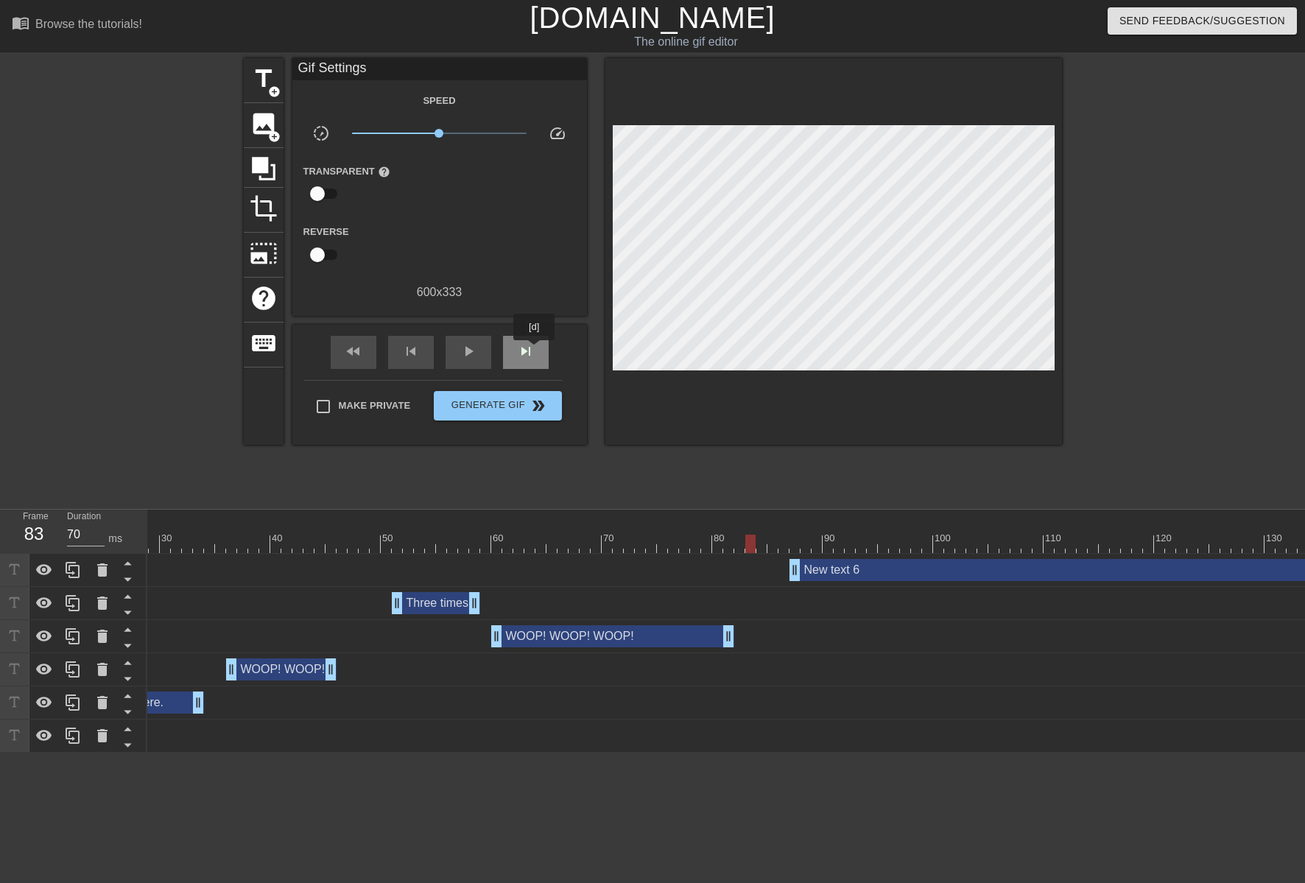
click at [535, 351] on div "skip_next" at bounding box center [526, 352] width 46 height 33
drag, startPoint x: 796, startPoint y: 575, endPoint x: 775, endPoint y: 569, distance: 22.1
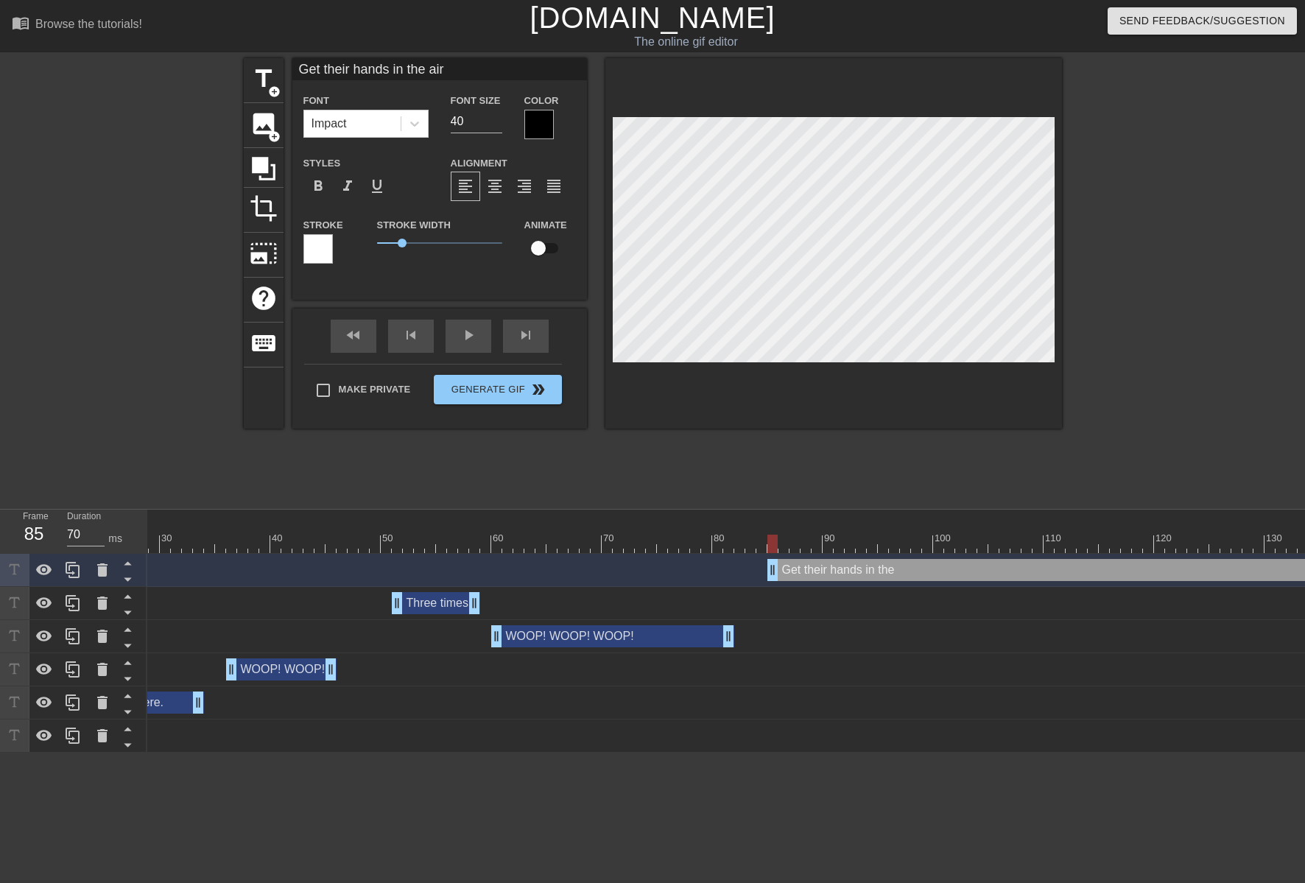
scroll to position [1, 8]
drag, startPoint x: 460, startPoint y: 120, endPoint x: 421, endPoint y: 126, distance: 39.5
click at [423, 125] on div "Font Impact Font Size 40 Color" at bounding box center [439, 115] width 294 height 48
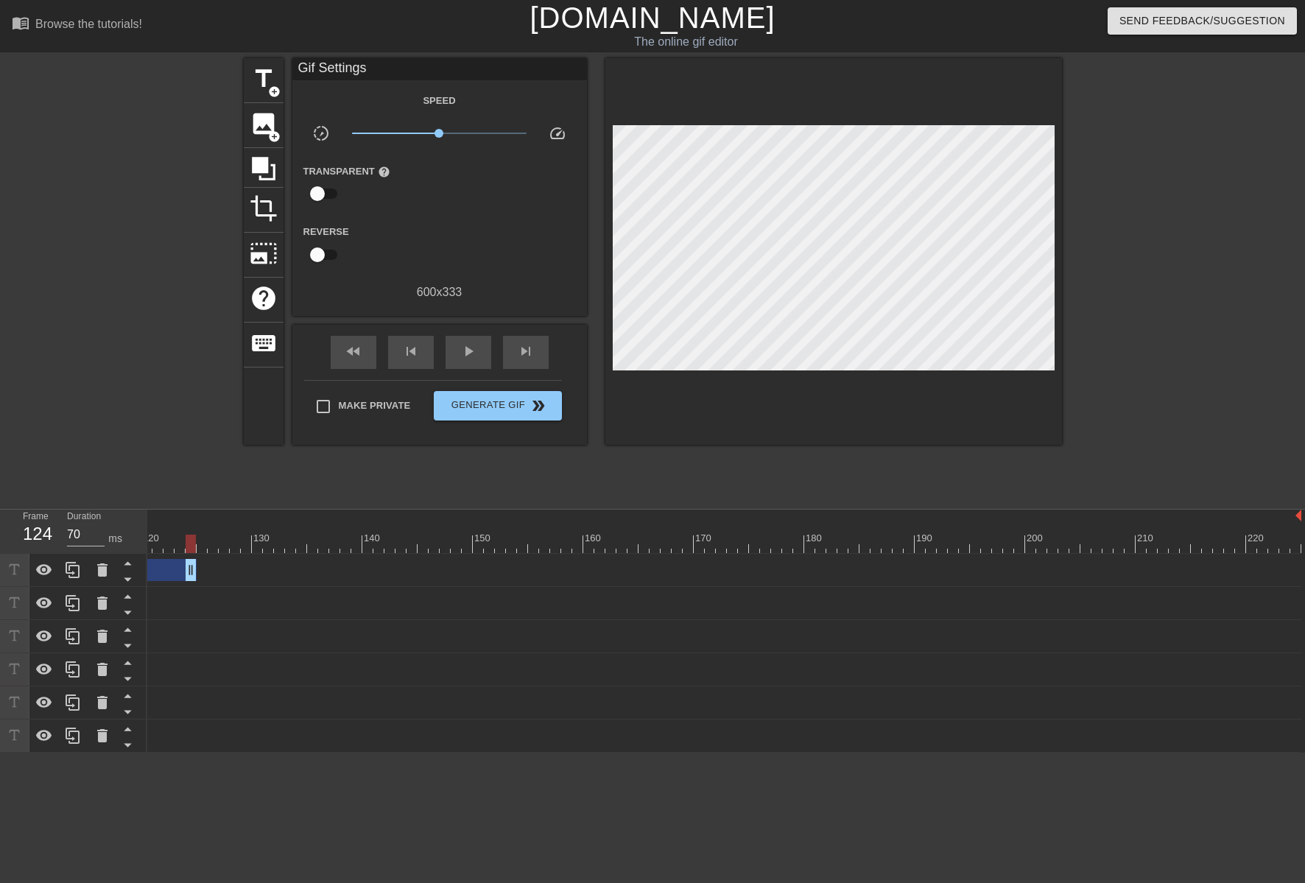
drag, startPoint x: 1294, startPoint y: 574, endPoint x: 186, endPoint y: 499, distance: 1110.6
click at [186, 499] on div "menu_book Browse the tutorials! [DOMAIN_NAME] The online gif editor Send Feedba…" at bounding box center [652, 376] width 1305 height 752
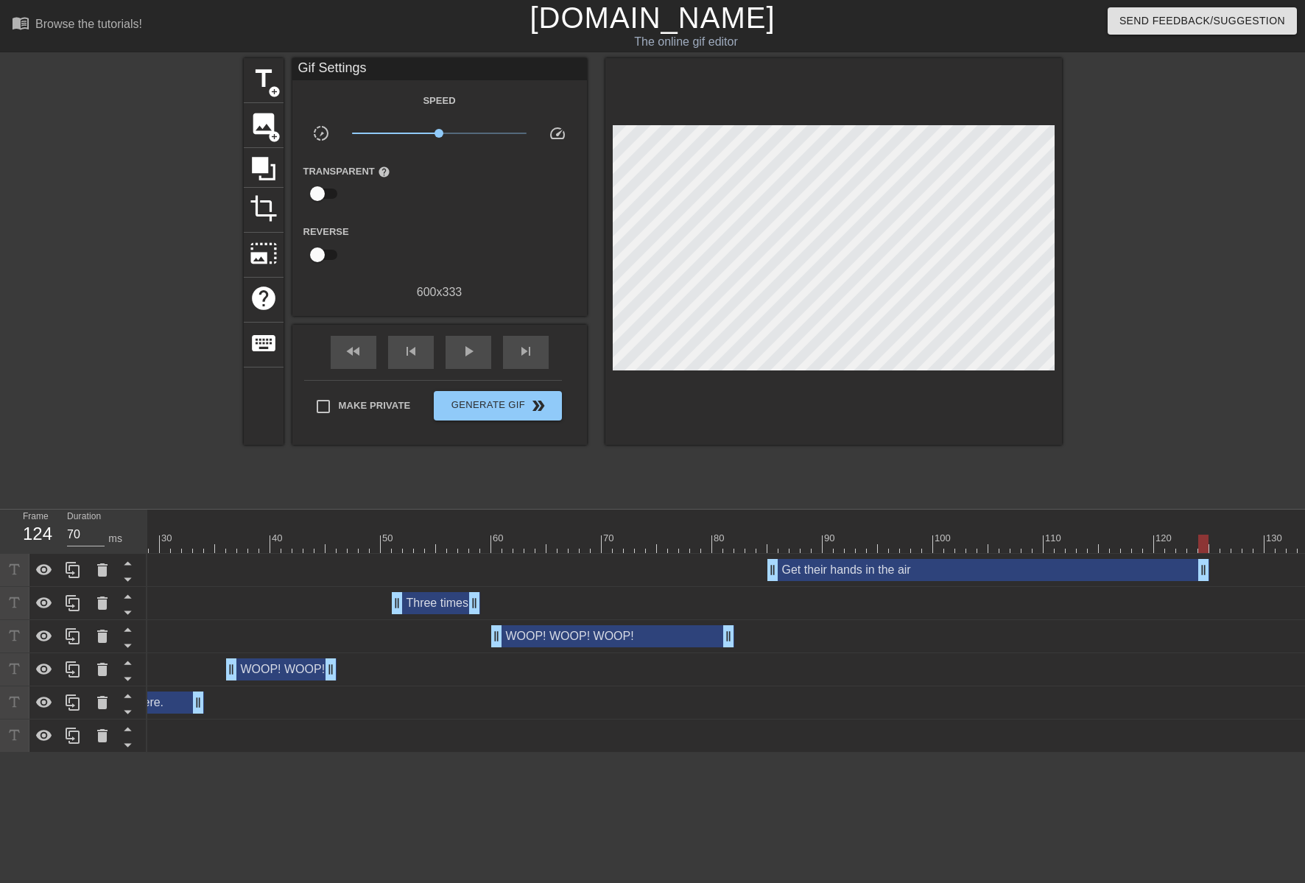
click at [764, 532] on div at bounding box center [761, 533] width 11 height 18
click at [524, 356] on span "skip_next" at bounding box center [526, 351] width 18 height 18
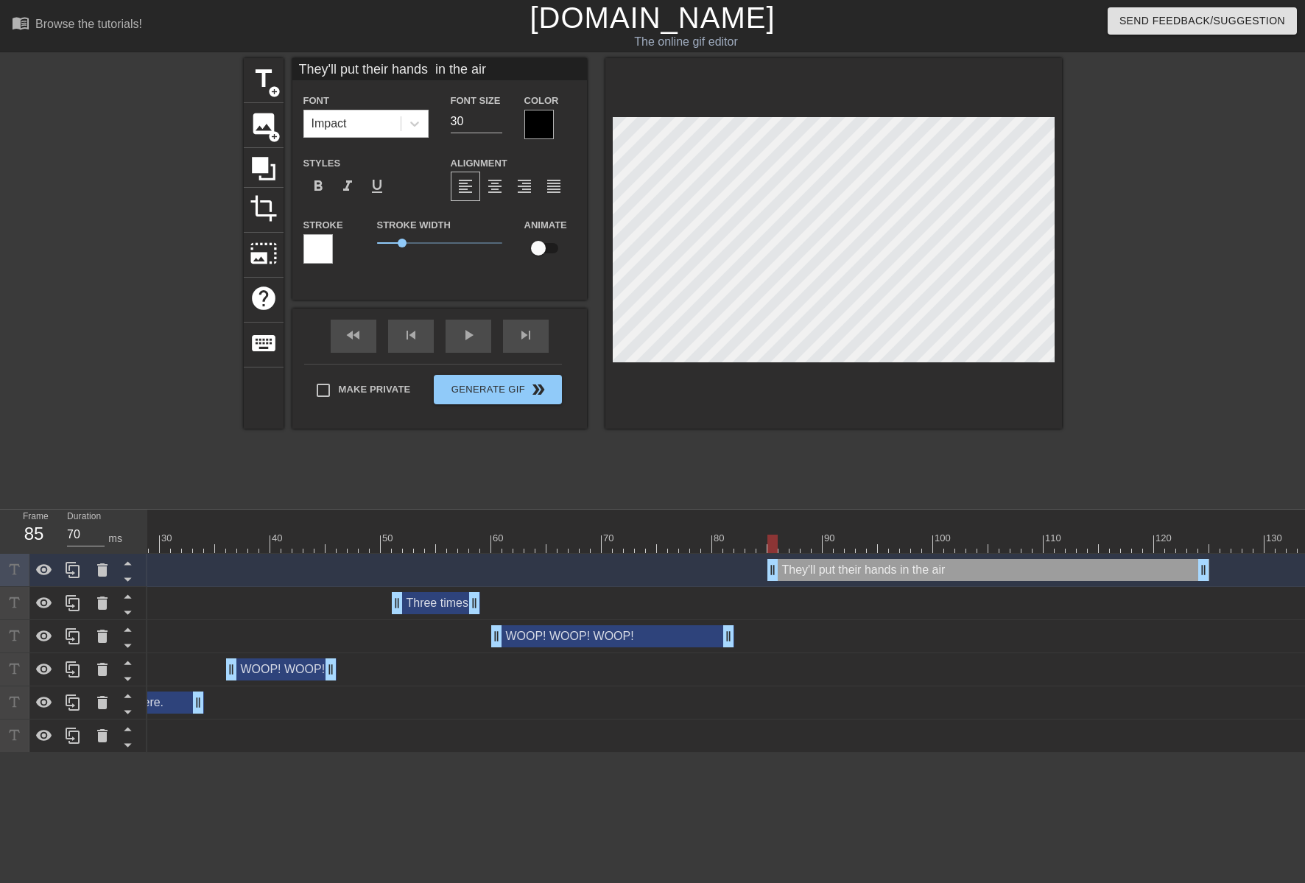
scroll to position [2, 9]
click at [495, 124] on input "29" at bounding box center [477, 122] width 52 height 24
click at [495, 124] on input "28" at bounding box center [477, 122] width 52 height 24
click at [1055, 202] on div at bounding box center [833, 243] width 456 height 370
click at [546, 132] on div at bounding box center [538, 124] width 29 height 29
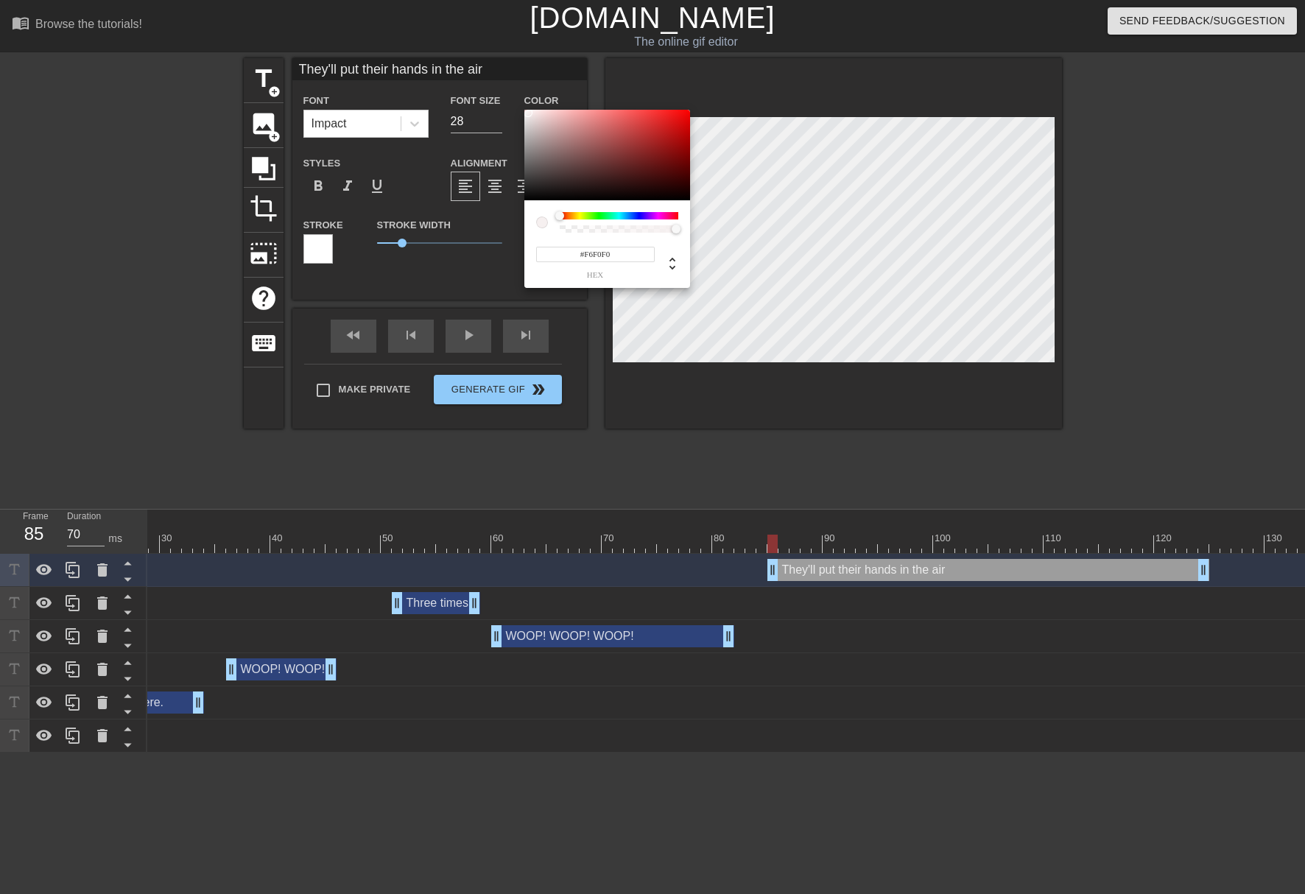
click at [528, 113] on div at bounding box center [607, 155] width 166 height 91
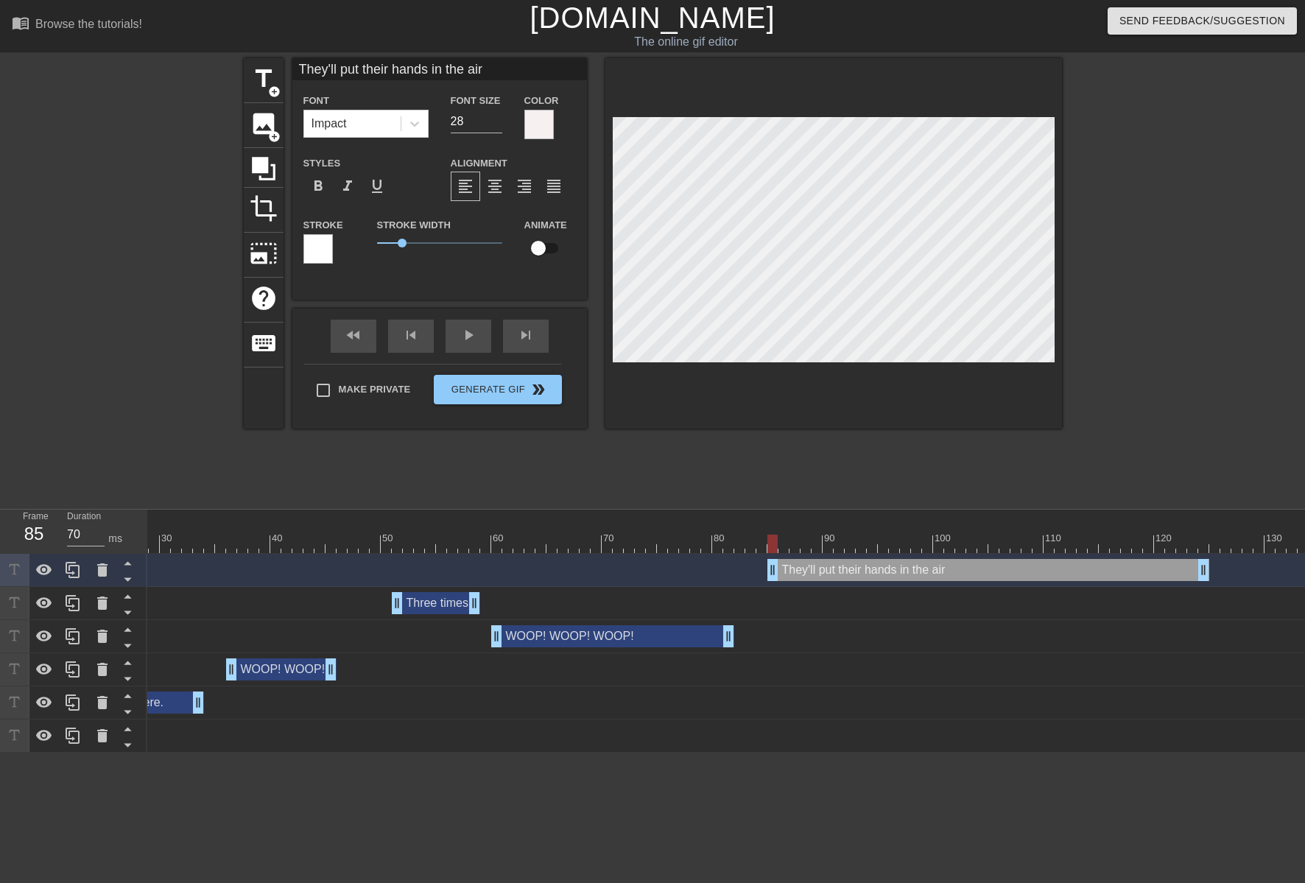
click at [317, 241] on div at bounding box center [317, 248] width 29 height 29
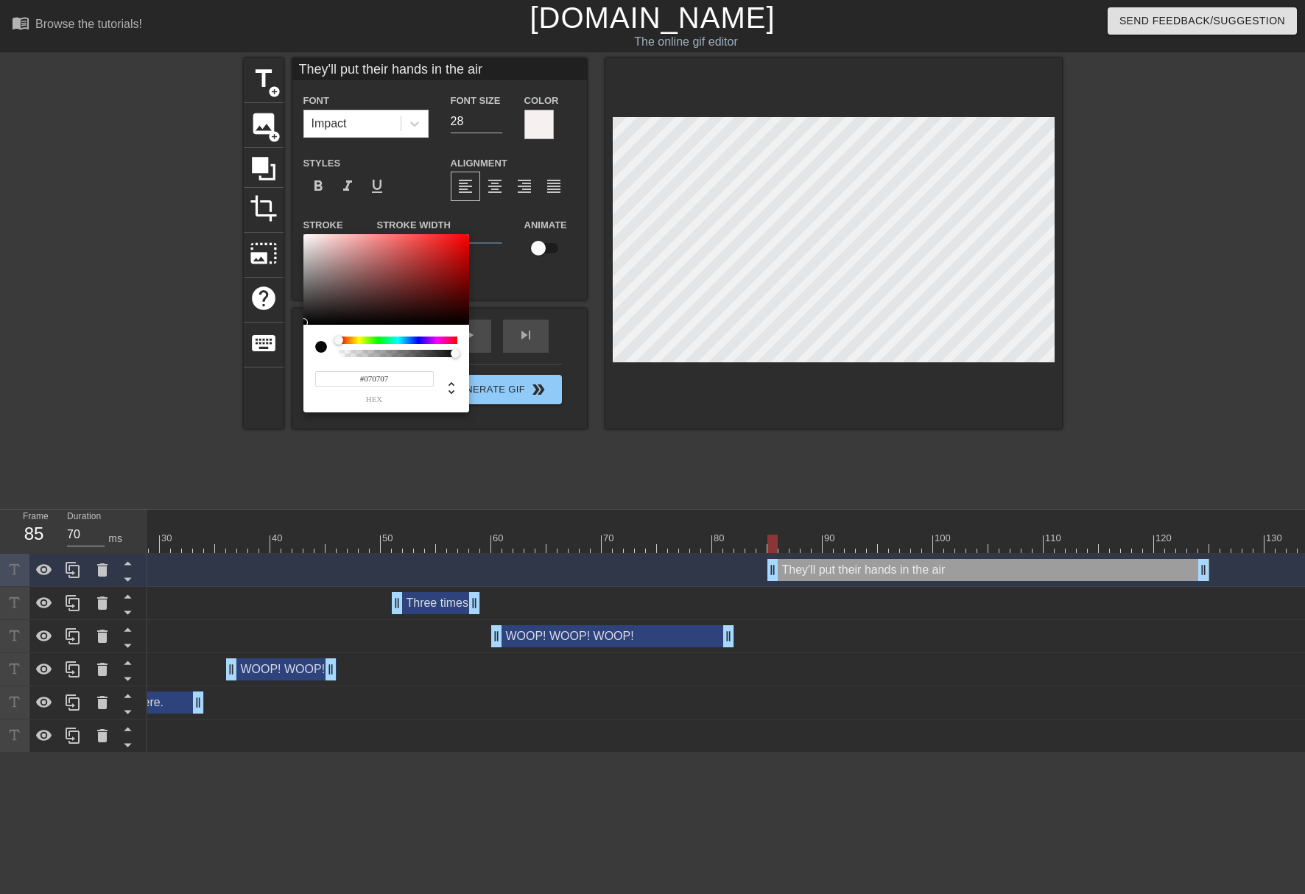
click at [306, 322] on div at bounding box center [386, 279] width 166 height 91
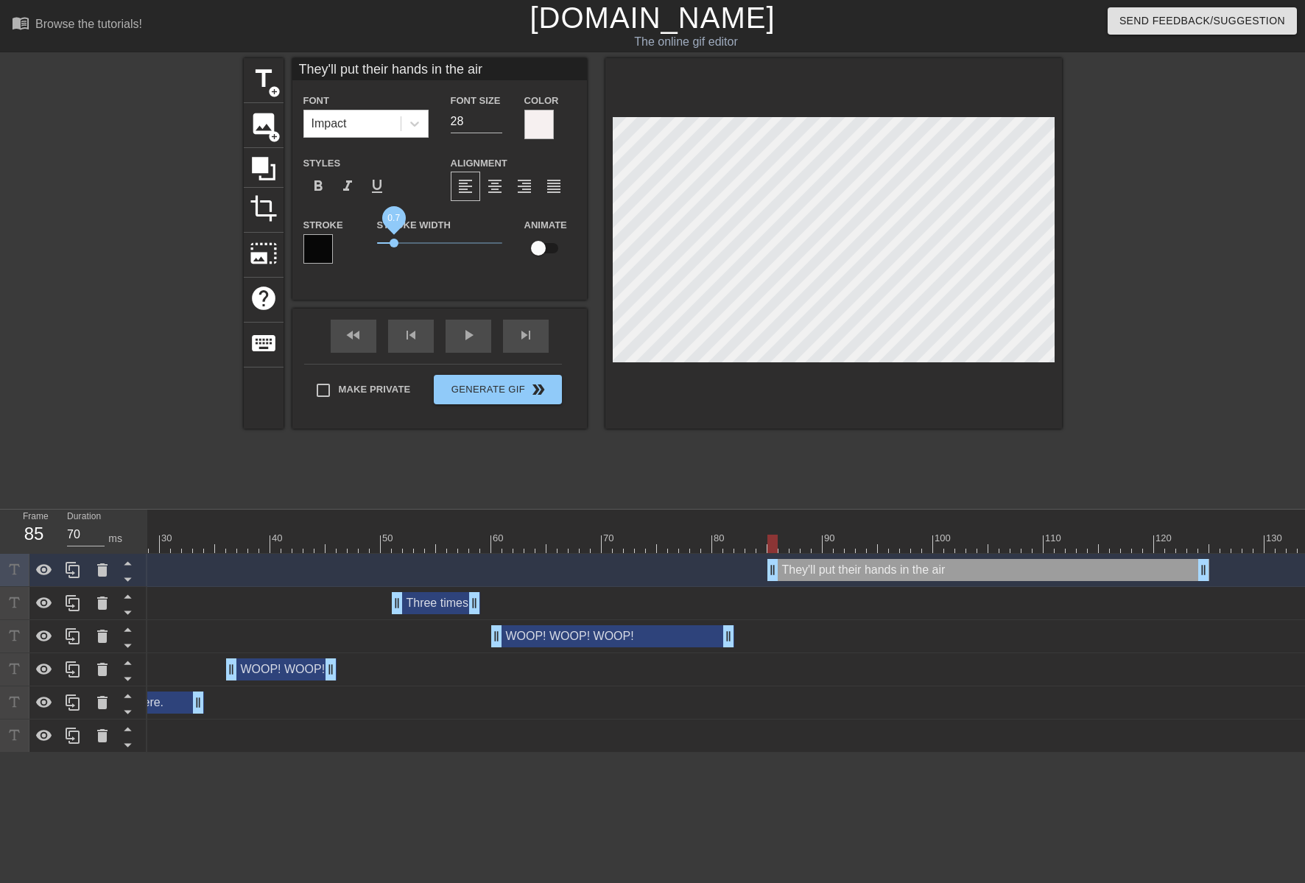
click at [395, 239] on span "0.7" at bounding box center [393, 243] width 9 height 9
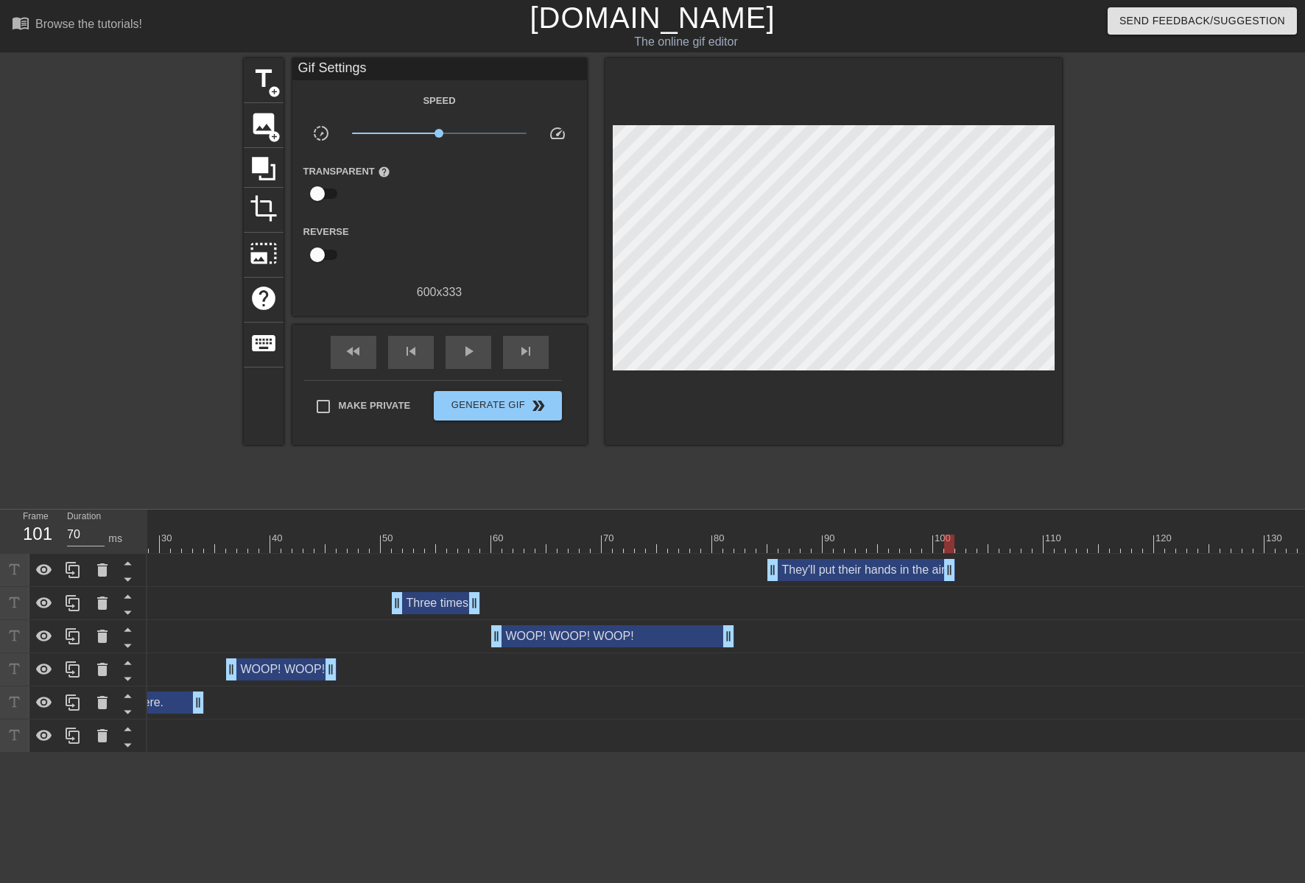
drag, startPoint x: 1202, startPoint y: 574, endPoint x: 893, endPoint y: 564, distance: 309.4
click at [726, 545] on div at bounding box center [1077, 544] width 2474 height 18
click at [461, 356] on span "play_arrow" at bounding box center [468, 351] width 18 height 18
click at [461, 356] on span "pause" at bounding box center [468, 351] width 18 height 18
drag, startPoint x: 950, startPoint y: 576, endPoint x: 850, endPoint y: 518, distance: 115.4
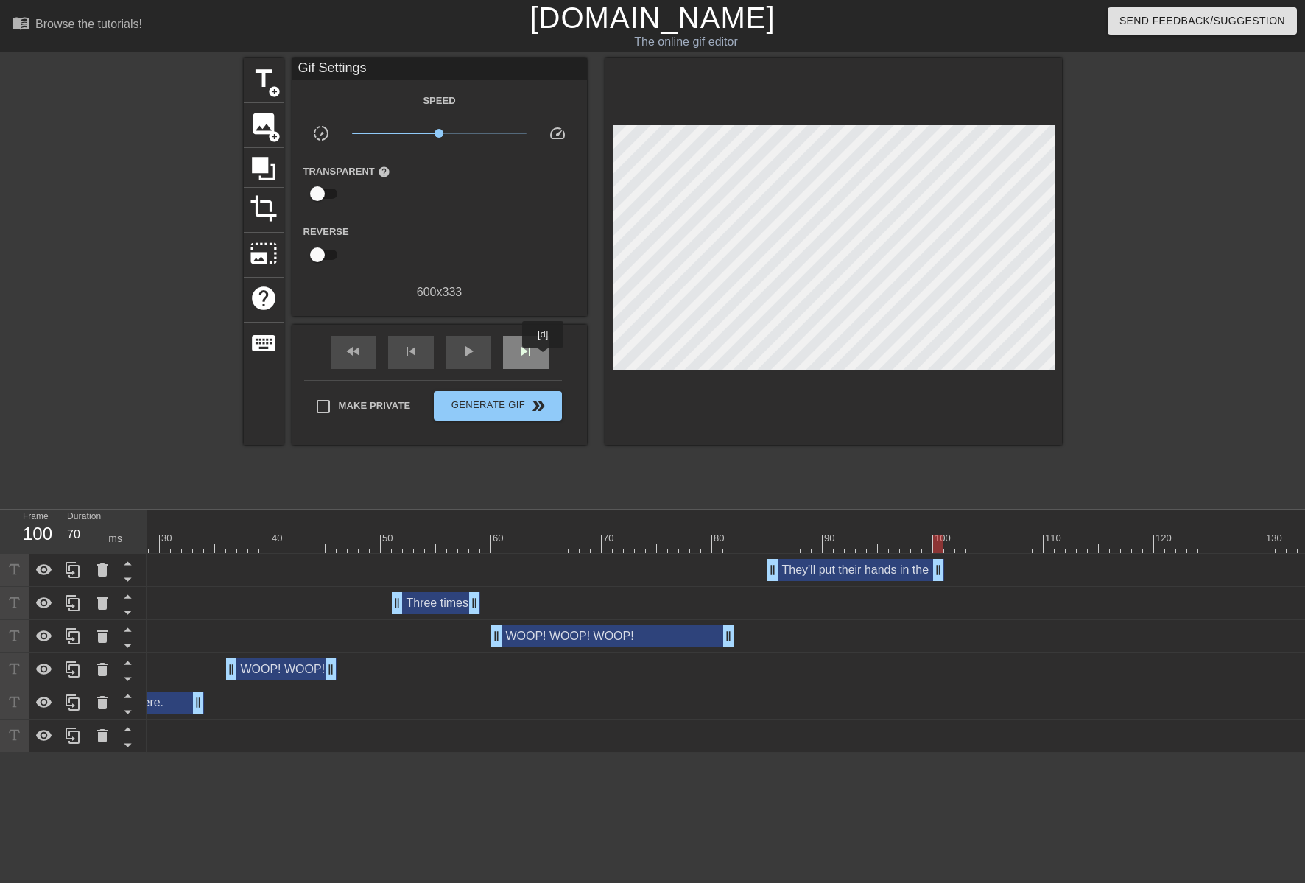
click at [534, 353] on span "skip_next" at bounding box center [526, 351] width 18 height 18
click at [270, 82] on span "title" at bounding box center [264, 79] width 28 height 28
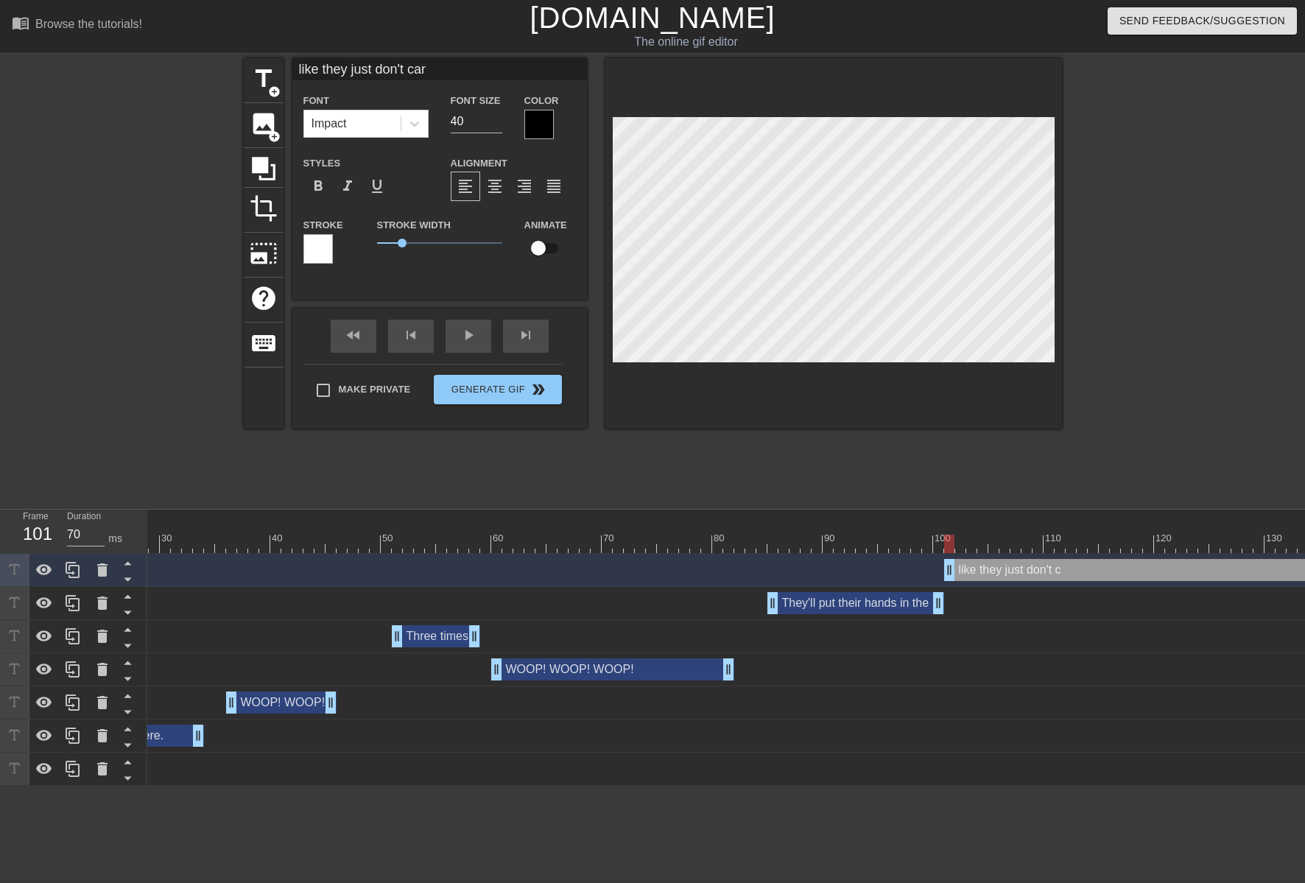
scroll to position [2, 7]
drag, startPoint x: 455, startPoint y: 119, endPoint x: 418, endPoint y: 127, distance: 37.9
click at [420, 127] on div "Font Impact Font Size 40 Color" at bounding box center [439, 115] width 294 height 48
click at [445, 120] on div "Font Size 40" at bounding box center [477, 115] width 74 height 48
click at [546, 130] on div at bounding box center [538, 124] width 29 height 29
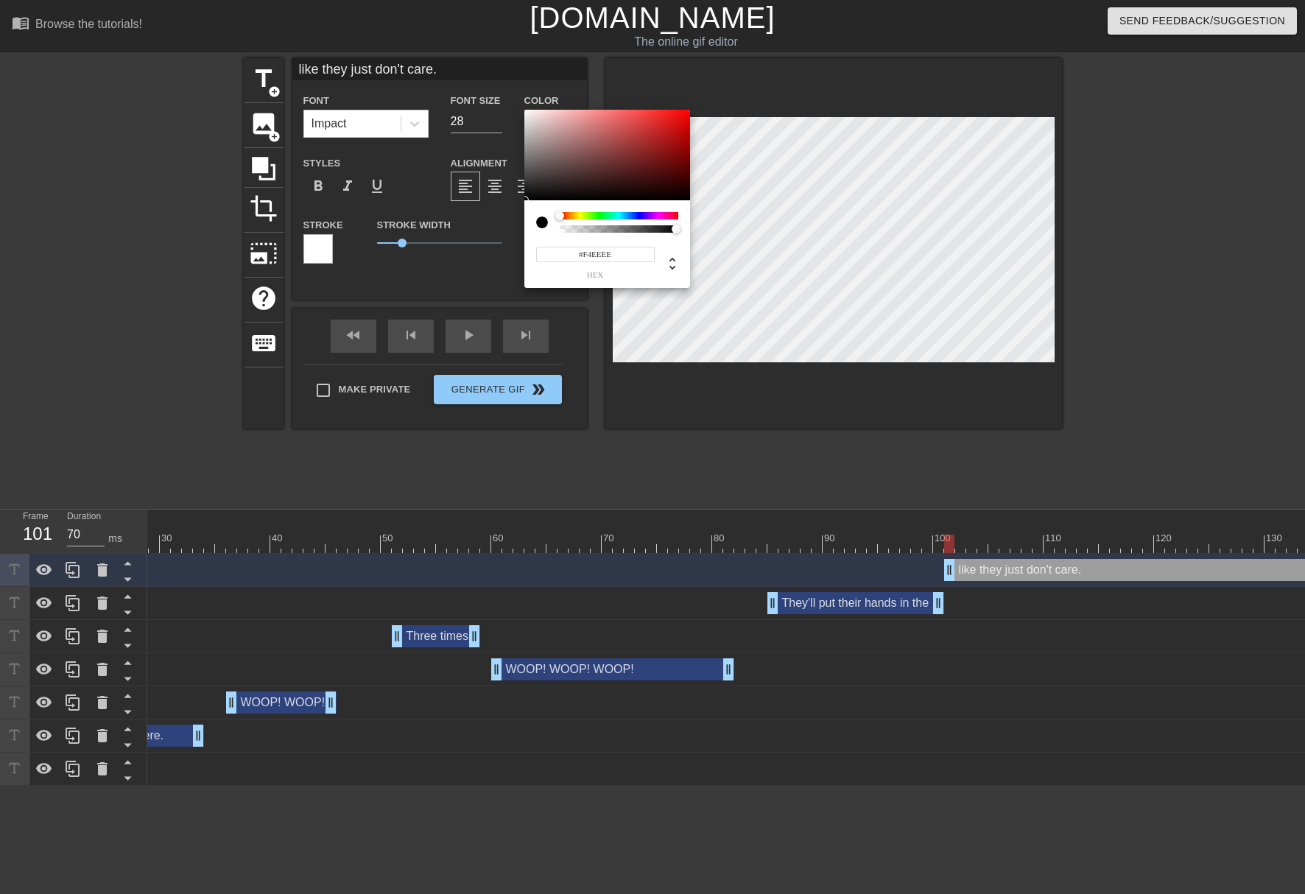
click at [528, 113] on div at bounding box center [607, 155] width 166 height 91
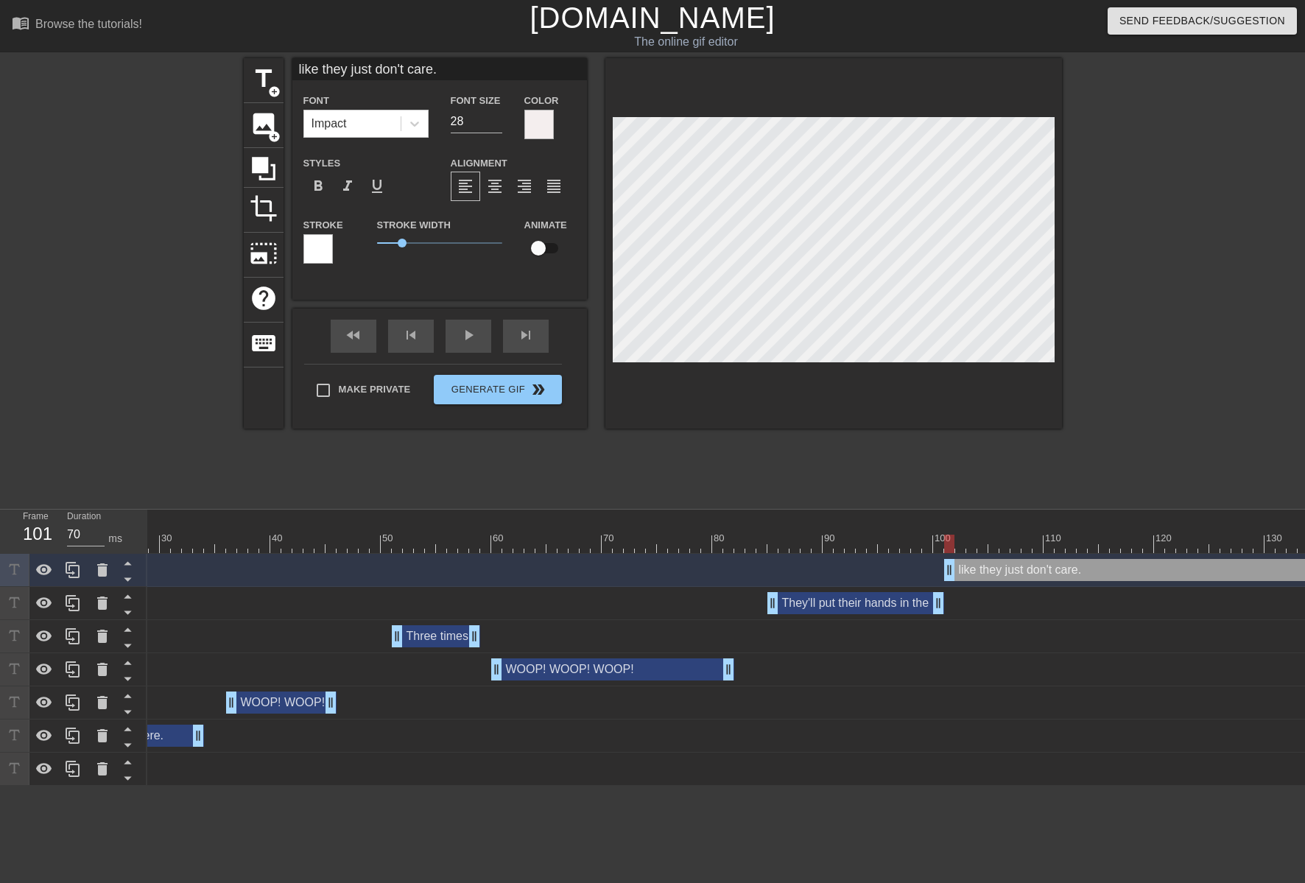
click at [305, 249] on div at bounding box center [317, 248] width 29 height 29
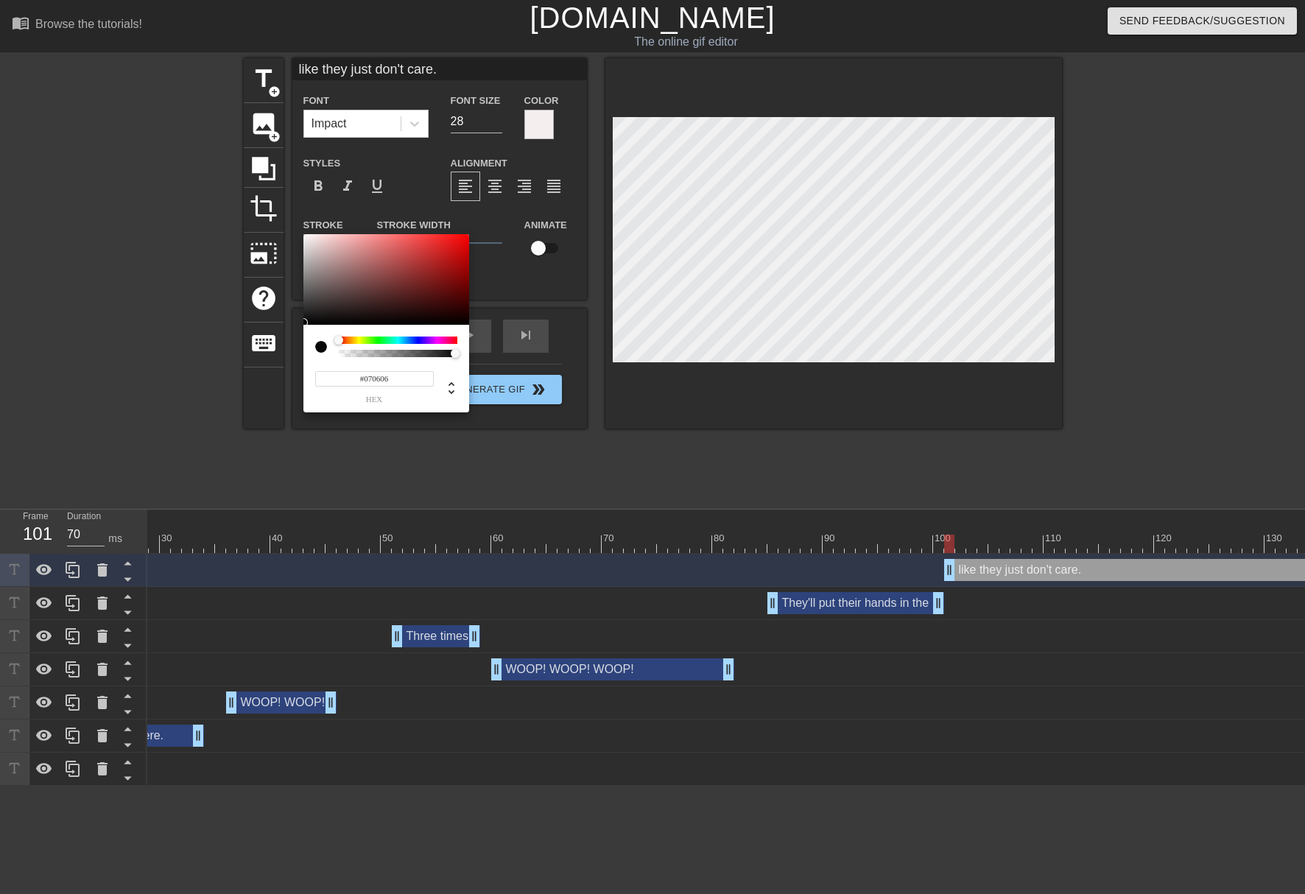
click at [308, 322] on div at bounding box center [386, 279] width 166 height 91
click at [303, 322] on div at bounding box center [386, 279] width 166 height 91
click at [307, 322] on div at bounding box center [386, 279] width 166 height 91
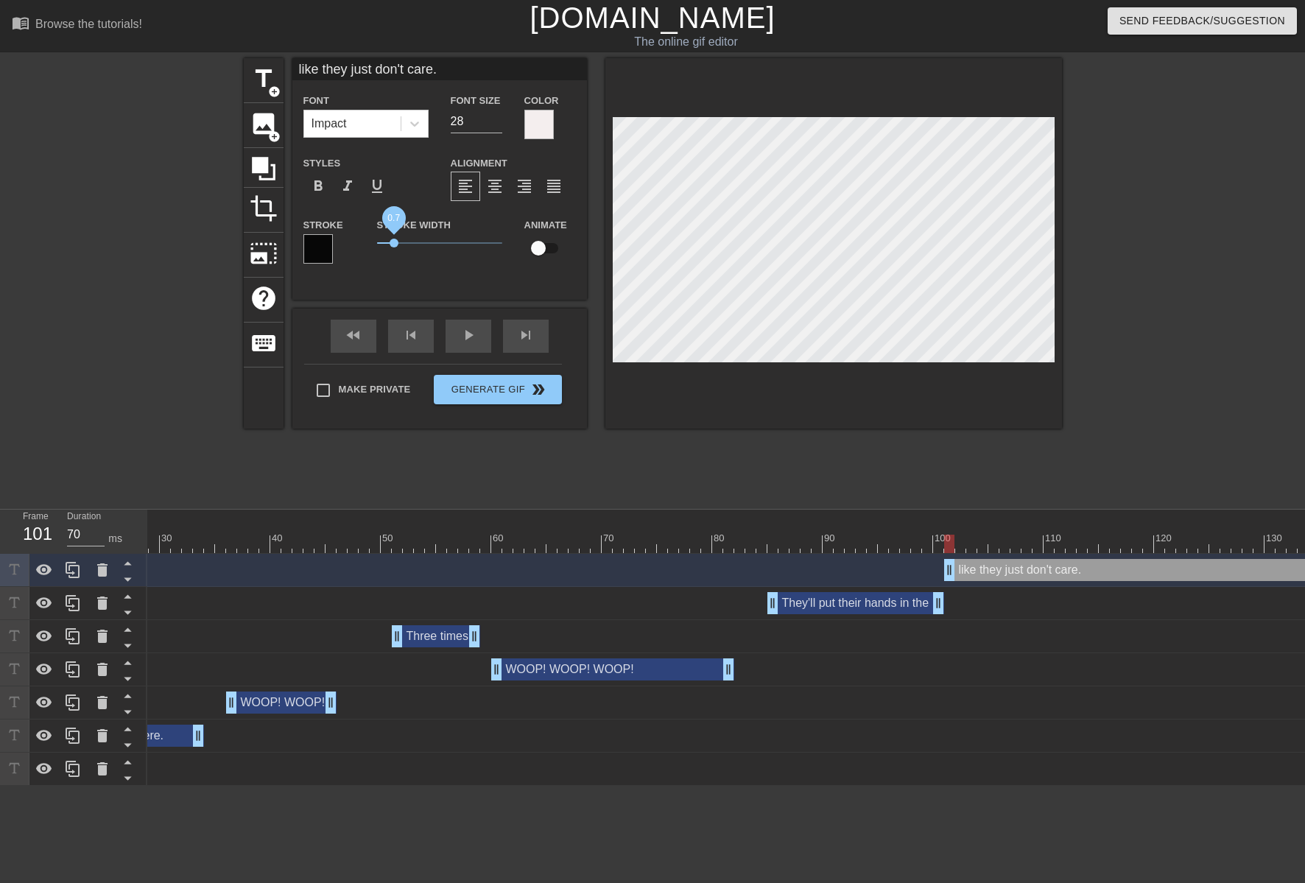
drag, startPoint x: 403, startPoint y: 240, endPoint x: 395, endPoint y: 244, distance: 9.2
click at [395, 244] on span "0.7" at bounding box center [393, 243] width 9 height 9
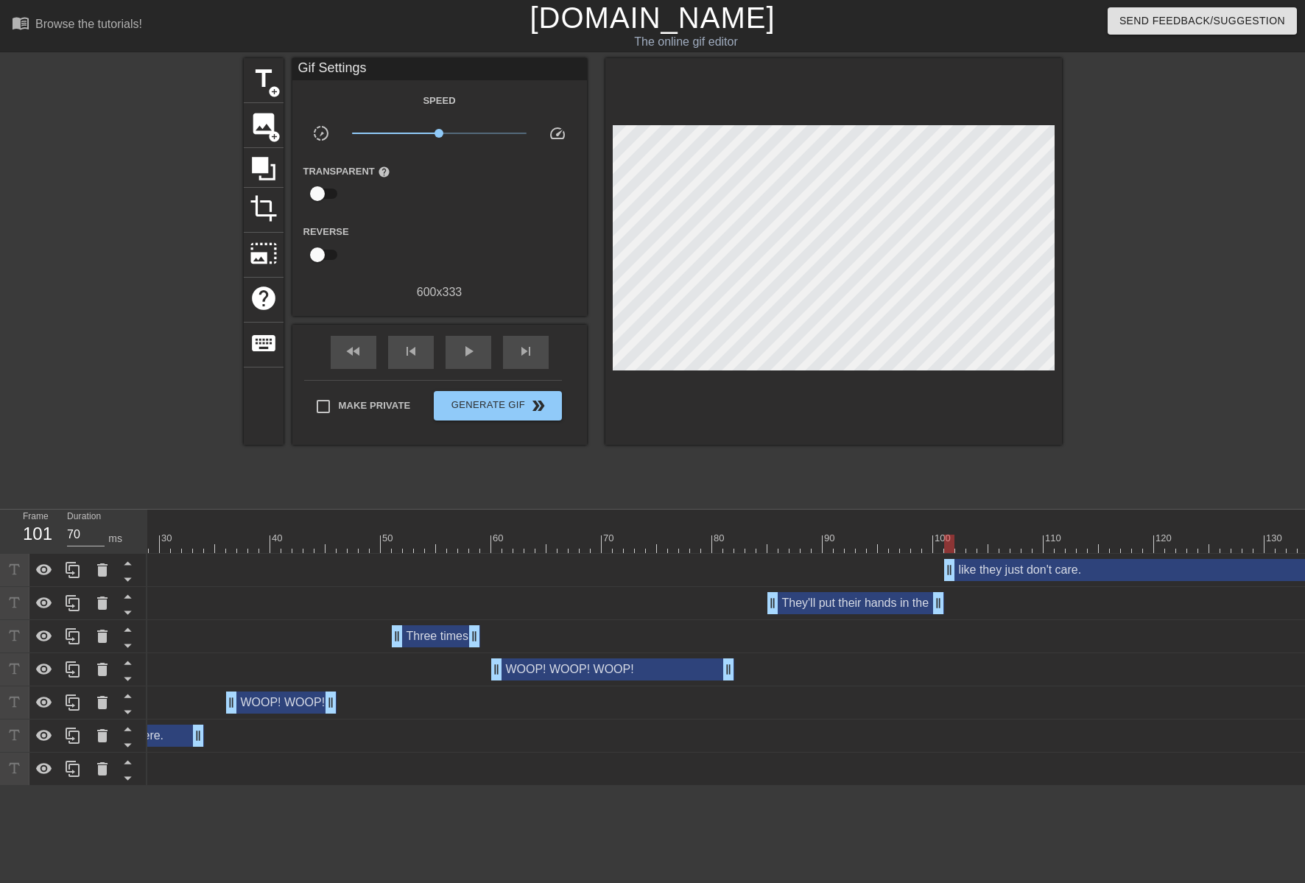
scroll to position [0, 1320]
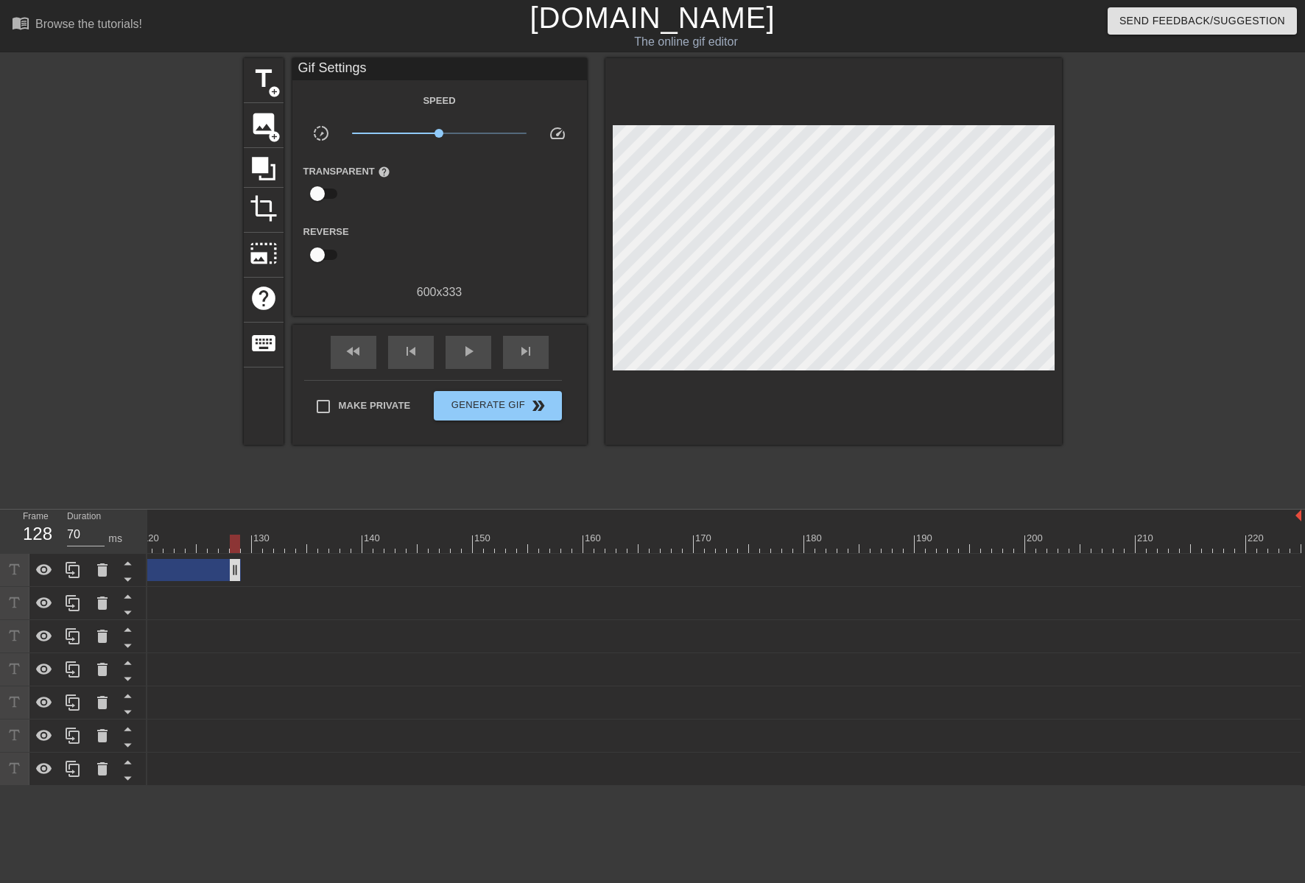
drag, startPoint x: 1295, startPoint y: 572, endPoint x: 239, endPoint y: 570, distance: 1056.5
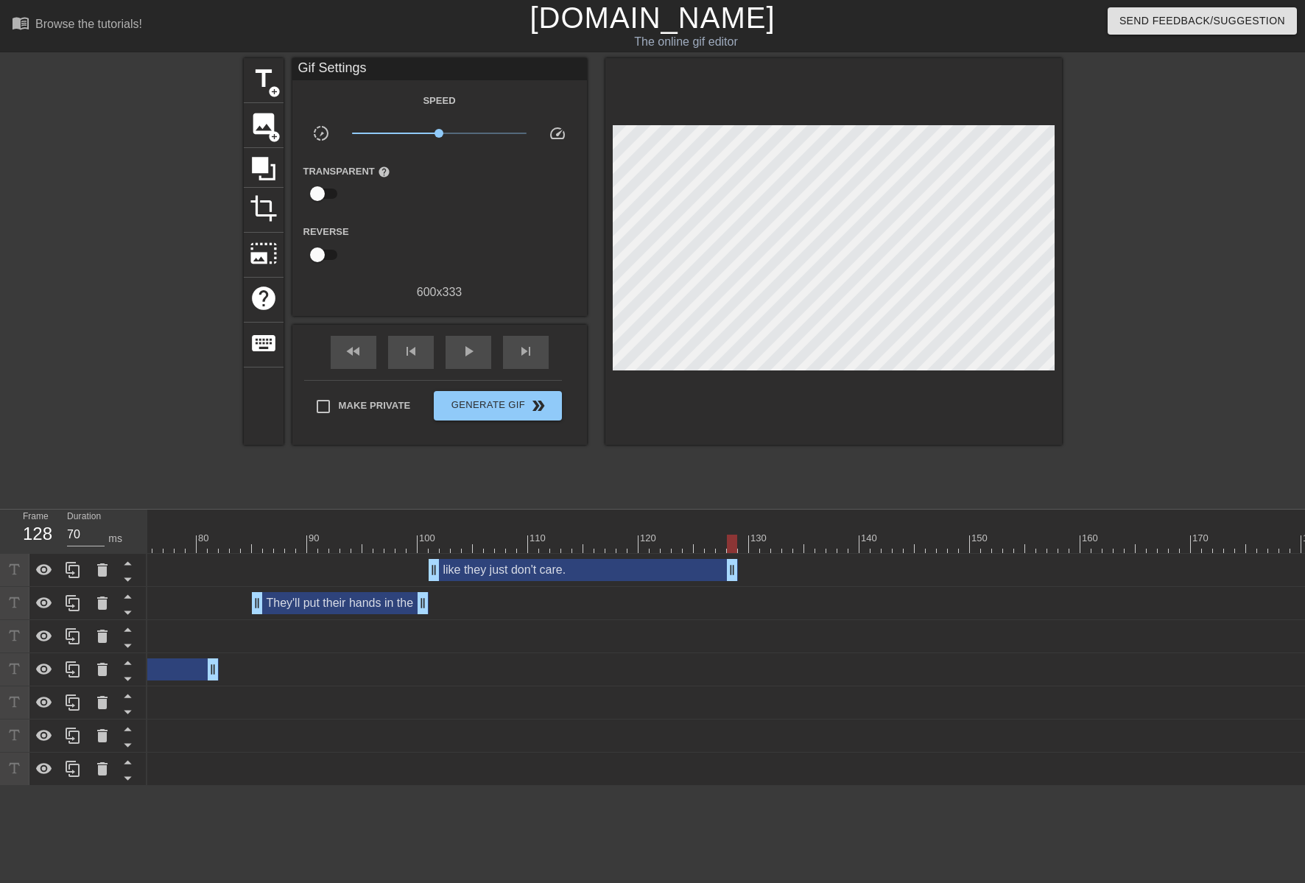
scroll to position [0, 804]
drag, startPoint x: 748, startPoint y: 574, endPoint x: 669, endPoint y: 552, distance: 81.8
click at [669, 552] on div "10 20 30 40 50 60 70 80 90 100 110 120 130 140 150 160" at bounding box center [725, 647] width 1157 height 276
click at [244, 531] on div at bounding box center [243, 533] width 11 height 18
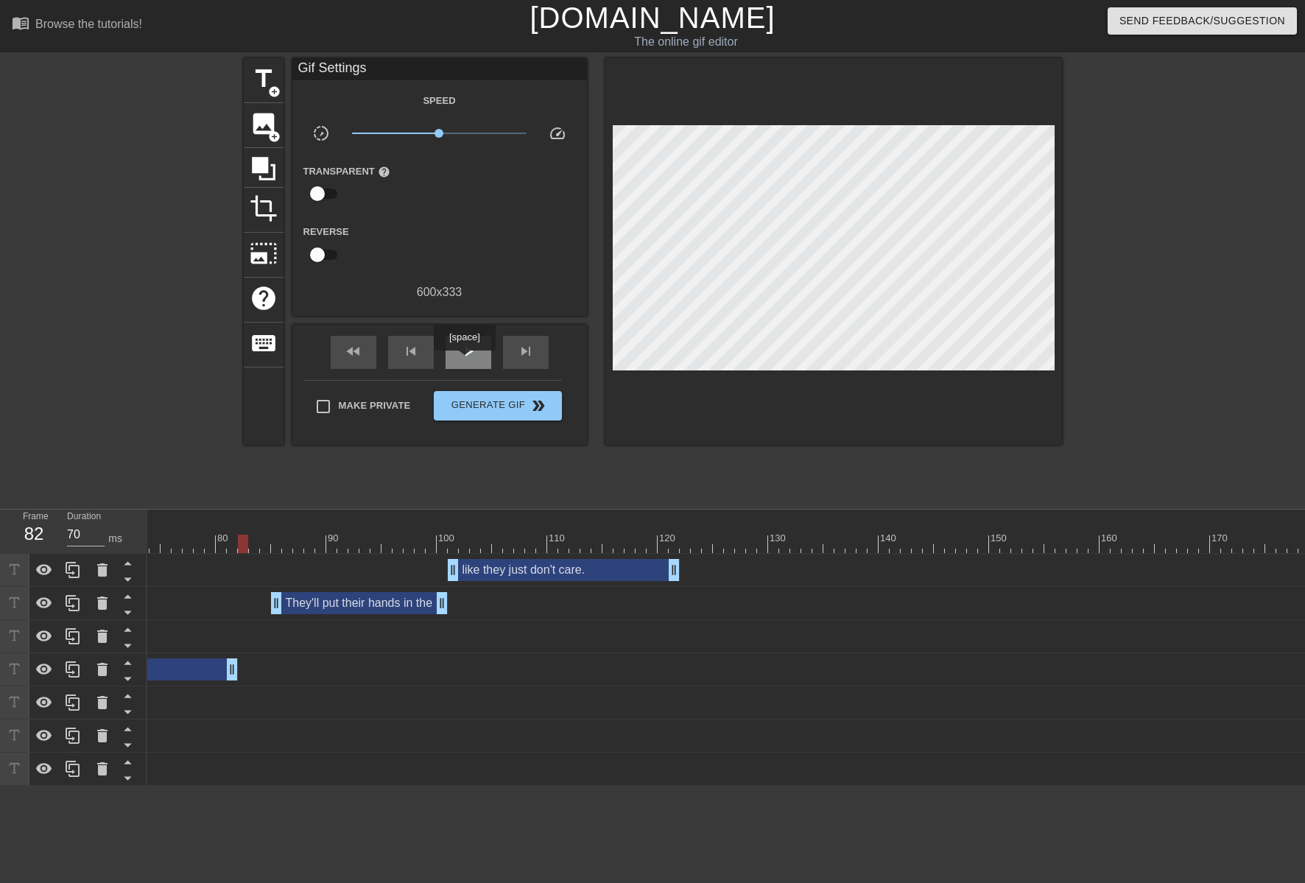
click at [463, 359] on div "play_arrow" at bounding box center [468, 352] width 46 height 33
click at [465, 359] on div "pause" at bounding box center [468, 352] width 46 height 33
drag, startPoint x: 442, startPoint y: 597, endPoint x: 440, endPoint y: 574, distance: 23.6
drag, startPoint x: 676, startPoint y: 572, endPoint x: 594, endPoint y: 553, distance: 83.9
click at [594, 553] on div "10 20 30 40 50 60 70 80 90 100 110 120 130 140 150 160" at bounding box center [725, 647] width 1157 height 276
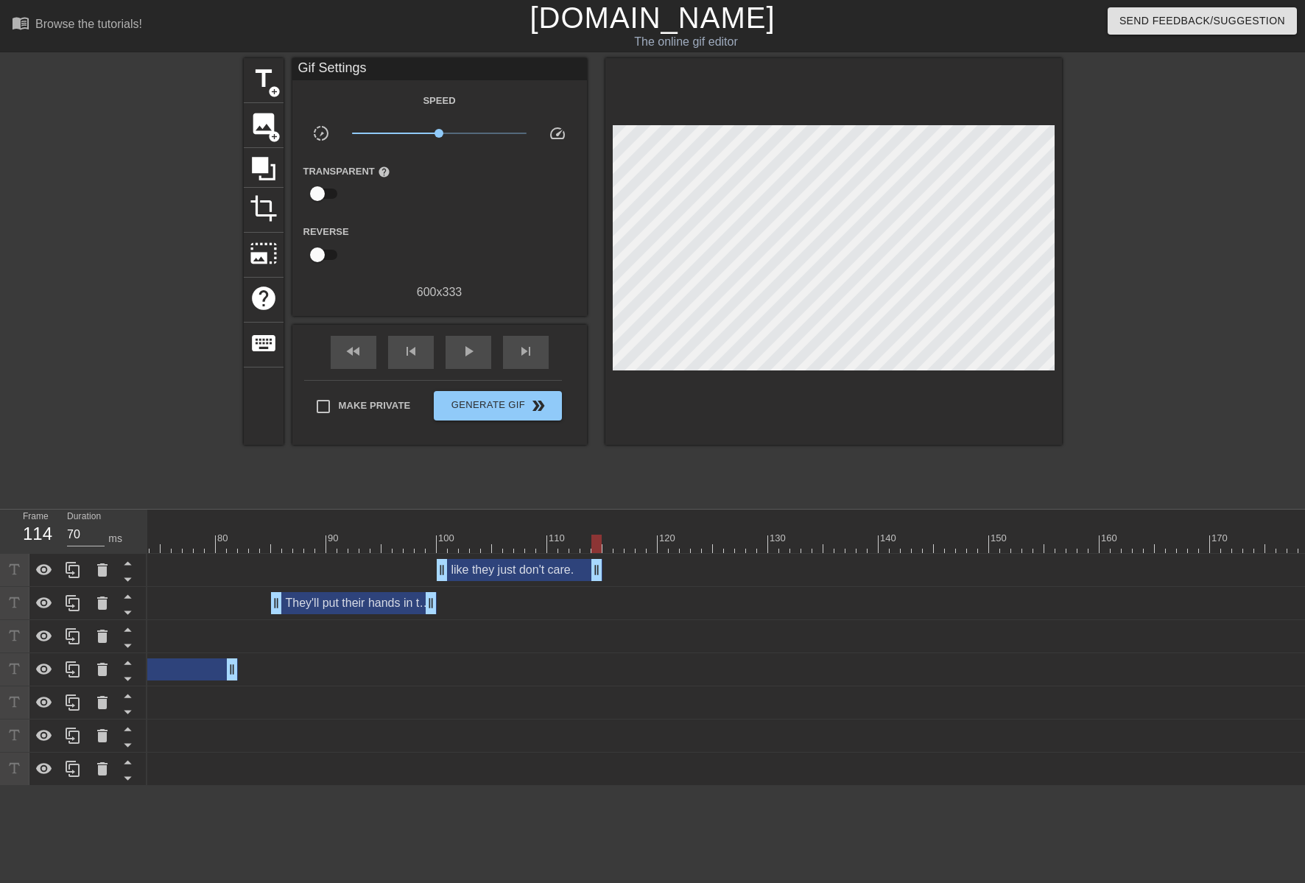
click at [269, 538] on div at bounding box center [580, 544] width 2474 height 18
click at [471, 361] on div "play_arrow" at bounding box center [468, 352] width 46 height 33
click at [747, 546] on div at bounding box center [580, 544] width 2474 height 18
click at [1140, 539] on div at bounding box center [580, 544] width 2474 height 18
click at [470, 358] on span "play_arrow" at bounding box center [468, 351] width 18 height 18
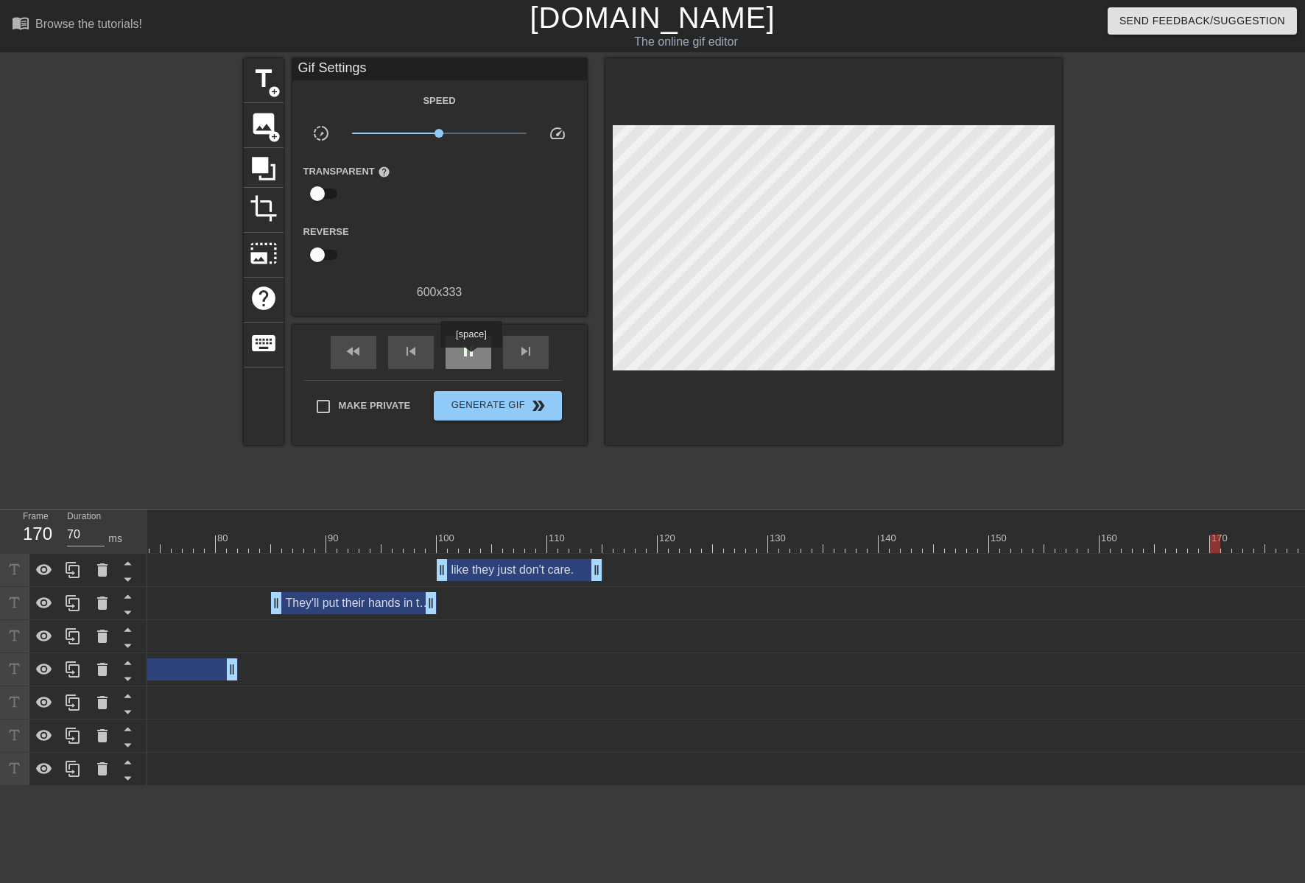
click at [470, 358] on span "pause" at bounding box center [468, 351] width 18 height 18
click at [470, 358] on span "play_arrow" at bounding box center [468, 351] width 18 height 18
click at [470, 357] on span "pause" at bounding box center [468, 351] width 18 height 18
click at [406, 348] on span "skip_previous" at bounding box center [411, 351] width 18 height 18
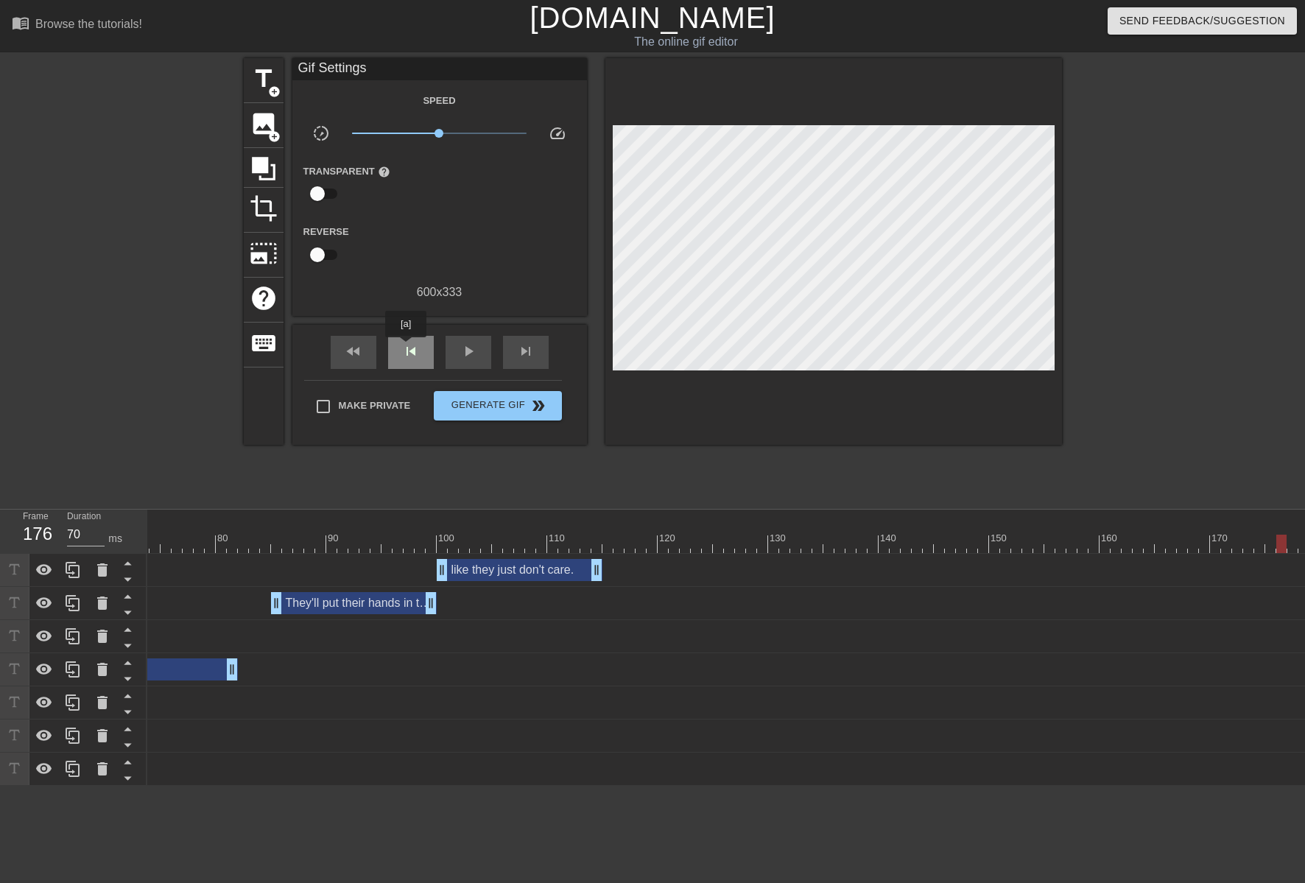
click at [407, 348] on span "skip_previous" at bounding box center [411, 351] width 18 height 18
click at [521, 345] on span "skip_next" at bounding box center [526, 351] width 18 height 18
click at [260, 85] on span "title" at bounding box center [264, 79] width 28 height 28
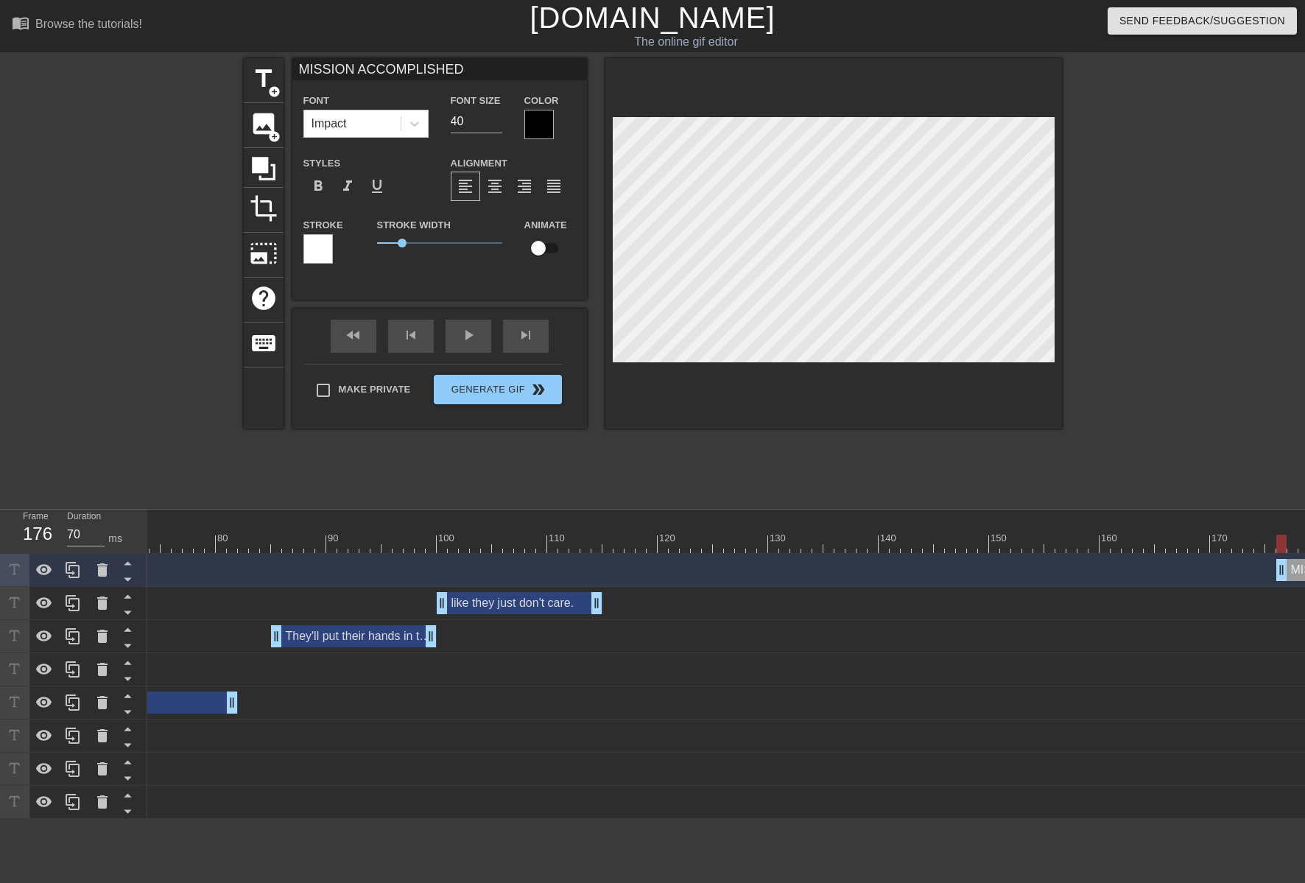
scroll to position [2, 9]
click at [548, 125] on div at bounding box center [538, 124] width 29 height 29
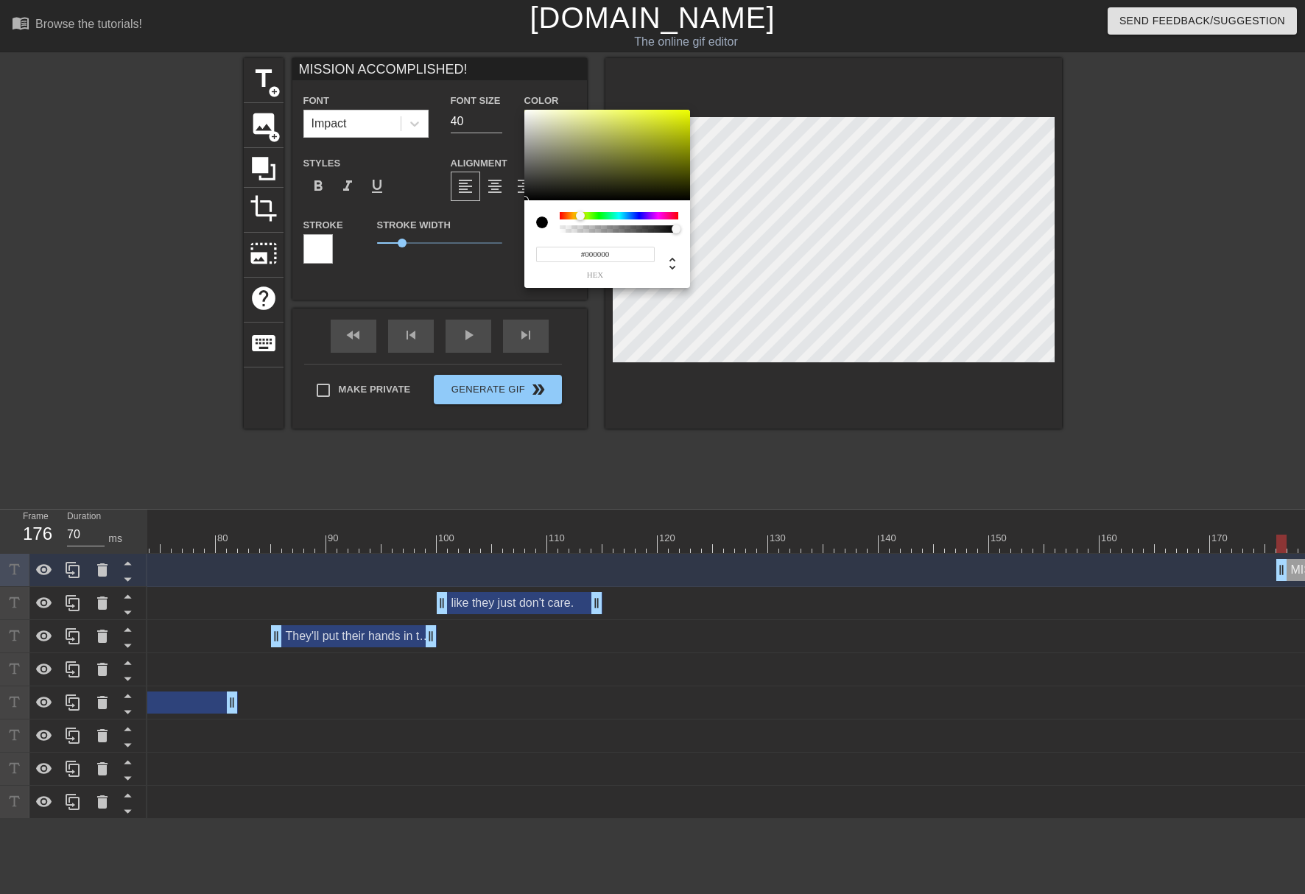
drag, startPoint x: 559, startPoint y: 215, endPoint x: 580, endPoint y: 213, distance: 21.5
click at [580, 213] on div at bounding box center [580, 215] width 9 height 9
click at [685, 113] on div at bounding box center [607, 155] width 166 height 91
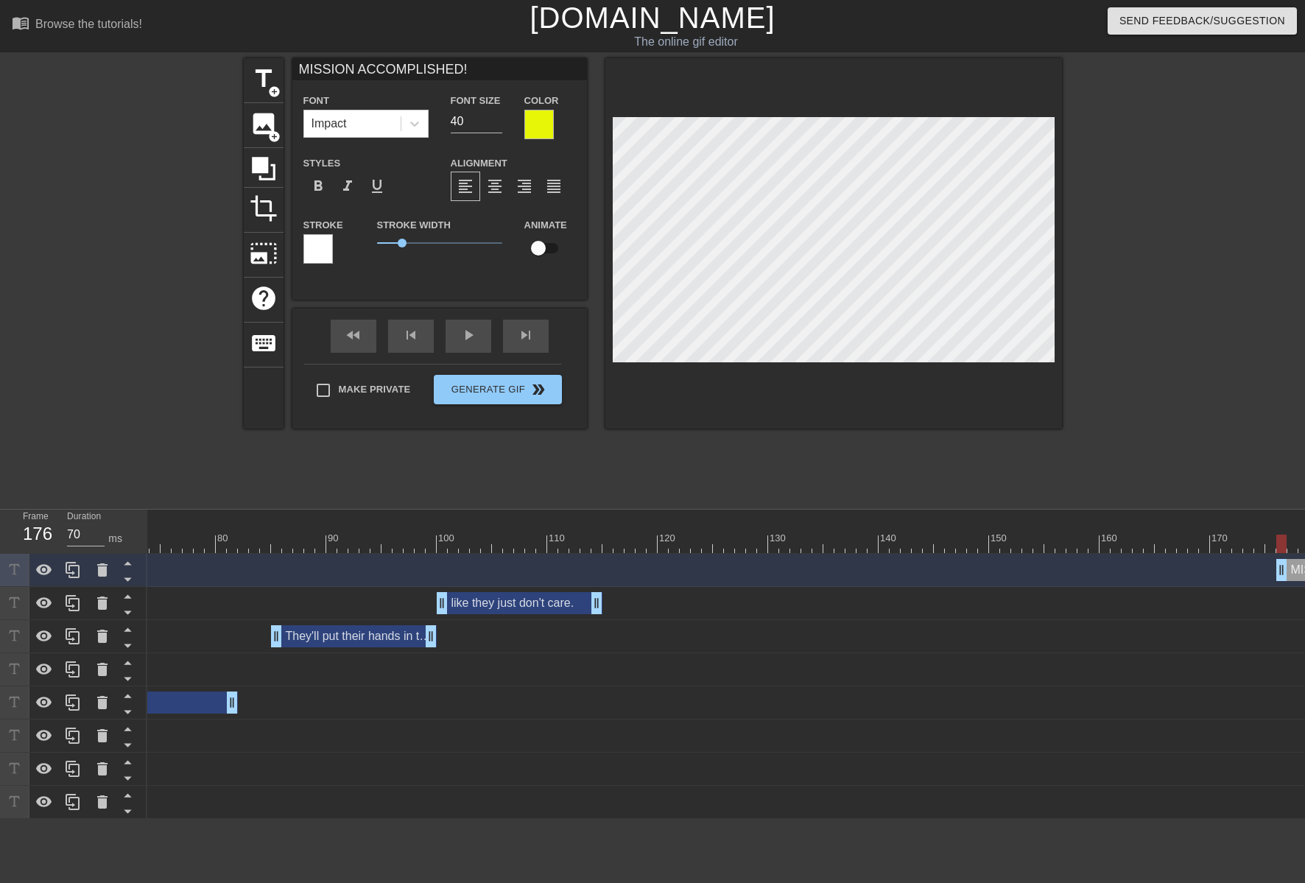
click at [319, 258] on div at bounding box center [317, 248] width 29 height 29
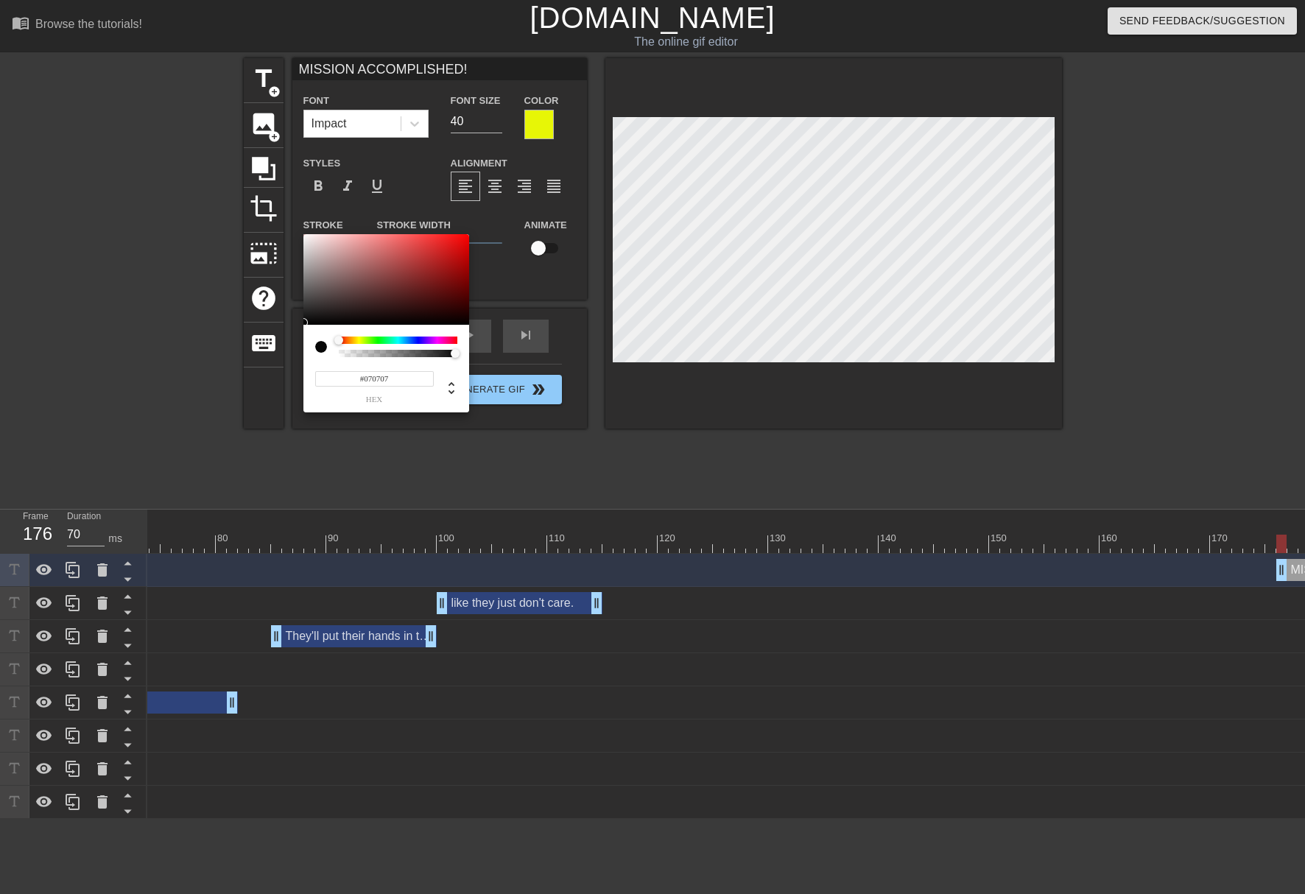
click at [306, 322] on div at bounding box center [386, 279] width 166 height 91
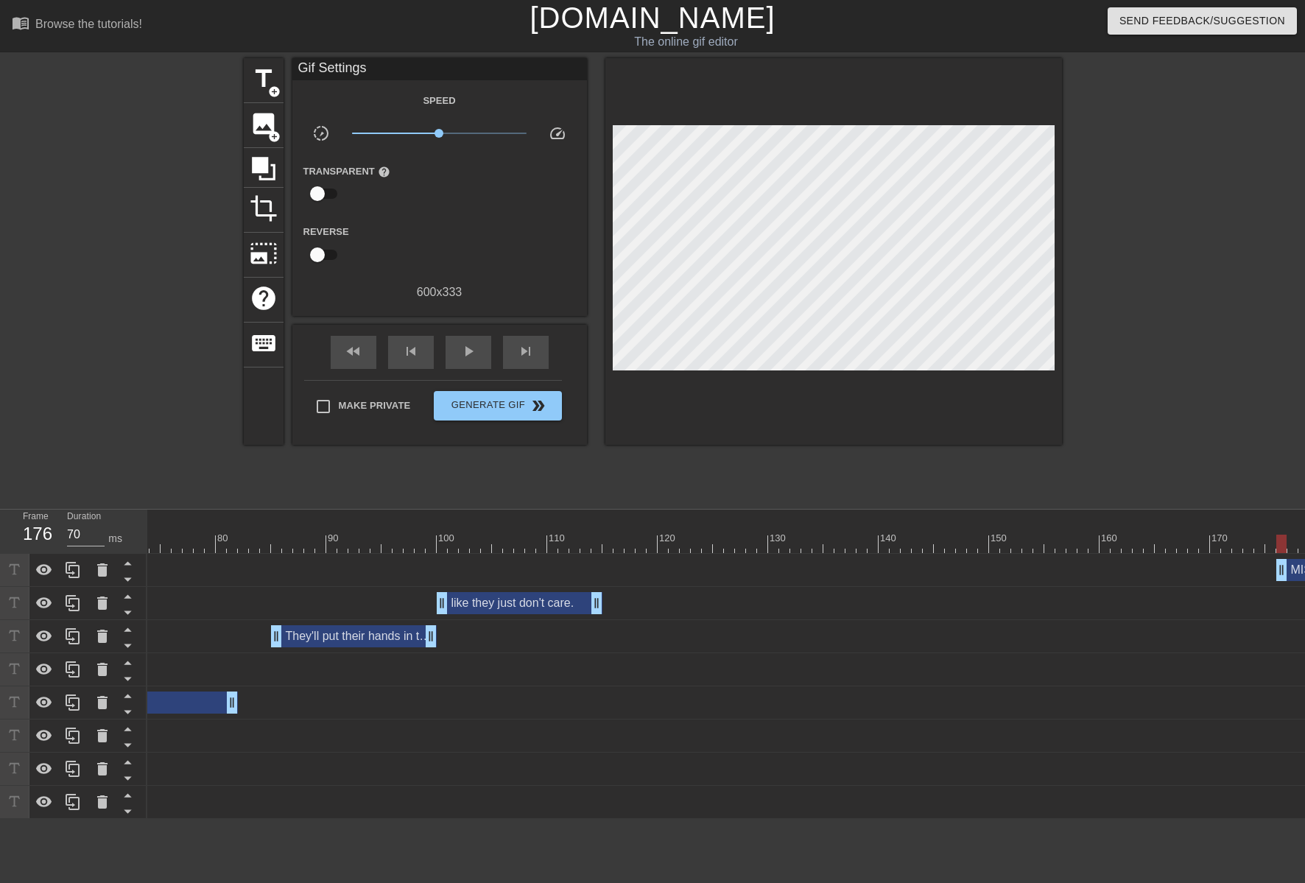
scroll to position [0, 1320]
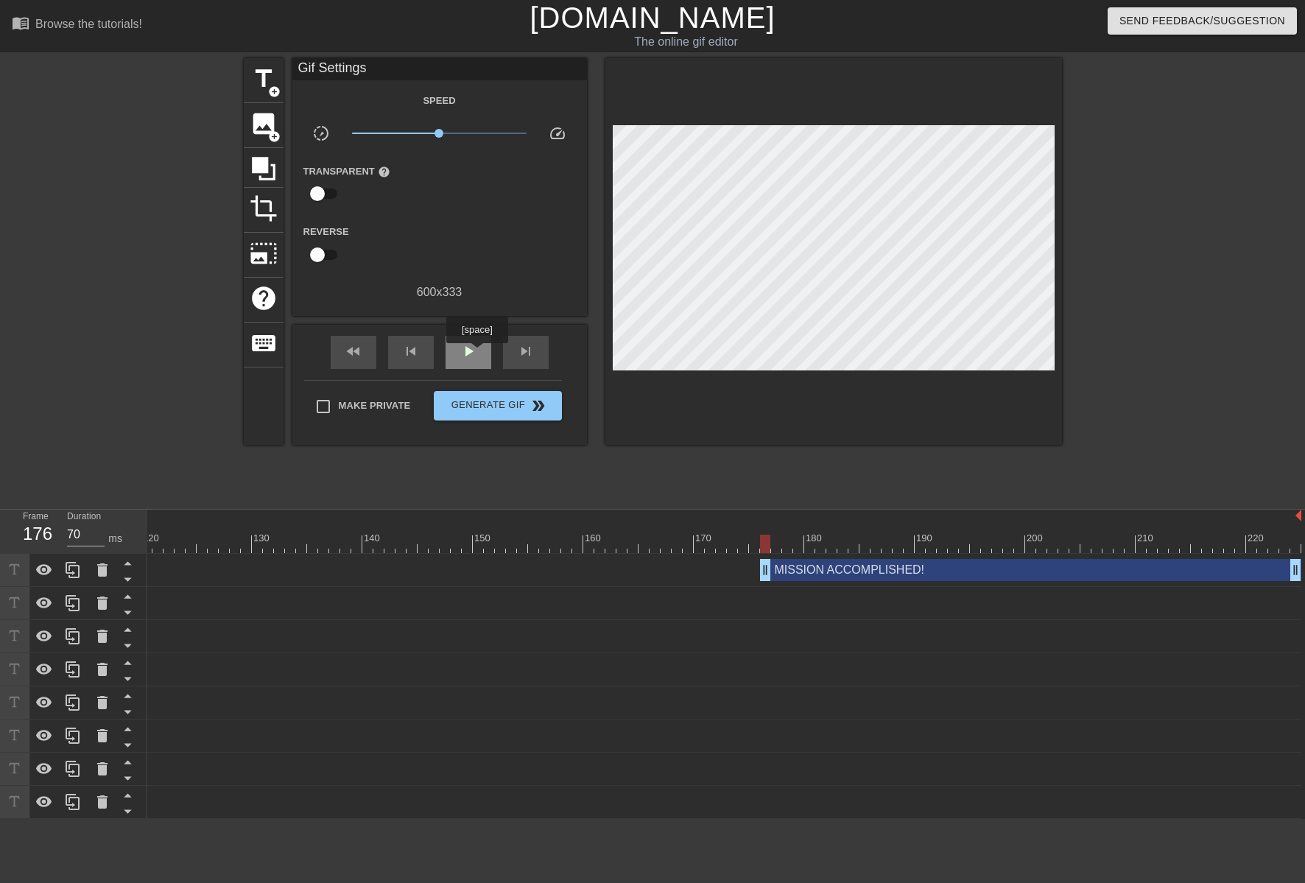
click at [476, 353] on div "play_arrow" at bounding box center [468, 352] width 46 height 33
click at [476, 347] on span "pause" at bounding box center [468, 351] width 18 height 18
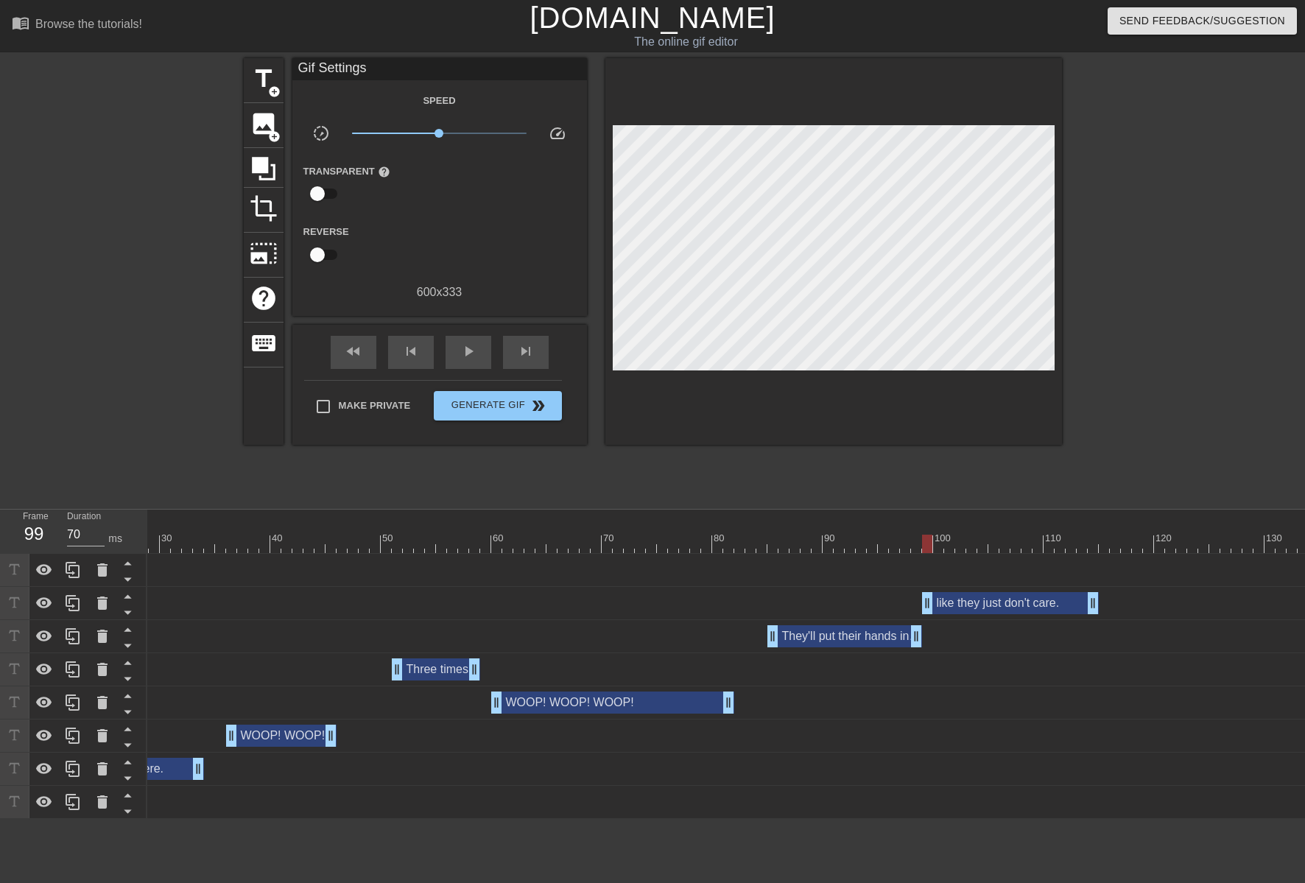
drag, startPoint x: 936, startPoint y: 610, endPoint x: 928, endPoint y: 610, distance: 8.1
click at [717, 550] on div at bounding box center [1077, 544] width 2474 height 18
click at [474, 353] on span "play_arrow" at bounding box center [468, 351] width 18 height 18
click at [346, 347] on span "fast_rewind" at bounding box center [354, 351] width 18 height 18
click at [485, 342] on div "pause" at bounding box center [468, 352] width 46 height 33
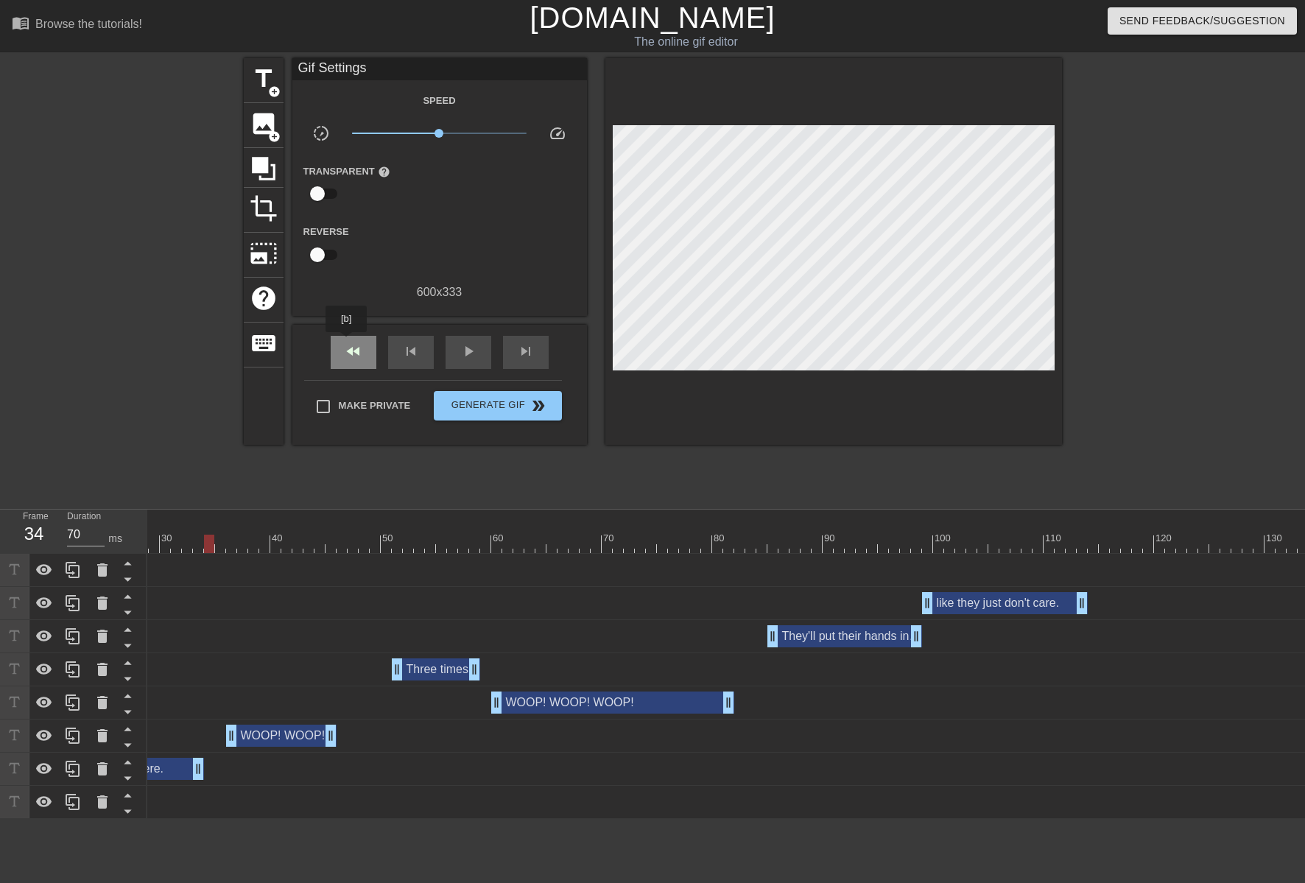
click at [347, 342] on span "fast_rewind" at bounding box center [354, 351] width 18 height 18
click at [459, 346] on span "play_arrow" at bounding box center [468, 351] width 18 height 18
click at [459, 346] on span "pause" at bounding box center [468, 351] width 18 height 18
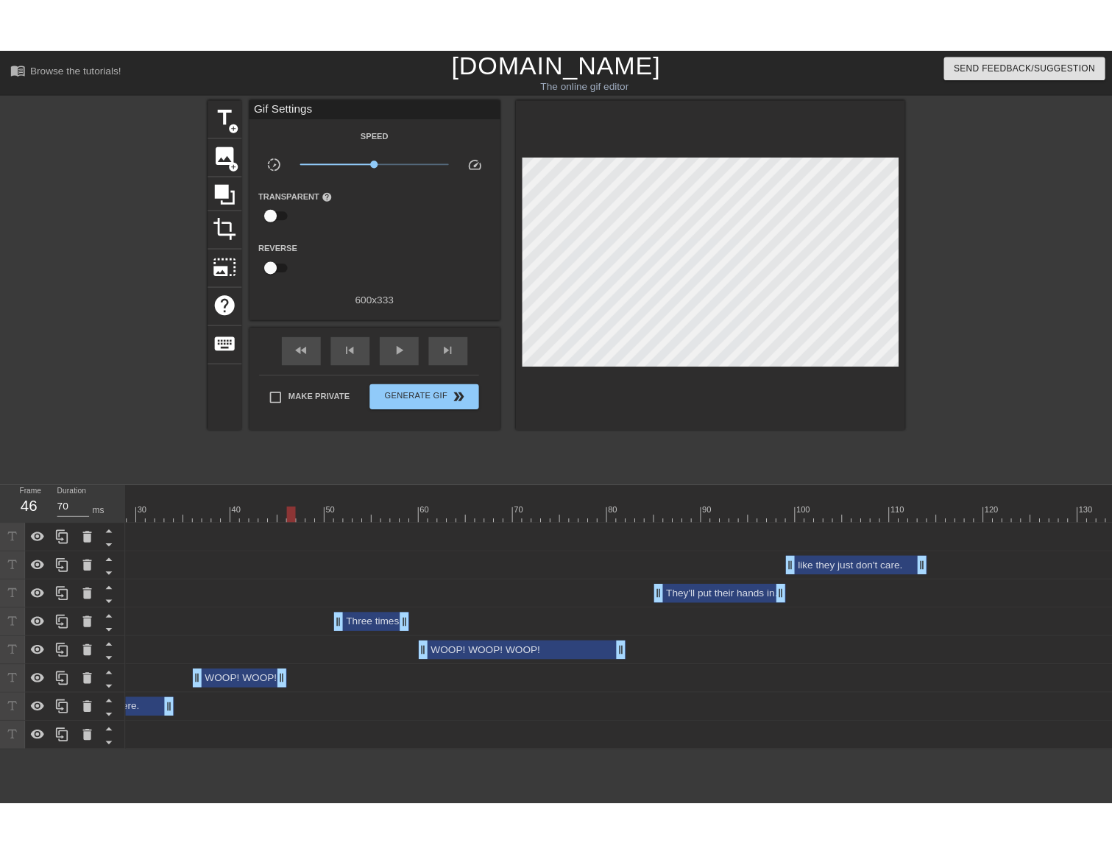
scroll to position [0, 0]
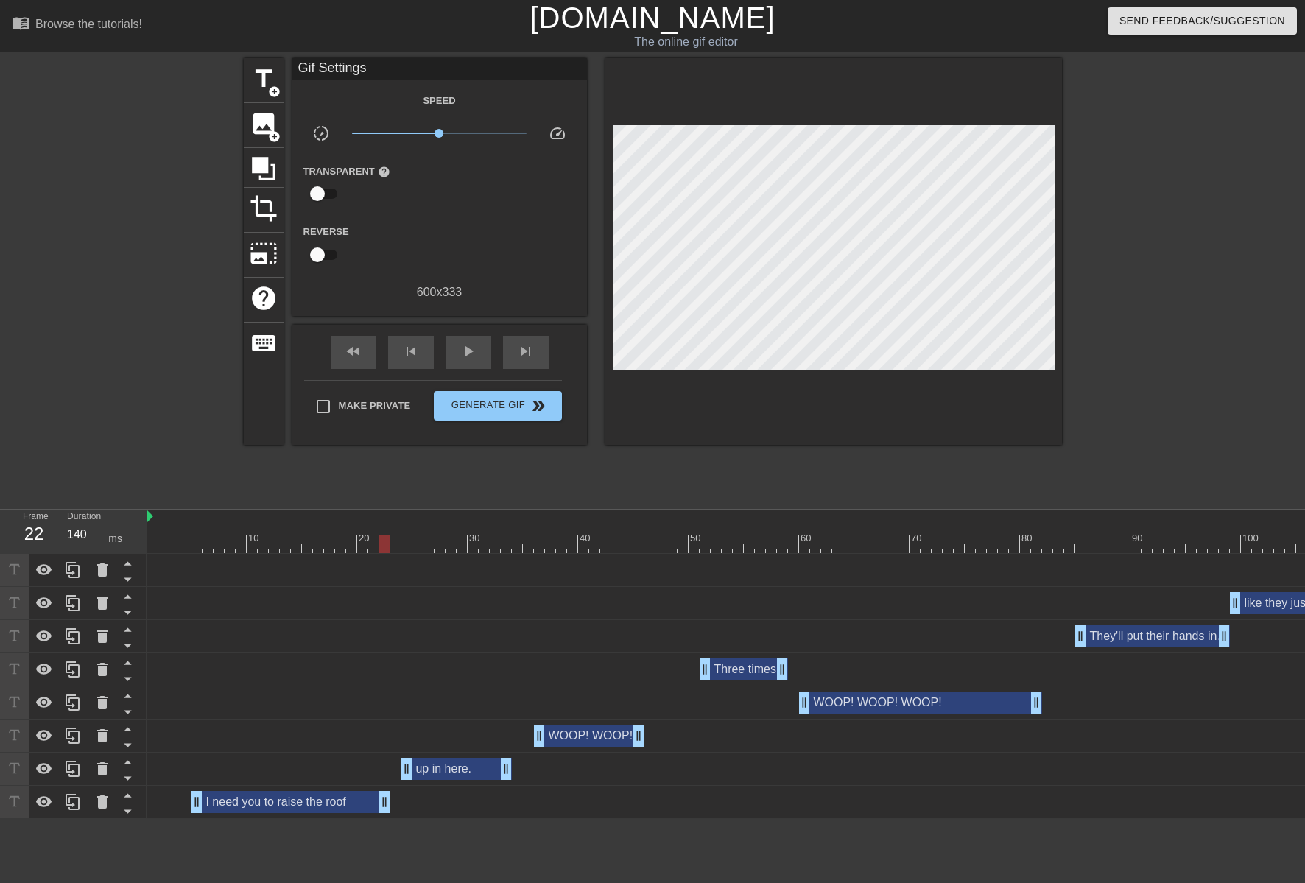
drag, startPoint x: 394, startPoint y: 807, endPoint x: 390, endPoint y: 793, distance: 14.5
drag, startPoint x: 504, startPoint y: 769, endPoint x: 495, endPoint y: 769, distance: 8.1
drag, startPoint x: 351, startPoint y: 348, endPoint x: 362, endPoint y: 348, distance: 11.0
click at [352, 348] on span "fast_rewind" at bounding box center [354, 351] width 18 height 18
click at [478, 356] on div "play_arrow" at bounding box center [468, 352] width 46 height 33
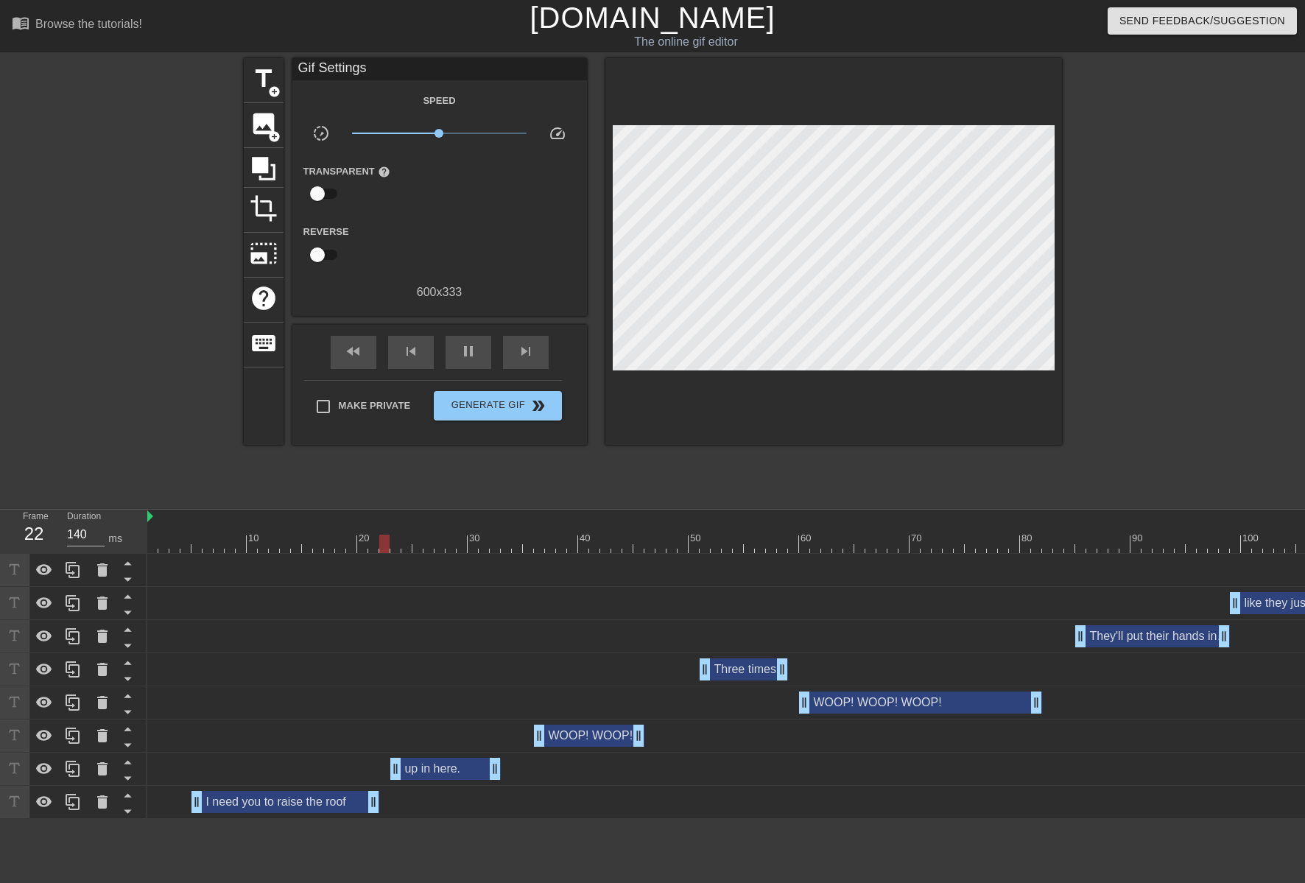
drag, startPoint x: 382, startPoint y: 805, endPoint x: 372, endPoint y: 804, distance: 10.3
drag, startPoint x: 398, startPoint y: 777, endPoint x: 389, endPoint y: 777, distance: 8.8
drag, startPoint x: 493, startPoint y: 769, endPoint x: 483, endPoint y: 769, distance: 9.6
click at [355, 350] on span "fast_rewind" at bounding box center [354, 351] width 18 height 18
click at [487, 353] on div "pause" at bounding box center [468, 352] width 46 height 33
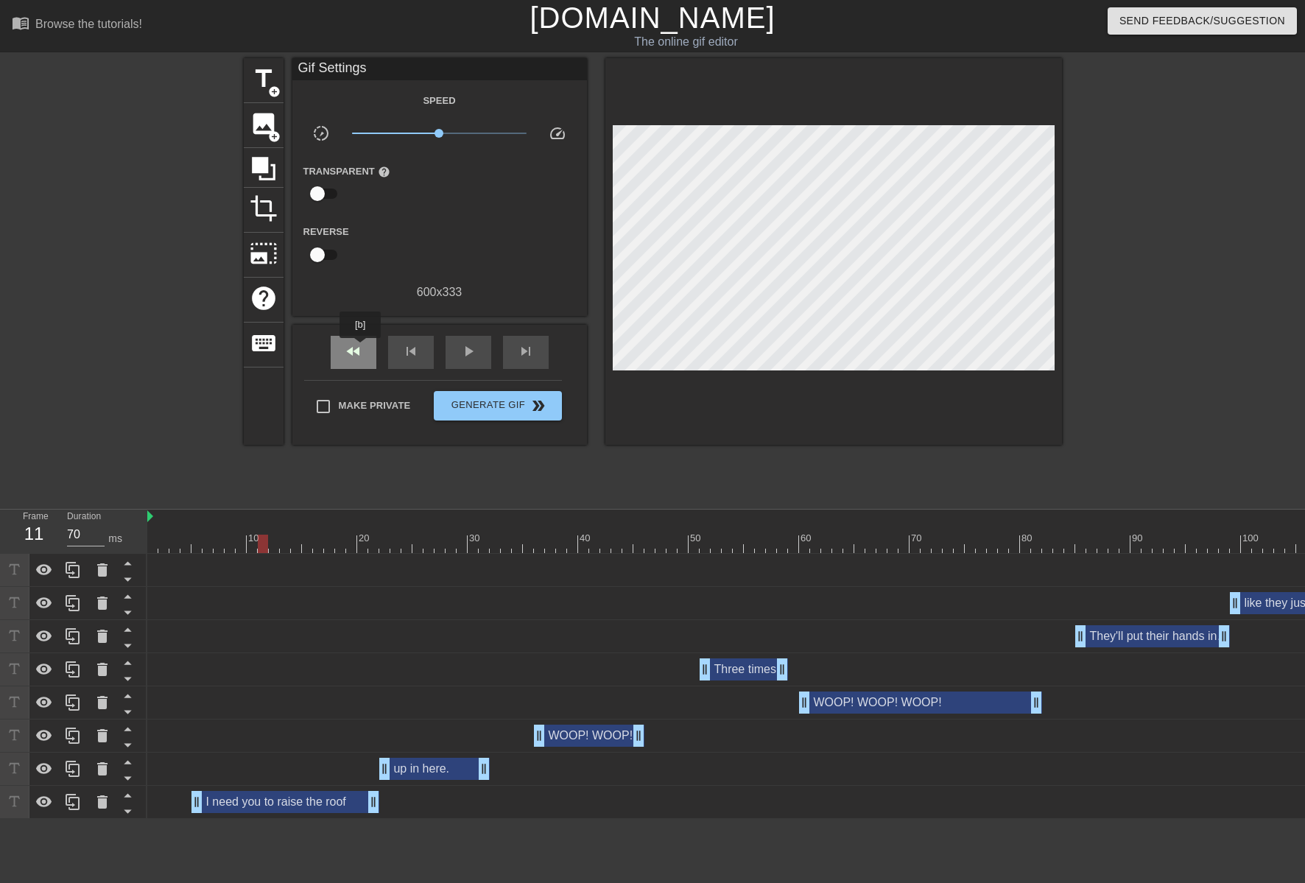
click at [361, 348] on span "fast_rewind" at bounding box center [354, 351] width 18 height 18
click at [476, 350] on span "play_arrow" at bounding box center [468, 351] width 18 height 18
click at [509, 403] on span "Generate Gif double_arrow" at bounding box center [498, 406] width 116 height 18
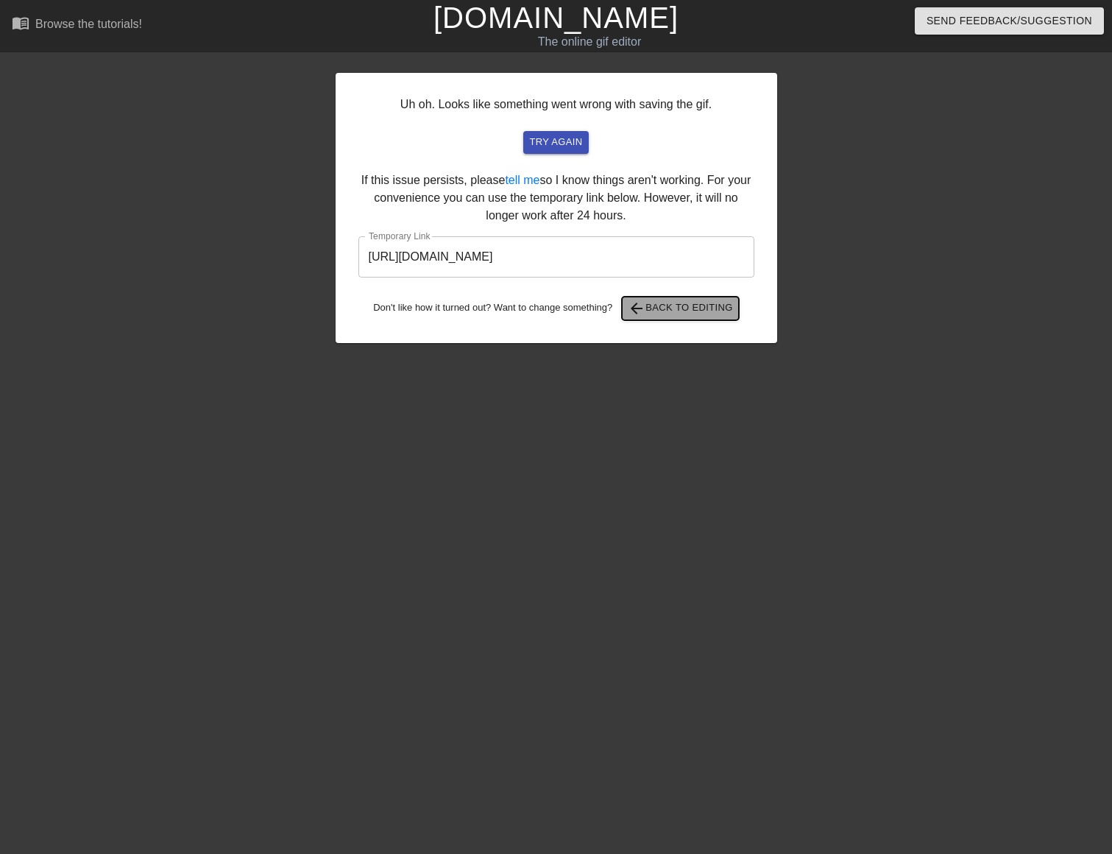
click at [675, 306] on span "arrow_back Back to Editing" at bounding box center [680, 309] width 105 height 18
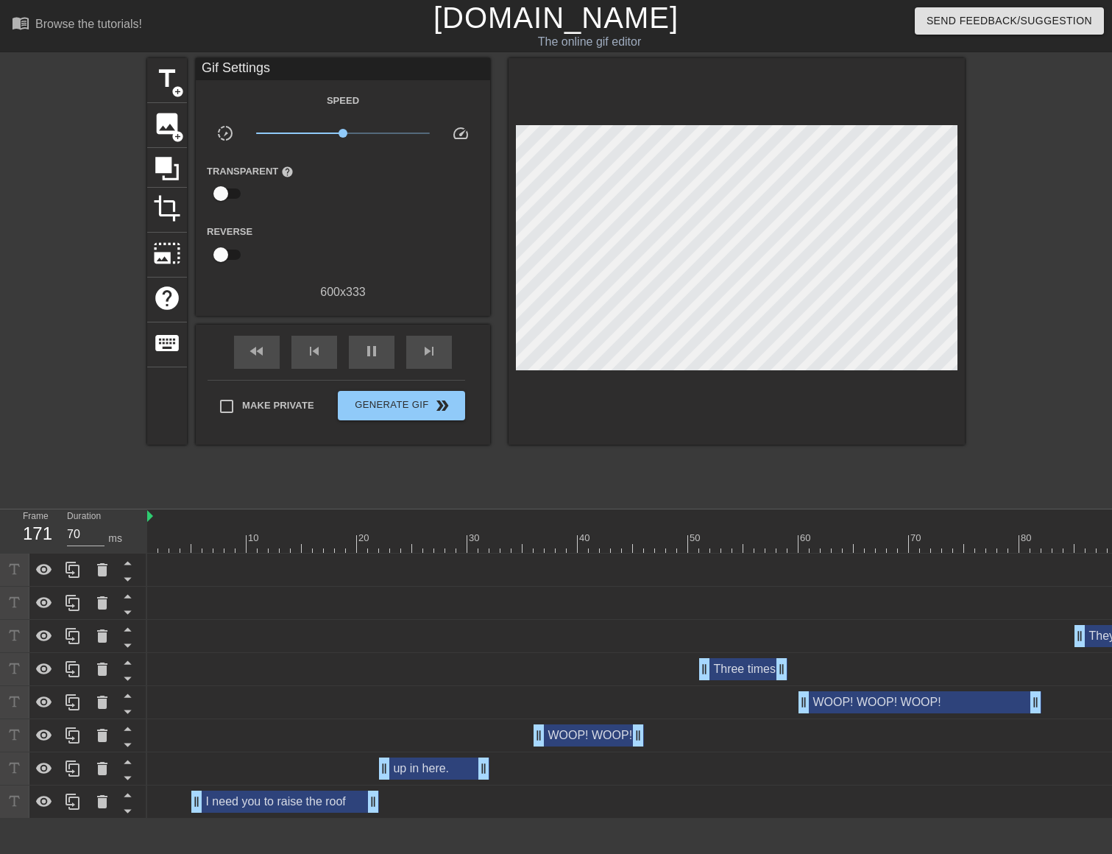
scroll to position [0, 844]
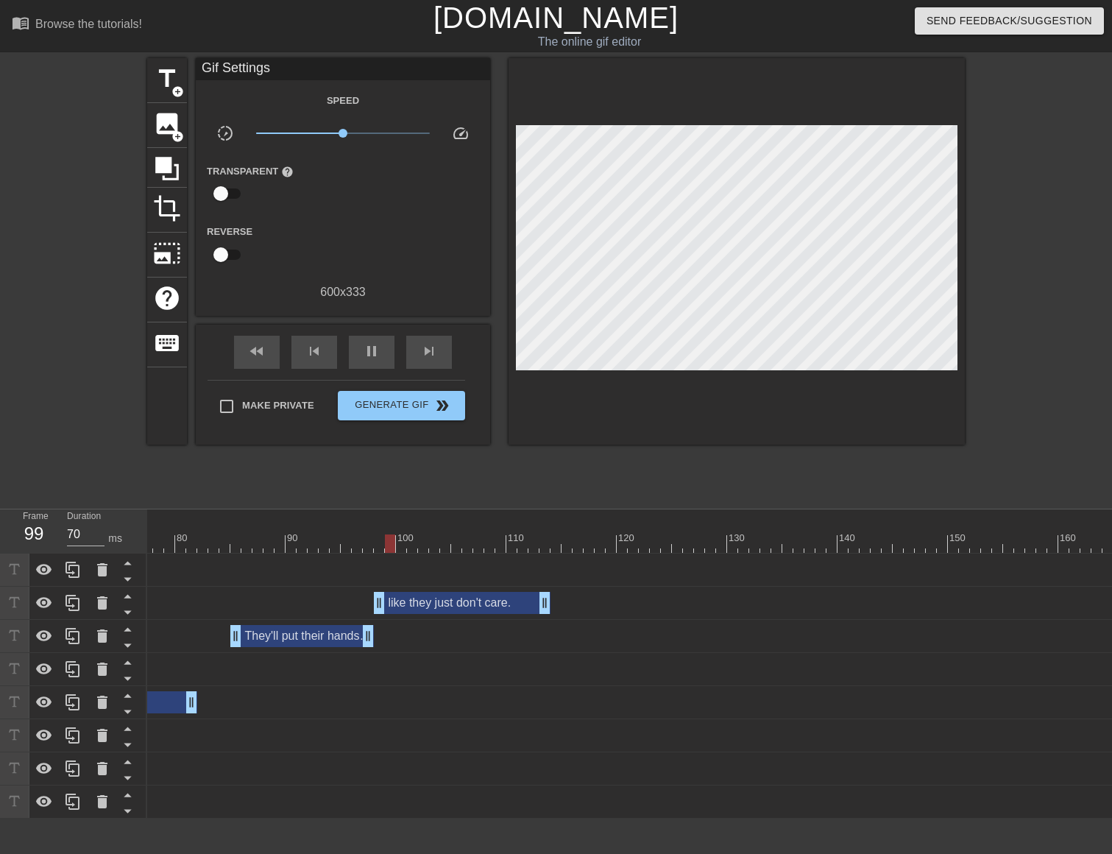
drag, startPoint x: 387, startPoint y: 604, endPoint x: 417, endPoint y: 602, distance: 30.3
drag, startPoint x: 547, startPoint y: 606, endPoint x: 536, endPoint y: 606, distance: 11.0
click at [197, 539] on div at bounding box center [540, 544] width 2474 height 18
click at [386, 345] on div "play_arrow" at bounding box center [372, 352] width 46 height 33
drag, startPoint x: 188, startPoint y: 535, endPoint x: 195, endPoint y: 529, distance: 9.0
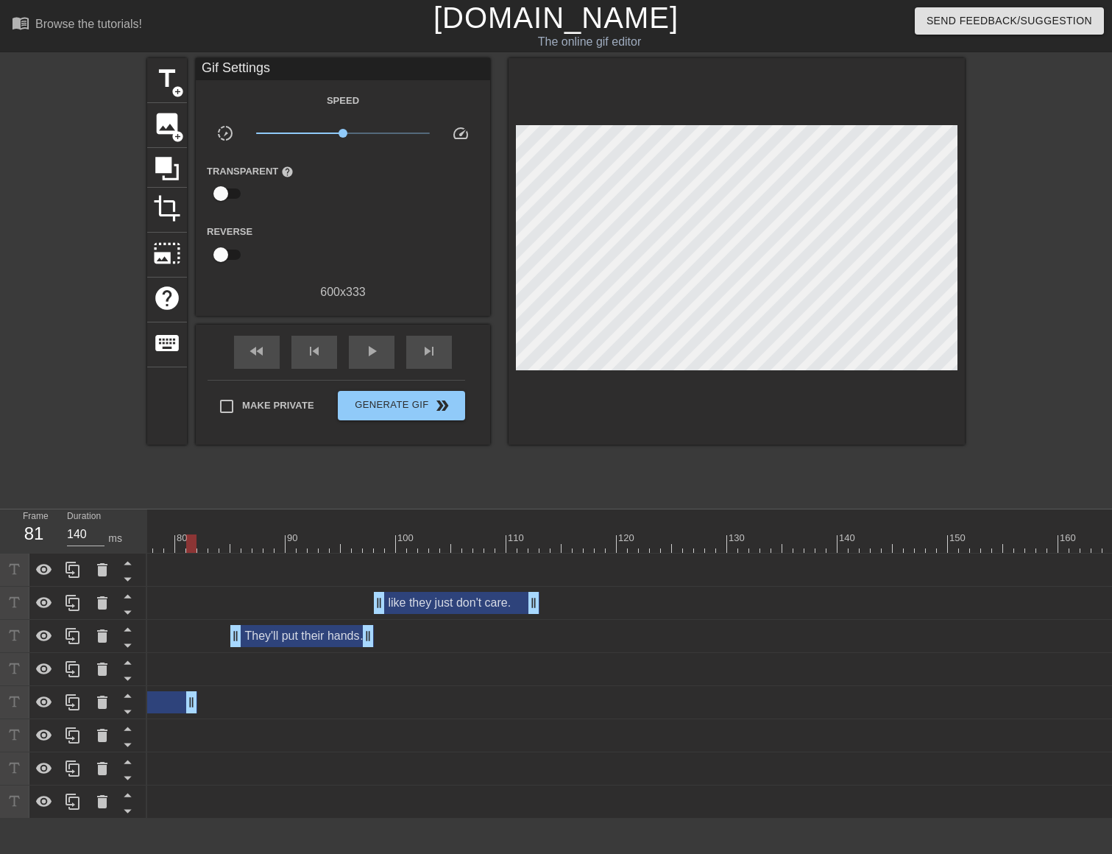
click at [186, 537] on div "10 20 30 40 50 60 70 80 90 100 110 120 130 140 150 160" at bounding box center [540, 530] width 2474 height 43
click at [371, 359] on div "play_arrow" at bounding box center [372, 352] width 46 height 33
click at [371, 359] on div "pause" at bounding box center [372, 352] width 46 height 33
click at [187, 534] on div at bounding box center [191, 533] width 11 height 18
click at [381, 348] on div "play_arrow" at bounding box center [372, 352] width 46 height 33
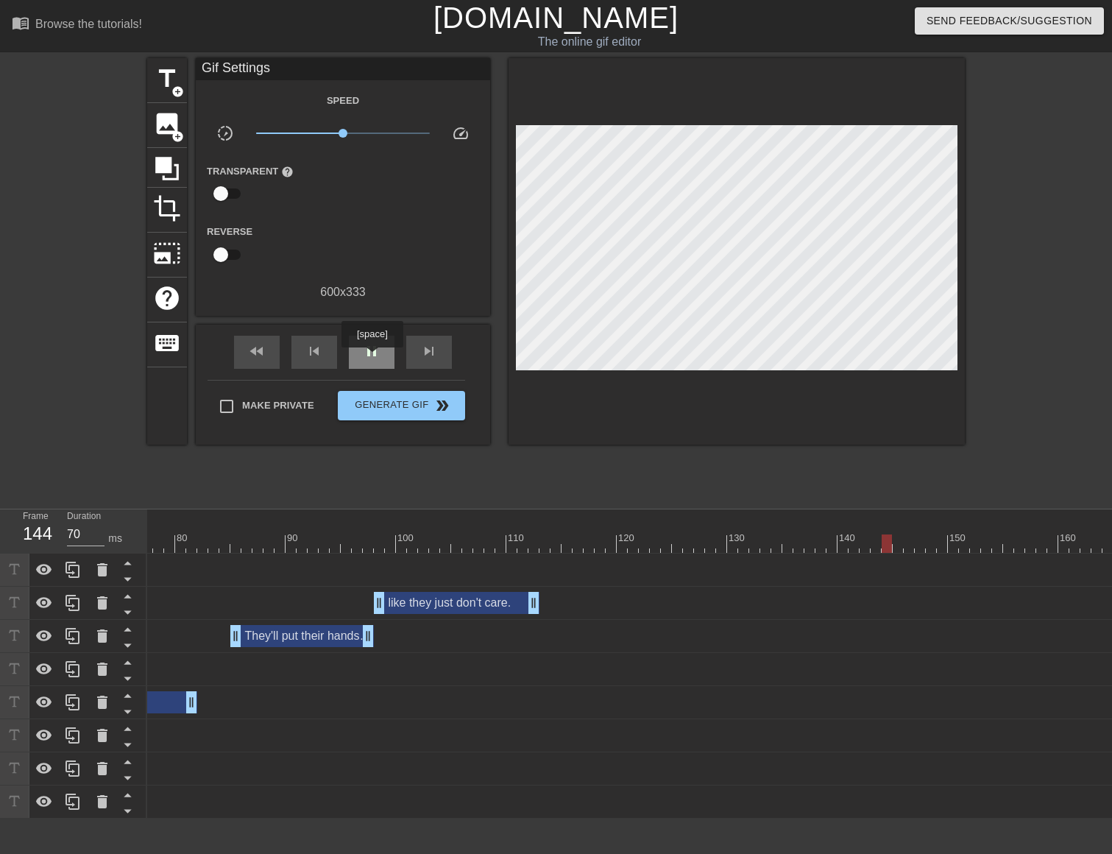
click at [372, 358] on span "pause" at bounding box center [372, 351] width 18 height 18
click at [261, 352] on span "fast_rewind" at bounding box center [257, 351] width 18 height 18
click at [175, 121] on span "image" at bounding box center [167, 124] width 28 height 28
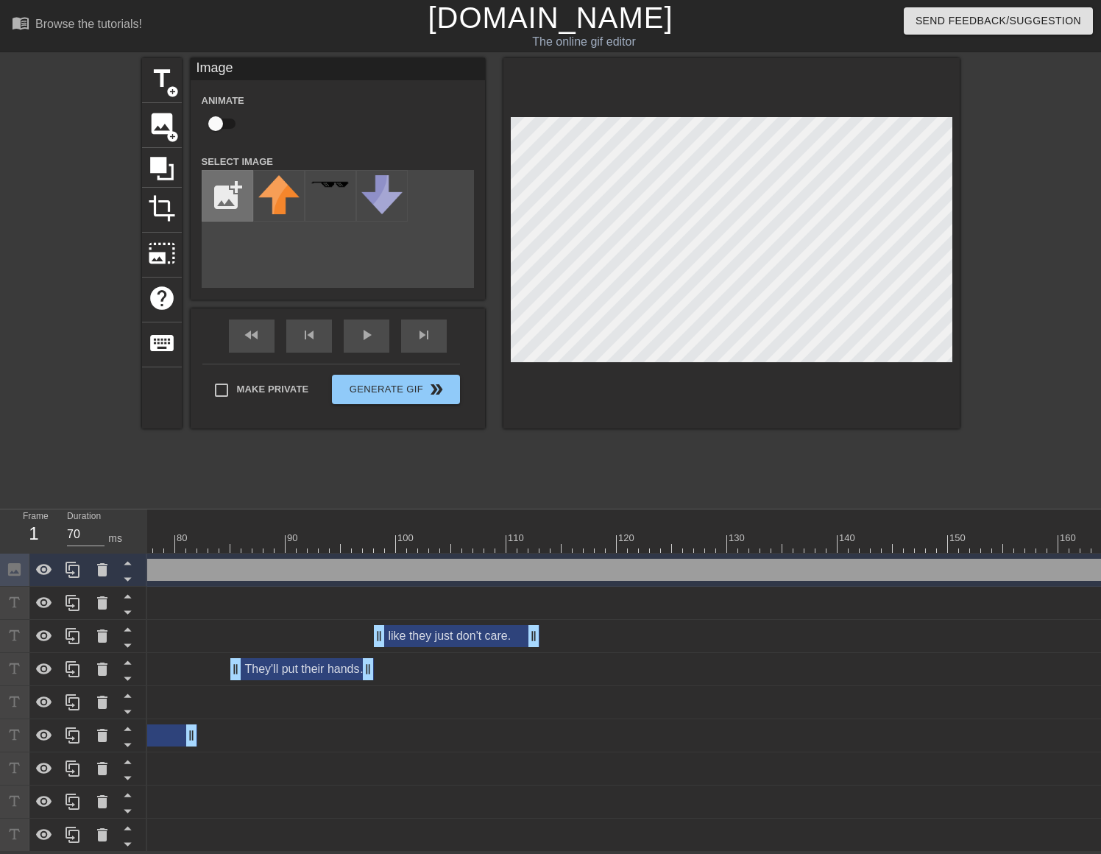
click at [219, 191] on input "file" at bounding box center [227, 196] width 50 height 50
click at [297, 205] on img at bounding box center [278, 195] width 41 height 40
click at [816, 389] on div at bounding box center [732, 243] width 456 height 370
click at [223, 121] on input "checkbox" at bounding box center [216, 124] width 84 height 28
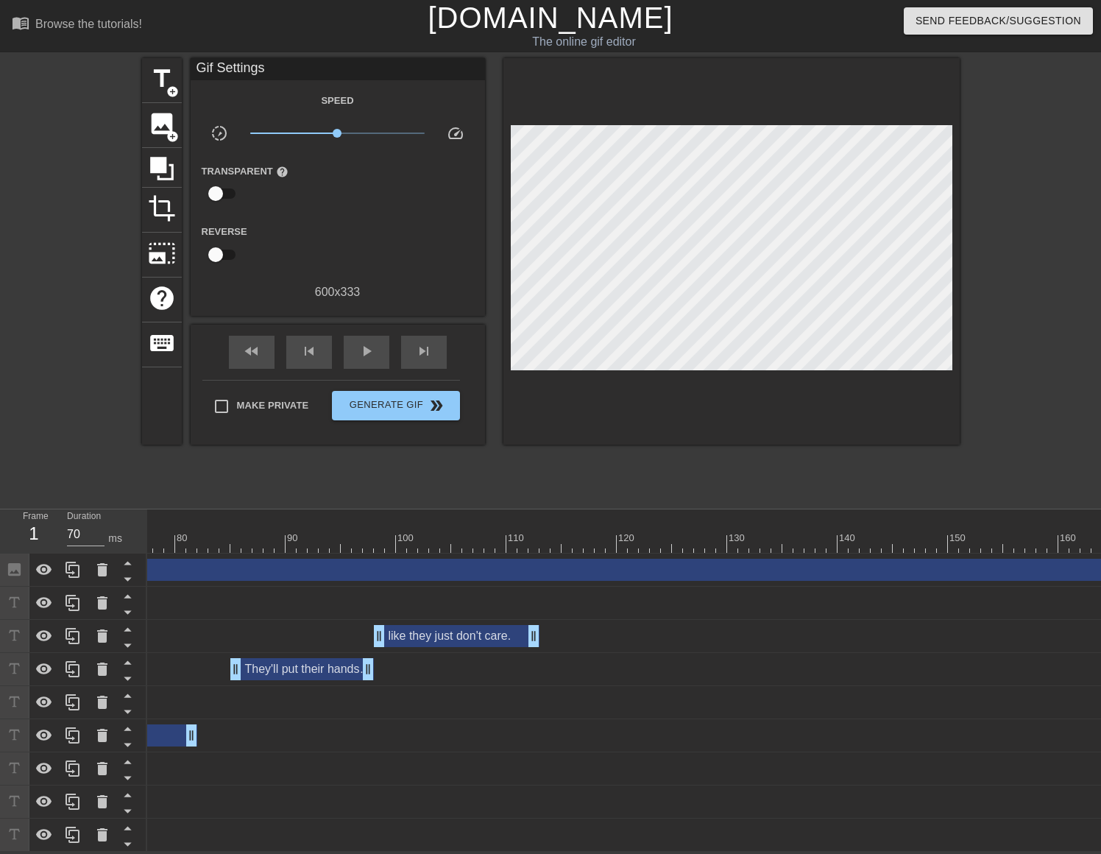
click at [680, 393] on div at bounding box center [732, 251] width 456 height 387
click at [724, 451] on div "title add_circle image add_circle crop photo_size_select_large help keyboard Gi…" at bounding box center [551, 279] width 818 height 442
click at [249, 336] on div "fast_rewind" at bounding box center [252, 352] width 46 height 33
click at [373, 343] on span "play_arrow" at bounding box center [367, 351] width 18 height 18
click at [373, 343] on span "pause" at bounding box center [367, 351] width 18 height 18
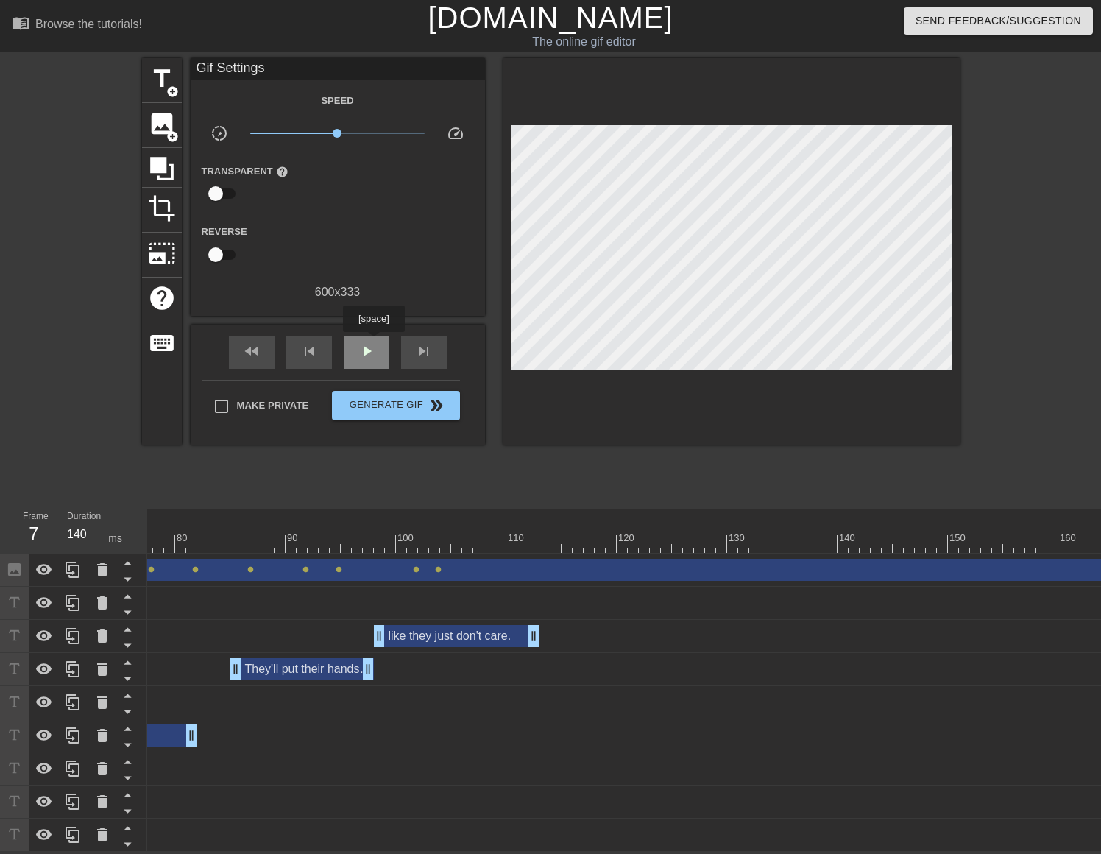
click at [373, 342] on span "play_arrow" at bounding box center [367, 351] width 18 height 18
click at [373, 342] on span "pause" at bounding box center [367, 351] width 18 height 18
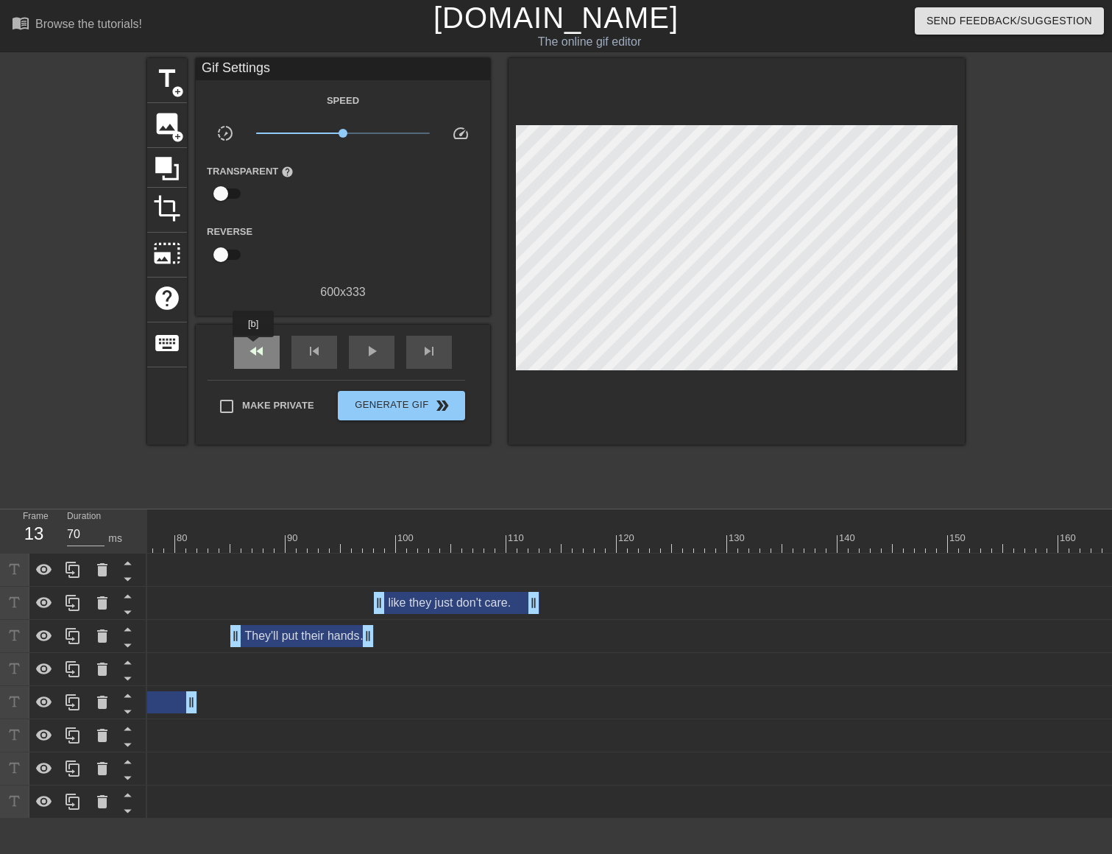
click at [254, 348] on span "fast_rewind" at bounding box center [257, 351] width 18 height 18
click at [369, 359] on div "play_arrow" at bounding box center [372, 352] width 46 height 33
click at [369, 359] on div "pause" at bounding box center [372, 352] width 46 height 33
click at [272, 350] on div "fast_rewind" at bounding box center [257, 352] width 46 height 33
click at [173, 127] on span "image" at bounding box center [167, 124] width 28 height 28
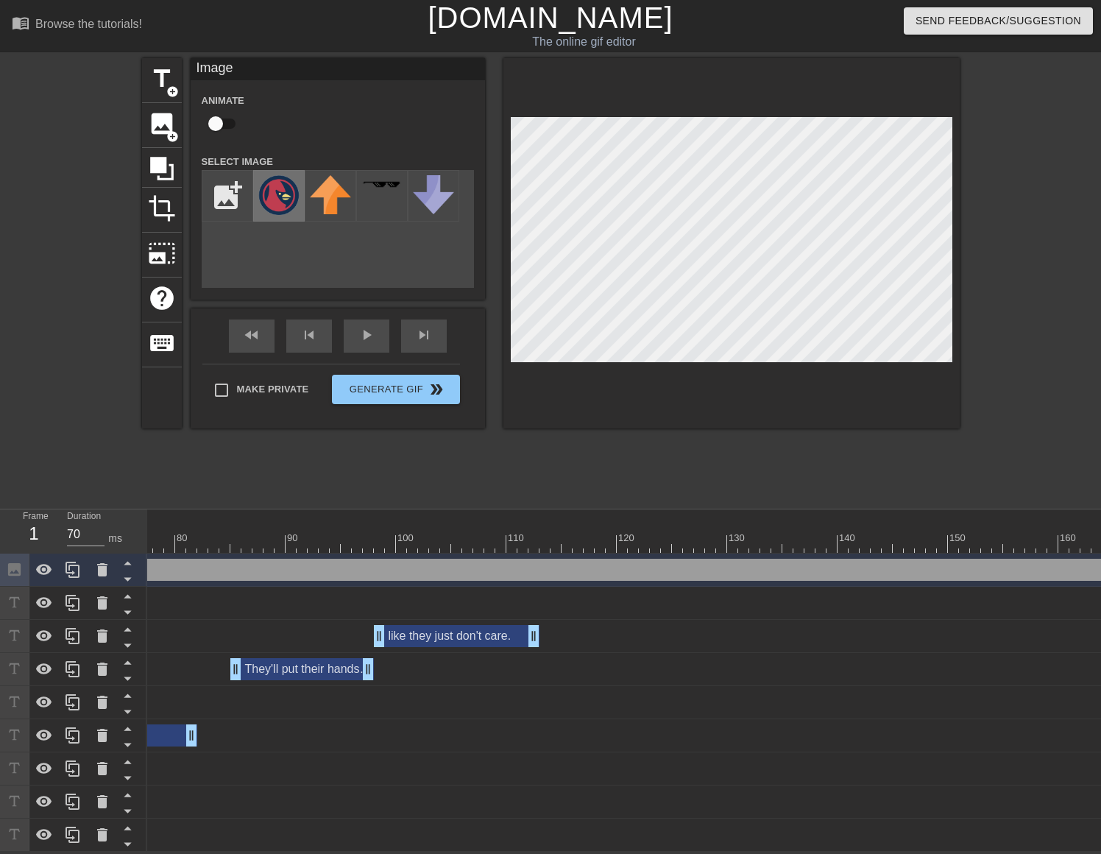
click at [275, 185] on img at bounding box center [278, 195] width 41 height 40
click at [569, 113] on div at bounding box center [732, 243] width 456 height 370
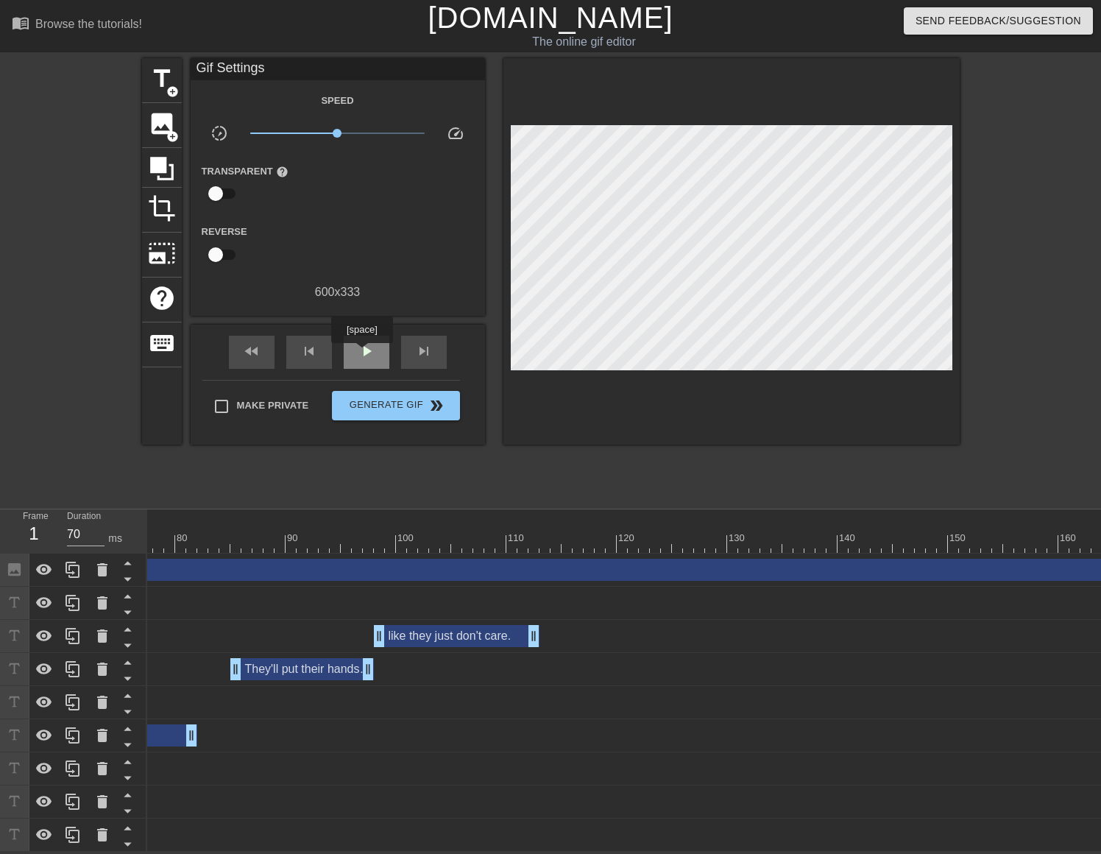
click at [368, 352] on span "play_arrow" at bounding box center [367, 351] width 18 height 18
click at [384, 407] on span "Generate Gif double_arrow" at bounding box center [396, 406] width 116 height 18
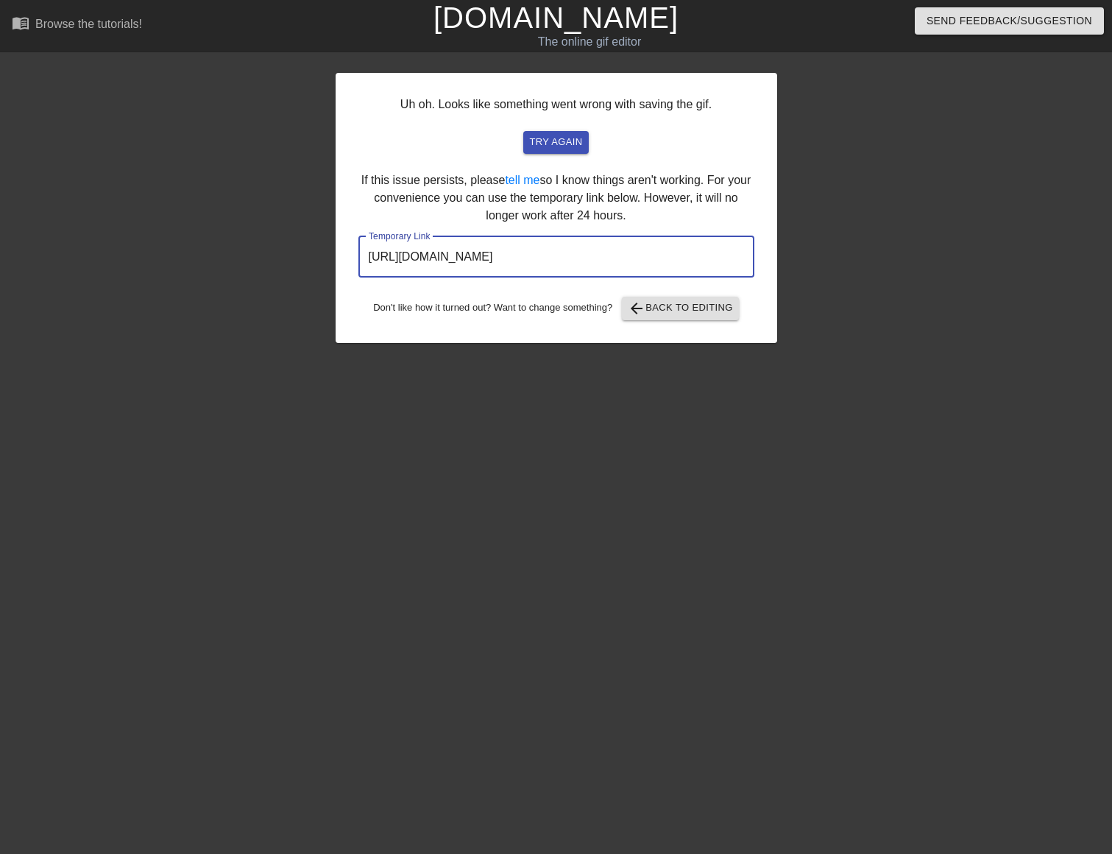
click at [501, 242] on input "[URL][DOMAIN_NAME]" at bounding box center [557, 256] width 396 height 41
